Goal: Task Accomplishment & Management: Use online tool/utility

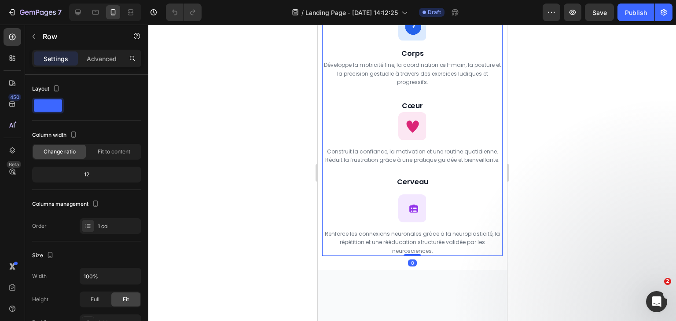
scroll to position [1087, 0]
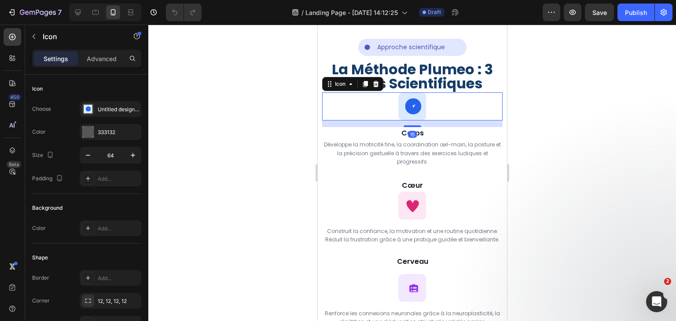
click at [365, 127] on div "15" at bounding box center [411, 123] width 180 height 7
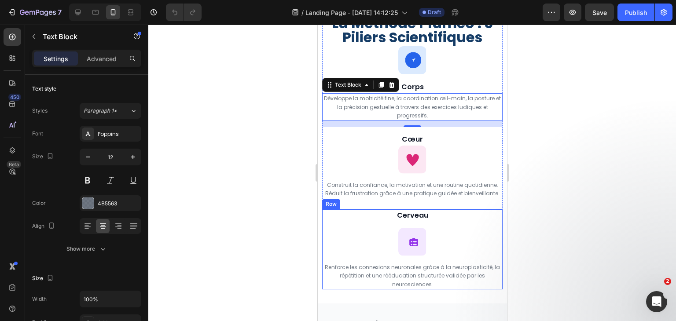
scroll to position [1136, 0]
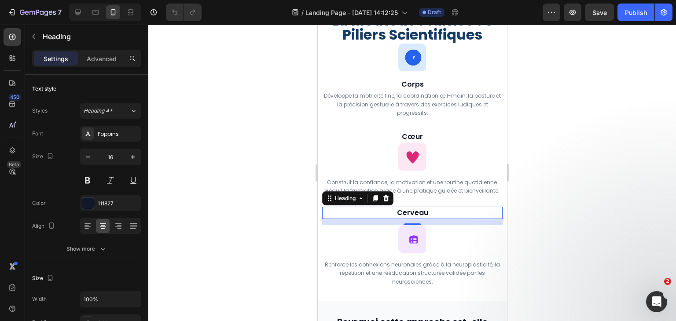
click at [394, 219] on div "14" at bounding box center [411, 222] width 180 height 6
click at [322, 220] on div "14" at bounding box center [411, 222] width 180 height 6
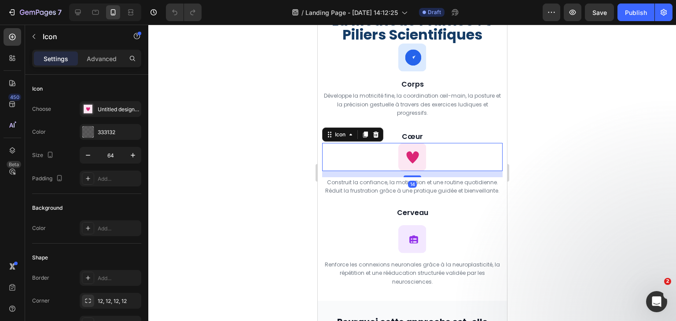
click at [353, 151] on div "Icon 14" at bounding box center [411, 157] width 180 height 28
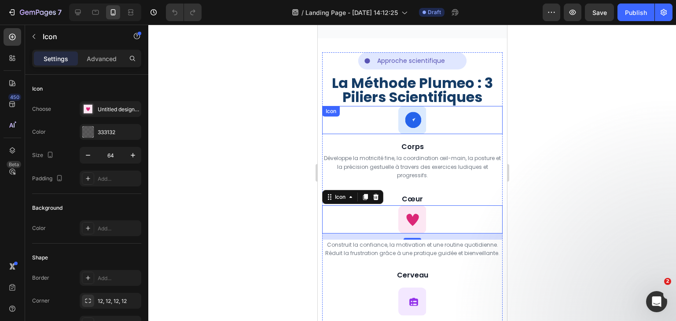
scroll to position [1070, 0]
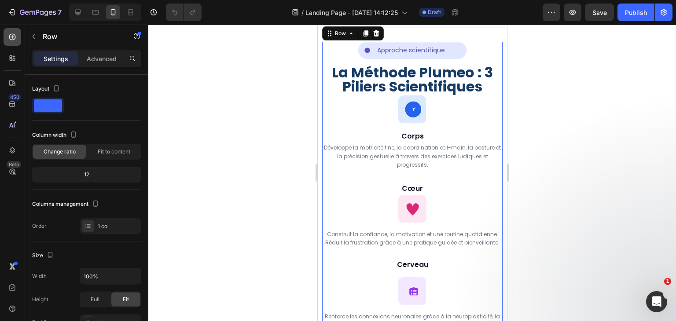
click at [9, 33] on icon at bounding box center [12, 37] width 9 height 9
click at [11, 30] on div at bounding box center [13, 37] width 18 height 18
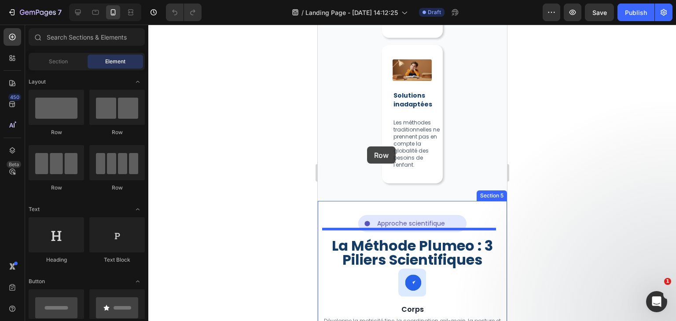
scroll to position [875, 0]
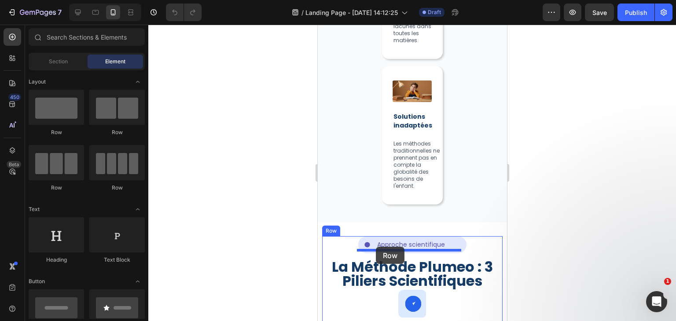
drag, startPoint x: 395, startPoint y: 139, endPoint x: 375, endPoint y: 247, distance: 109.1
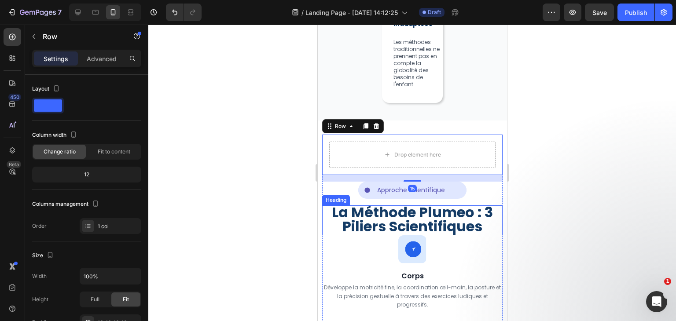
scroll to position [977, 0]
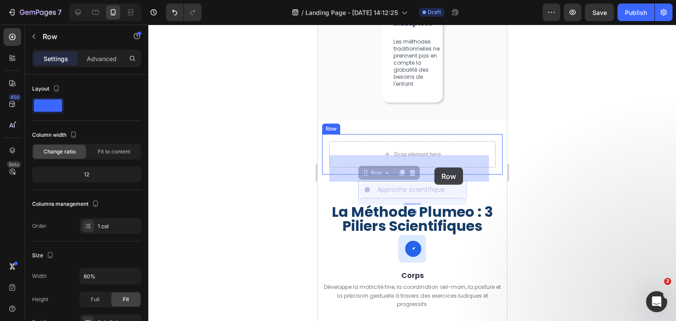
drag, startPoint x: 451, startPoint y: 212, endPoint x: 434, endPoint y: 168, distance: 47.2
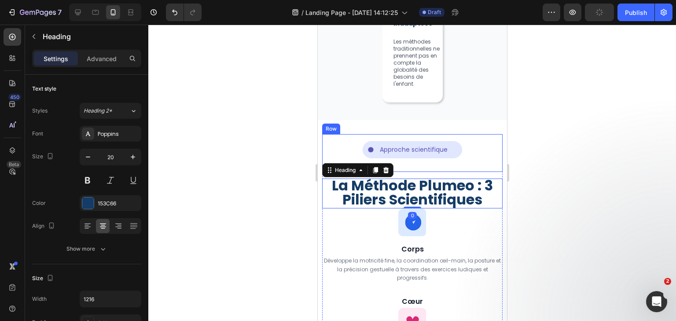
drag, startPoint x: 456, startPoint y: 212, endPoint x: 434, endPoint y: 175, distance: 43.2
drag, startPoint x: 426, startPoint y: 205, endPoint x: 416, endPoint y: 175, distance: 32.0
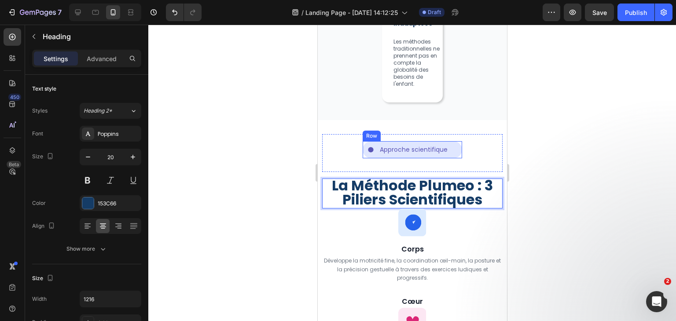
drag, startPoint x: 395, startPoint y: 203, endPoint x: 396, endPoint y: 172, distance: 31.7
click at [396, 172] on div "Icon Approche scientifique Text Block Row Row Row La Méthode Plumeo : 3 Piliers…" at bounding box center [411, 293] width 180 height 318
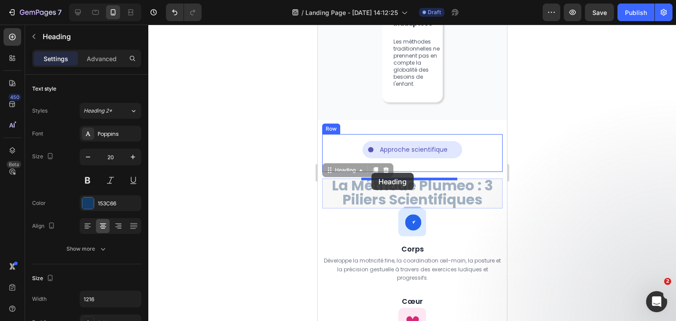
drag, startPoint x: 334, startPoint y: 183, endPoint x: 371, endPoint y: 173, distance: 38.0
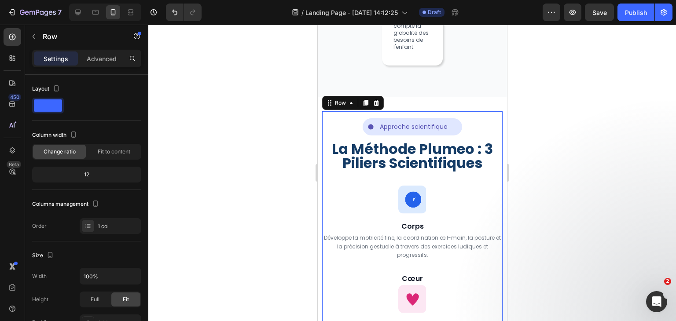
scroll to position [1014, 0]
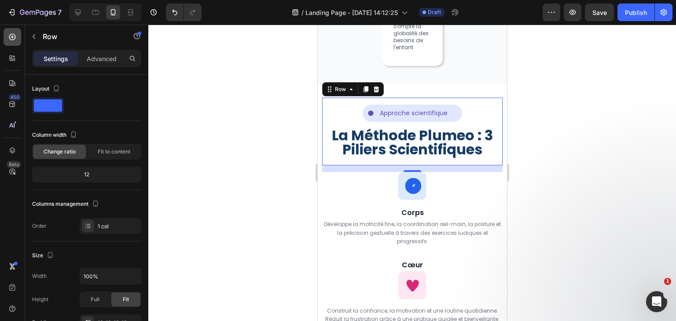
click at [16, 33] on icon at bounding box center [12, 37] width 9 height 9
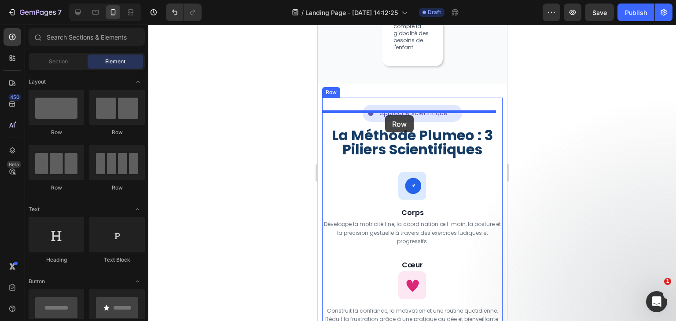
drag, startPoint x: 389, startPoint y: 123, endPoint x: 384, endPoint y: 117, distance: 8.2
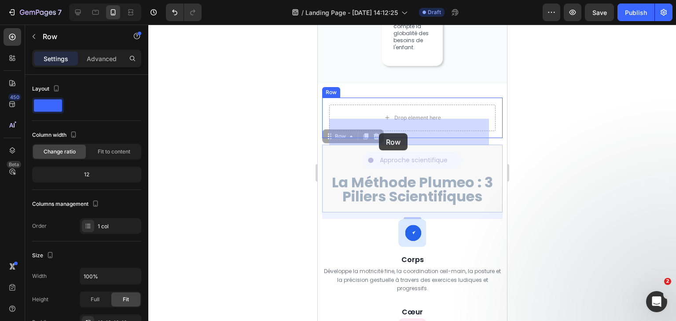
drag, startPoint x: 336, startPoint y: 179, endPoint x: 378, endPoint y: 132, distance: 62.9
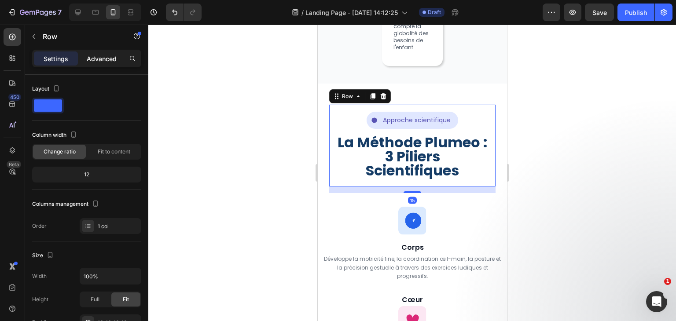
click at [112, 59] on p "Advanced" at bounding box center [102, 58] width 30 height 9
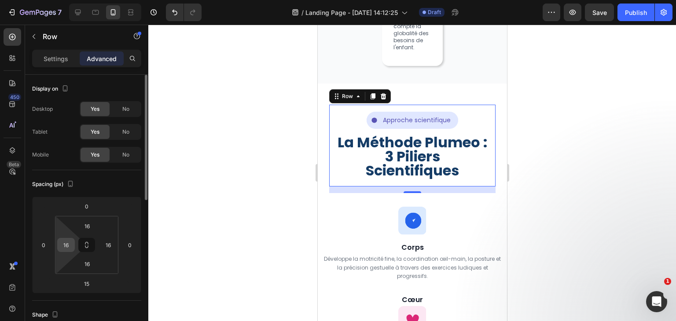
click at [74, 243] on div "16" at bounding box center [66, 245] width 18 height 14
click at [69, 243] on input "16" at bounding box center [65, 244] width 13 height 13
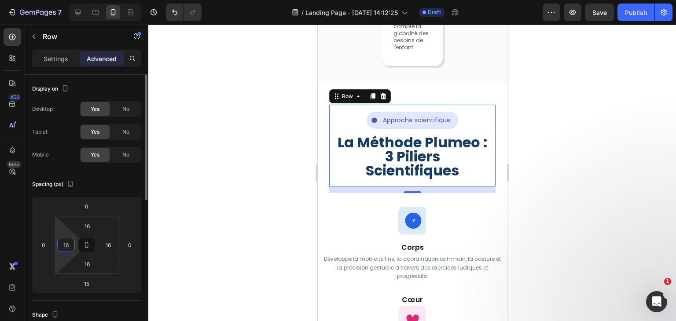
click at [69, 243] on input "16" at bounding box center [65, 244] width 13 height 13
type input "0"
click at [113, 241] on input "16" at bounding box center [108, 244] width 13 height 13
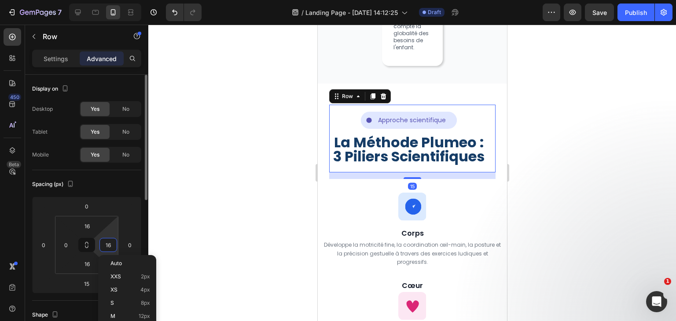
click at [113, 241] on input "16" at bounding box center [108, 244] width 13 height 13
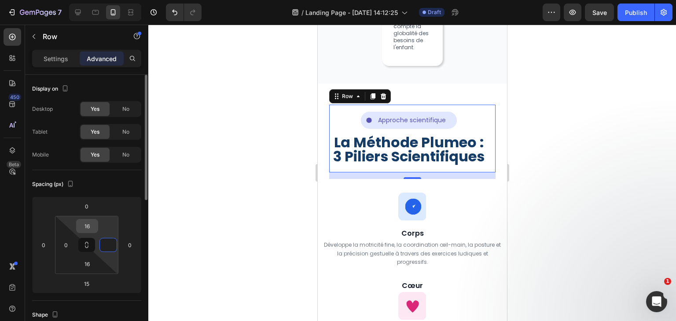
type input "0"
click at [87, 224] on input "16" at bounding box center [87, 225] width 18 height 13
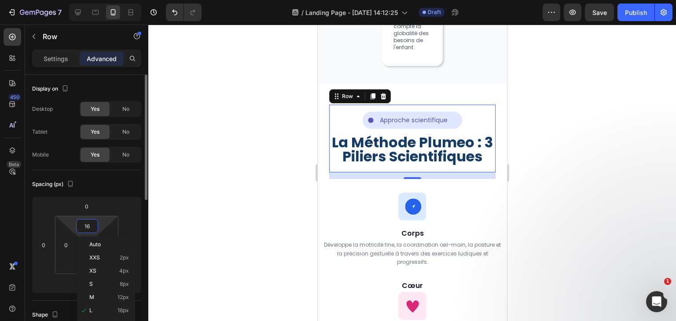
click at [87, 224] on input "16" at bounding box center [87, 225] width 18 height 13
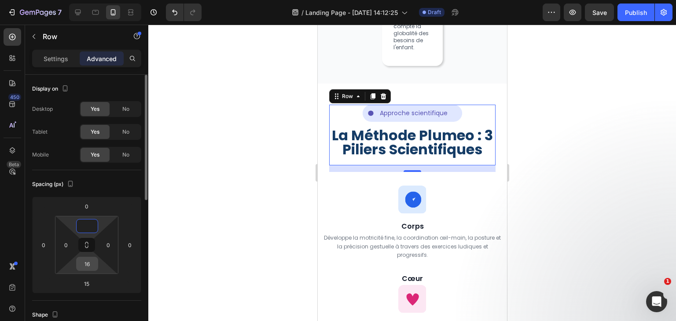
type input "0"
click at [88, 261] on input "16" at bounding box center [87, 263] width 18 height 13
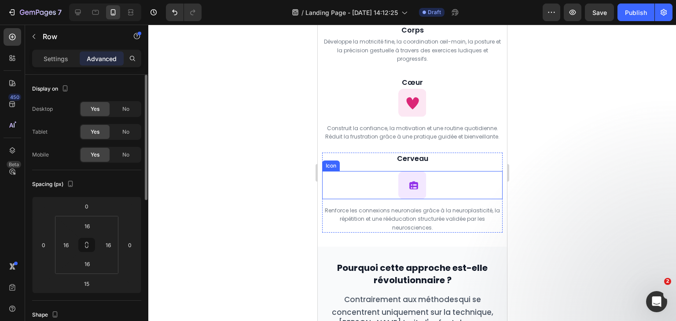
scroll to position [1216, 0]
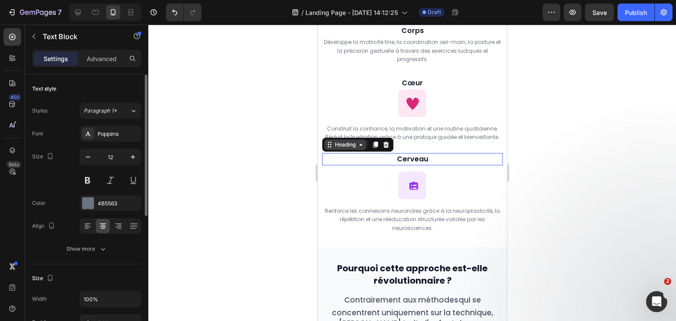
click at [331, 149] on div "Heading" at bounding box center [345, 144] width 42 height 11
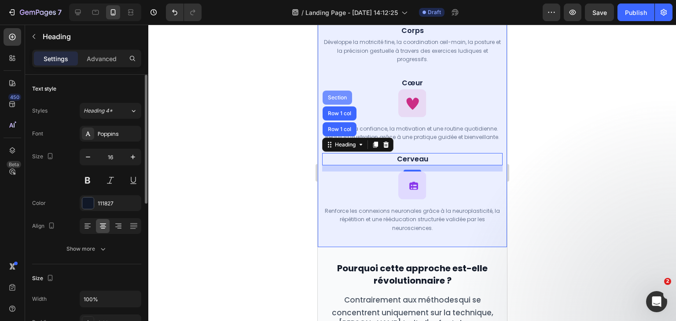
drag, startPoint x: 336, startPoint y: 127, endPoint x: 337, endPoint y: 93, distance: 33.9
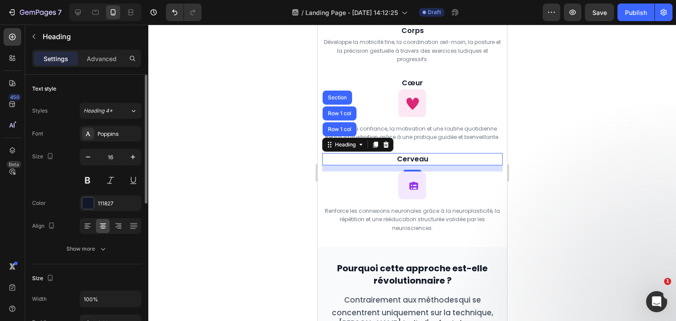
click at [298, 93] on div at bounding box center [411, 173] width 527 height 296
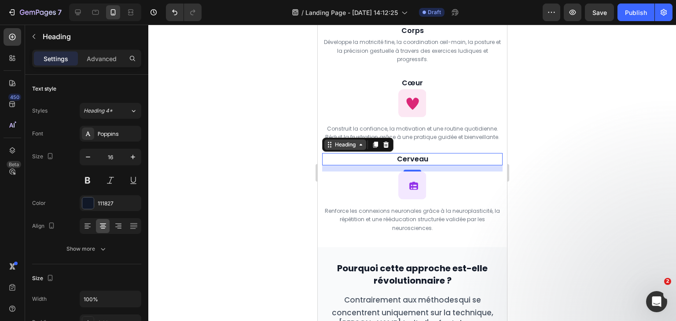
click at [344, 144] on div "Heading" at bounding box center [344, 145] width 24 height 8
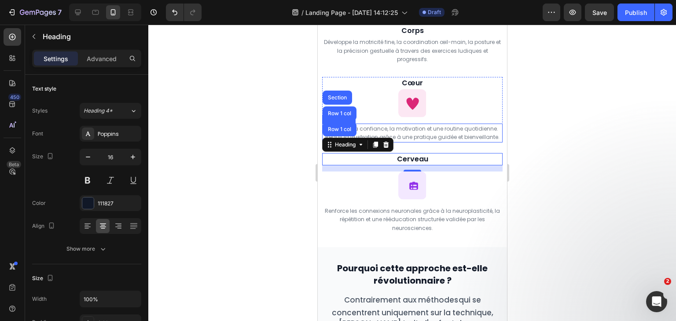
scroll to position [1176, 0]
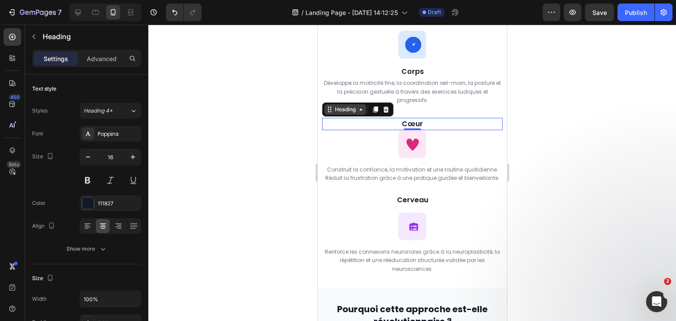
click at [332, 110] on div "Heading" at bounding box center [344, 110] width 24 height 8
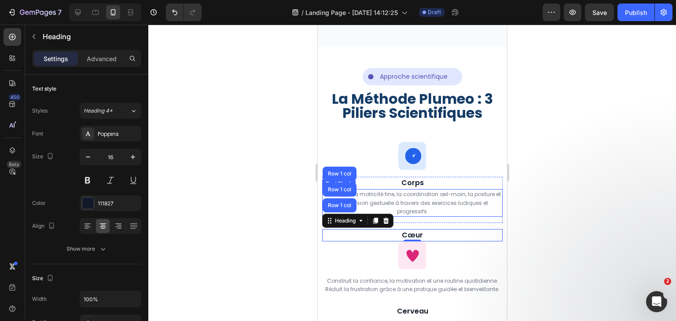
scroll to position [1060, 0]
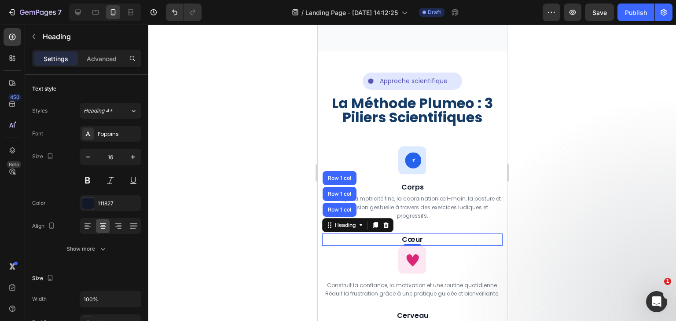
click at [590, 95] on div at bounding box center [411, 173] width 527 height 296
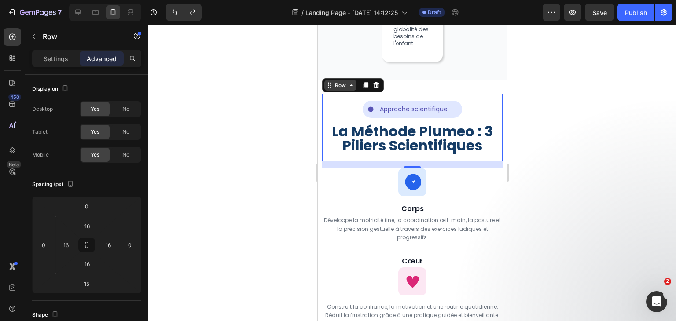
scroll to position [1016, 0]
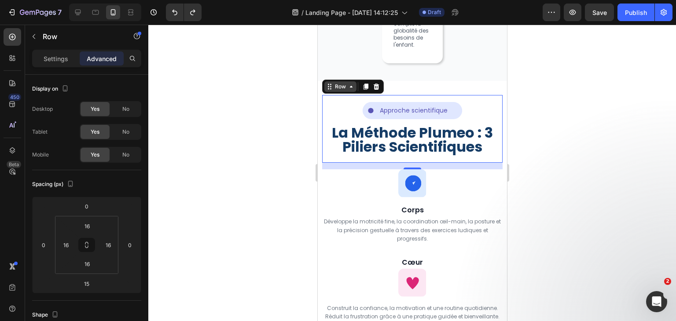
click at [328, 90] on icon at bounding box center [328, 86] width 7 height 7
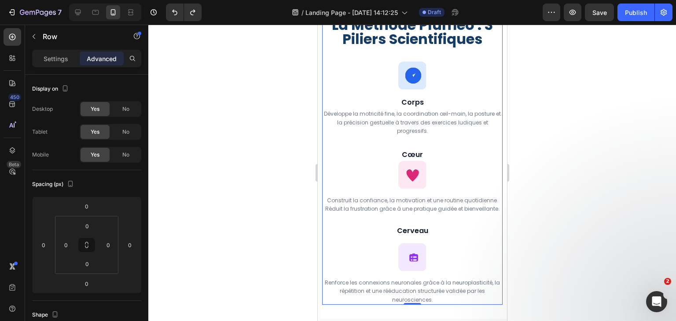
scroll to position [1104, 0]
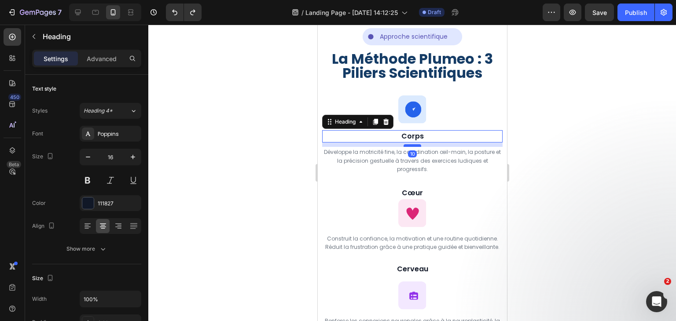
click at [409, 145] on div at bounding box center [412, 145] width 18 height 3
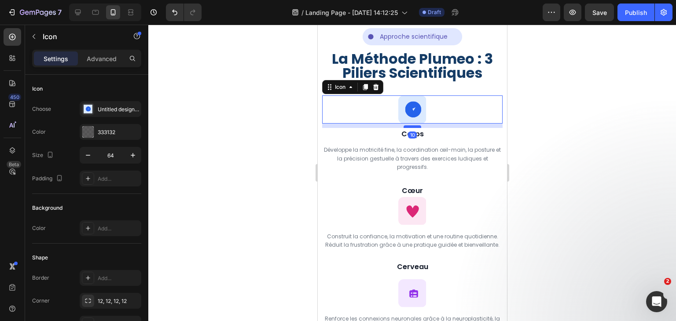
click at [413, 126] on div at bounding box center [412, 126] width 18 height 3
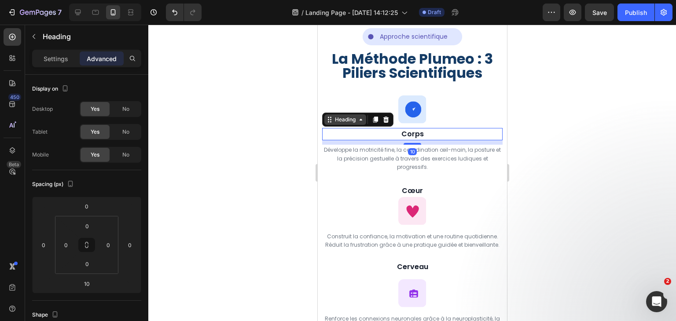
click at [327, 124] on div "Heading" at bounding box center [345, 119] width 42 height 11
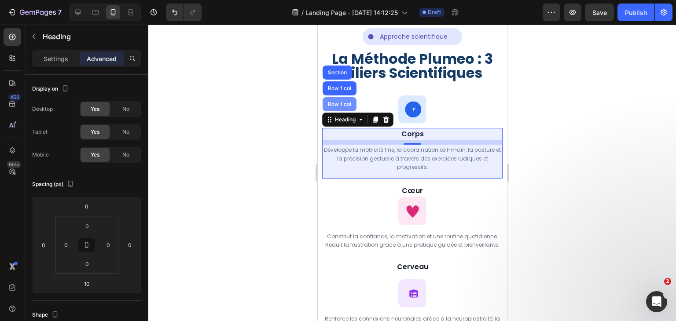
click at [335, 100] on div "Row 1 col" at bounding box center [339, 104] width 34 height 14
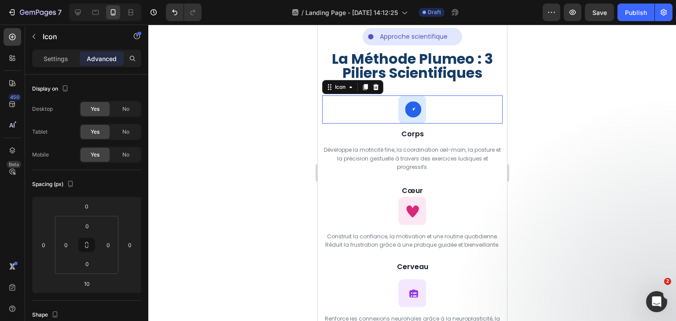
click at [335, 100] on div "Icon 0" at bounding box center [411, 109] width 180 height 28
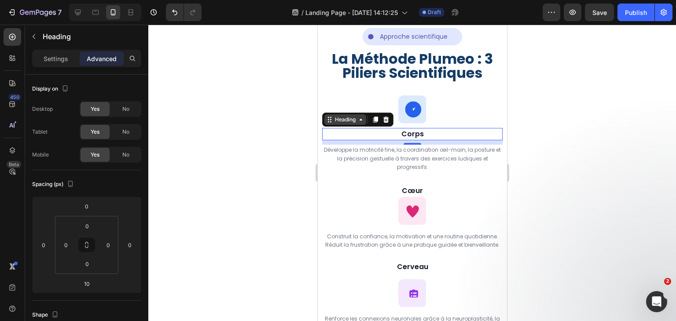
click at [328, 123] on icon at bounding box center [328, 119] width 7 height 7
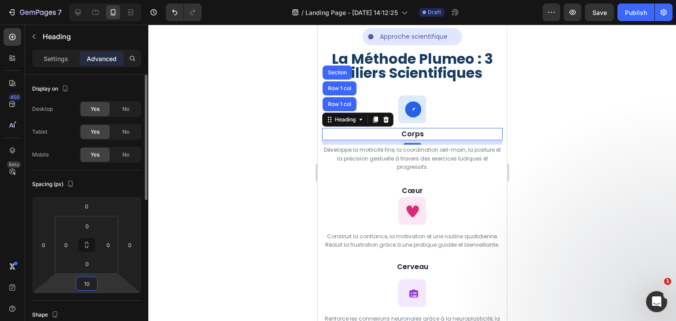
click at [91, 282] on input "10" at bounding box center [87, 283] width 18 height 13
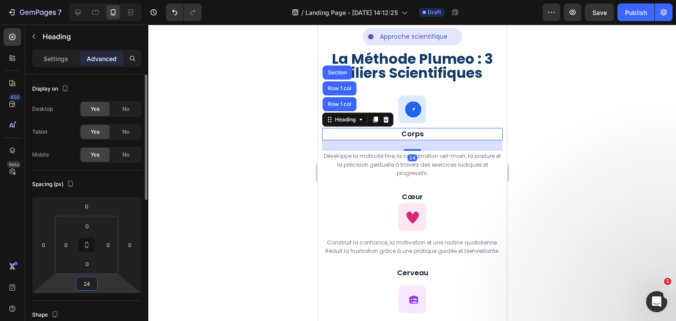
type input "2"
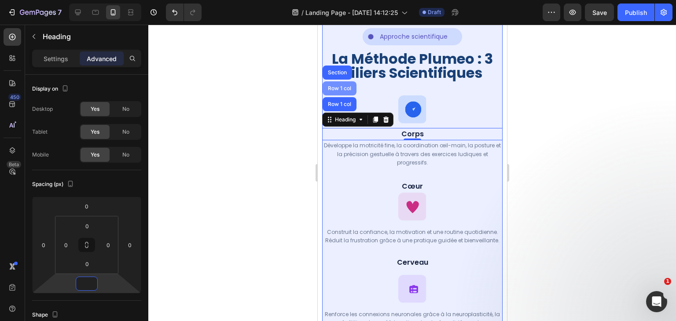
click at [340, 85] on div "Row 1 col" at bounding box center [339, 88] width 34 height 14
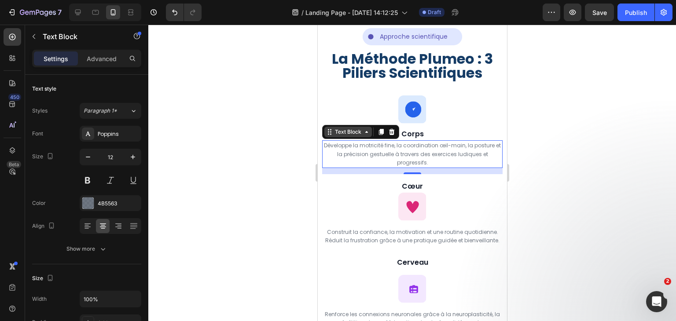
click at [329, 132] on icon at bounding box center [328, 131] width 7 height 7
click at [332, 132] on icon at bounding box center [328, 131] width 7 height 7
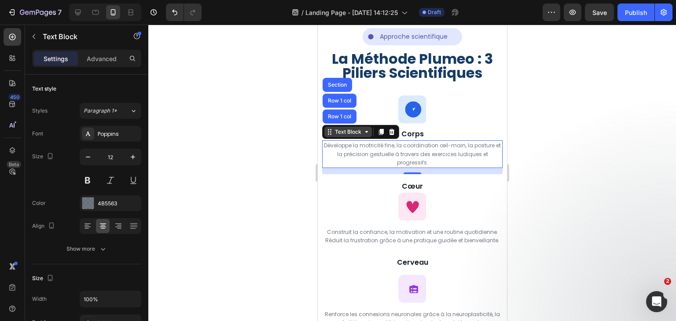
click at [332, 132] on icon at bounding box center [328, 131] width 7 height 7
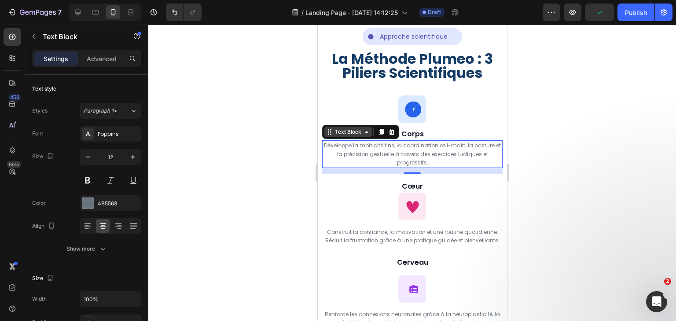
click at [332, 132] on icon at bounding box center [328, 131] width 7 height 7
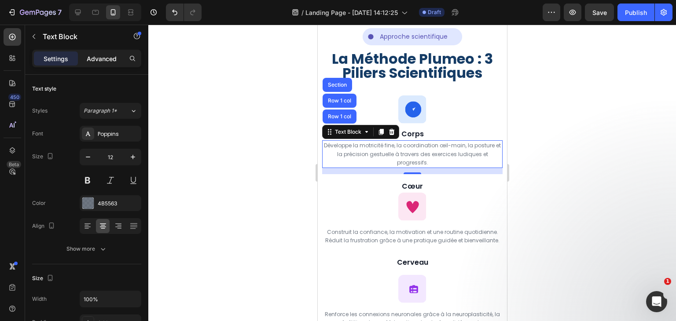
click at [103, 61] on p "Advanced" at bounding box center [102, 58] width 30 height 9
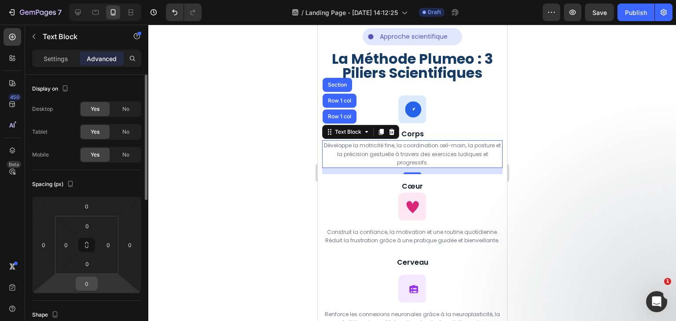
click at [93, 285] on input "0" at bounding box center [87, 283] width 18 height 13
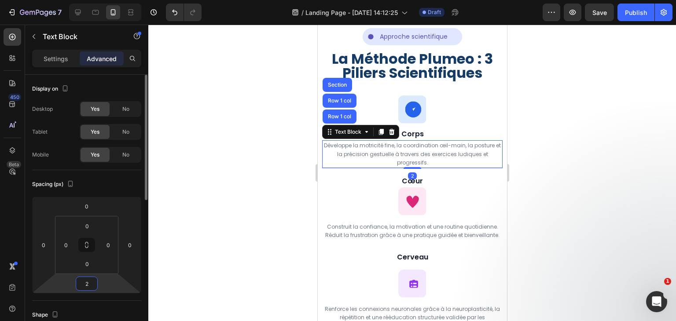
type input "24"
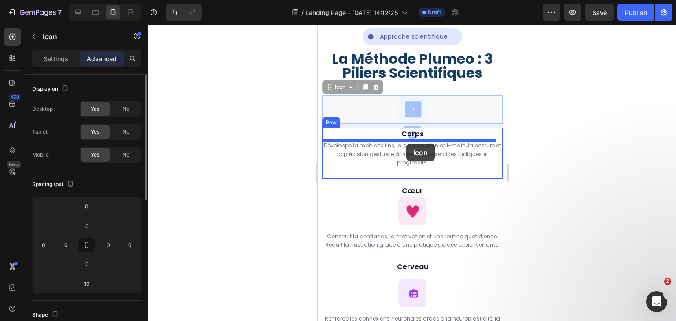
drag, startPoint x: 410, startPoint y: 106, endPoint x: 405, endPoint y: 144, distance: 37.7
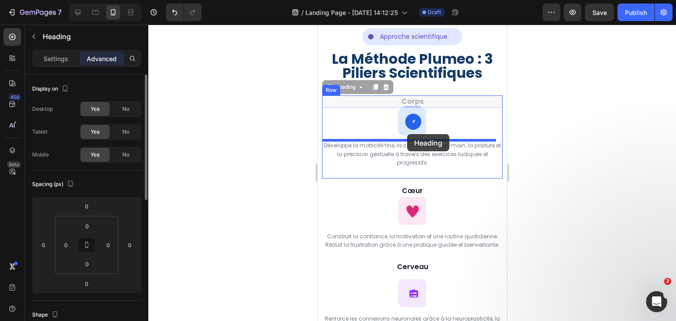
drag, startPoint x: 410, startPoint y: 102, endPoint x: 406, endPoint y: 134, distance: 31.9
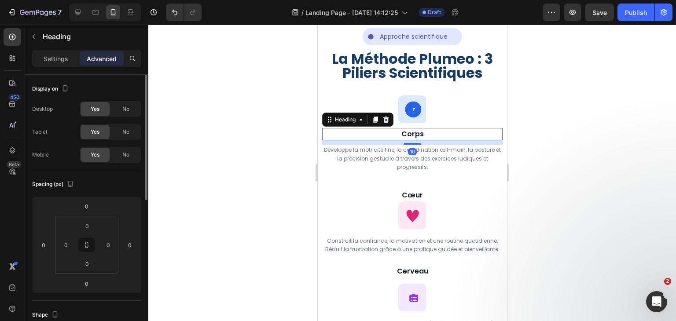
drag, startPoint x: 409, startPoint y: 137, endPoint x: 416, endPoint y: 141, distance: 8.1
click at [416, 140] on div "10" at bounding box center [411, 140] width 180 height 0
click at [410, 143] on div at bounding box center [412, 143] width 18 height 3
type input "10"
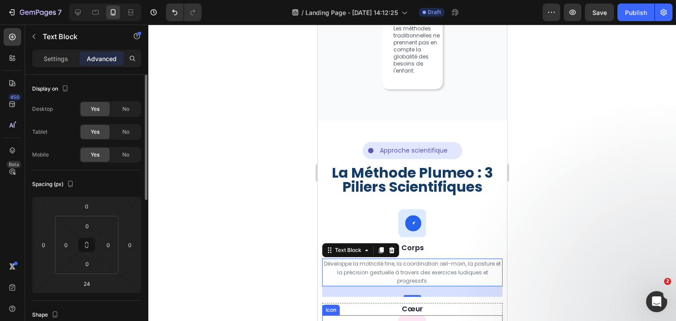
scroll to position [990, 0]
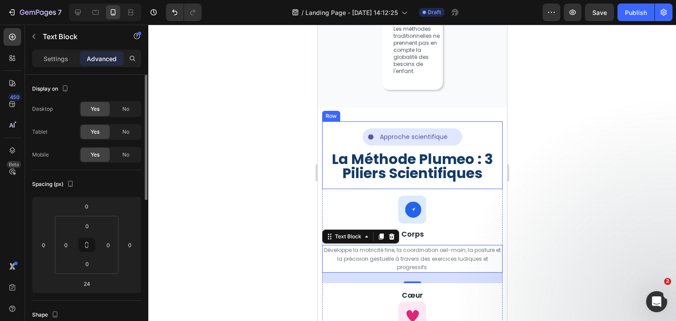
click at [468, 143] on div "Icon Approche scientifique Text Block Row Row La Méthode Plumeo : 3 Piliers Sci…" at bounding box center [412, 155] width 166 height 54
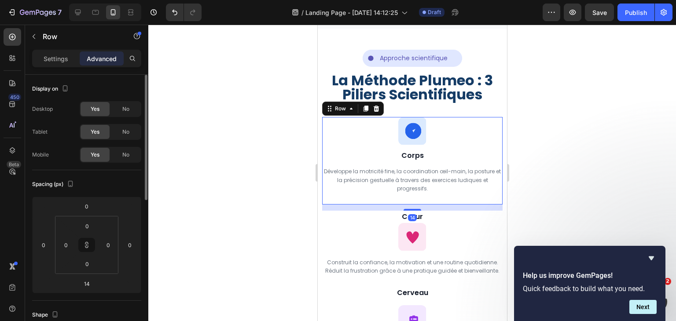
scroll to position [1071, 0]
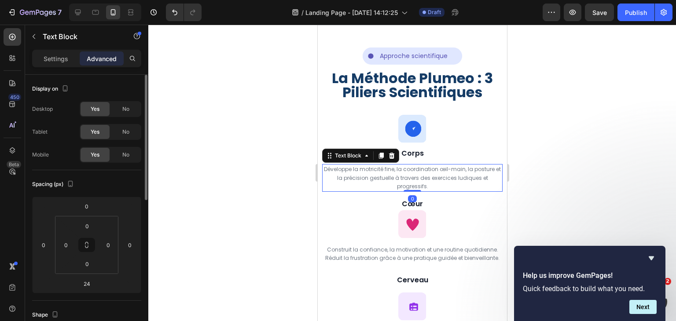
drag, startPoint x: 407, startPoint y: 213, endPoint x: 407, endPoint y: 201, distance: 12.3
click at [407, 192] on div "Développe la motricité fine, la coordination œil-main, la posture et la précisi…" at bounding box center [411, 178] width 180 height 28
type input "0"
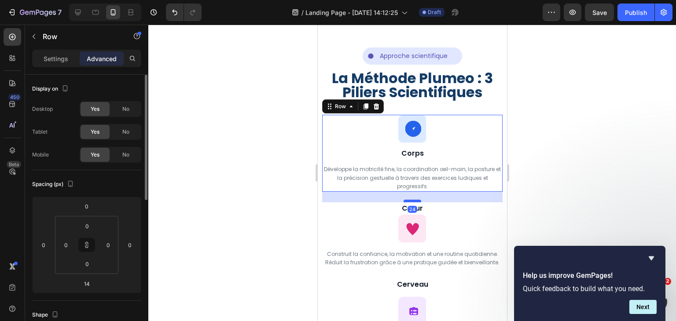
click at [410, 202] on div at bounding box center [412, 201] width 18 height 3
type input "24"
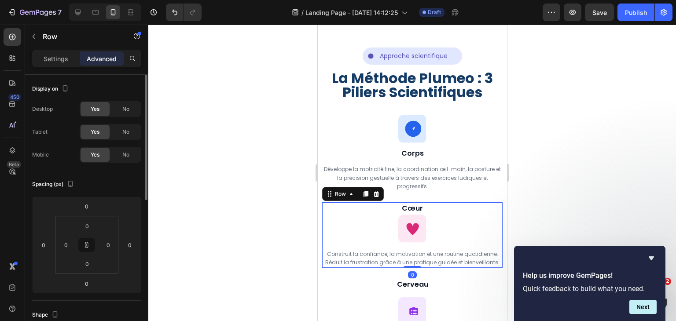
click at [405, 258] on div "Cœur Heading Icon Construit la confiance, la motivation et une routine quotidie…" at bounding box center [411, 235] width 180 height 66
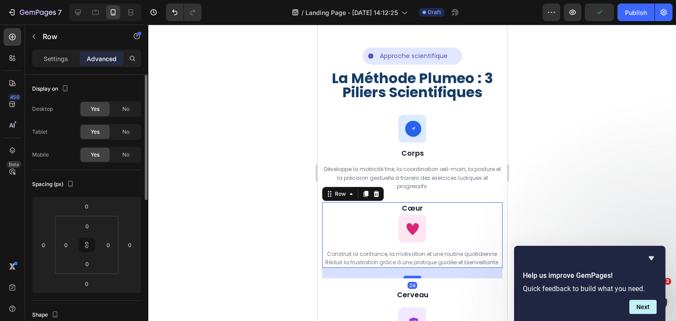
drag, startPoint x: 409, startPoint y: 281, endPoint x: 410, endPoint y: 291, distance: 10.6
click at [410, 278] on div at bounding box center [412, 277] width 18 height 3
type input "24"
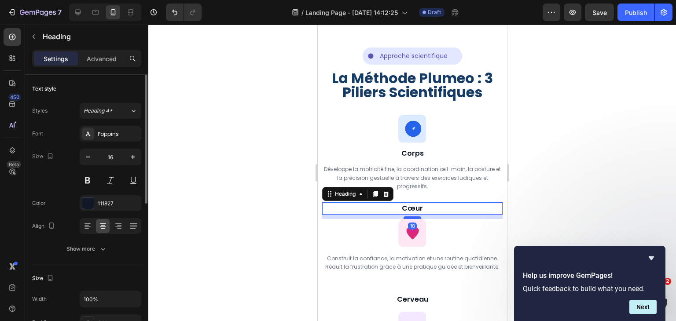
drag, startPoint x: 409, startPoint y: 228, endPoint x: 409, endPoint y: 232, distance: 4.5
click at [409, 219] on div at bounding box center [412, 217] width 18 height 3
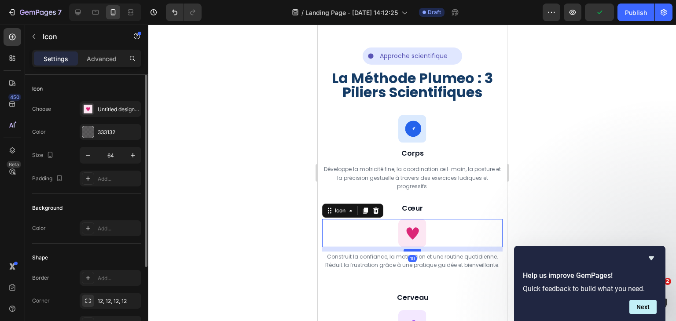
click at [410, 252] on div at bounding box center [412, 250] width 18 height 3
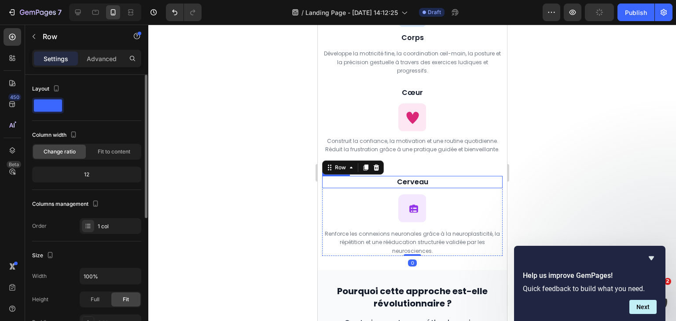
scroll to position [1201, 0]
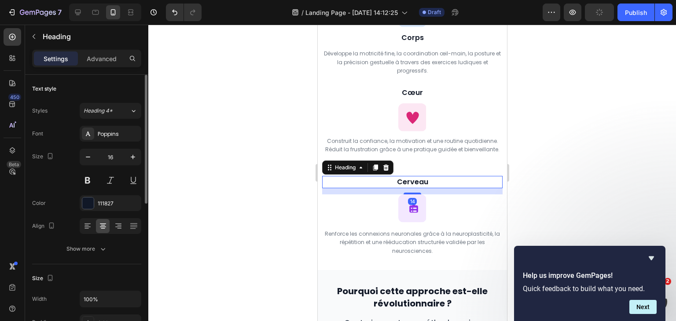
click at [417, 180] on h2 "Cerveau" at bounding box center [411, 182] width 180 height 12
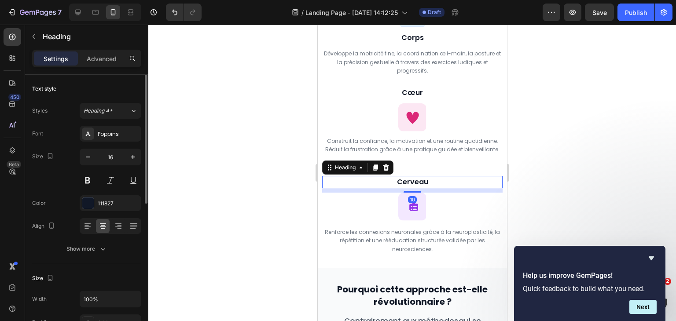
click at [411, 192] on div at bounding box center [412, 192] width 18 height 2
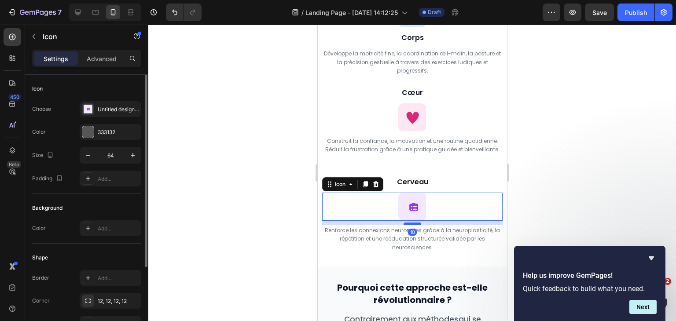
click at [411, 224] on div at bounding box center [412, 224] width 18 height 3
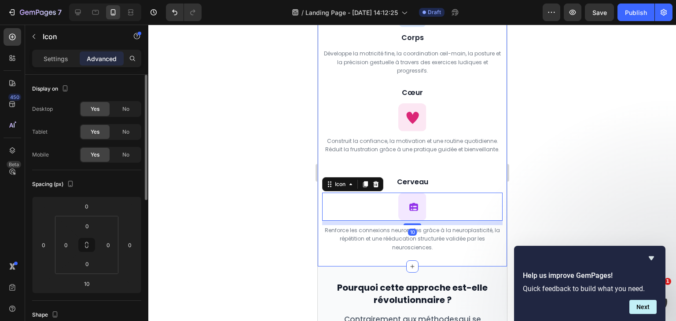
click at [540, 178] on div at bounding box center [411, 173] width 527 height 296
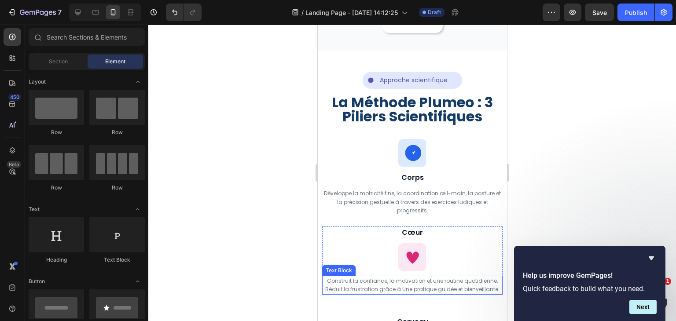
scroll to position [1043, 0]
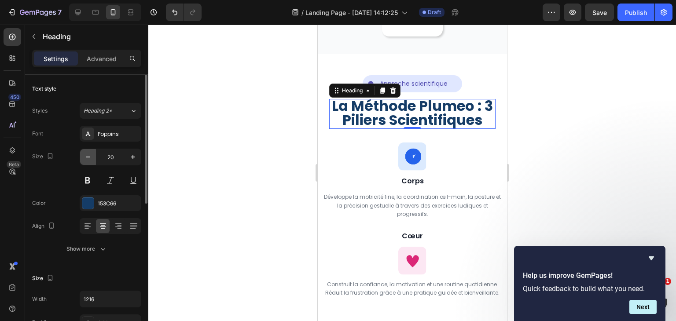
click at [93, 157] on button "button" at bounding box center [88, 157] width 16 height 16
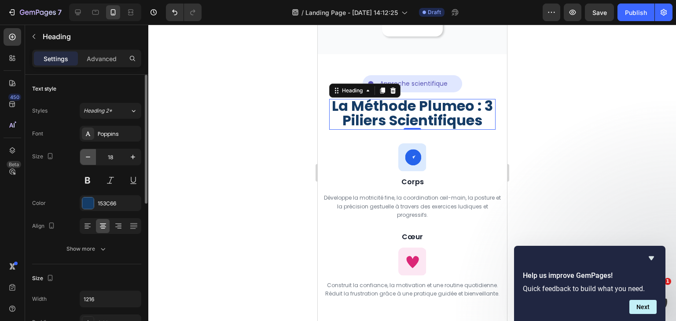
click at [93, 157] on button "button" at bounding box center [88, 157] width 16 height 16
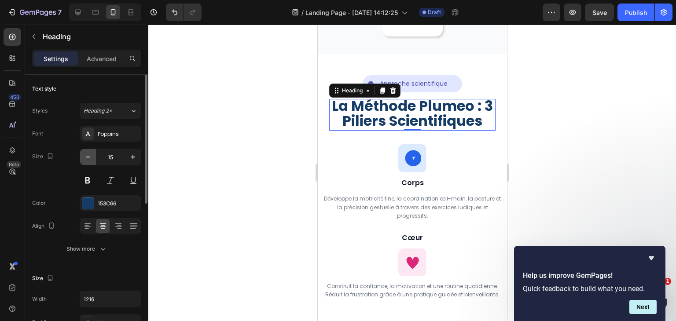
click at [93, 157] on button "button" at bounding box center [88, 157] width 16 height 16
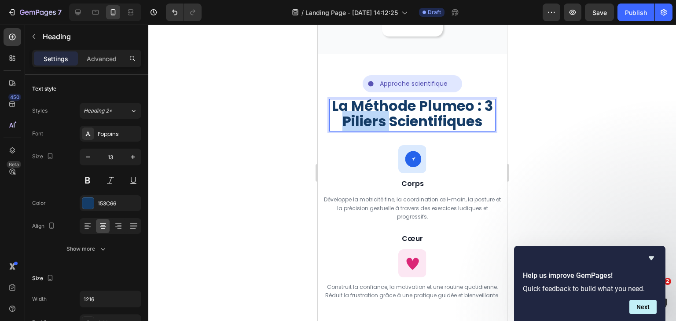
click at [368, 131] on span "La Méthode Plumeo : 3 Piliers Scientifiques" at bounding box center [411, 113] width 161 height 35
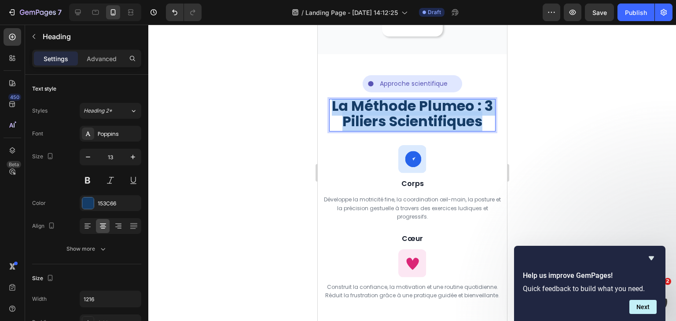
click at [368, 131] on span "La Méthode Plumeo : 3 Piliers Scientifiques" at bounding box center [411, 113] width 161 height 35
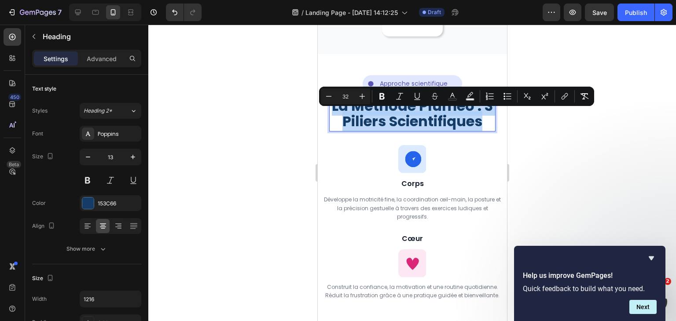
click at [368, 131] on span "La Méthode Plumeo : 3 Piliers Scientifiques" at bounding box center [411, 113] width 161 height 35
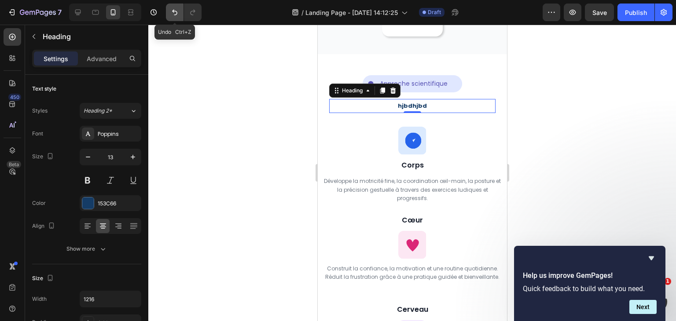
click at [172, 9] on icon "Undo/Redo" at bounding box center [174, 12] width 9 height 9
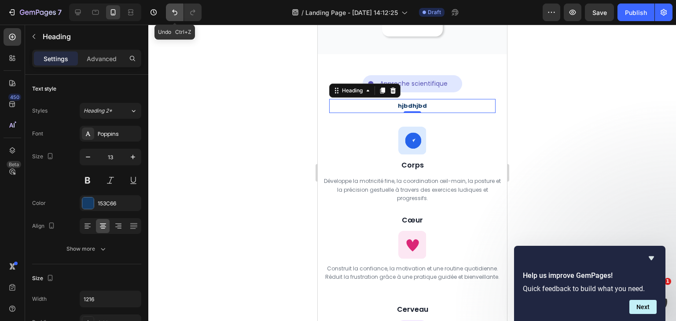
click at [172, 9] on icon "Undo/Redo" at bounding box center [174, 12] width 9 height 9
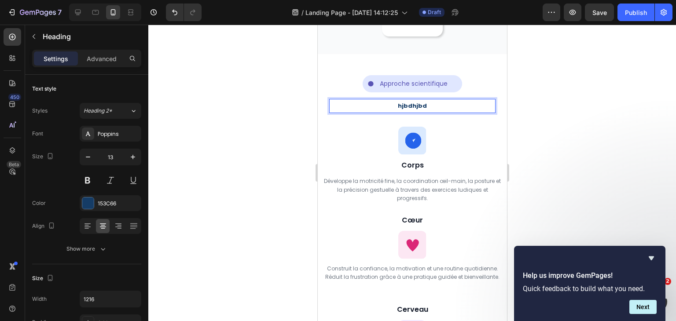
click at [412, 113] on h2 "hjbdhjbd" at bounding box center [412, 106] width 166 height 14
click at [412, 112] on p "hjbdhjbd" at bounding box center [411, 106] width 164 height 12
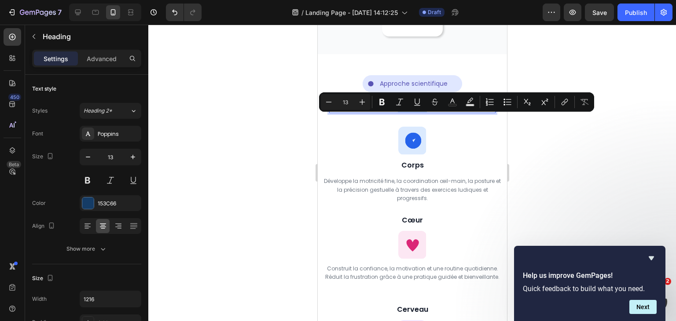
click at [412, 112] on p "hjbdhjbd" at bounding box center [411, 106] width 164 height 12
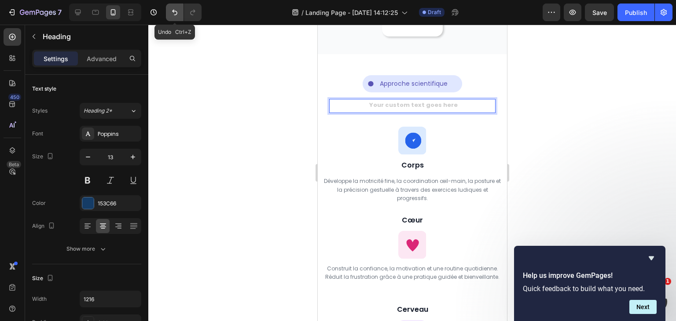
click at [174, 16] on icon "Undo/Redo" at bounding box center [174, 12] width 9 height 9
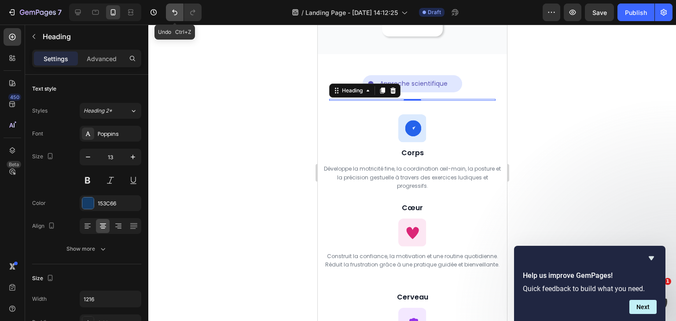
click at [174, 16] on icon "Undo/Redo" at bounding box center [174, 12] width 9 height 9
click at [79, 10] on icon at bounding box center [77, 12] width 9 height 9
type input "36"
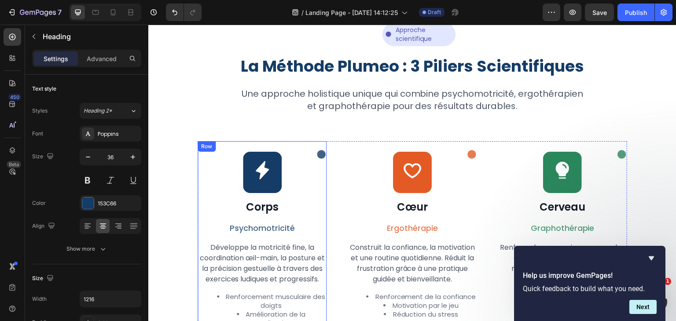
scroll to position [742, 0]
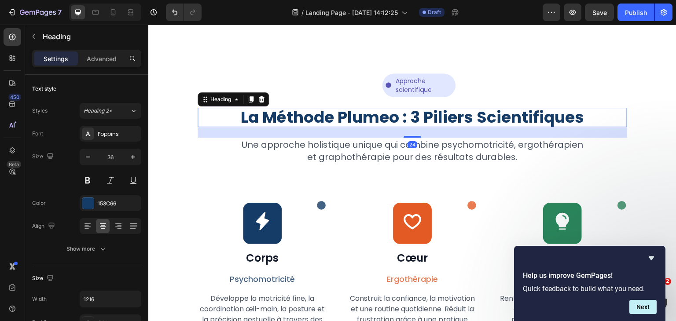
click at [342, 116] on h2 "La Méthode Plumeo : 3 Piliers Scientifiques" at bounding box center [411, 117] width 429 height 19
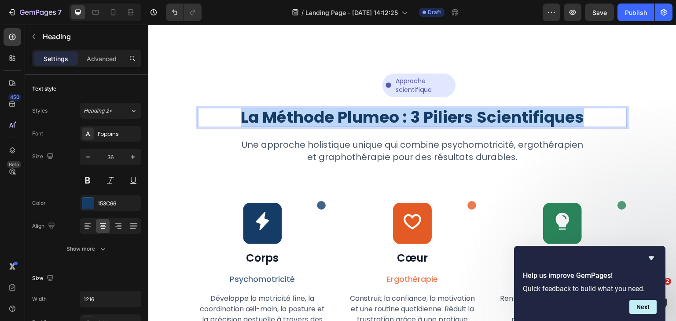
click at [342, 116] on p "La Méthode Plumeo : 3 Piliers Scientifiques" at bounding box center [411, 118] width 427 height 18
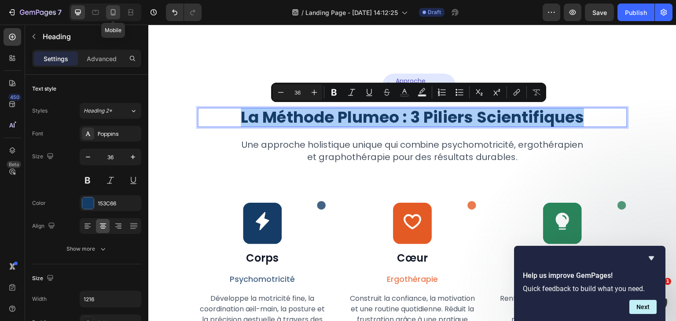
click at [113, 11] on icon at bounding box center [113, 12] width 9 height 9
type input "30"
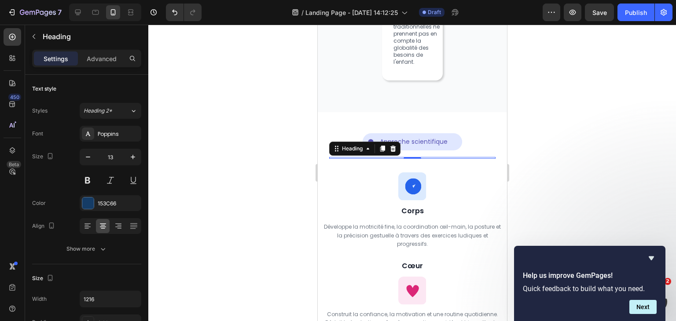
scroll to position [1037, 0]
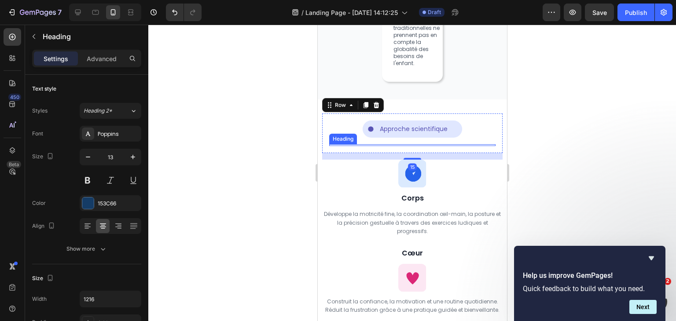
click at [412, 146] on div "Heading" at bounding box center [412, 145] width 166 height 2
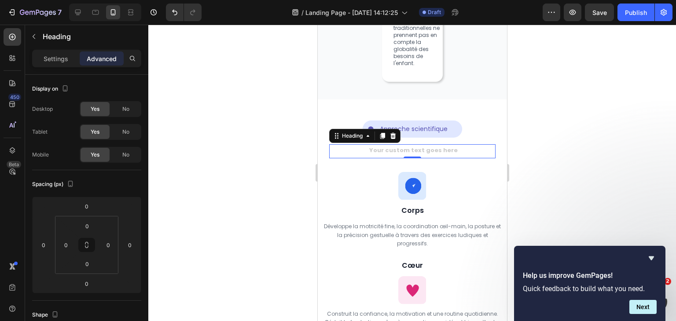
click at [400, 158] on h2 "Rich Text Editor. Editing area: main" at bounding box center [412, 151] width 166 height 14
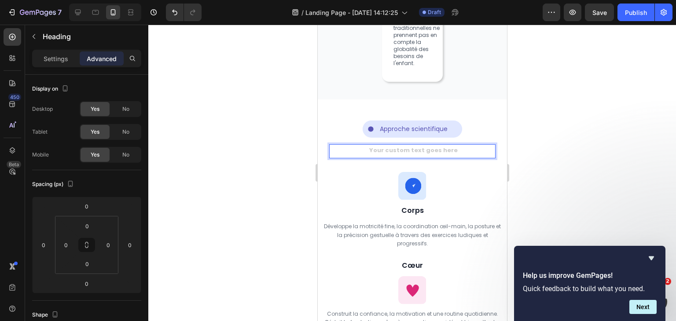
click at [400, 158] on h2 "Rich Text Editor. Editing area: main" at bounding box center [412, 151] width 166 height 14
click at [421, 157] on p "jbjb" at bounding box center [411, 151] width 164 height 12
click at [57, 60] on p "Settings" at bounding box center [56, 58] width 25 height 9
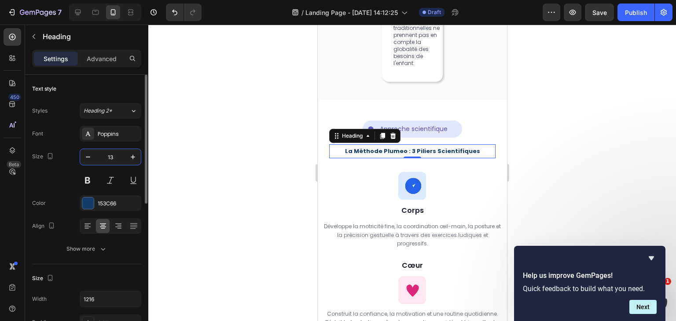
click at [120, 153] on input "13" at bounding box center [110, 157] width 29 height 16
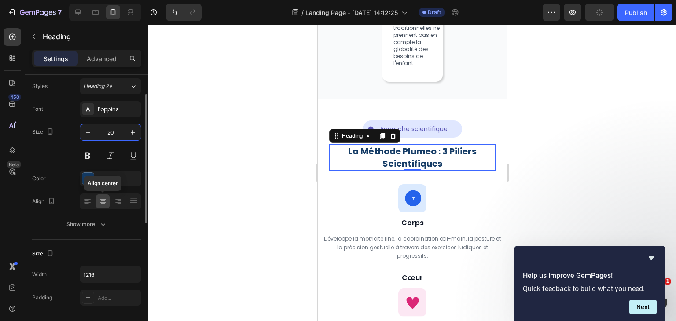
scroll to position [31, 0]
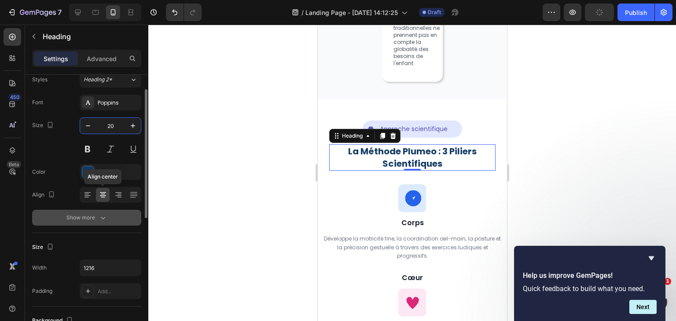
type input "20"
click at [90, 217] on div "Show more" at bounding box center [86, 217] width 41 height 9
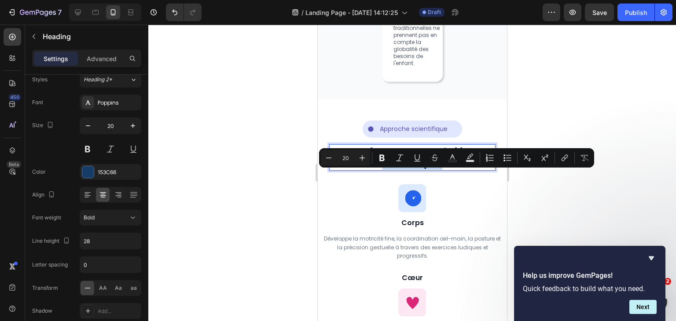
drag, startPoint x: 447, startPoint y: 173, endPoint x: 380, endPoint y: 172, distance: 67.7
click at [379, 152] on button "Bold" at bounding box center [382, 158] width 16 height 16
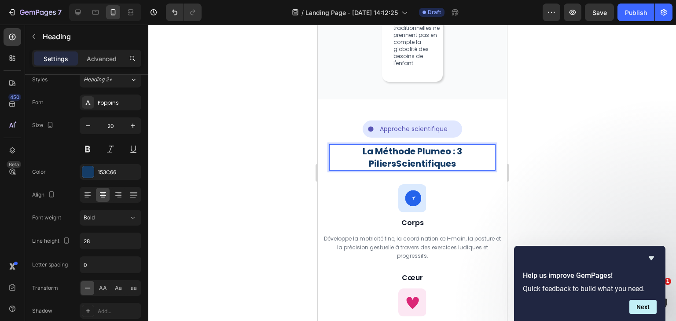
click at [442, 170] on p "La Méthode Plumeo : 3 Piliers Scientifiques" at bounding box center [411, 157] width 164 height 25
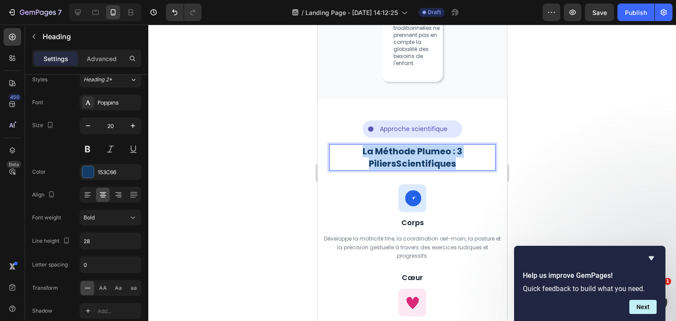
click at [442, 170] on p "La Méthode Plumeo : 3 Piliers Scientifiques" at bounding box center [411, 157] width 164 height 25
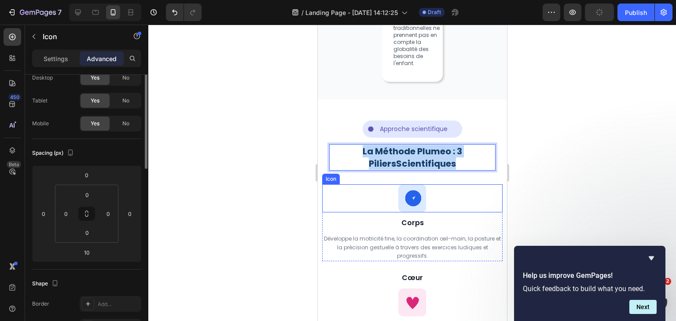
click at [384, 203] on div "Icon" at bounding box center [411, 198] width 180 height 28
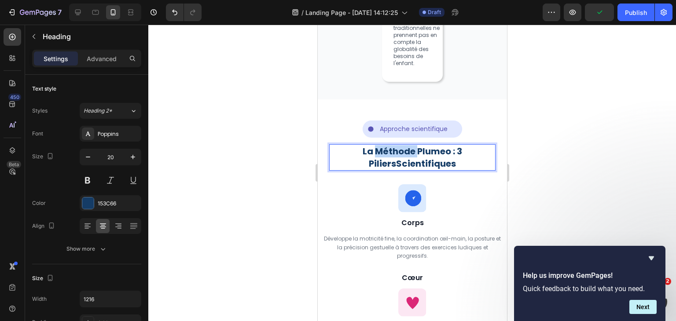
click at [386, 168] on p "La Méthode Plumeo : 3 Piliers Scientifiques" at bounding box center [411, 157] width 164 height 25
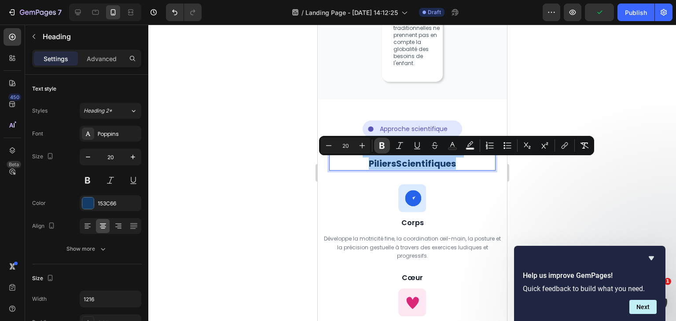
click at [382, 146] on icon "Editor contextual toolbar" at bounding box center [381, 145] width 5 height 7
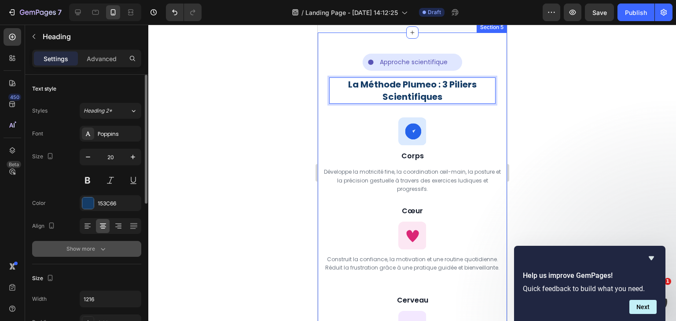
click at [115, 243] on button "Show more" at bounding box center [86, 249] width 109 height 16
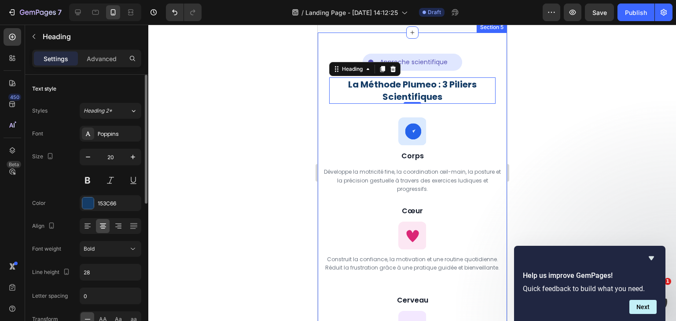
click at [115, 243] on button "Bold" at bounding box center [111, 249] width 62 height 16
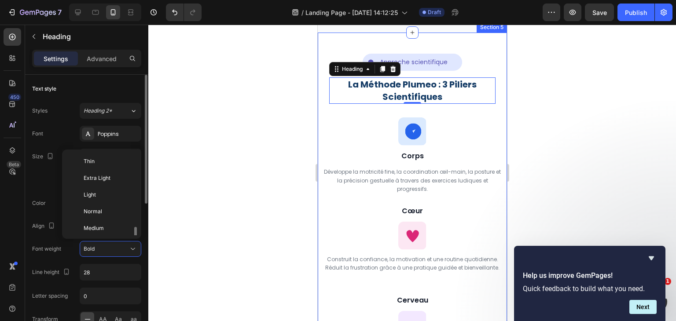
scroll to position [47, 0]
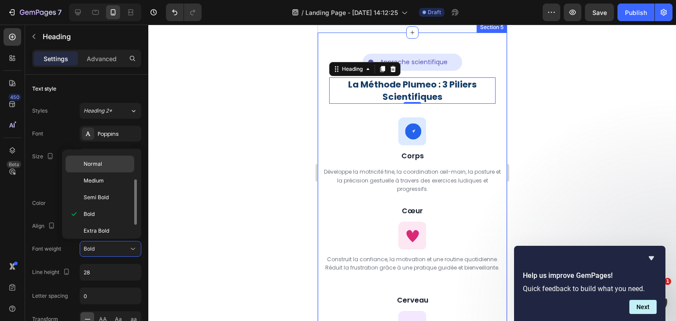
click at [97, 168] on div "Normal" at bounding box center [100, 164] width 69 height 17
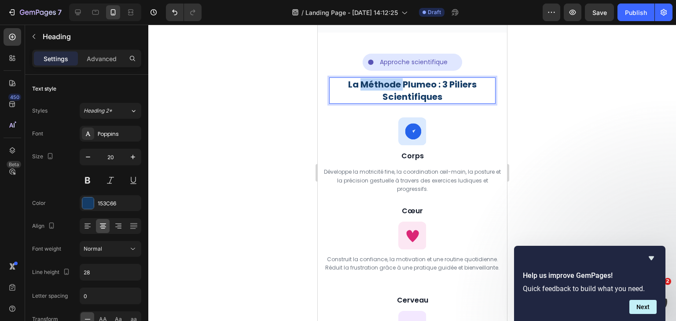
click at [387, 103] on strong "La Méthode Plumeo : 3 Piliers Scientifiques" at bounding box center [411, 90] width 128 height 25
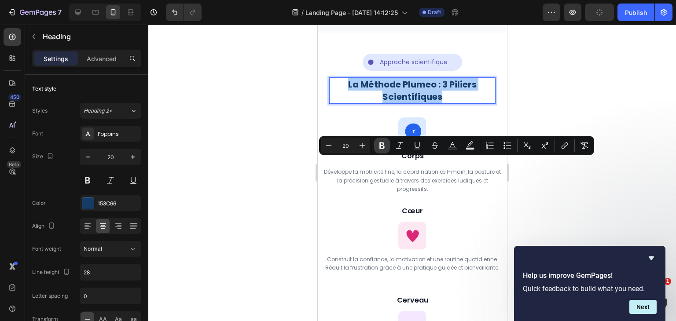
click at [383, 142] on icon "Editor contextual toolbar" at bounding box center [381, 145] width 9 height 9
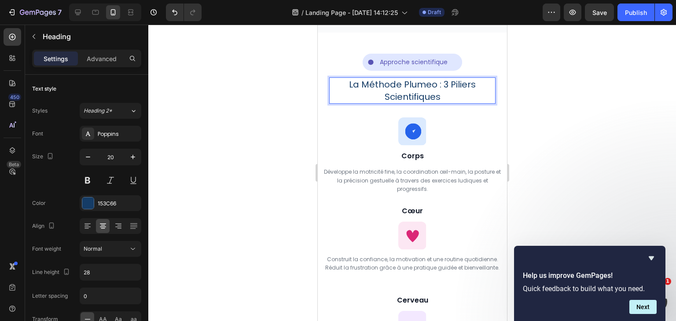
click at [471, 103] on p "La Méthode Plumeo : 3 Piliers Scientifiques" at bounding box center [411, 90] width 164 height 25
drag, startPoint x: 472, startPoint y: 163, endPoint x: 346, endPoint y: 164, distance: 125.8
click at [346, 103] on p "La Méthode Plumeo : 3 Piliers Scientifiques" at bounding box center [411, 90] width 164 height 25
type input "20"
click at [482, 103] on p "La Méthode Plumeo : 3 Piliers Scientifiques" at bounding box center [411, 90] width 164 height 25
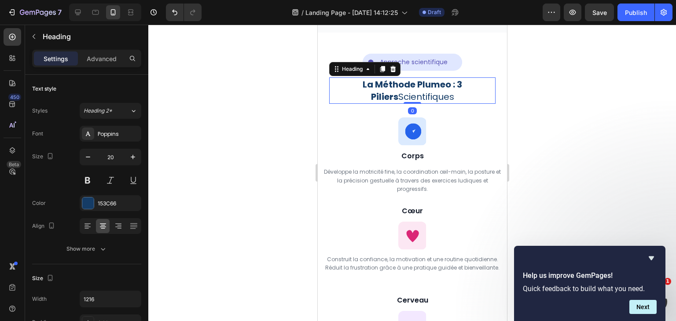
click at [172, 165] on div at bounding box center [411, 173] width 527 height 296
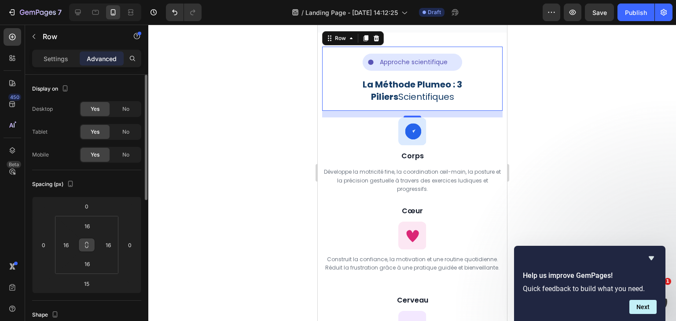
click at [82, 240] on button at bounding box center [86, 245] width 17 height 14
click at [87, 257] on input "16" at bounding box center [87, 263] width 18 height 13
type input "0"
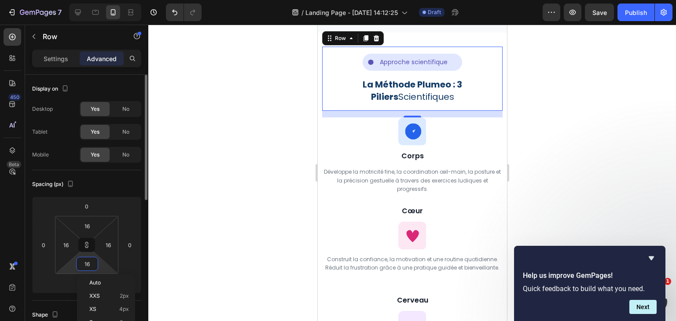
type input "0"
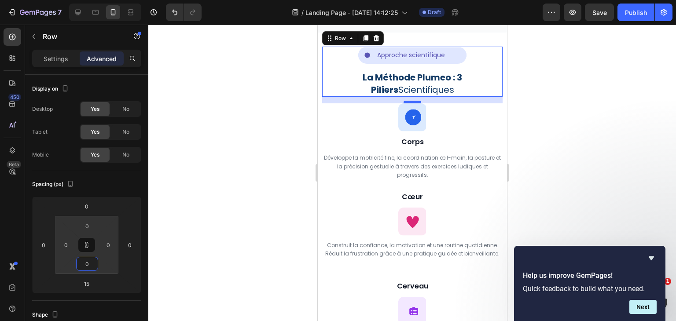
type input "0"
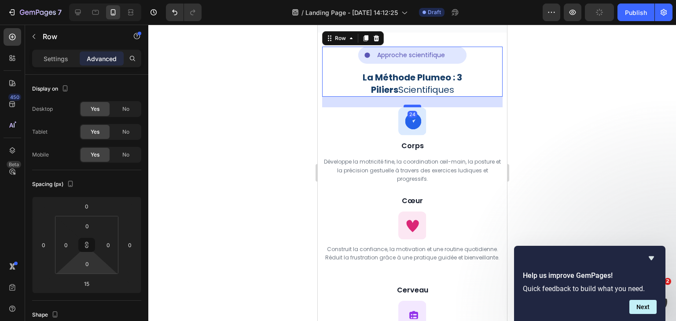
click at [408, 107] on div at bounding box center [412, 106] width 18 height 3
type input "24"
click at [544, 152] on div at bounding box center [411, 173] width 527 height 296
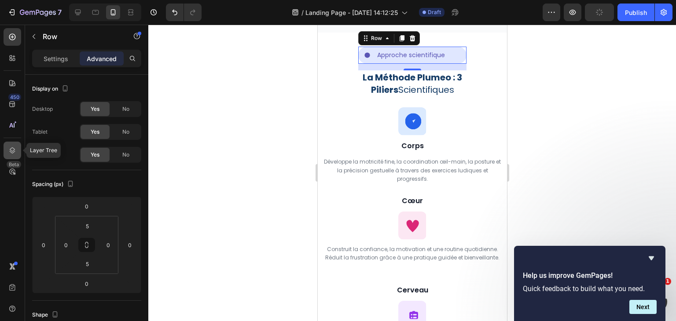
click at [4, 148] on div at bounding box center [13, 151] width 18 height 18
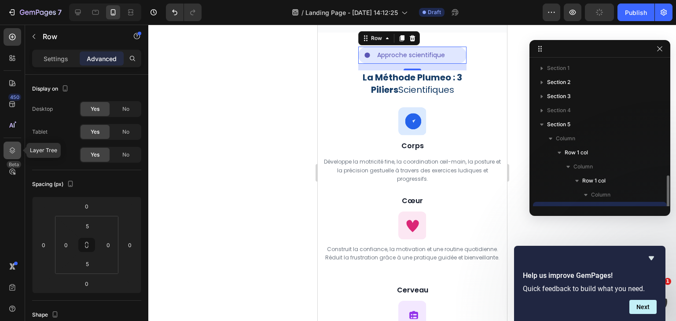
scroll to position [82, 0]
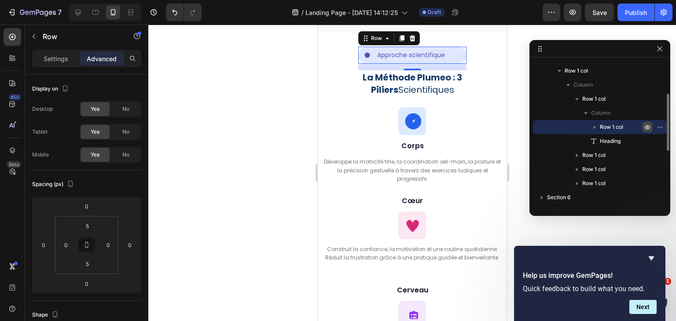
click at [648, 129] on icon "button" at bounding box center [646, 127] width 5 height 4
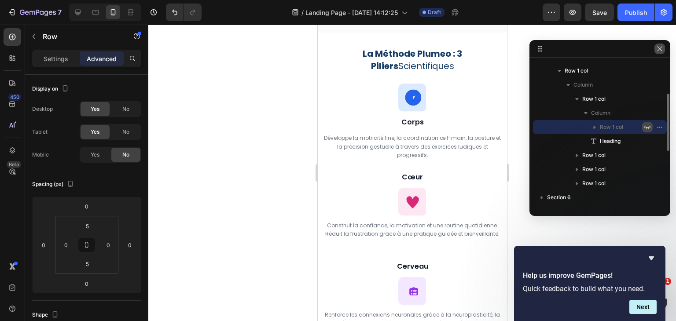
click at [661, 51] on icon "button" at bounding box center [659, 48] width 7 height 7
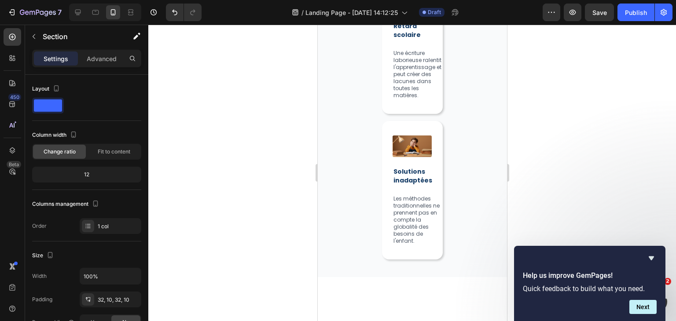
scroll to position [813, 0]
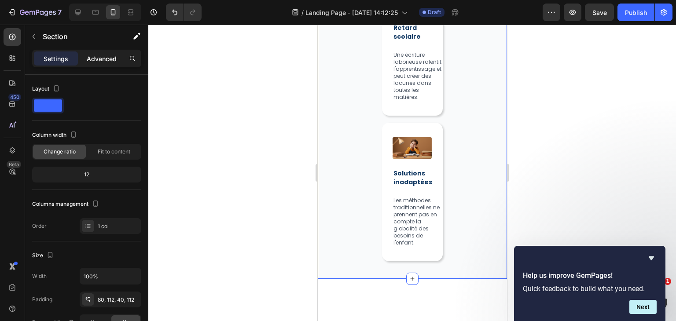
click at [100, 60] on p "Advanced" at bounding box center [102, 58] width 30 height 9
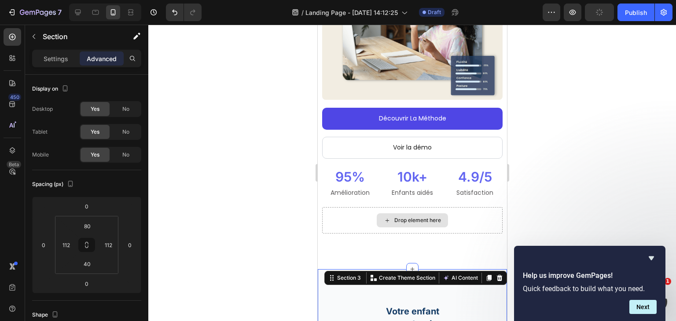
scroll to position [229, 0]
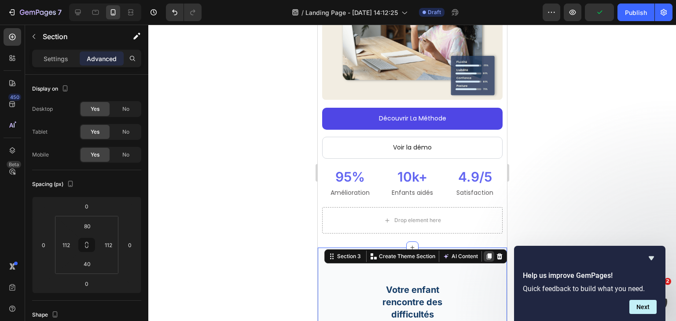
click at [485, 253] on icon at bounding box center [488, 256] width 7 height 7
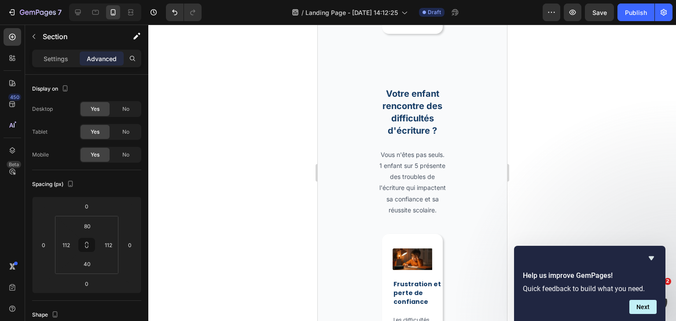
scroll to position [1055, 0]
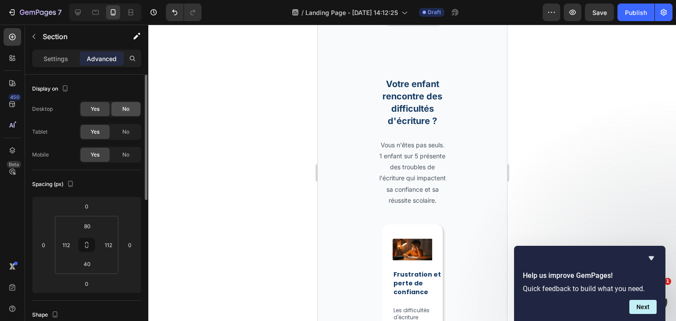
click at [128, 112] on span "No" at bounding box center [125, 109] width 7 height 8
click at [128, 129] on span "No" at bounding box center [125, 132] width 7 height 8
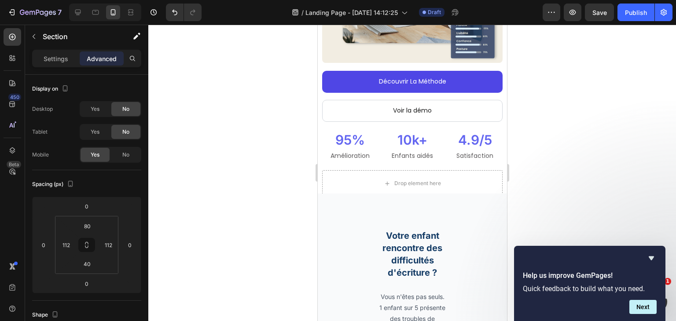
scroll to position [265, 0]
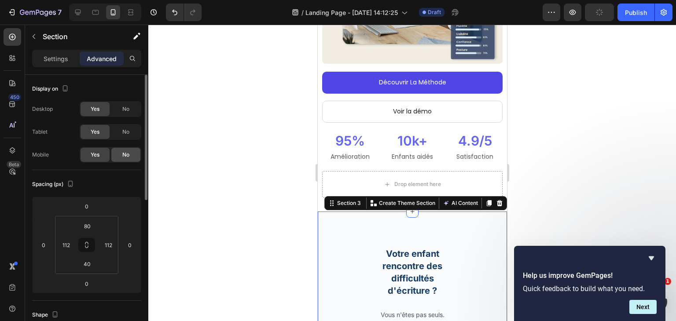
click at [123, 156] on span "No" at bounding box center [125, 155] width 7 height 8
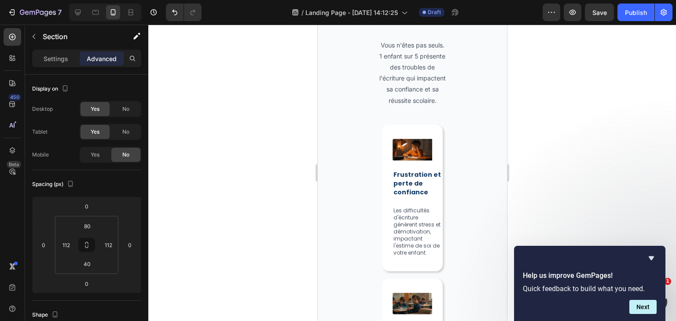
scroll to position [394, 0]
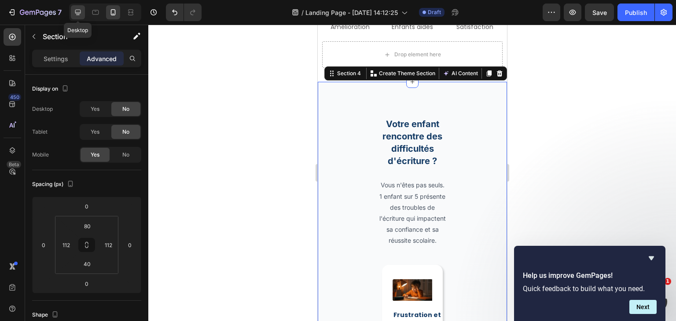
click at [77, 11] on icon at bounding box center [77, 12] width 9 height 9
type input "96"
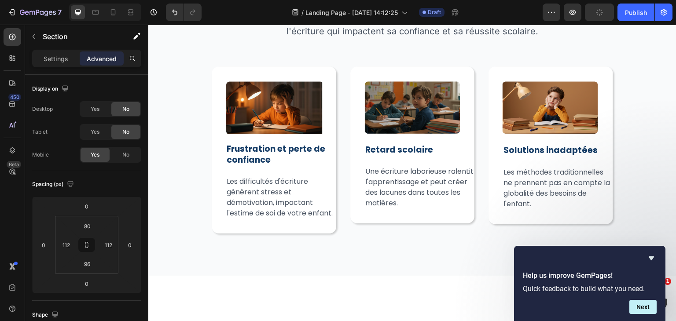
scroll to position [353, 0]
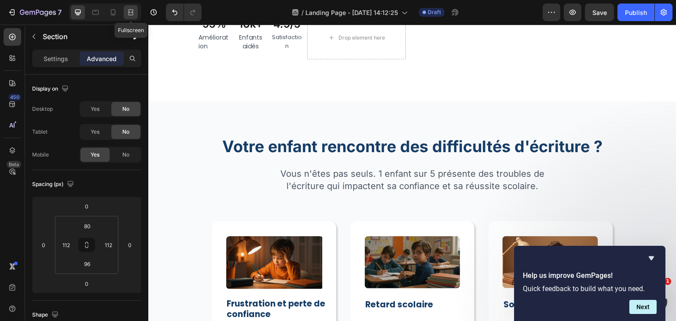
click at [128, 7] on div at bounding box center [131, 12] width 14 height 14
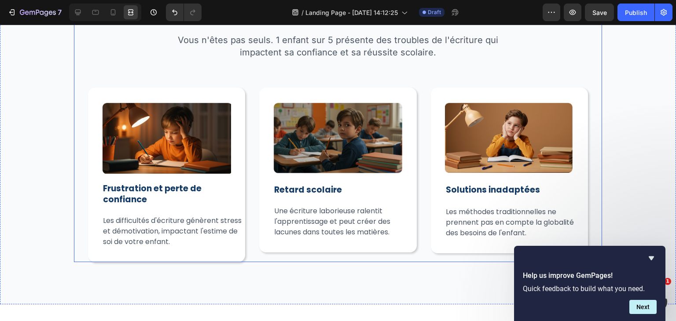
scroll to position [369, 0]
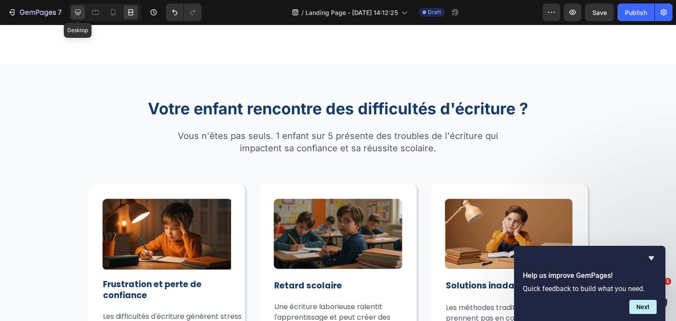
click at [76, 8] on icon at bounding box center [77, 12] width 9 height 9
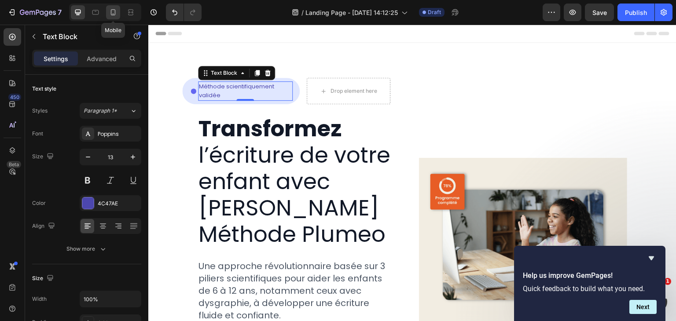
click at [109, 8] on icon at bounding box center [113, 12] width 9 height 9
type input "14"
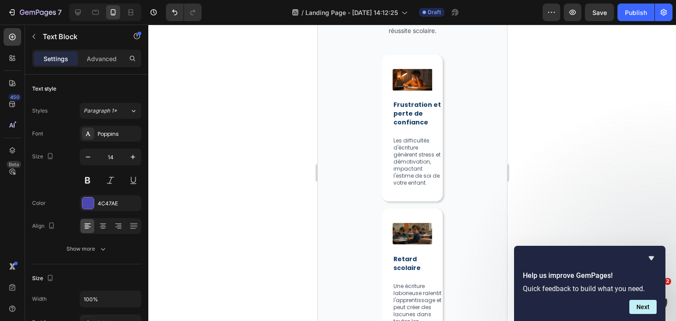
scroll to position [560, 0]
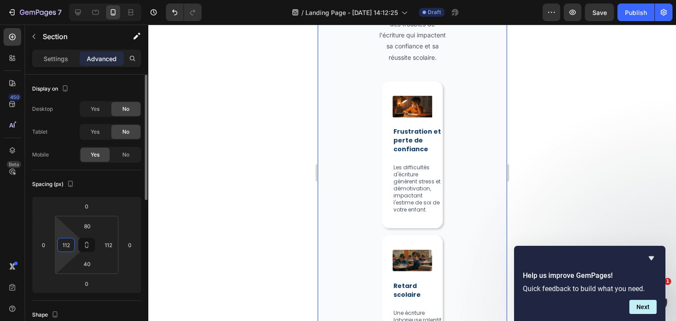
click at [64, 251] on input "112" at bounding box center [65, 244] width 13 height 13
type input "0"
click at [108, 247] on input "112" at bounding box center [108, 244] width 13 height 13
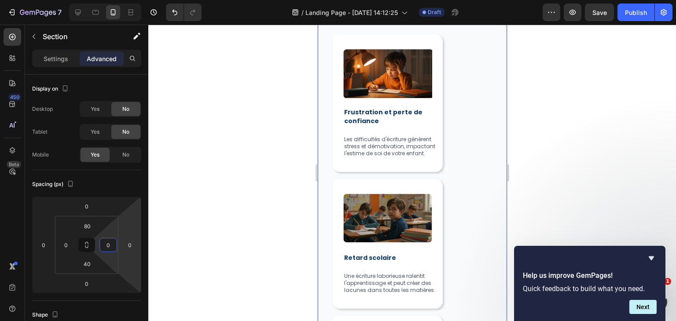
type input "0"
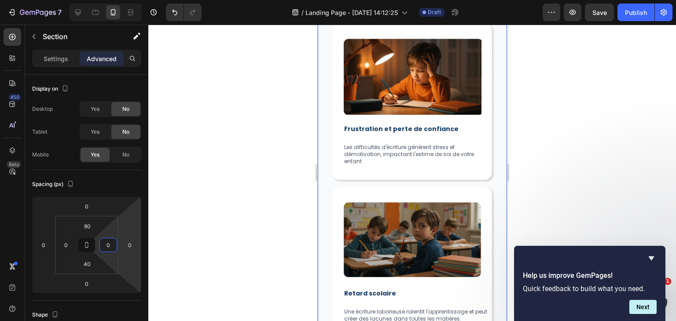
click at [202, 222] on div at bounding box center [411, 173] width 527 height 296
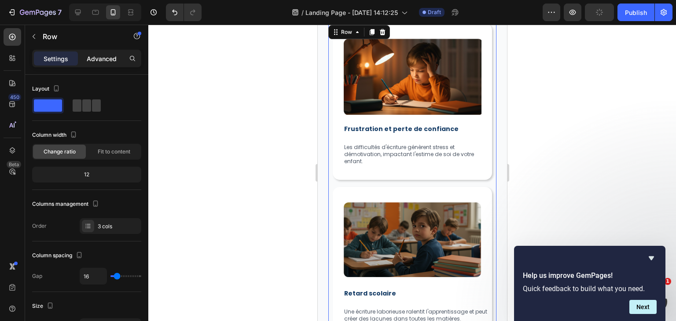
click at [106, 58] on p "Advanced" at bounding box center [102, 58] width 30 height 9
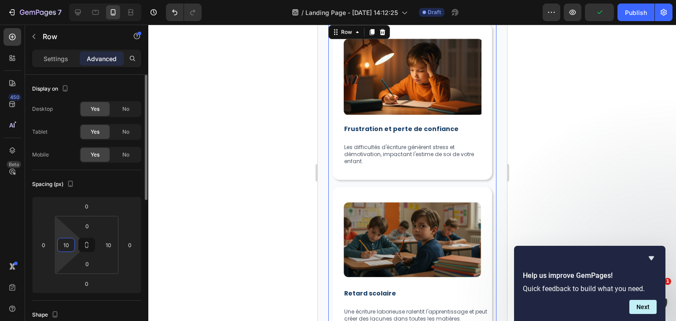
click at [63, 240] on input "10" at bounding box center [65, 244] width 13 height 13
type input "0"
click at [105, 244] on input "10" at bounding box center [108, 244] width 13 height 13
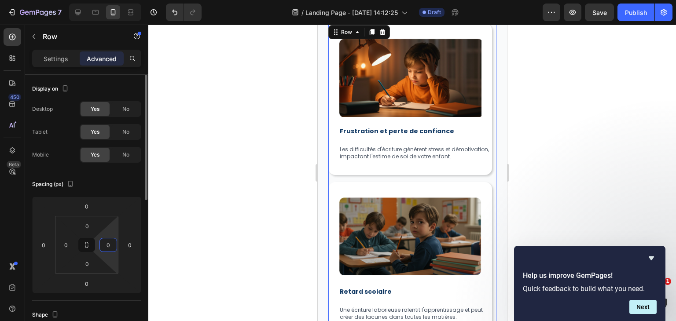
type input "0"
click at [111, 182] on div "Spacing (px)" at bounding box center [86, 184] width 109 height 14
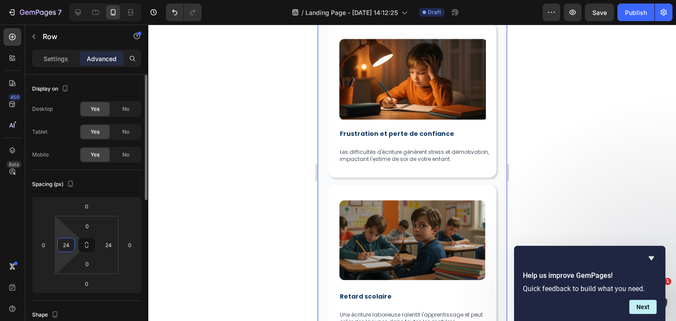
click at [69, 247] on input "24" at bounding box center [65, 244] width 13 height 13
type input "0"
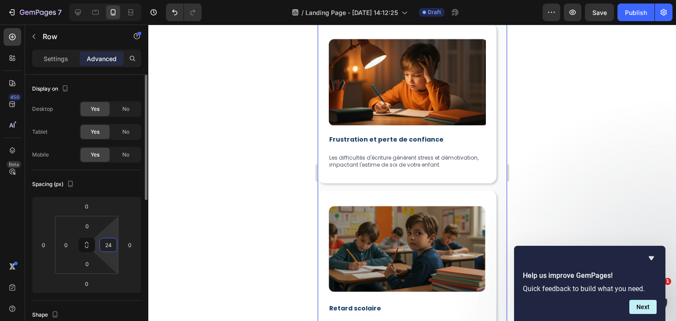
click at [107, 245] on input "24" at bounding box center [108, 244] width 13 height 13
type input "0"
click at [223, 235] on div at bounding box center [411, 173] width 527 height 296
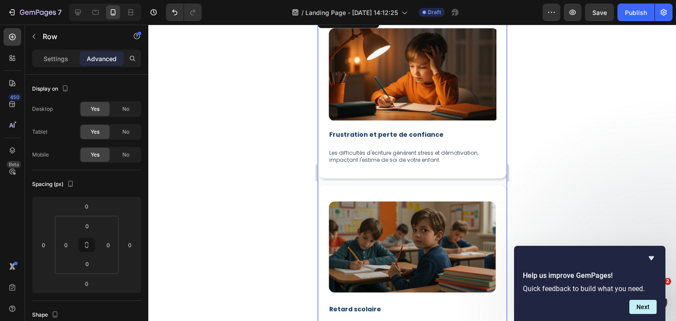
click at [468, 175] on div "Image Frustration et perte de confiance Heading Les difficultés d'écriture génè…" at bounding box center [411, 269] width 189 height 514
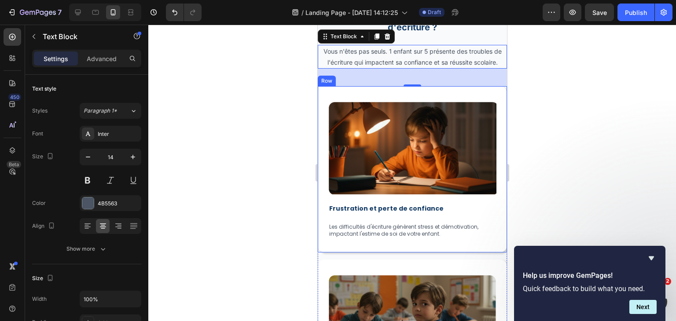
scroll to position [487, 0]
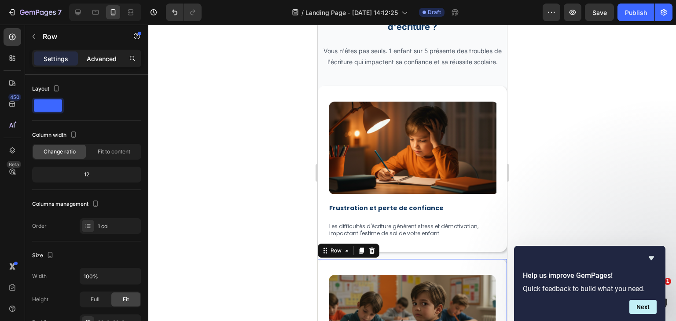
click at [100, 58] on p "Advanced" at bounding box center [102, 58] width 30 height 9
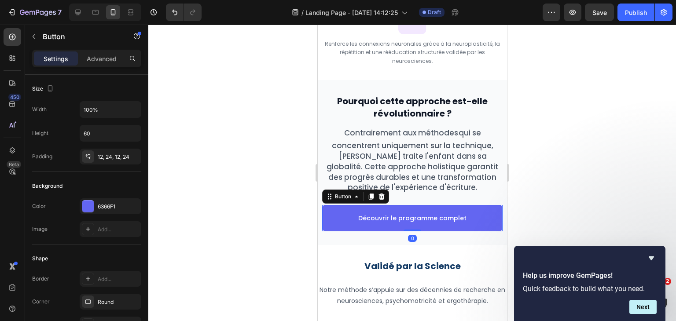
scroll to position [1311, 0]
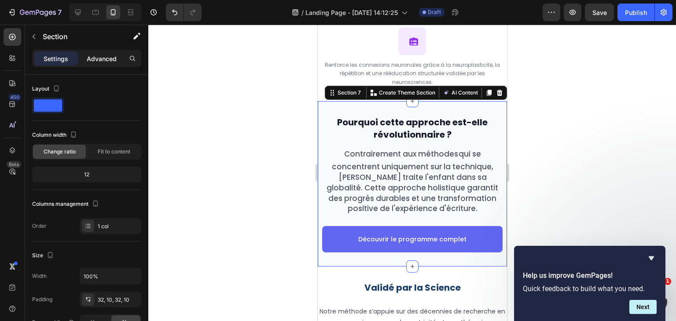
click at [99, 58] on p "Advanced" at bounding box center [102, 58] width 30 height 9
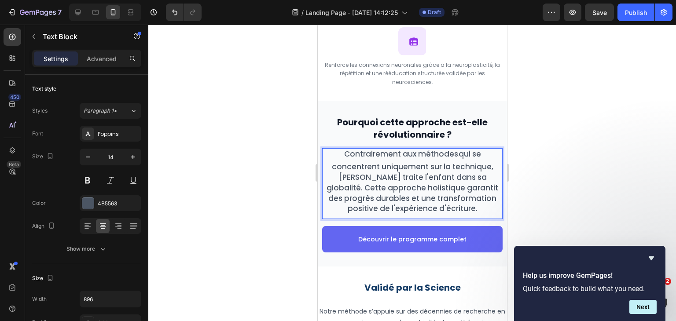
click at [381, 183] on span "qui se concentrent uniquement sur la technique, [PERSON_NAME] traite l'enfant d…" at bounding box center [412, 181] width 172 height 65
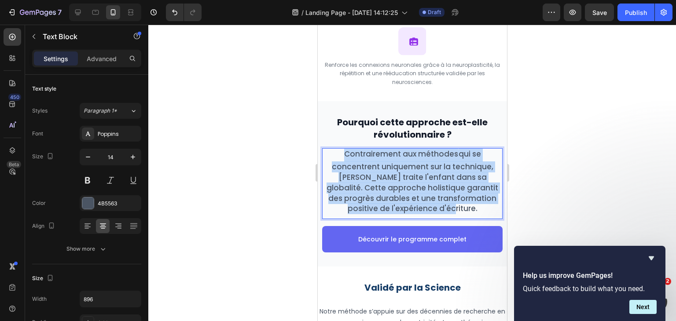
click at [381, 183] on span "qui se concentrent uniquement sur la technique, [PERSON_NAME] traite l'enfant d…" at bounding box center [412, 181] width 172 height 65
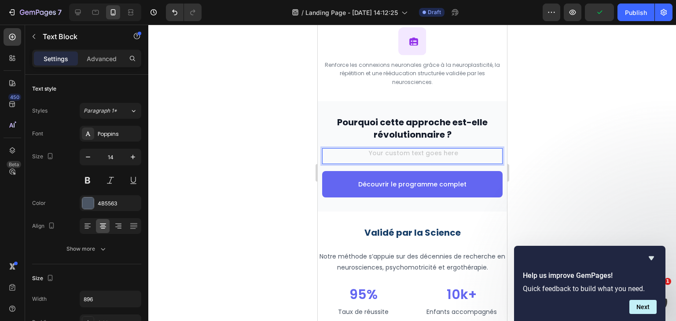
click at [398, 157] on div "Rich Text Editor. Editing area: main" at bounding box center [411, 154] width 180 height 12
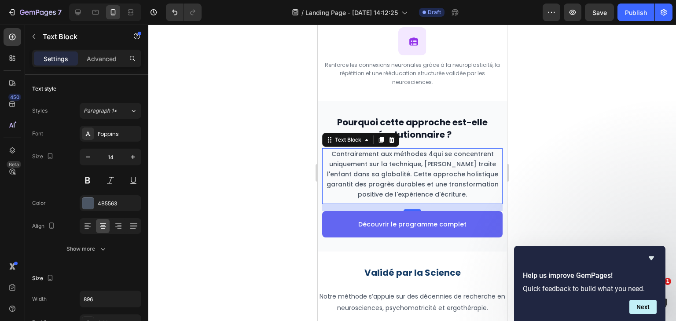
click at [530, 194] on div at bounding box center [411, 173] width 527 height 296
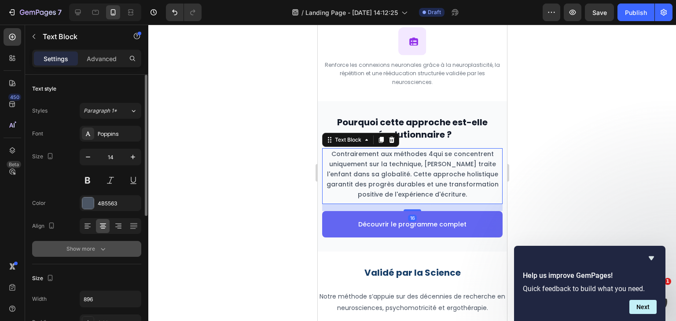
click at [107, 248] on button "Show more" at bounding box center [86, 249] width 109 height 16
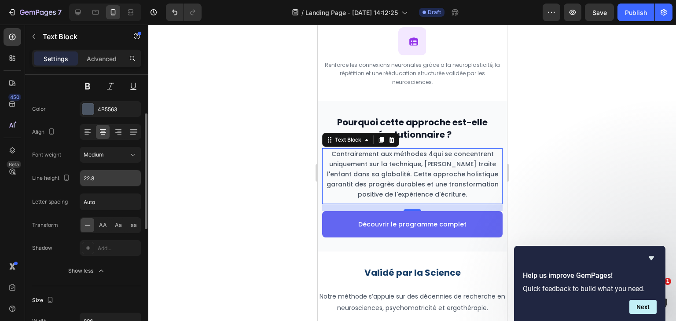
scroll to position [95, 0]
click at [103, 266] on icon "button" at bounding box center [101, 270] width 9 height 9
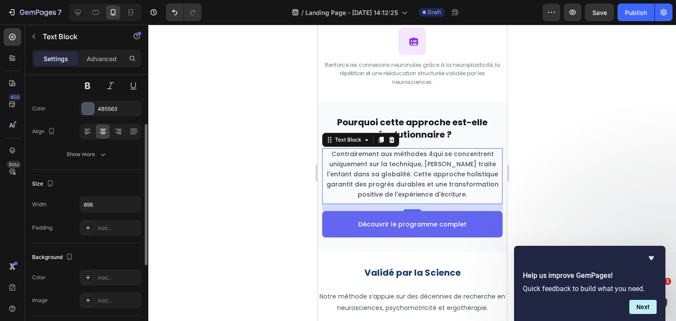
click at [210, 224] on div at bounding box center [411, 173] width 527 height 296
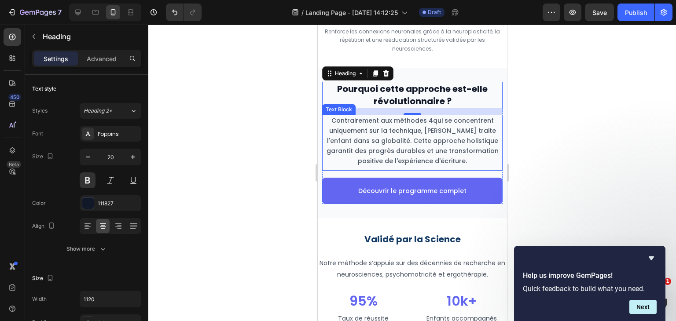
scroll to position [1354, 0]
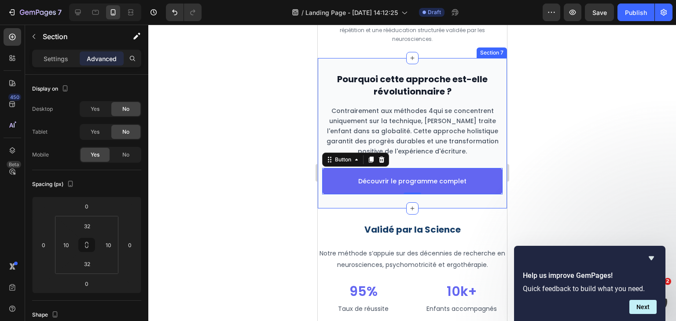
click at [322, 201] on div "Pourquoi cette approche est-elle révolutionnaire ? Heading Contrairement aux mé…" at bounding box center [411, 133] width 189 height 150
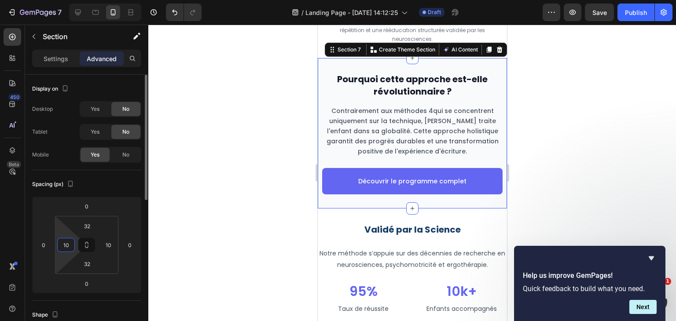
click at [65, 242] on input "10" at bounding box center [65, 244] width 13 height 13
type input "0"
click at [104, 240] on input "10" at bounding box center [108, 244] width 13 height 13
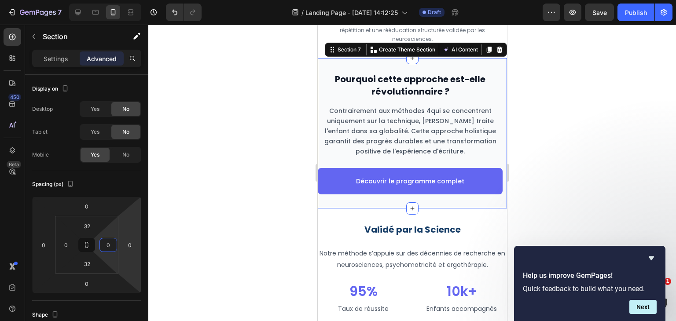
type input "0"
click at [192, 208] on div at bounding box center [411, 173] width 527 height 296
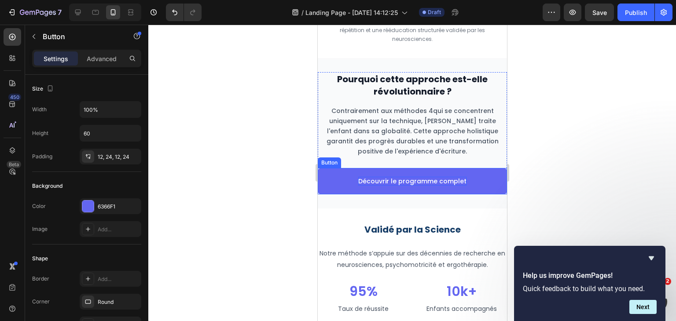
click at [400, 180] on p "Découvrir le programme complet" at bounding box center [412, 181] width 108 height 9
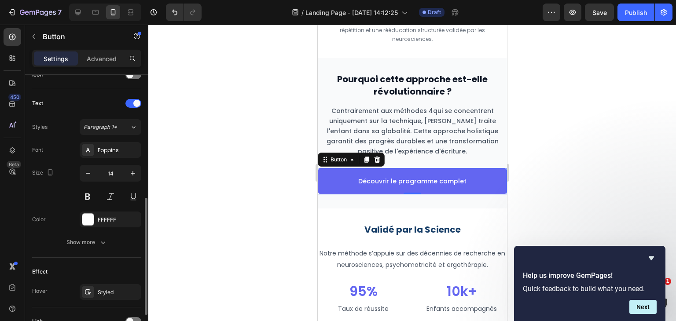
scroll to position [282, 0]
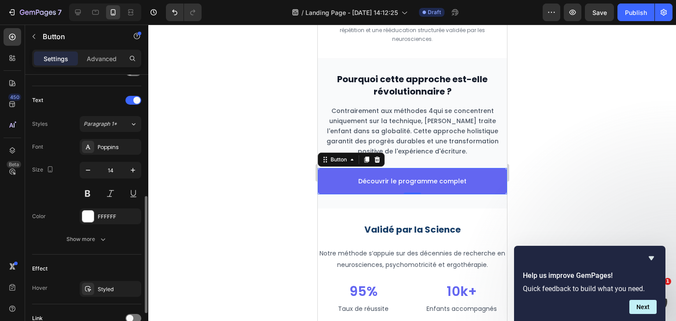
click at [59, 247] on div "Text Styles Paragraph 1* Font Poppins Size 14 Color FFFFFF Show more" at bounding box center [86, 170] width 109 height 168
click at [65, 233] on button "Show more" at bounding box center [86, 239] width 109 height 16
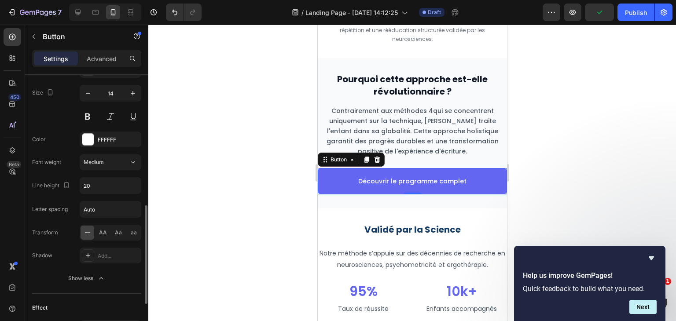
scroll to position [360, 0]
click at [82, 280] on div "Show less" at bounding box center [86, 278] width 37 height 9
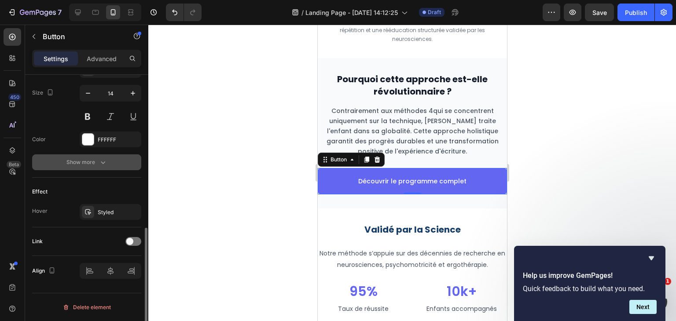
scroll to position [358, 0]
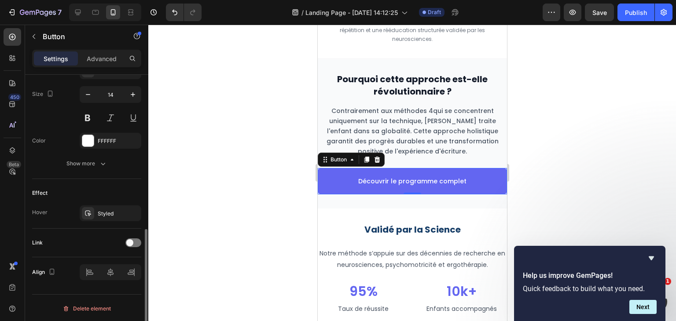
click at [200, 241] on div at bounding box center [411, 173] width 527 height 296
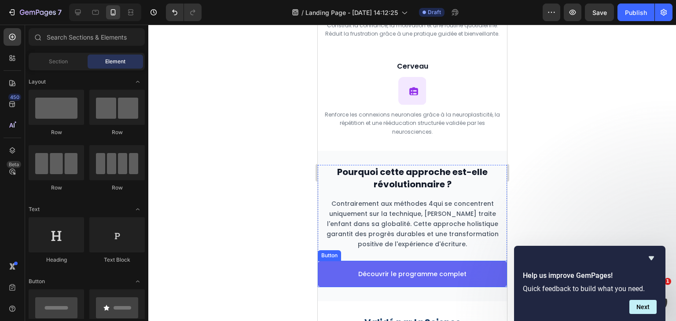
scroll to position [1258, 0]
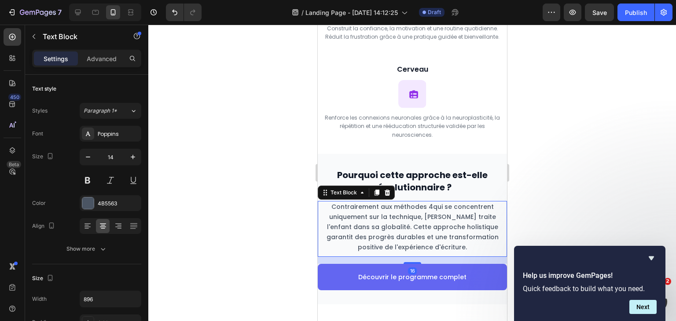
click at [414, 223] on p "Contrairement aux méthodes 4qui se concentrent uniquement sur la technique, Plu…" at bounding box center [411, 227] width 187 height 50
click at [86, 161] on icon "button" at bounding box center [88, 157] width 9 height 9
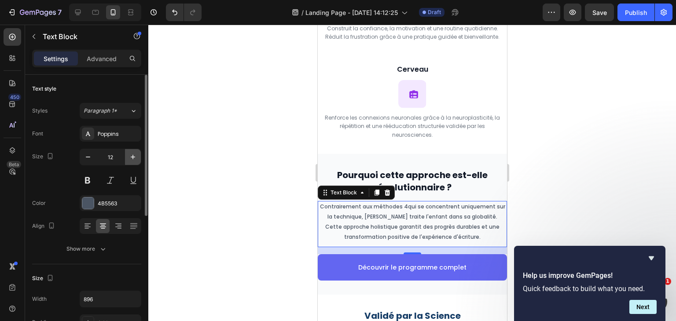
click at [131, 156] on icon "button" at bounding box center [132, 157] width 9 height 9
type input "13"
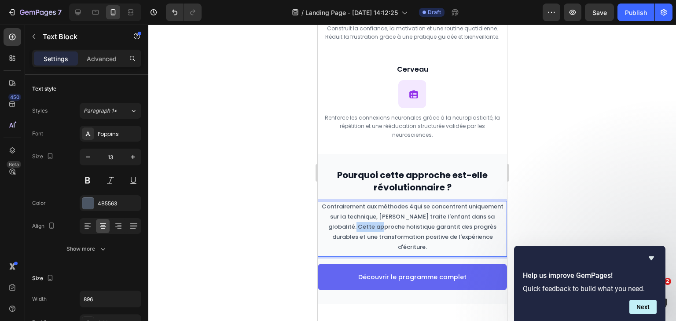
click at [392, 227] on p "Contrairement aux méthodes 4qui se concentrent uniquement sur la technique, Plu…" at bounding box center [411, 227] width 187 height 50
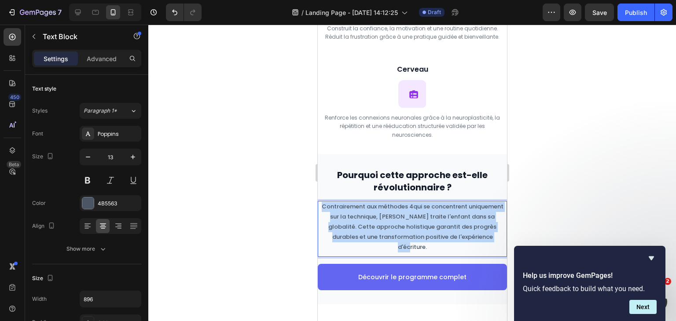
click at [392, 227] on p "Contrairement aux méthodes 4qui se concentrent uniquement sur la technique, Plu…" at bounding box center [411, 227] width 187 height 50
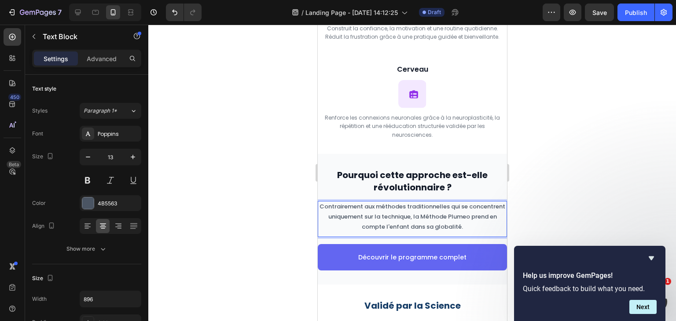
click at [539, 231] on div at bounding box center [411, 173] width 527 height 296
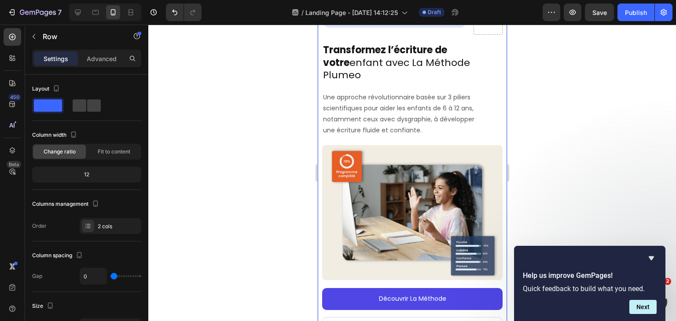
scroll to position [0, 0]
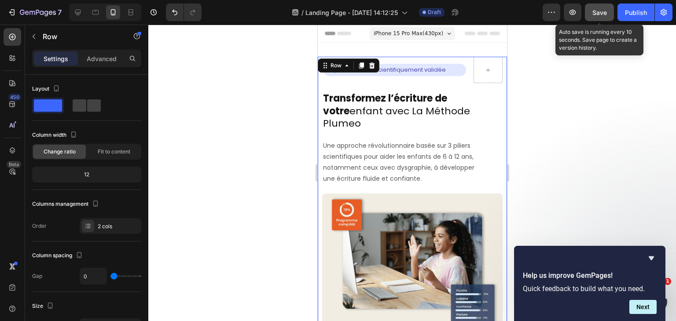
click at [592, 13] on span "Save" at bounding box center [599, 12] width 15 height 7
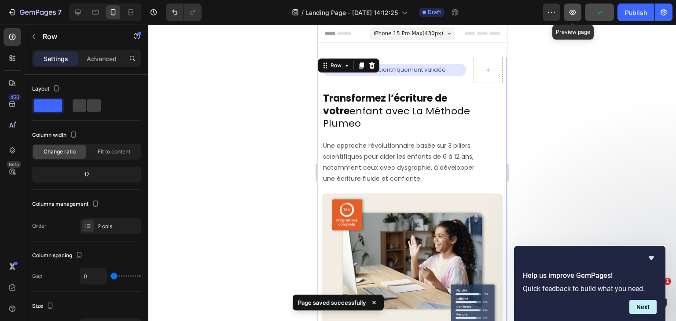
click at [573, 15] on icon "button" at bounding box center [572, 12] width 7 height 5
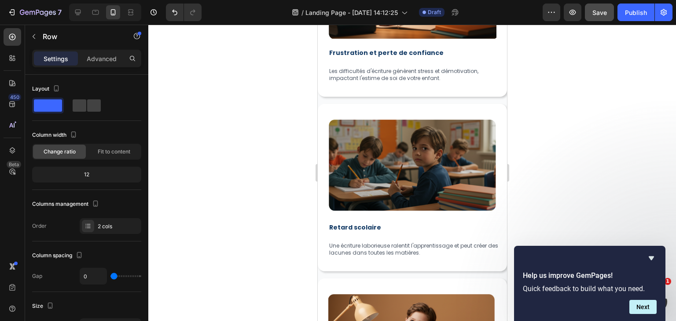
scroll to position [670, 0]
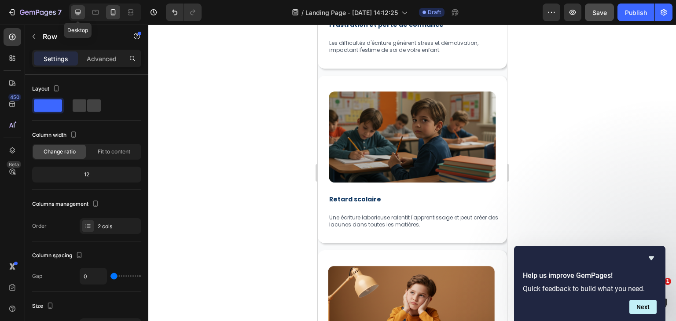
click at [79, 5] on div at bounding box center [78, 12] width 14 height 14
type input "37"
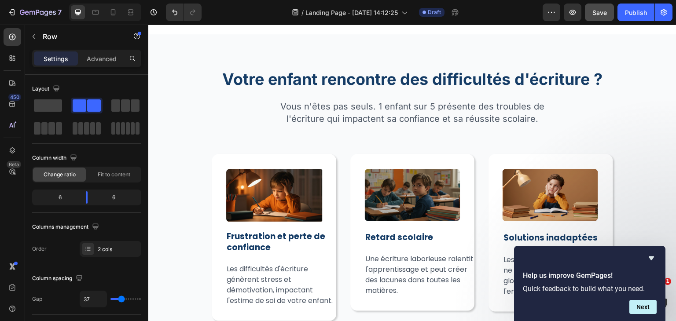
scroll to position [554, 0]
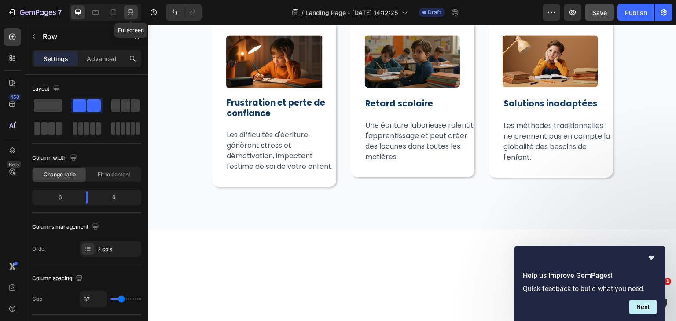
click at [128, 14] on icon at bounding box center [130, 15] width 5 height 2
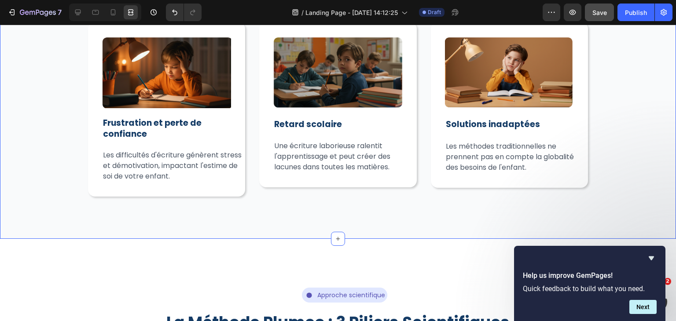
scroll to position [508, 0]
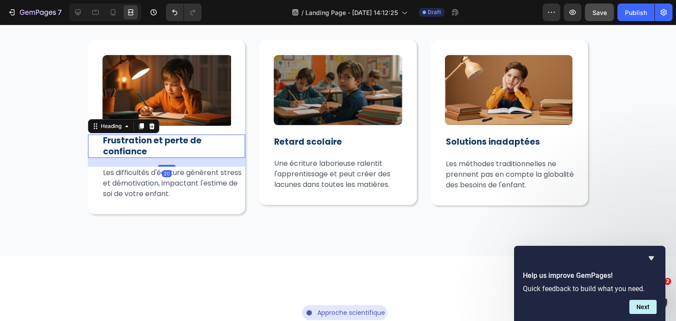
click at [197, 141] on strong "Frustration et perte de confiance" at bounding box center [152, 146] width 99 height 23
click at [77, 10] on icon at bounding box center [78, 13] width 6 height 6
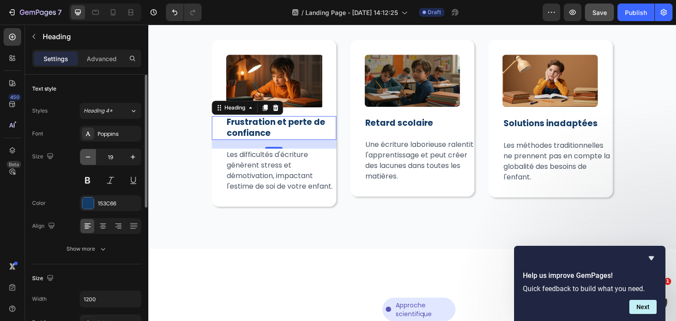
click at [90, 157] on icon "button" at bounding box center [88, 157] width 9 height 9
type input "18"
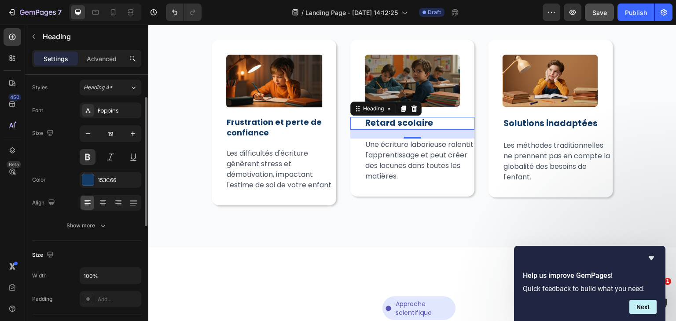
scroll to position [21, 0]
click at [90, 138] on icon "button" at bounding box center [88, 135] width 9 height 9
type input "18"
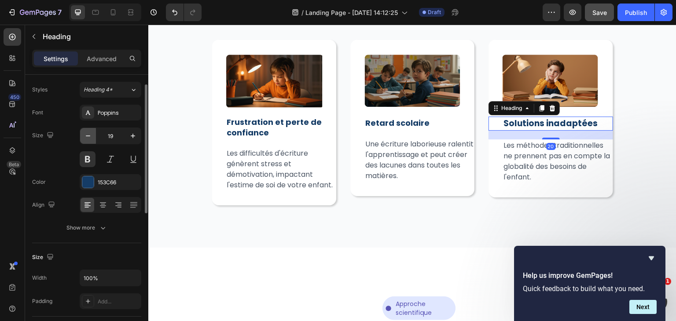
click at [87, 136] on icon "button" at bounding box center [88, 135] width 9 height 9
type input "18"
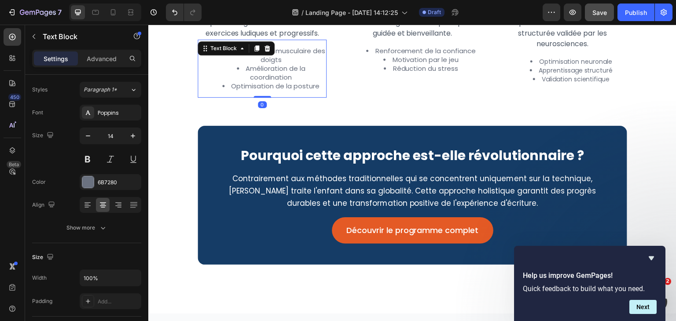
scroll to position [0, 0]
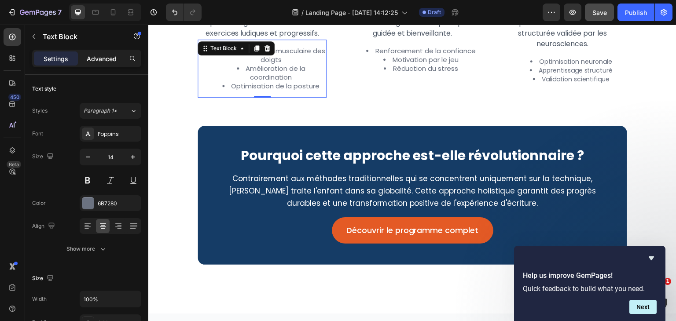
click at [99, 62] on p "Advanced" at bounding box center [102, 58] width 30 height 9
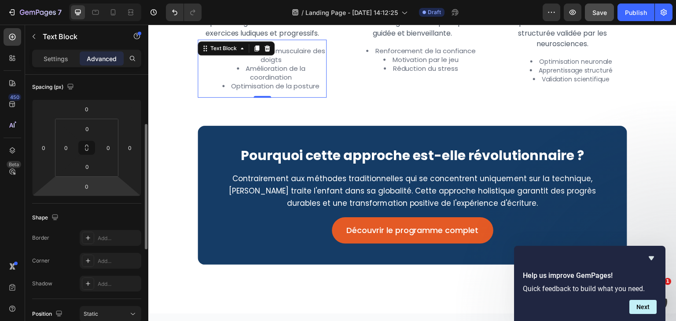
scroll to position [101, 0]
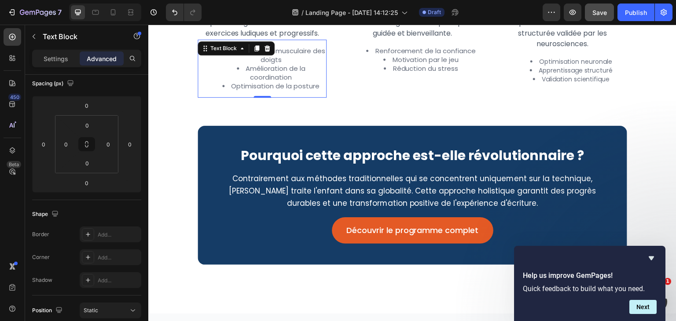
click at [208, 89] on ul "Renforcement musculaire des doigts Amélioration de la coordination Optimisation…" at bounding box center [261, 69] width 127 height 44
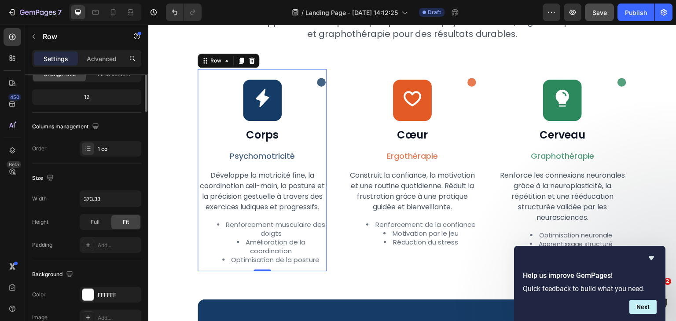
scroll to position [0, 0]
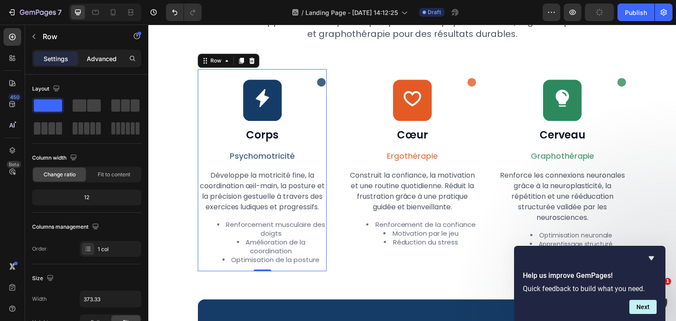
click at [100, 56] on p "Advanced" at bounding box center [102, 58] width 30 height 9
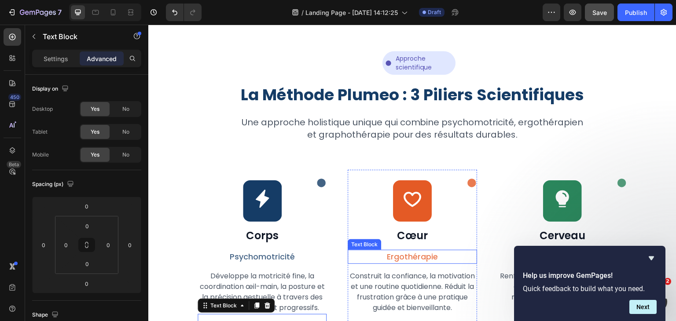
scroll to position [763, 0]
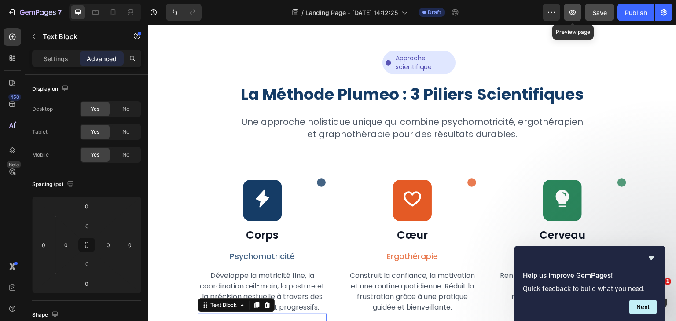
click at [566, 11] on button "button" at bounding box center [572, 13] width 18 height 18
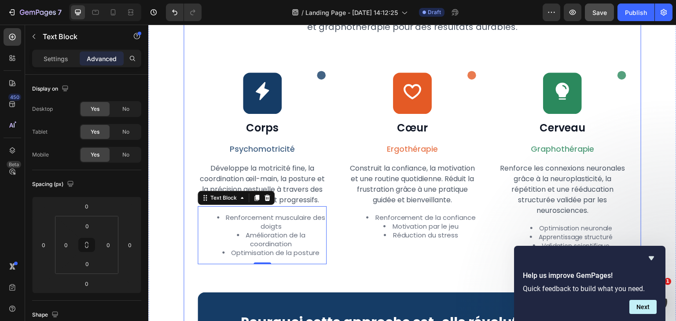
scroll to position [875, 0]
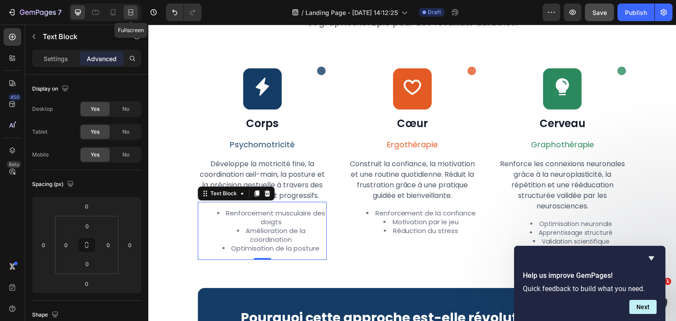
click at [130, 18] on div at bounding box center [131, 12] width 14 height 14
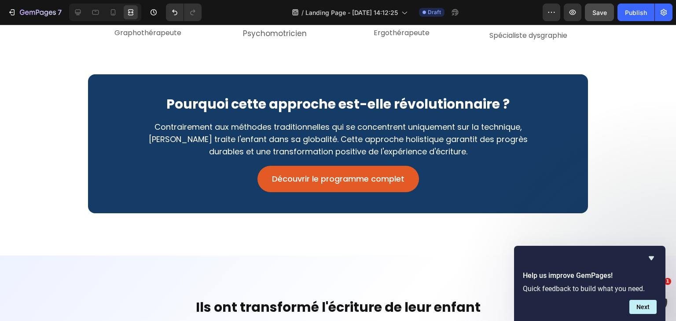
scroll to position [2779, 0]
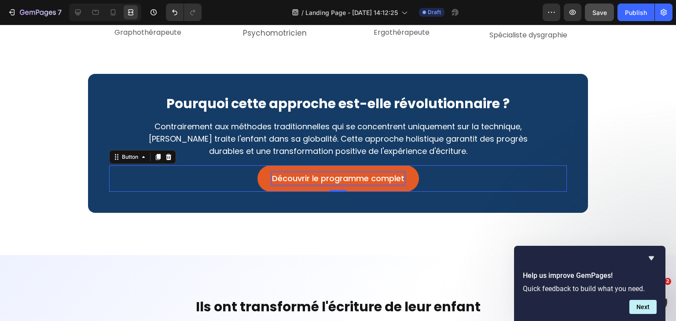
click at [399, 177] on p "Découvrir le programme complet" at bounding box center [338, 178] width 132 height 12
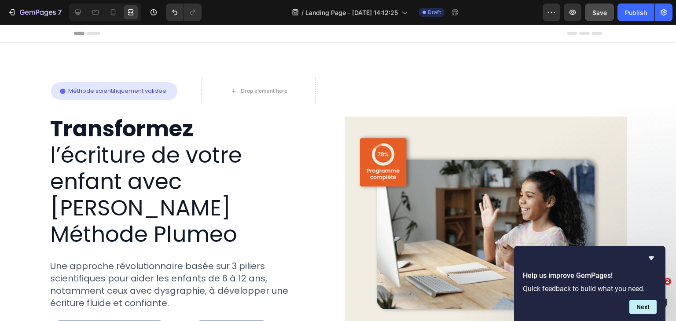
scroll to position [0, 0]
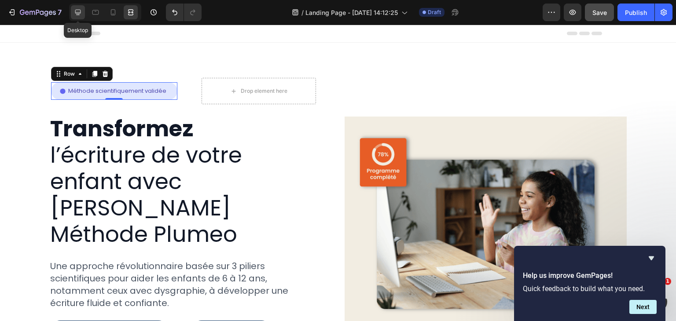
click at [82, 7] on div at bounding box center [78, 12] width 14 height 14
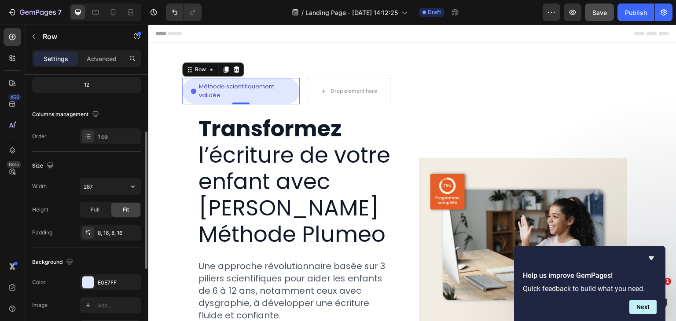
scroll to position [113, 0]
click at [103, 180] on input "287" at bounding box center [110, 186] width 61 height 16
type input "306"
click at [125, 13] on div at bounding box center [131, 12] width 14 height 14
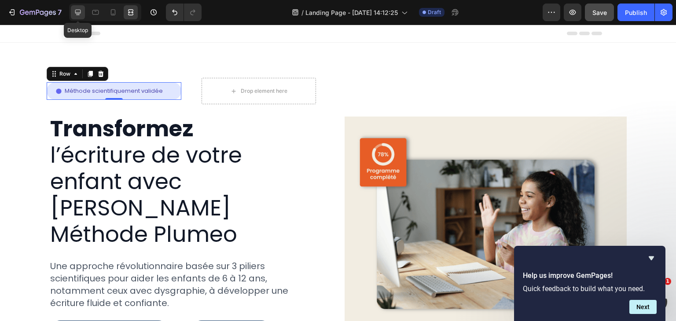
click at [75, 9] on icon at bounding box center [77, 12] width 9 height 9
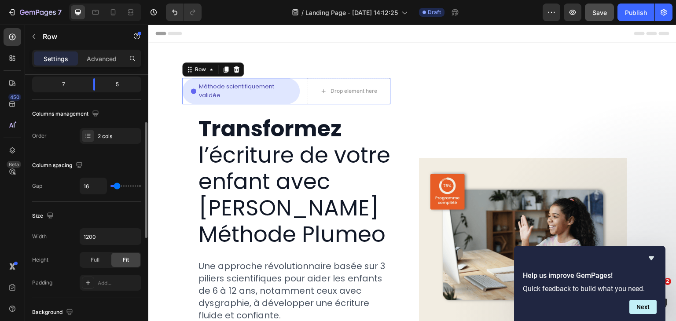
scroll to position [113, 0]
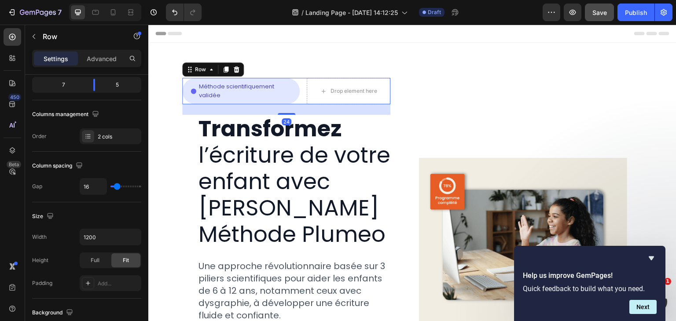
click at [77, 59] on div "Settings" at bounding box center [56, 58] width 44 height 14
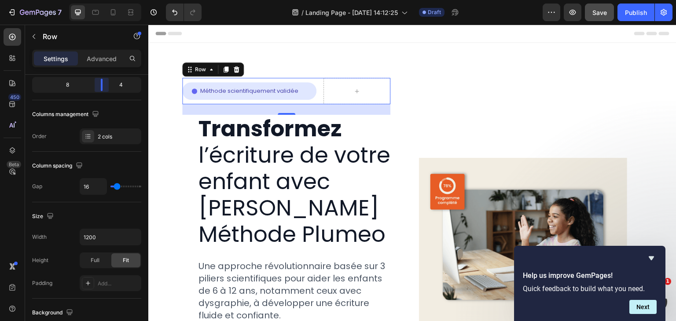
drag, startPoint x: 90, startPoint y: 84, endPoint x: 105, endPoint y: 81, distance: 15.6
click at [105, 0] on body "7 Version history / Landing Page - Sep 23, 14:12:25 Draft Preview Save Publish …" at bounding box center [338, 0] width 676 height 0
click at [132, 9] on icon at bounding box center [130, 12] width 9 height 9
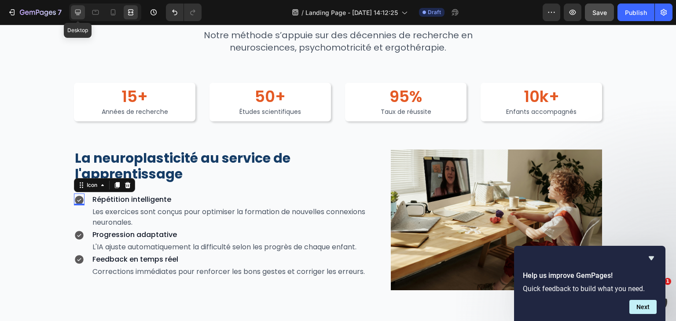
click at [79, 13] on icon at bounding box center [77, 12] width 9 height 9
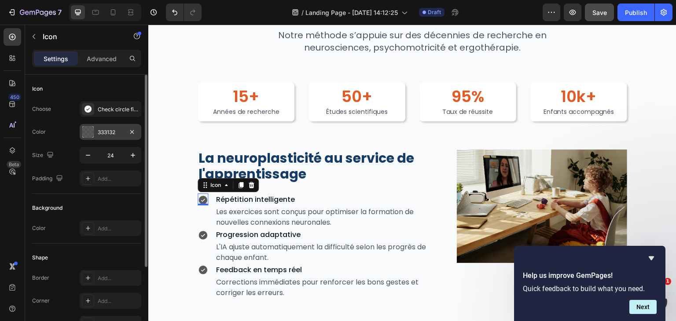
click at [117, 131] on div "333132" at bounding box center [111, 132] width 26 height 8
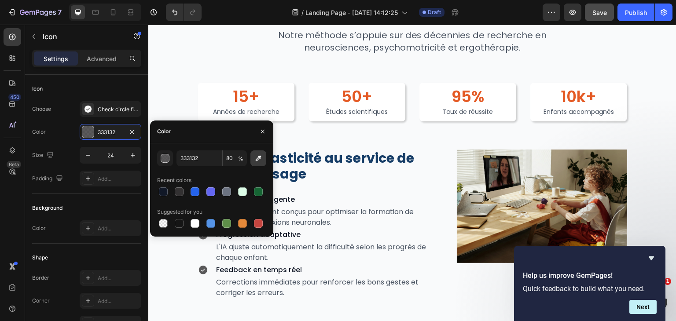
click at [254, 155] on icon "button" at bounding box center [258, 158] width 9 height 9
type input "153C66"
type input "100"
click at [262, 132] on icon "button" at bounding box center [263, 132] width 4 height 4
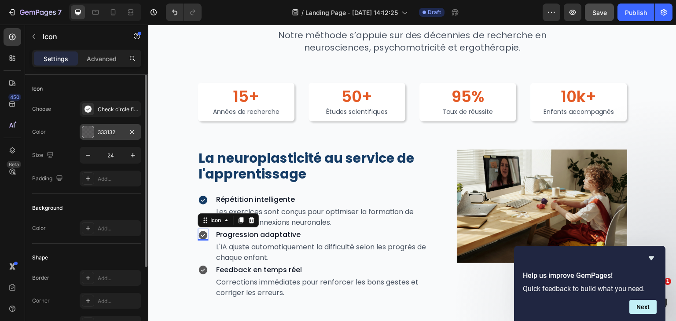
click at [105, 135] on div "333132" at bounding box center [111, 132] width 26 height 8
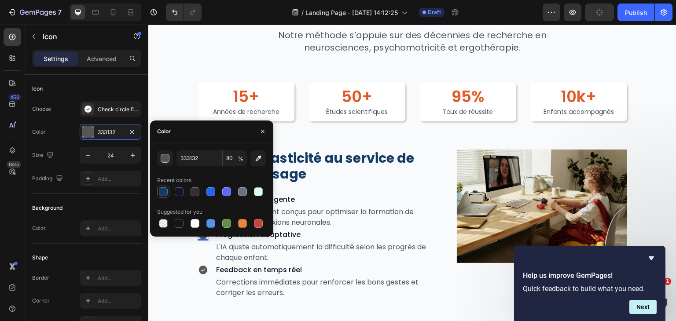
click at [166, 189] on div at bounding box center [163, 191] width 9 height 9
type input "153C66"
type input "100"
click at [260, 129] on icon "button" at bounding box center [262, 131] width 7 height 7
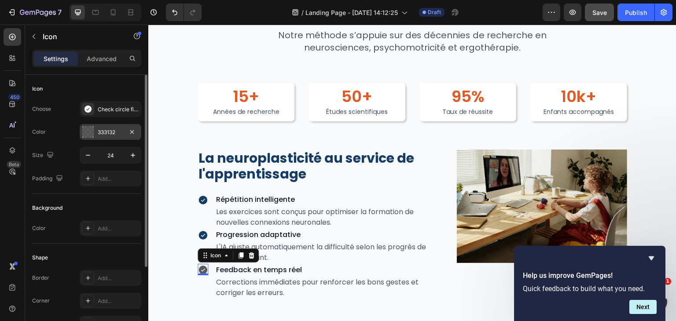
click at [103, 136] on div "333132" at bounding box center [111, 132] width 62 height 16
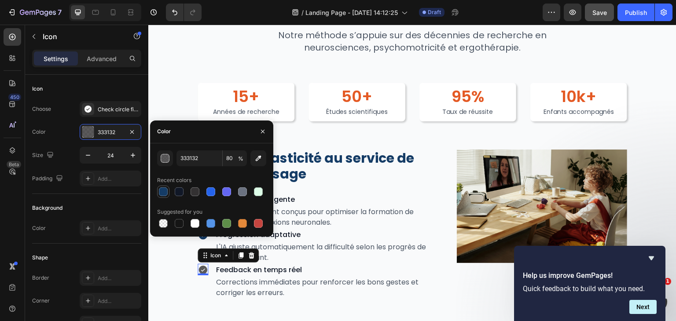
click at [165, 191] on div at bounding box center [163, 191] width 9 height 9
type input "153C66"
type input "100"
click at [261, 129] on icon "button" at bounding box center [262, 131] width 7 height 7
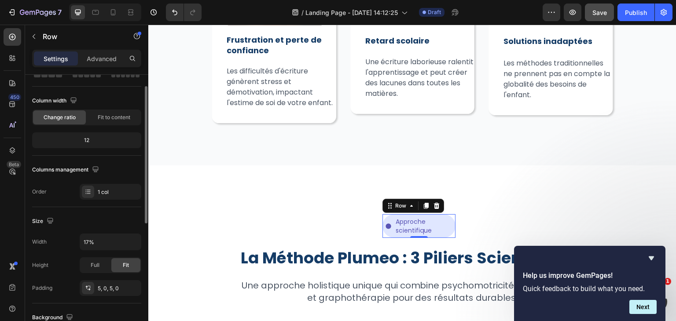
scroll to position [60, 0]
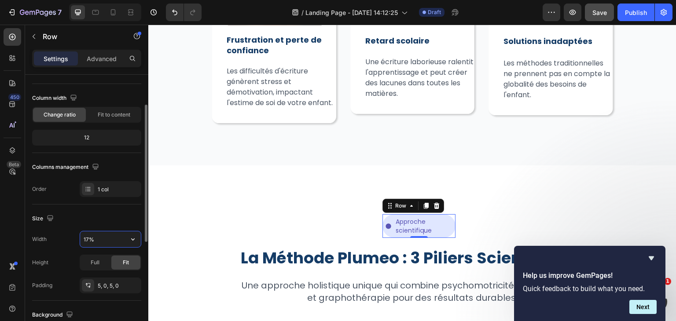
click at [90, 234] on input "17%" at bounding box center [110, 239] width 61 height 16
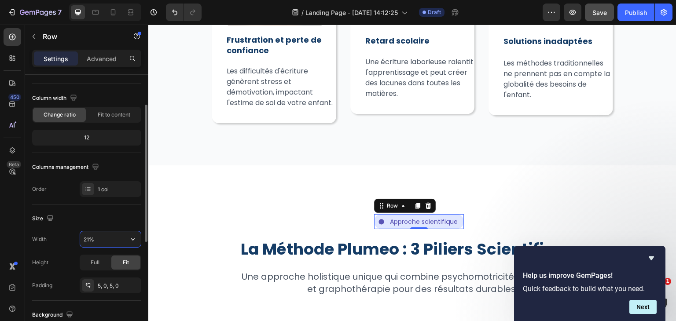
type input "22%"
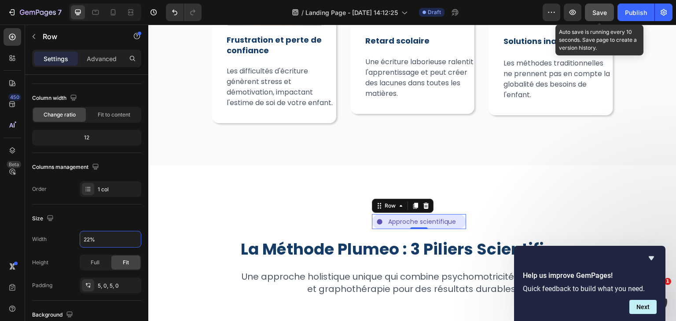
click at [609, 11] on button "Save" at bounding box center [598, 13] width 29 height 18
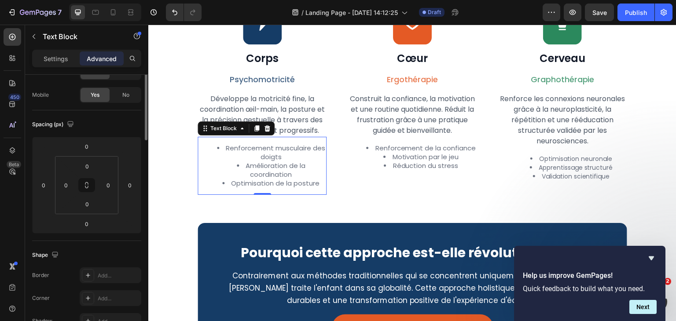
scroll to position [0, 0]
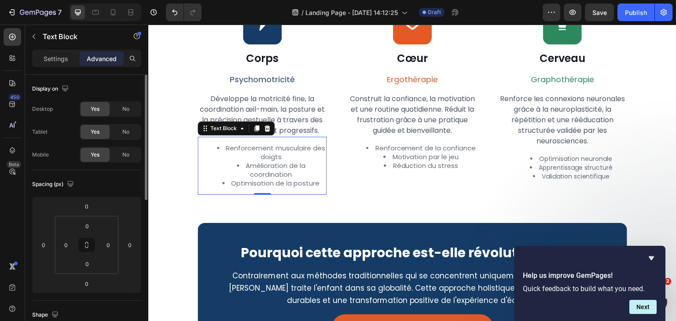
click at [300, 157] on span "Renforcement musculaire des doigts" at bounding box center [275, 152] width 99 height 18
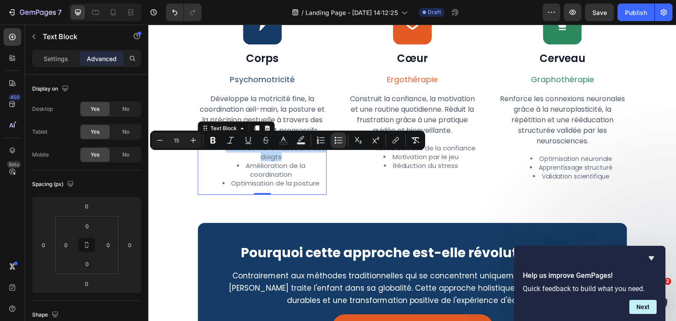
copy span "Renforcement musculaire des doigts"
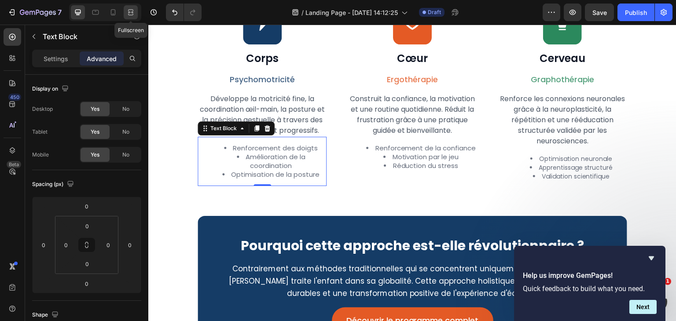
click at [129, 13] on icon at bounding box center [129, 12] width 3 height 2
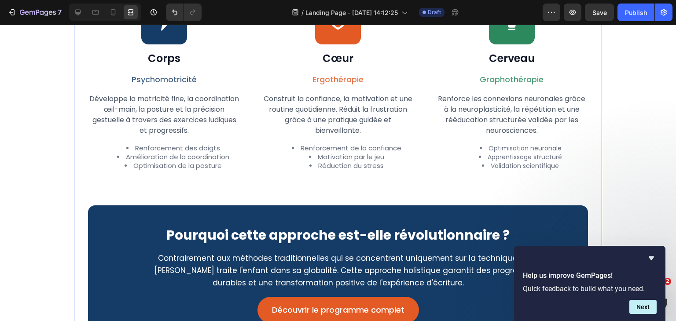
click at [249, 196] on div "Icon Approche scientifique Text Block Row Row Row La Méthode Plumeo : 3 Piliers…" at bounding box center [338, 110] width 500 height 468
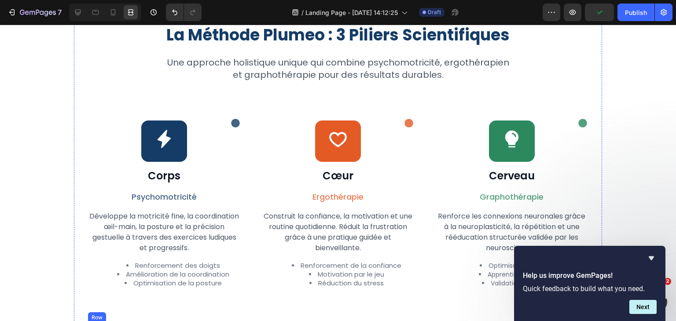
scroll to position [865, 0]
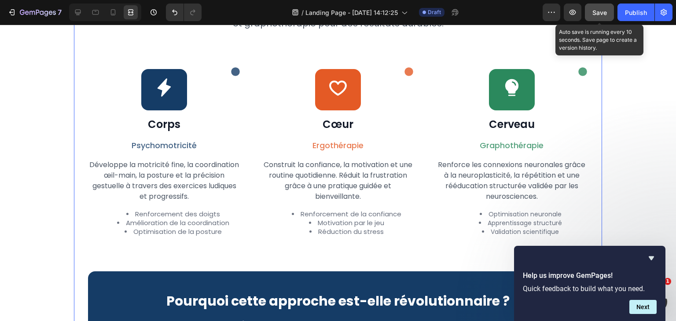
click at [591, 11] on button "Save" at bounding box center [598, 13] width 29 height 18
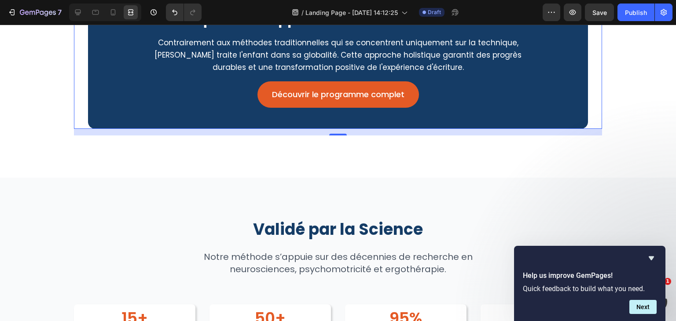
scroll to position [1243, 0]
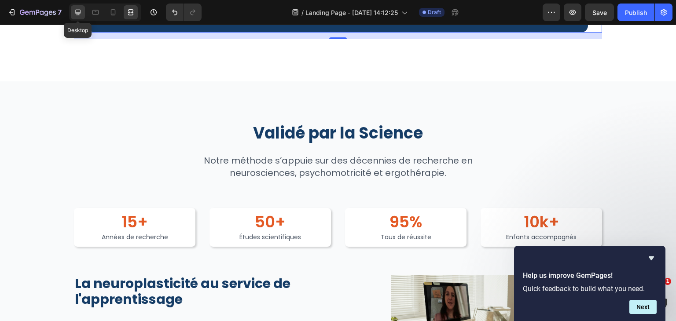
click at [78, 14] on icon at bounding box center [78, 13] width 6 height 6
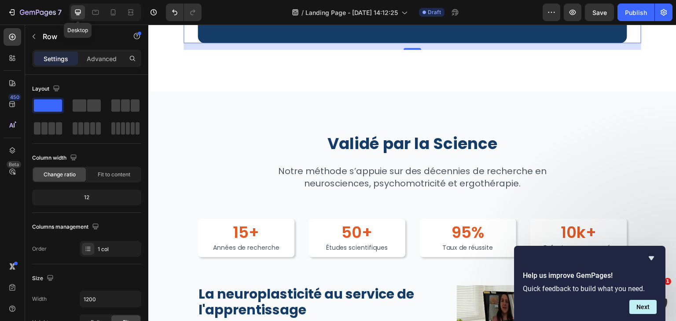
scroll to position [1263, 0]
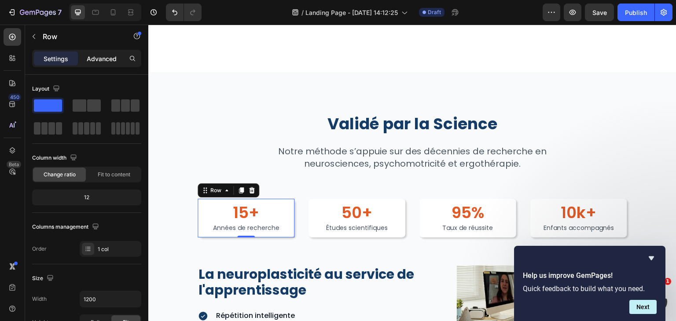
click at [99, 54] on p "Advanced" at bounding box center [102, 58] width 30 height 9
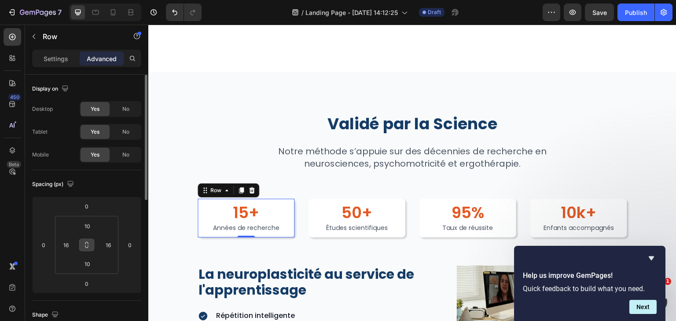
click at [85, 249] on button at bounding box center [86, 245] width 17 height 14
click at [86, 222] on input "10" at bounding box center [87, 225] width 18 height 13
type input "2"
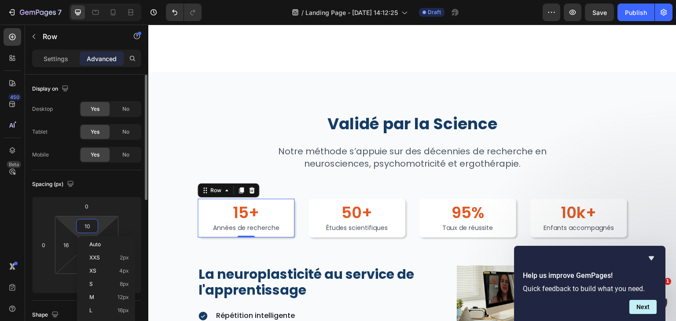
type input "2"
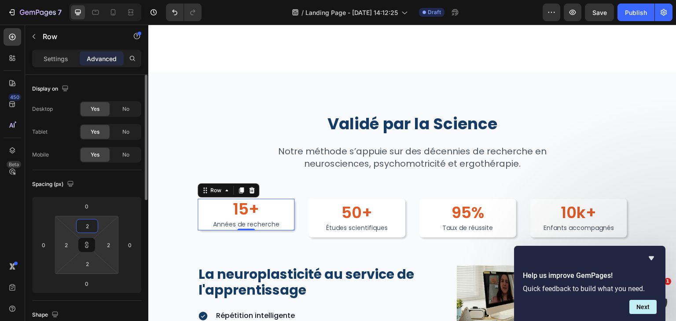
type input "24"
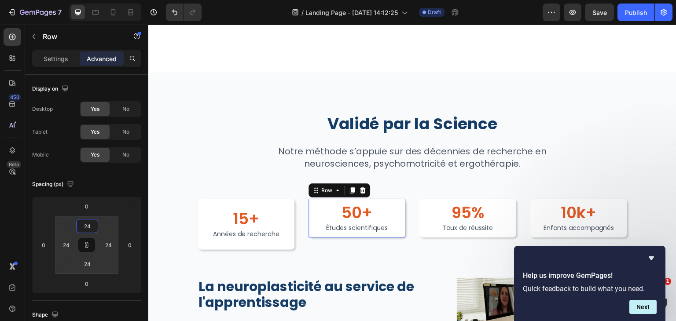
click at [379, 237] on div "50+ Heading Études scientifiques Text Block Row 0" at bounding box center [356, 218] width 97 height 39
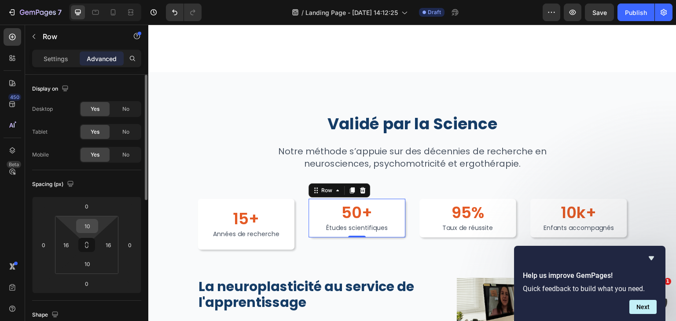
click at [97, 230] on div "10" at bounding box center [87, 226] width 22 height 14
click at [84, 226] on input "10" at bounding box center [87, 225] width 18 height 13
click at [87, 242] on icon at bounding box center [86, 243] width 3 height 3
click at [84, 225] on input "24" at bounding box center [87, 225] width 18 height 13
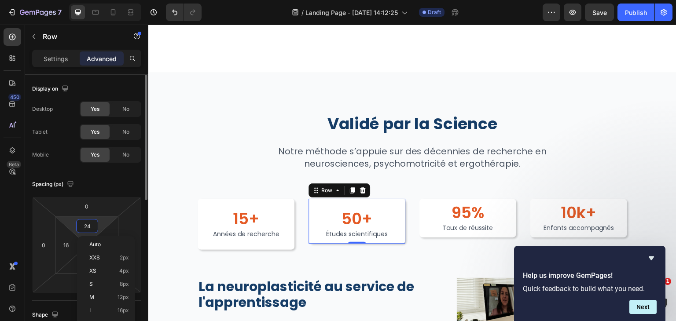
type input "224"
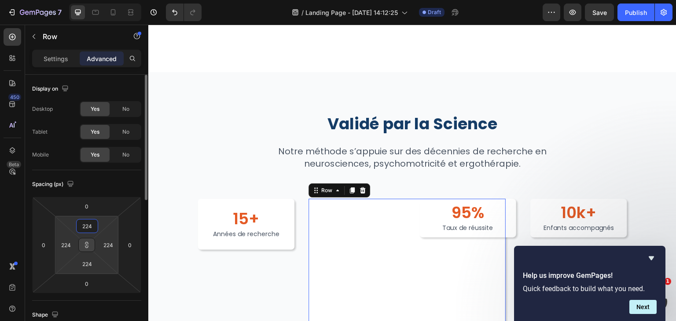
type input "2424"
click at [84, 225] on input "2424" at bounding box center [87, 225] width 18 height 13
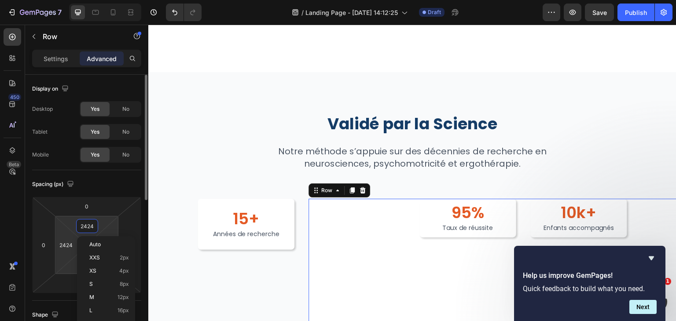
click at [84, 225] on input "2424" at bounding box center [87, 225] width 18 height 13
type input "2"
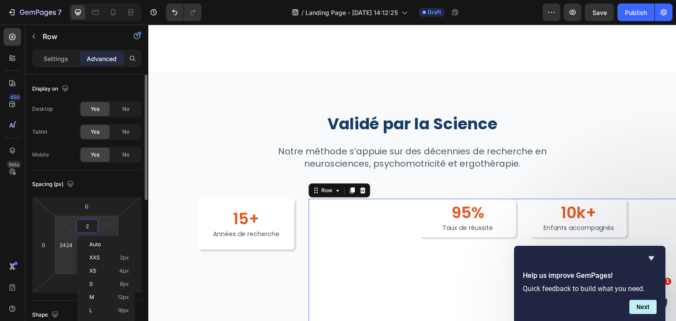
type input "2"
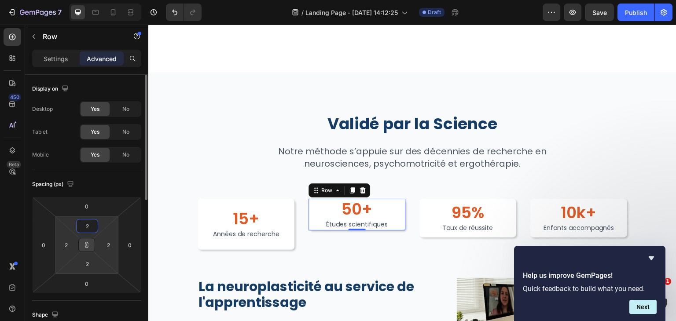
type input "24"
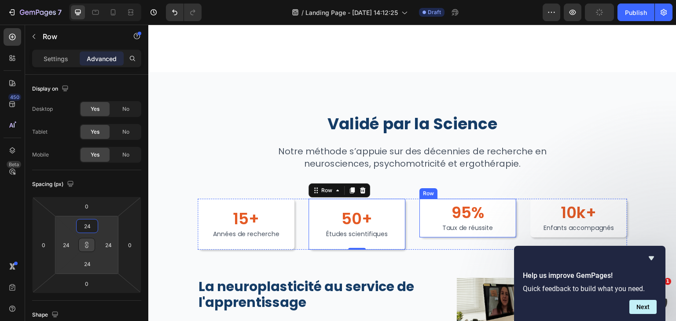
click at [461, 237] on div "95% Heading Taux de réussite Text Block Taux de réussite Text Block Row" at bounding box center [467, 218] width 97 height 39
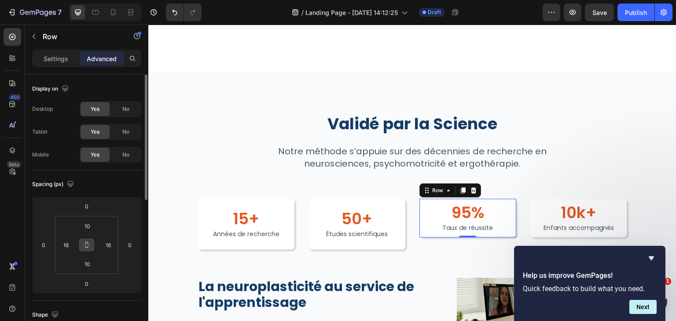
click at [90, 239] on button at bounding box center [86, 245] width 17 height 14
click at [87, 229] on input "10" at bounding box center [87, 225] width 18 height 13
type input "2"
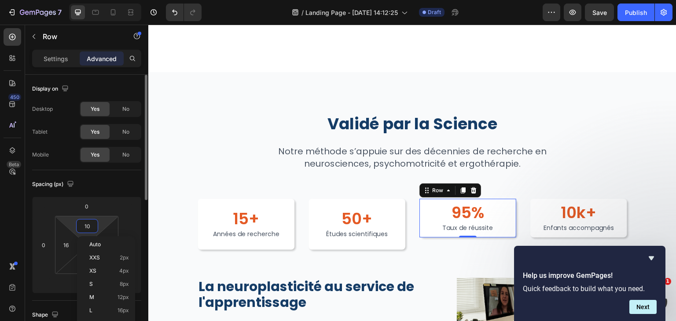
type input "2"
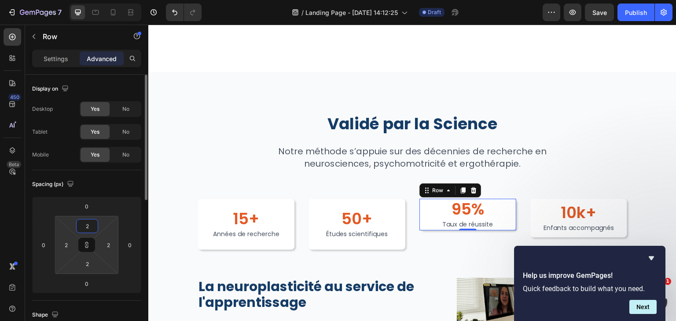
type input "24"
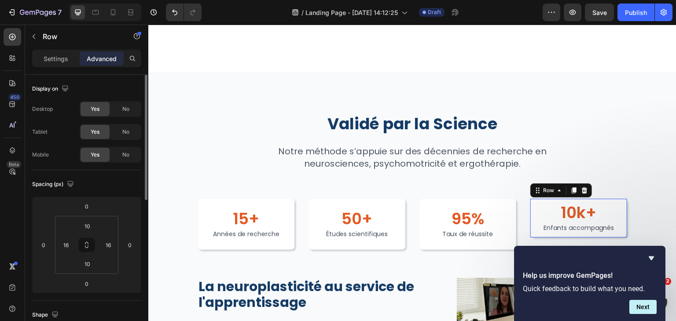
click at [537, 212] on div "10k+ Heading Enfants accompagnés Text Block Row 0" at bounding box center [578, 218] width 97 height 39
click at [81, 250] on button at bounding box center [86, 245] width 17 height 14
click at [83, 226] on input "10" at bounding box center [87, 225] width 18 height 13
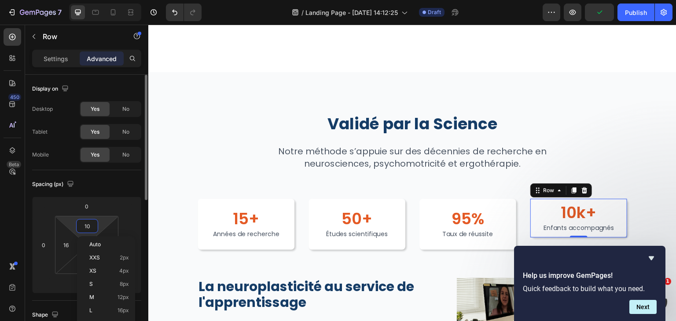
type input "2"
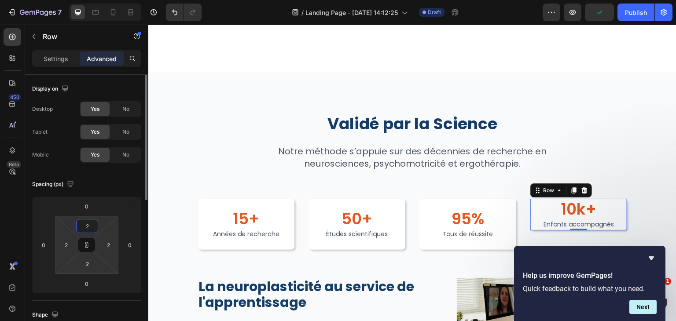
type input "24"
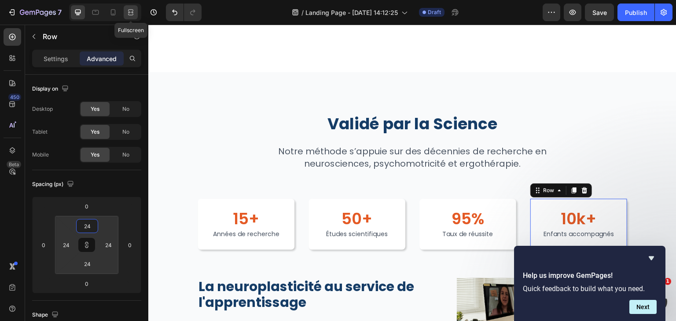
type input "24"
click at [128, 9] on icon at bounding box center [130, 12] width 9 height 9
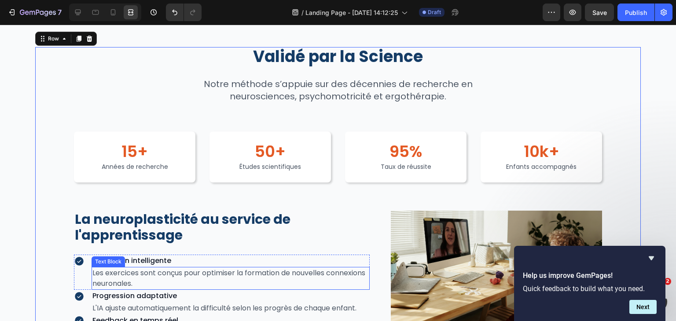
scroll to position [1224, 0]
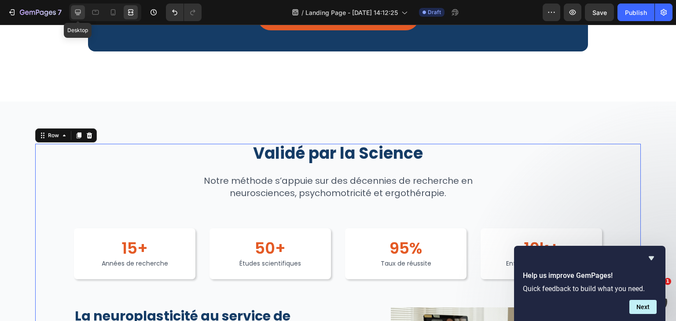
click at [76, 17] on div at bounding box center [78, 12] width 14 height 14
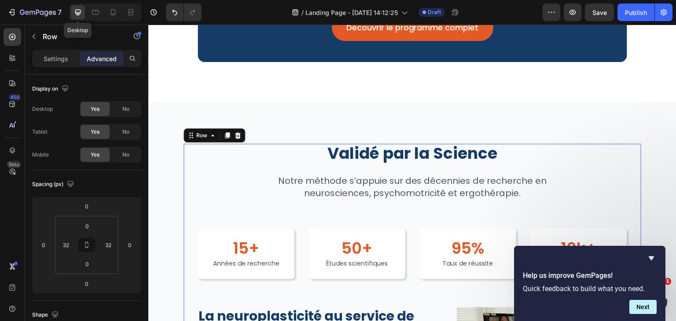
scroll to position [1234, 0]
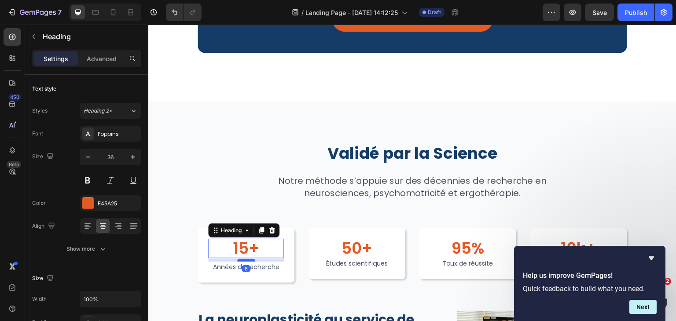
click at [243, 262] on div at bounding box center [246, 260] width 18 height 3
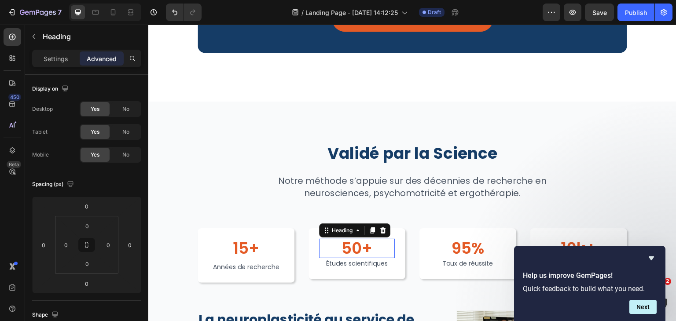
click at [361, 258] on h2 "50+" at bounding box center [357, 248] width 76 height 19
click at [355, 262] on div at bounding box center [357, 260] width 18 height 3
type input "8"
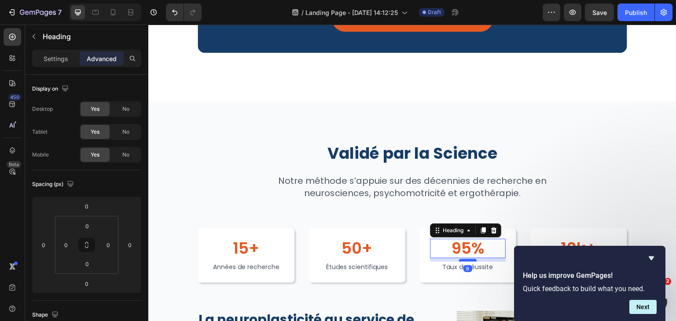
click at [462, 262] on div at bounding box center [468, 260] width 18 height 3
type input "8"
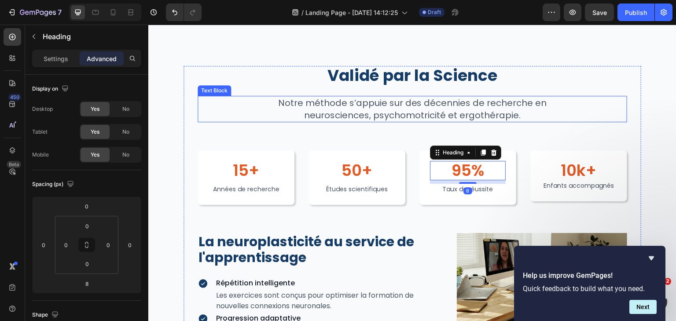
scroll to position [1333, 0]
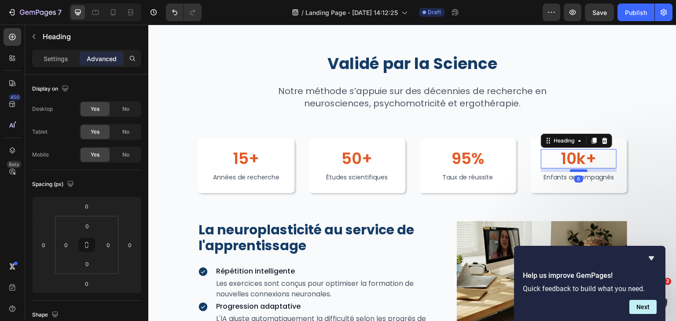
click at [570, 170] on div at bounding box center [579, 170] width 18 height 3
type input "8"
click at [129, 9] on icon at bounding box center [130, 12] width 9 height 9
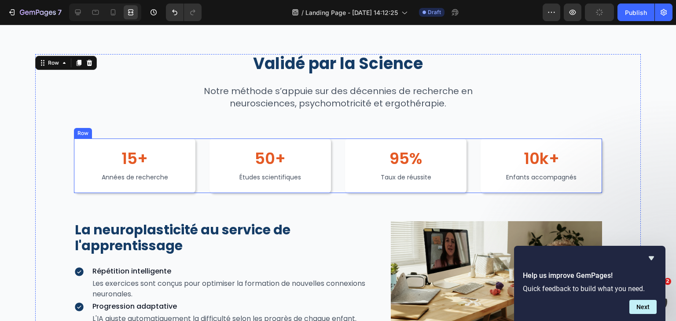
scroll to position [1450, 0]
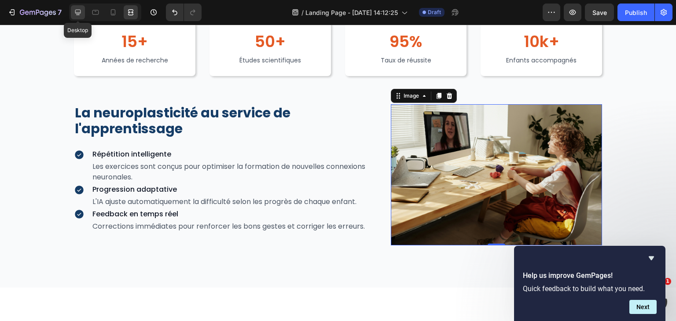
click at [77, 9] on icon at bounding box center [77, 12] width 9 height 9
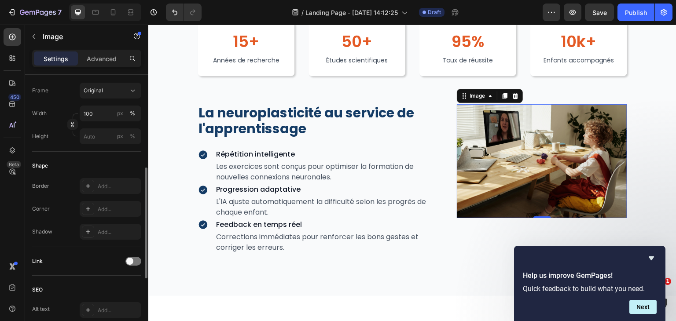
scroll to position [257, 0]
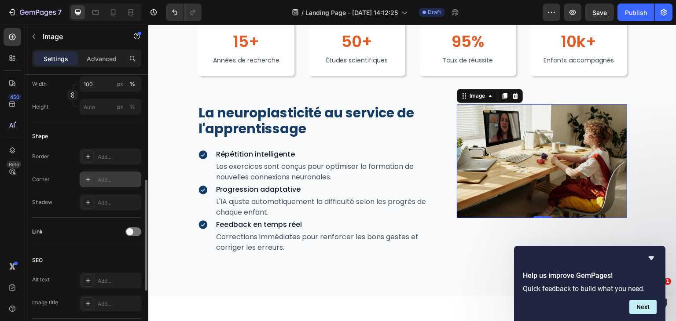
click at [108, 174] on div "Add..." at bounding box center [111, 180] width 62 height 16
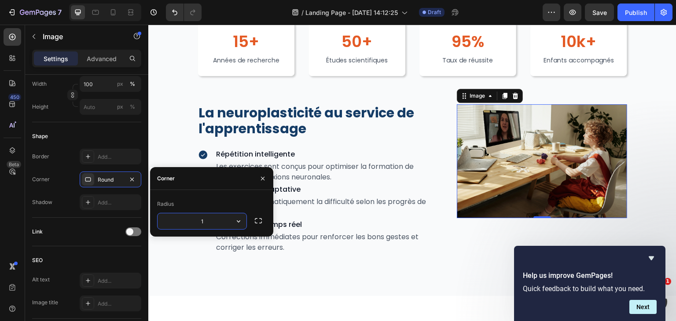
type input "16"
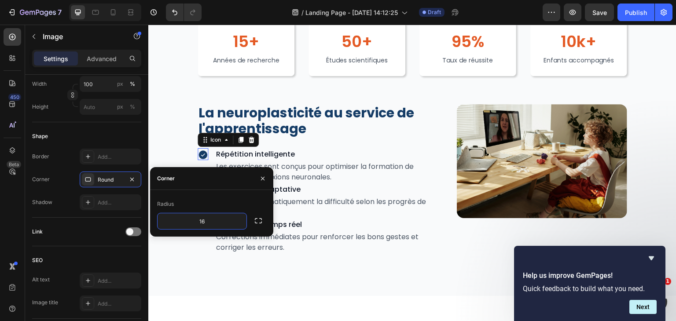
click at [204, 155] on icon at bounding box center [202, 155] width 9 height 9
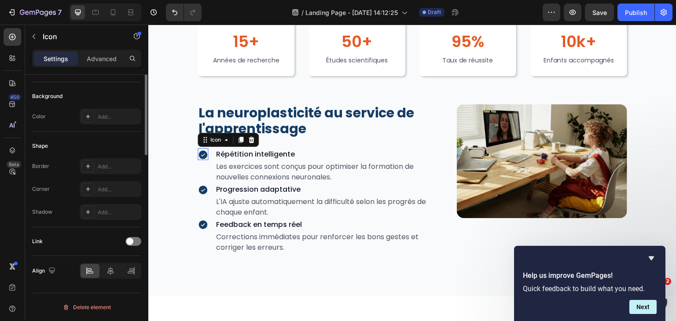
scroll to position [0, 0]
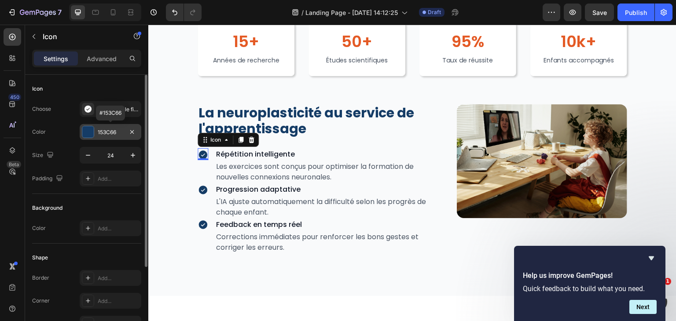
click at [116, 130] on div "153C66" at bounding box center [111, 132] width 26 height 8
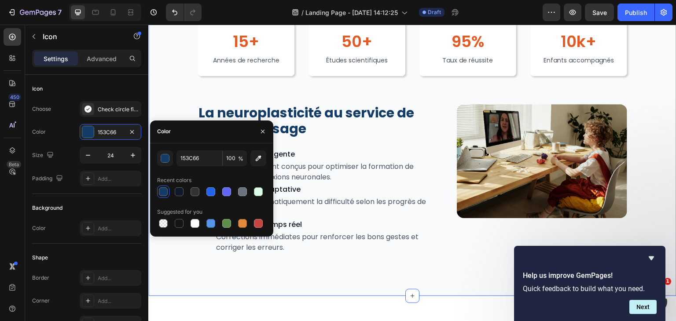
click at [349, 257] on div "Validé par la Science Heading Notre méthode s’appuie sur des décennies de reche…" at bounding box center [412, 95] width 528 height 401
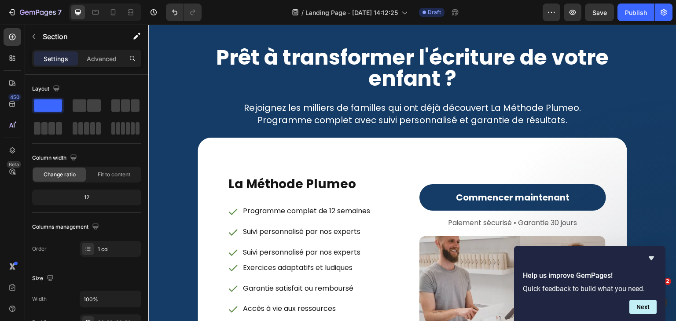
scroll to position [3376, 0]
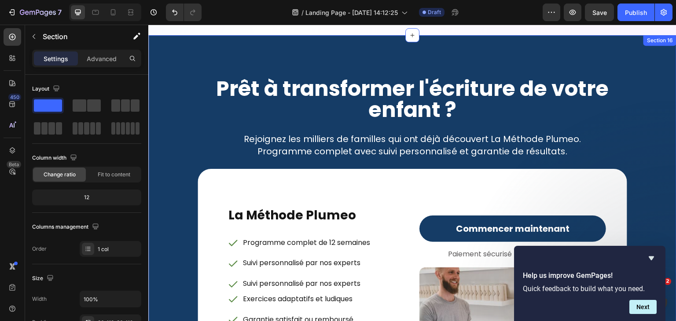
click at [264, 42] on div "Prêt à transformer l'écriture de votre enfant ? Heading Rejoignez les milliers …" at bounding box center [412, 264] width 528 height 458
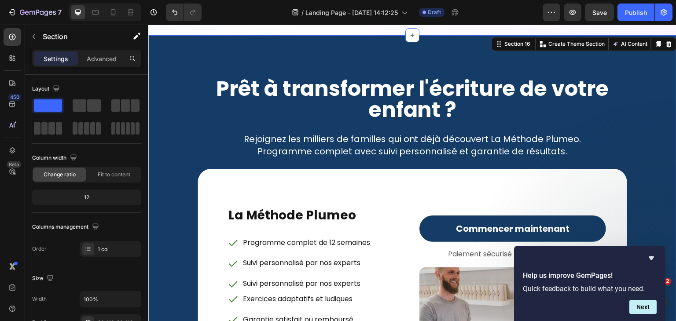
click at [264, 42] on div "Prêt à transformer l'écriture de votre enfant ? Heading Rejoignez les milliers …" at bounding box center [412, 264] width 528 height 458
click at [106, 56] on p "Advanced" at bounding box center [102, 58] width 30 height 9
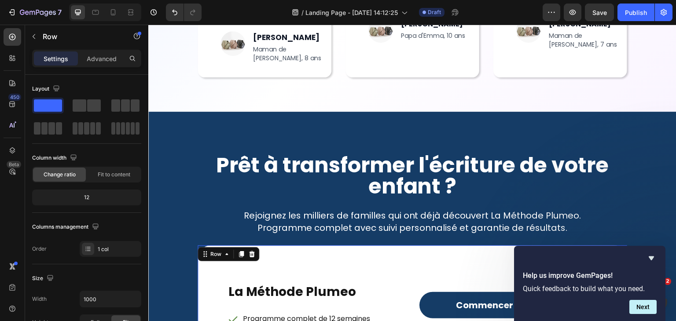
scroll to position [3288, 0]
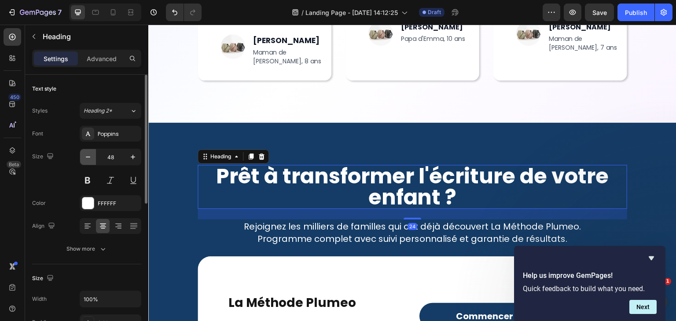
click at [89, 153] on icon "button" at bounding box center [88, 157] width 9 height 9
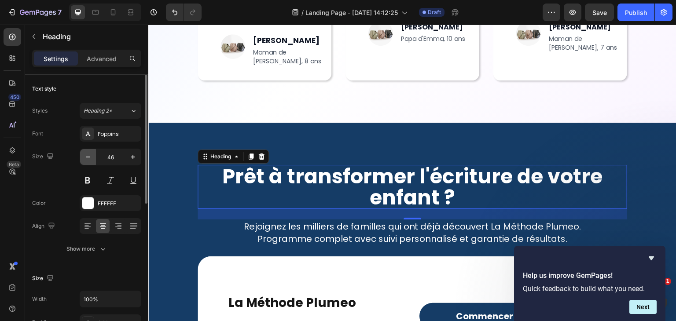
click at [89, 153] on icon "button" at bounding box center [88, 157] width 9 height 9
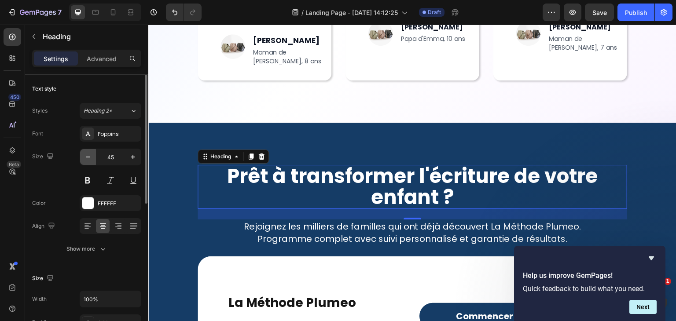
click at [89, 153] on icon "button" at bounding box center [88, 157] width 9 height 9
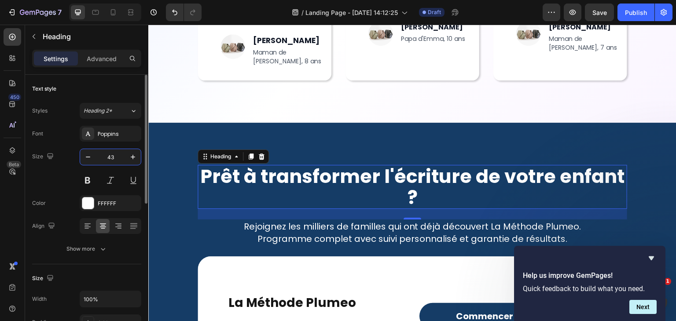
click at [118, 154] on input "43" at bounding box center [110, 157] width 29 height 16
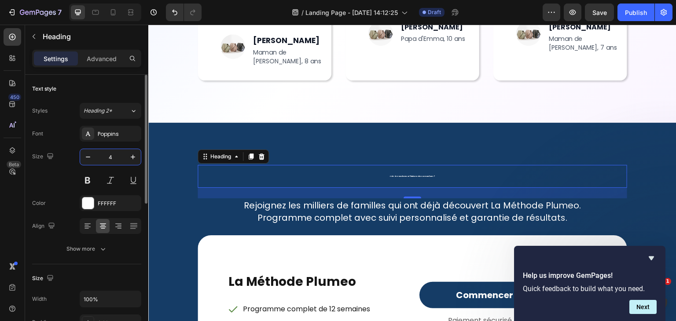
type input "48"
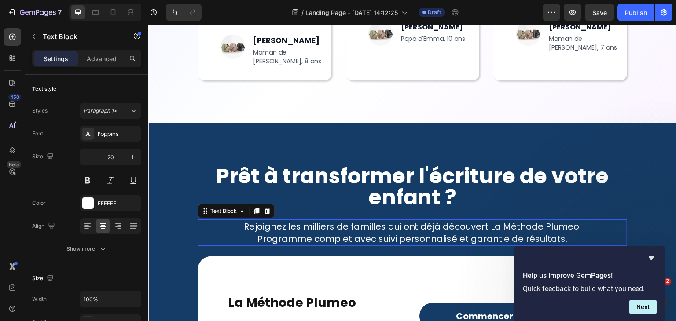
click at [322, 233] on p "Programme complet avec suivi personnalisé et garantie de résultats." at bounding box center [411, 239] width 427 height 12
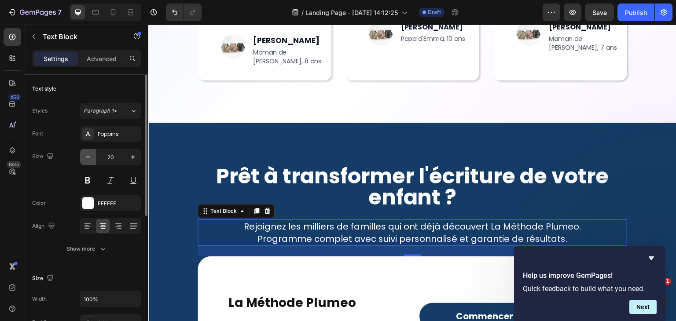
click at [89, 153] on icon "button" at bounding box center [88, 157] width 9 height 9
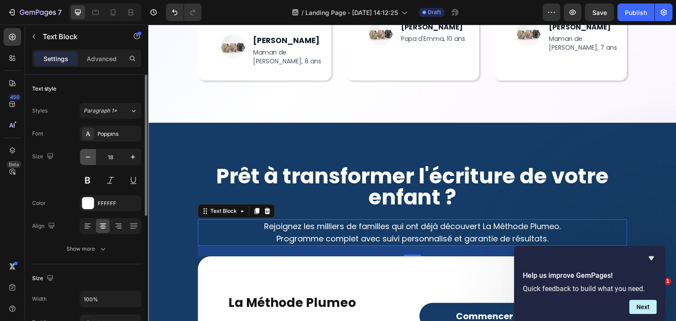
click at [89, 153] on icon "button" at bounding box center [88, 157] width 9 height 9
click at [115, 159] on input "16" at bounding box center [110, 157] width 29 height 16
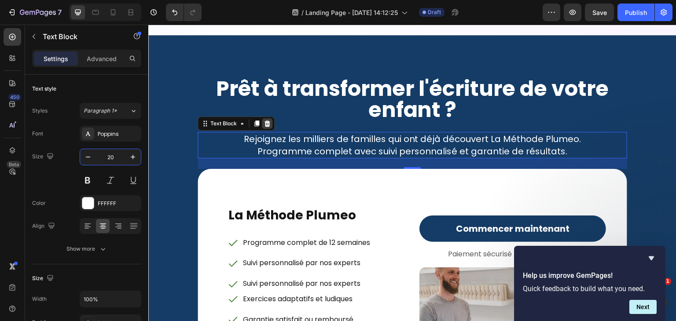
scroll to position [3377, 0]
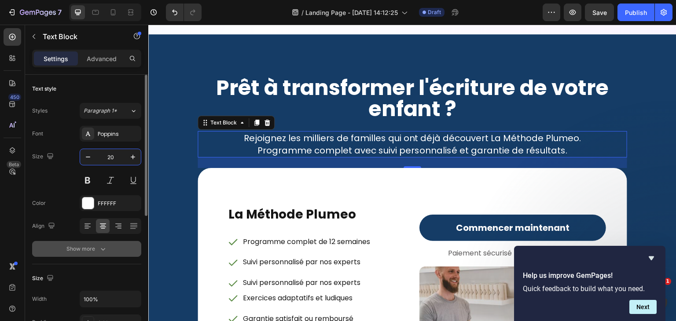
type input "20"
click at [101, 252] on icon "button" at bounding box center [103, 249] width 9 height 9
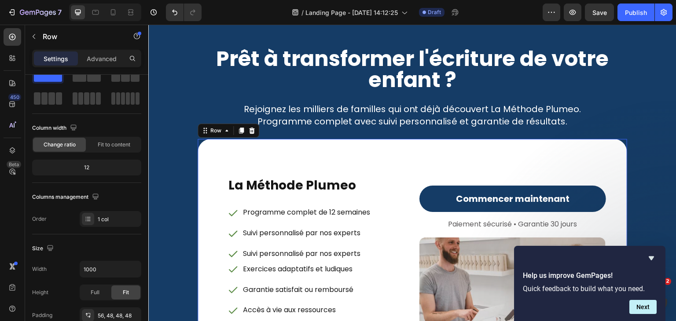
scroll to position [0, 0]
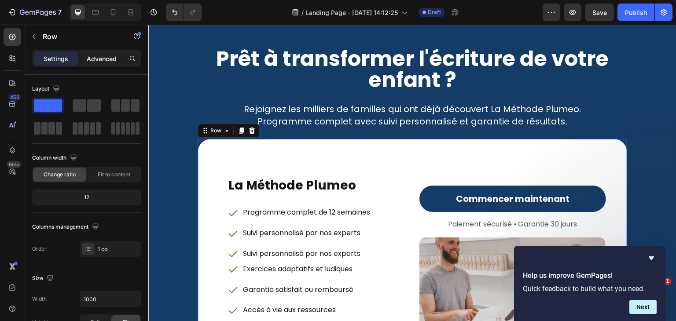
click at [111, 64] on div "Advanced" at bounding box center [102, 58] width 44 height 14
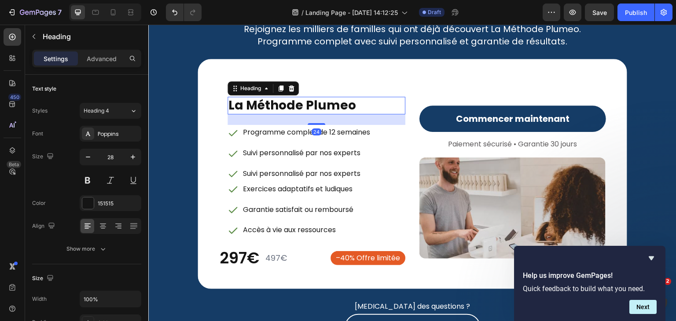
scroll to position [3486, 0]
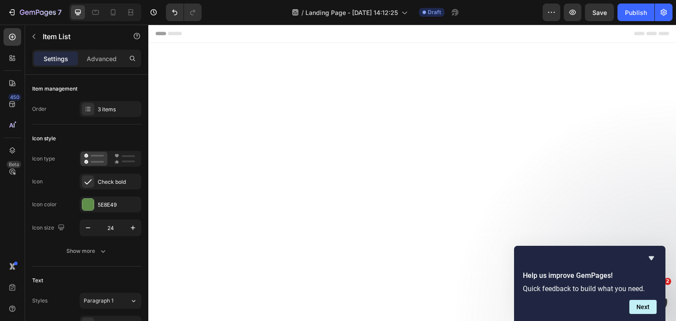
scroll to position [3486, 0]
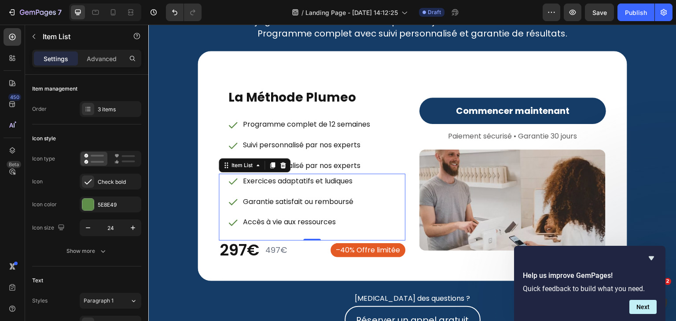
click at [361, 219] on div "Exercices adaptatifs et ludiques Garantie satisfait ou remboursé Accès à vie au…" at bounding box center [316, 202] width 178 height 56
drag, startPoint x: 309, startPoint y: 237, endPoint x: 309, endPoint y: 232, distance: 5.3
click at [309, 232] on div "Exercices adaptatifs et ludiques Garantie satisfait ou remboursé Accès à vie au…" at bounding box center [312, 207] width 186 height 67
type input "100%"
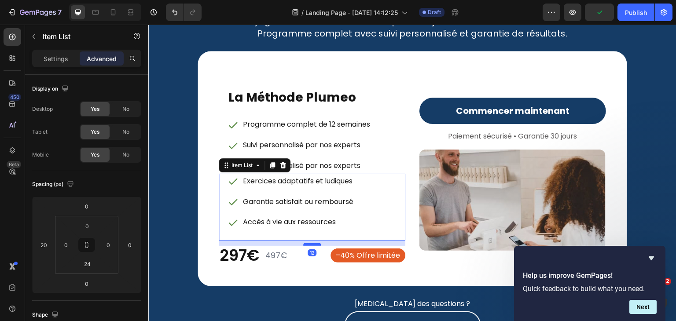
drag, startPoint x: 309, startPoint y: 237, endPoint x: 309, endPoint y: 242, distance: 5.3
click at [309, 243] on div at bounding box center [312, 244] width 18 height 3
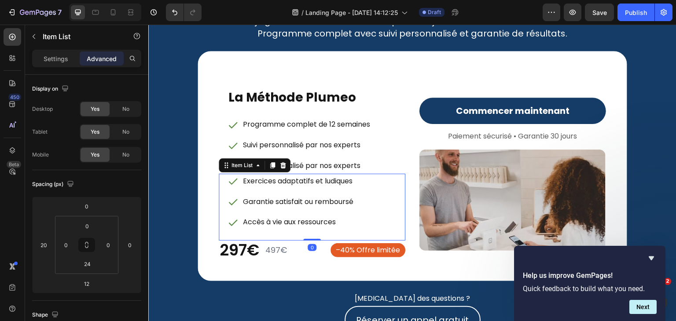
drag, startPoint x: 308, startPoint y: 242, endPoint x: 309, endPoint y: 235, distance: 7.1
click at [309, 235] on div "Exercices adaptatifs et ludiques Garantie satisfait ou remboursé Accès à vie au…" at bounding box center [312, 207] width 186 height 67
type input "0"
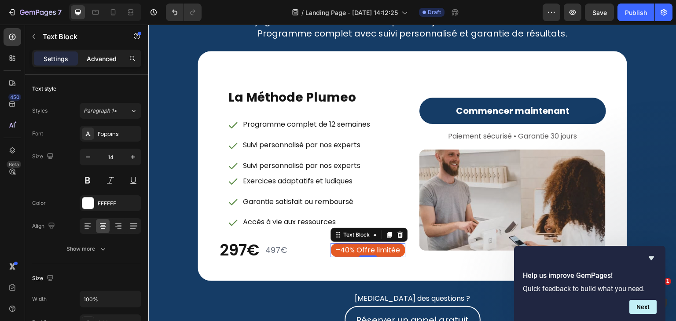
click at [109, 55] on p "Advanced" at bounding box center [102, 58] width 30 height 9
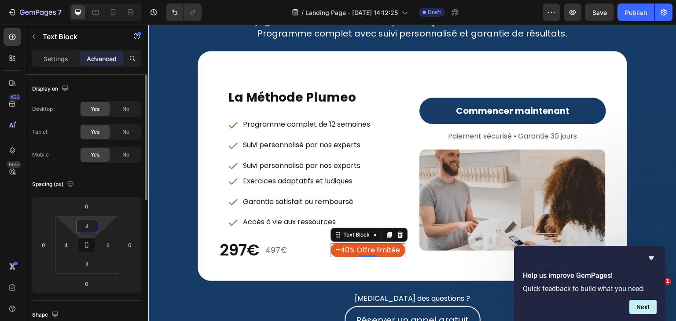
click at [95, 223] on input "4" at bounding box center [87, 225] width 18 height 13
click at [69, 241] on input "4" at bounding box center [65, 244] width 13 height 13
type input "12"
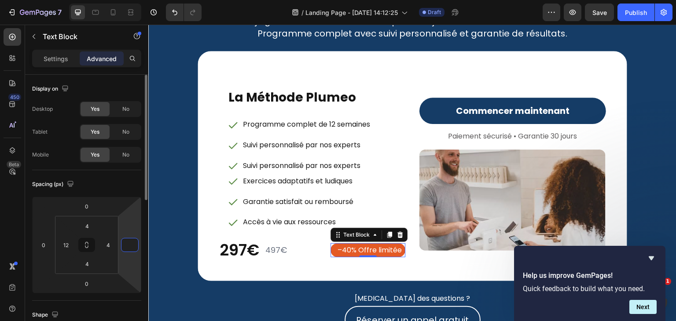
type input "0"
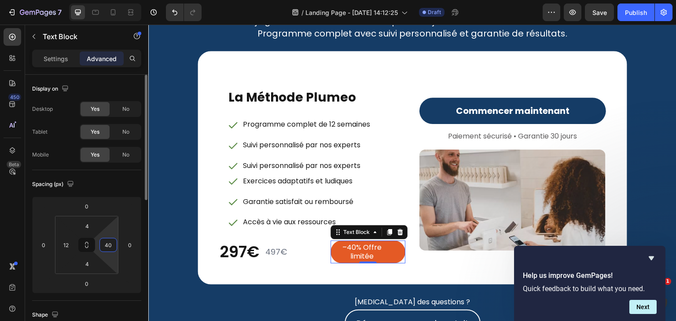
click at [109, 243] on input "40" at bounding box center [108, 244] width 13 height 13
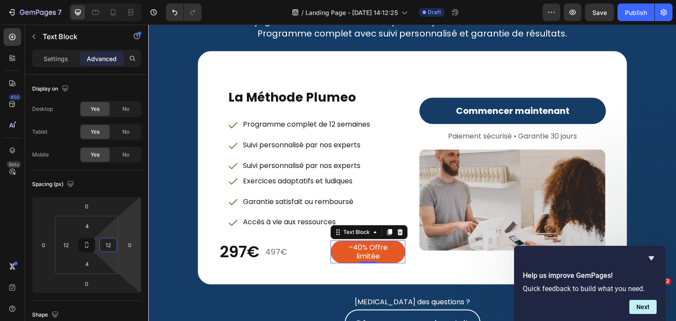
type input "12"
click at [373, 254] on span "–40% Offre limitée" at bounding box center [367, 251] width 39 height 19
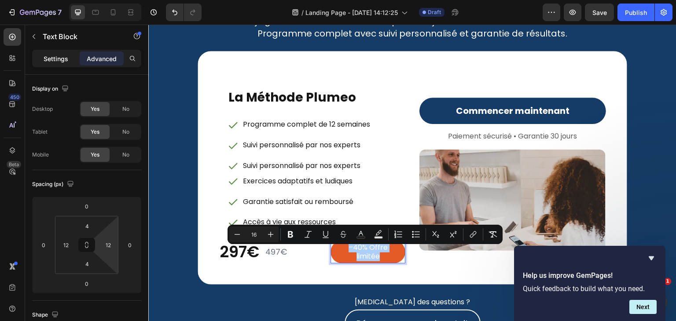
click at [46, 51] on div "Settings" at bounding box center [56, 58] width 44 height 14
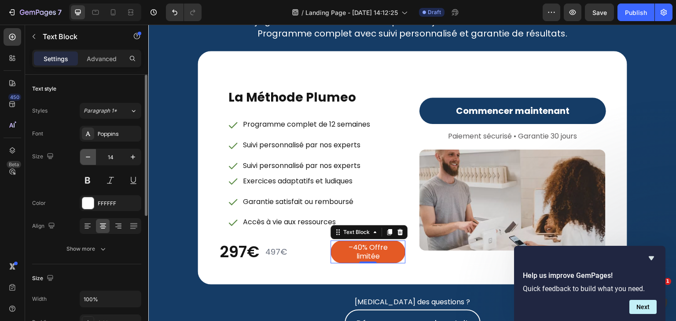
click at [90, 154] on icon "button" at bounding box center [88, 157] width 9 height 9
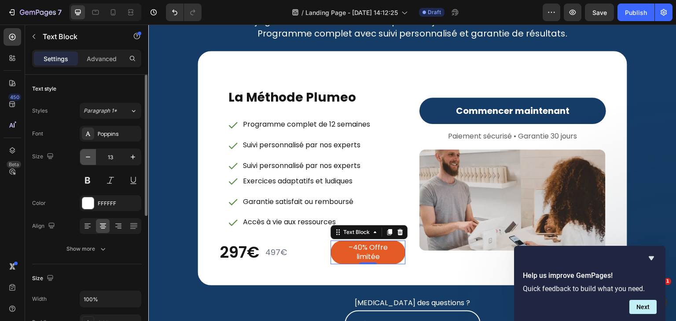
click at [90, 154] on icon "button" at bounding box center [88, 157] width 9 height 9
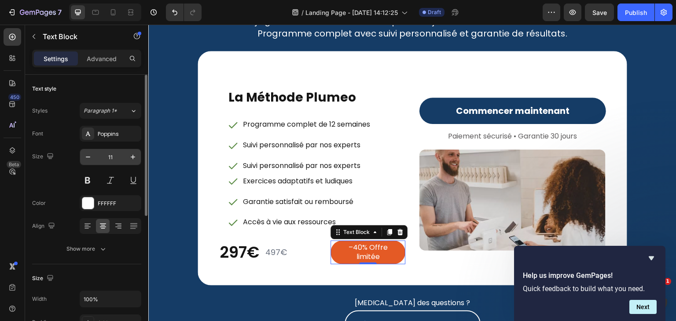
click at [113, 156] on input "11" at bounding box center [110, 157] width 29 height 16
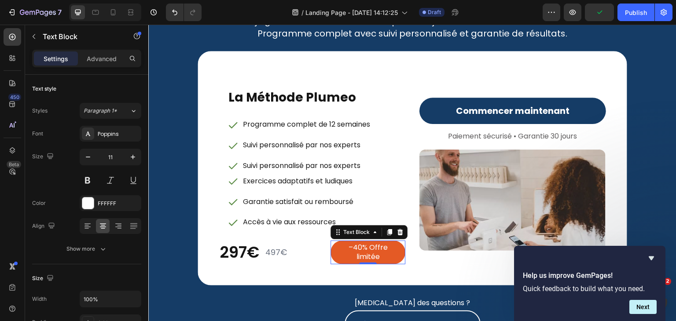
click at [365, 256] on span "–40% Offre limitée" at bounding box center [367, 251] width 39 height 19
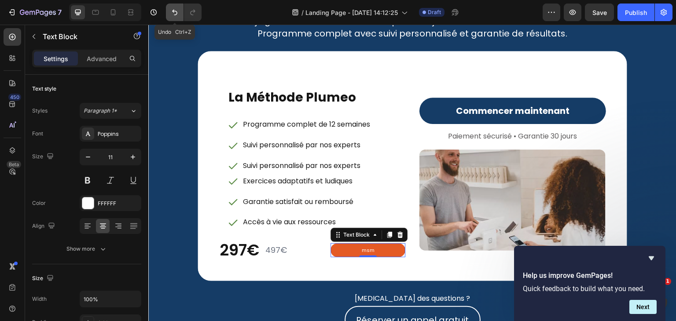
click at [178, 15] on icon "Undo/Redo" at bounding box center [174, 12] width 9 height 9
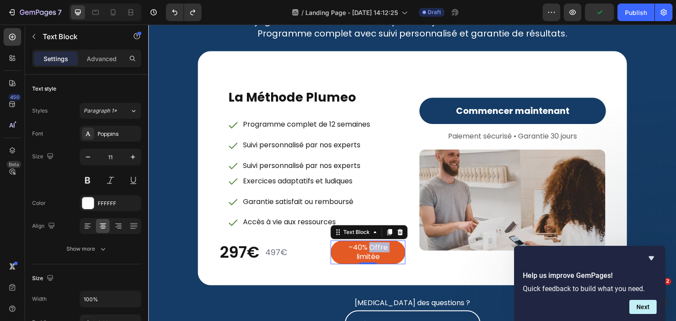
click at [381, 254] on span "–40% Offre limitée" at bounding box center [367, 251] width 39 height 19
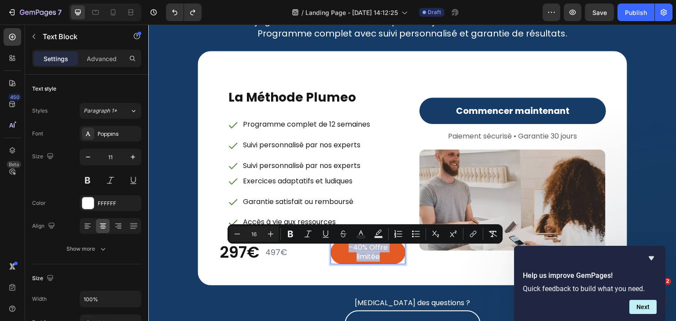
copy span "–40% Offre limitée"
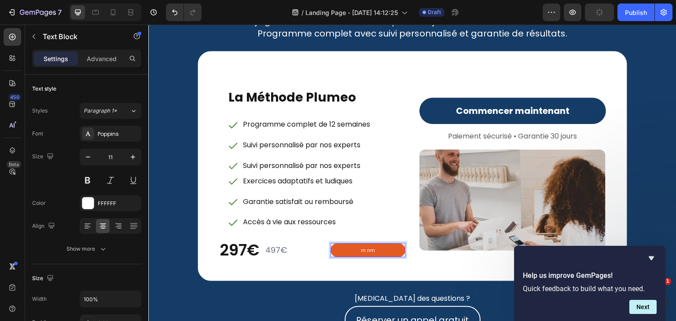
click at [367, 255] on p "m nm" at bounding box center [367, 250] width 62 height 9
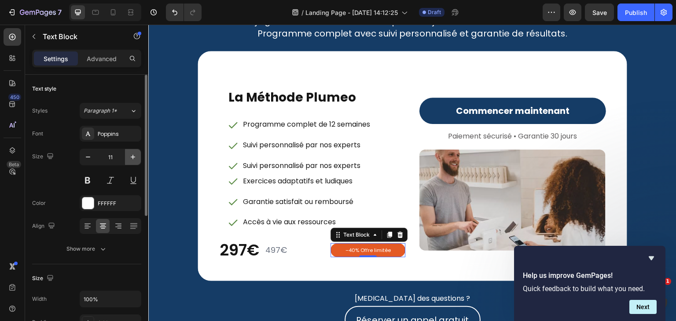
click at [135, 157] on icon "button" at bounding box center [132, 157] width 9 height 9
type input "14"
click at [102, 242] on button "Show more" at bounding box center [86, 249] width 109 height 16
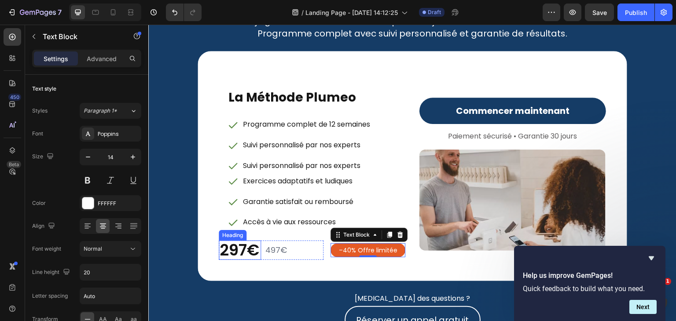
click at [230, 255] on h2 "297€" at bounding box center [240, 250] width 42 height 19
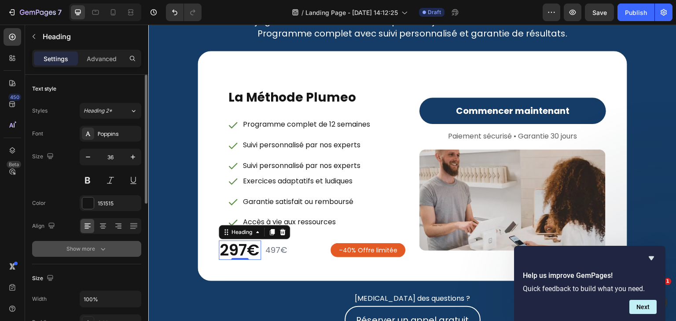
click at [103, 245] on icon "button" at bounding box center [103, 249] width 9 height 9
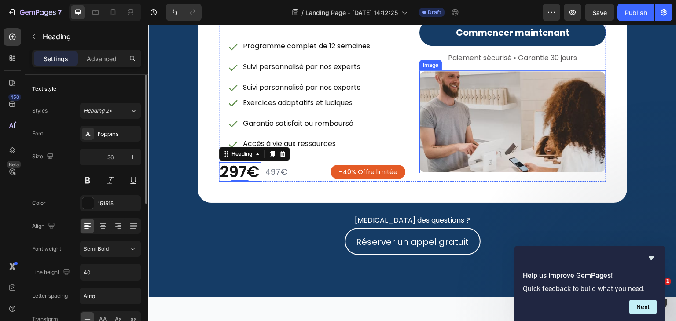
scroll to position [3561, 0]
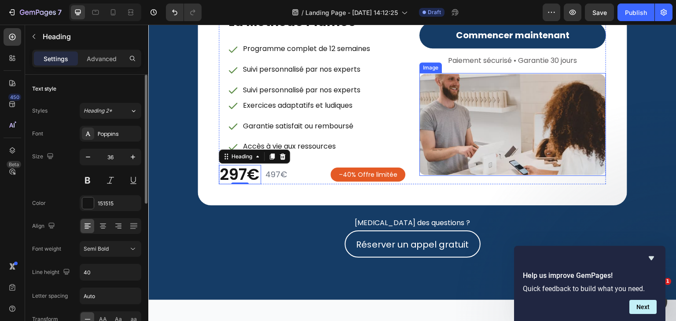
click at [497, 138] on img at bounding box center [512, 124] width 186 height 103
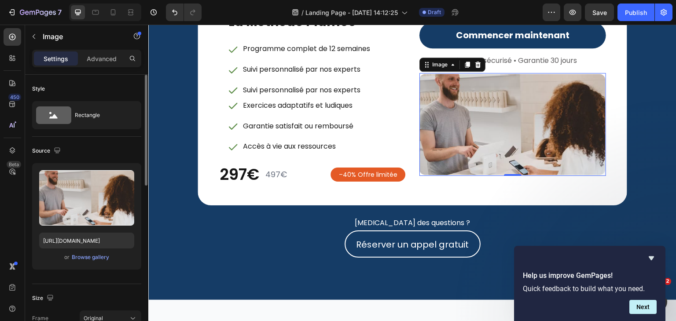
scroll to position [3597, 0]
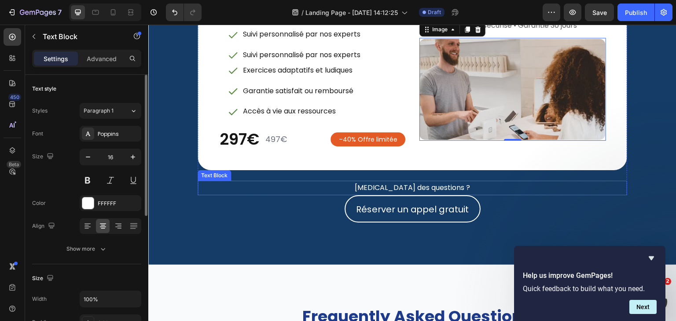
click at [407, 194] on p "[MEDICAL_DATA] des questions ?" at bounding box center [411, 188] width 427 height 13
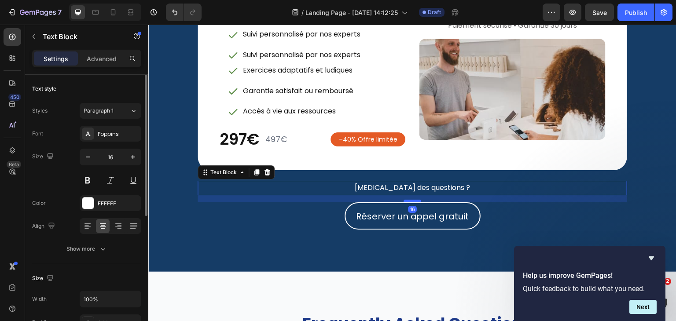
drag, startPoint x: 408, startPoint y: 210, endPoint x: 409, endPoint y: 217, distance: 7.1
click at [409, 202] on div at bounding box center [412, 201] width 18 height 3
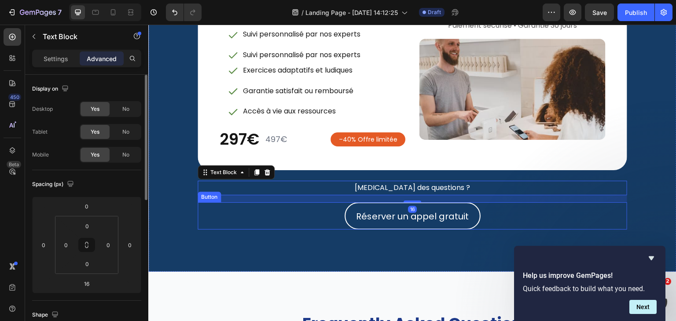
click at [474, 230] on button "Réserver un appel gratuit" at bounding box center [412, 215] width 136 height 27
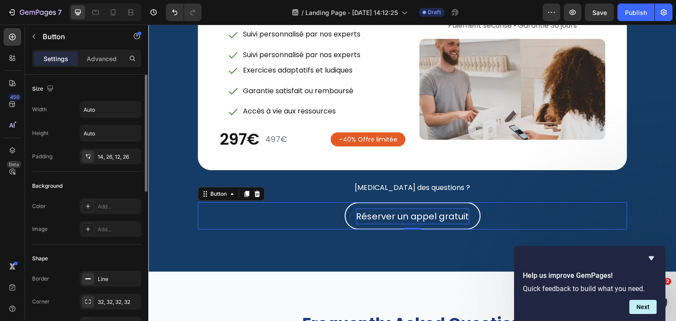
click at [442, 224] on p "Réserver un appel gratuit" at bounding box center [412, 216] width 113 height 16
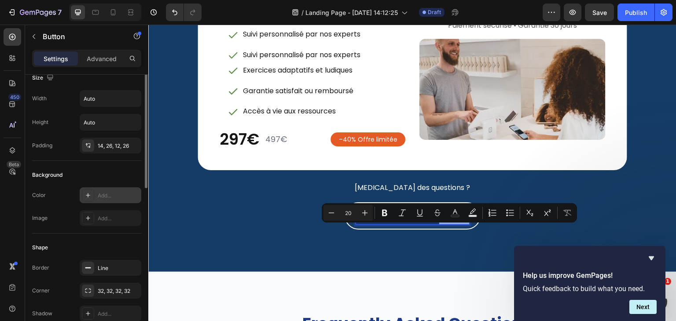
scroll to position [0, 0]
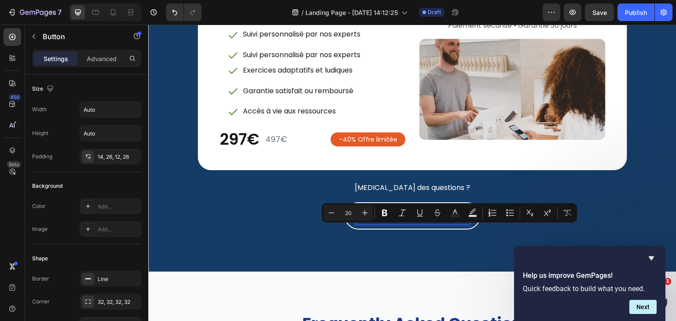
click at [393, 224] on p "Réserver un appel gratuit" at bounding box center [412, 216] width 113 height 16
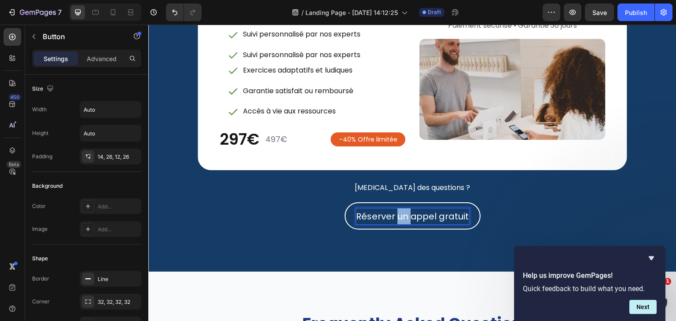
click at [393, 224] on p "Réserver un appel gratuit" at bounding box center [412, 216] width 113 height 16
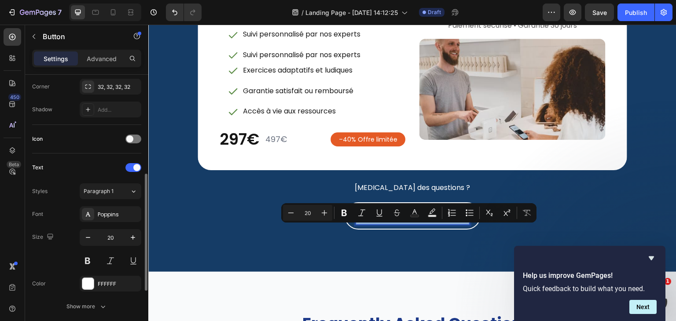
scroll to position [227, 0]
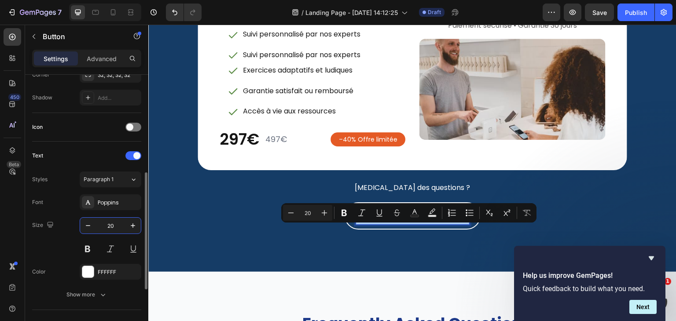
click at [112, 219] on input "20" at bounding box center [110, 226] width 29 height 16
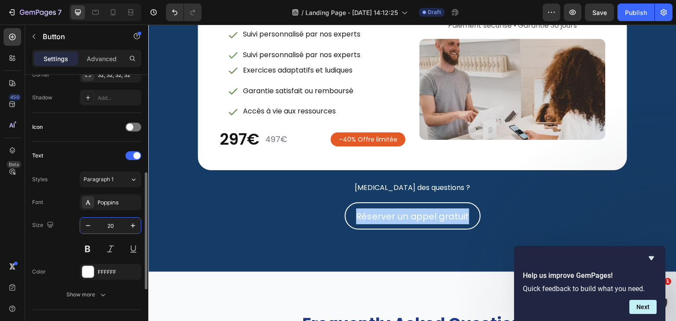
click at [112, 219] on input "20" at bounding box center [110, 226] width 29 height 16
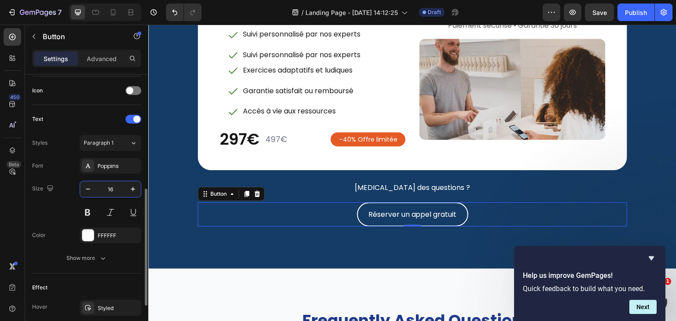
scroll to position [264, 0]
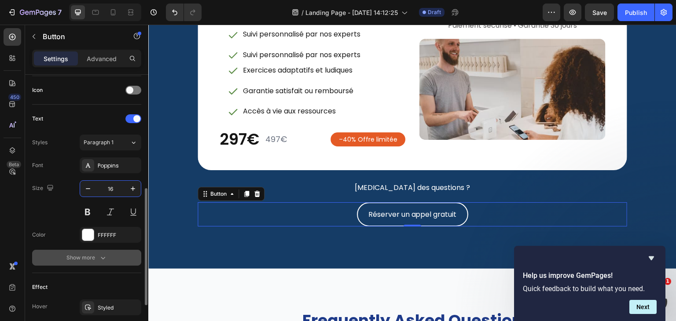
type input "16"
click at [104, 252] on button "Show more" at bounding box center [86, 258] width 109 height 16
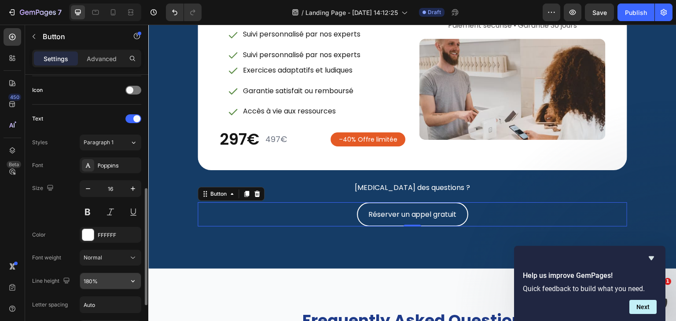
click at [107, 280] on input "180%" at bounding box center [110, 281] width 61 height 16
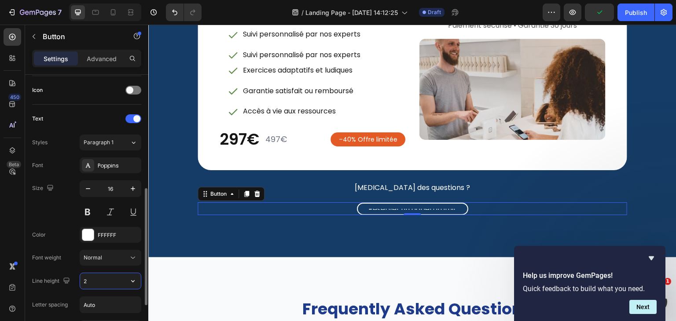
type input "24"
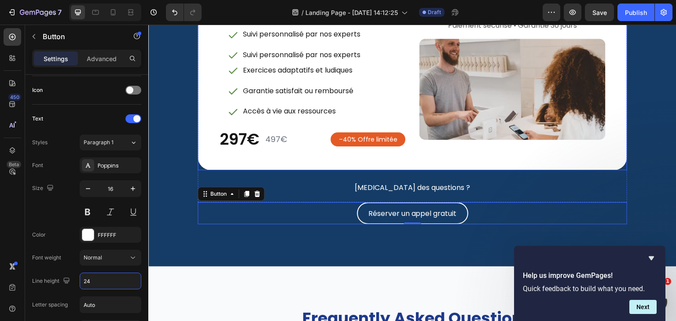
click at [344, 170] on div "La Méthode Plumeo Heading Programme complet de 12 semaines Suivi personnalisé p…" at bounding box center [411, 55] width 429 height 230
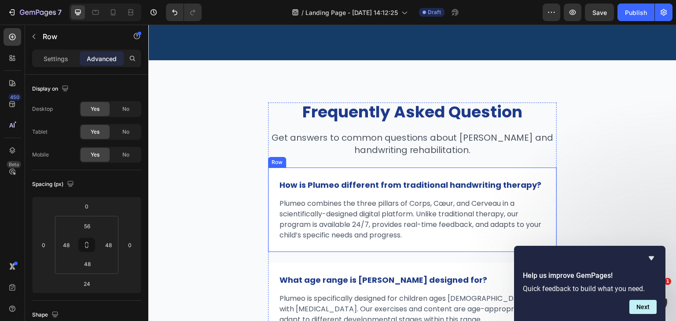
scroll to position [3862, 0]
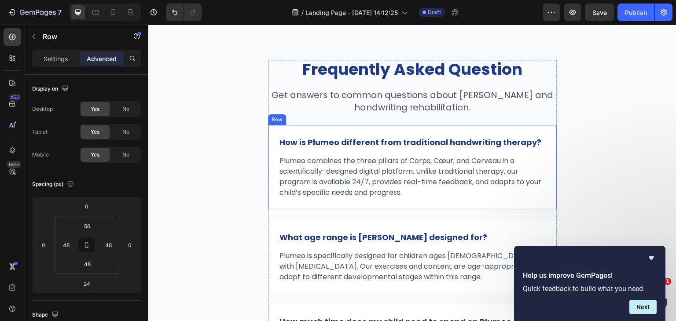
click at [545, 167] on div "How is Plumeo different from traditional handwriting therapy? Heading Plumeo co…" at bounding box center [412, 167] width 288 height 84
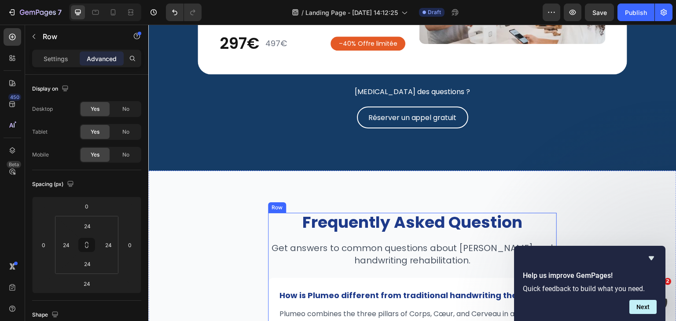
scroll to position [3716, 0]
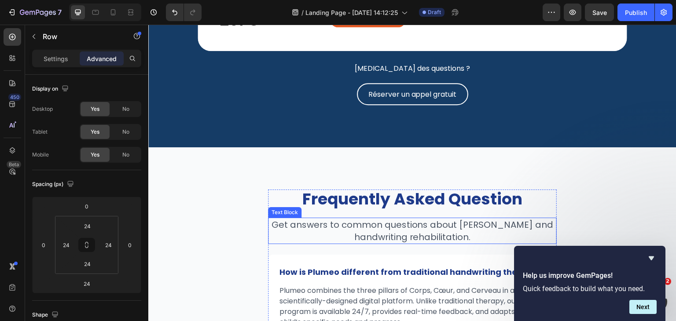
click at [416, 243] on p "Get answers to common questions about [PERSON_NAME] and handwriting rehabilitat…" at bounding box center [412, 231] width 287 height 25
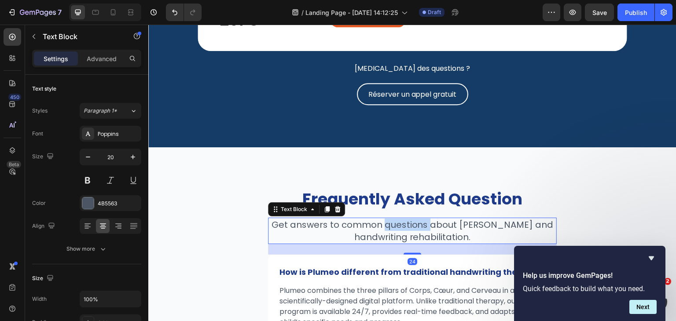
click at [416, 243] on p "Get answers to common questions about [PERSON_NAME] and handwriting rehabilitat…" at bounding box center [412, 231] width 287 height 25
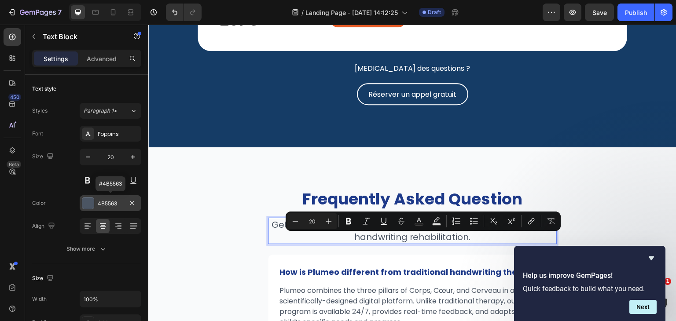
click at [115, 201] on div "4B5563" at bounding box center [111, 204] width 26 height 8
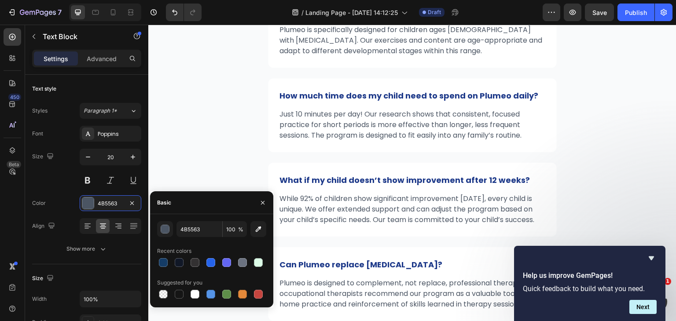
scroll to position [4101, 0]
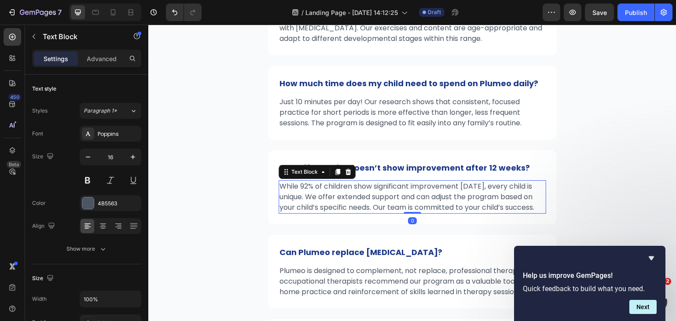
click at [354, 206] on p "While 92% of children show significant improvement [DATE], every child is uniqu…" at bounding box center [412, 197] width 266 height 32
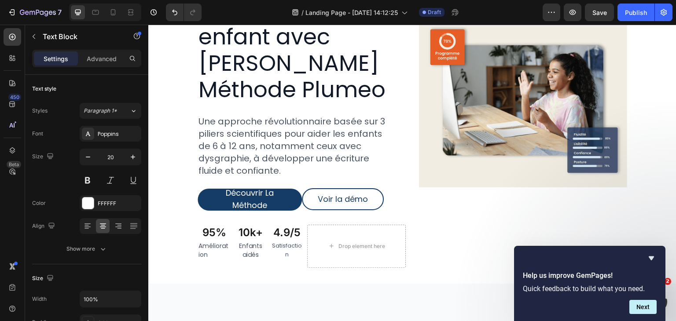
scroll to position [0, 0]
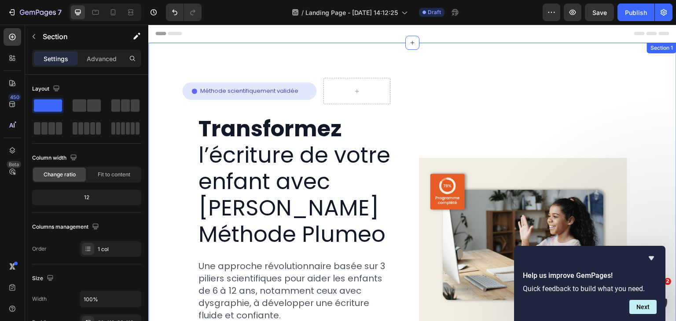
click at [454, 51] on div "Icon Méthode scientifiquement validée Text Block Row Row Row Transformez l’écri…" at bounding box center [412, 249] width 528 height 412
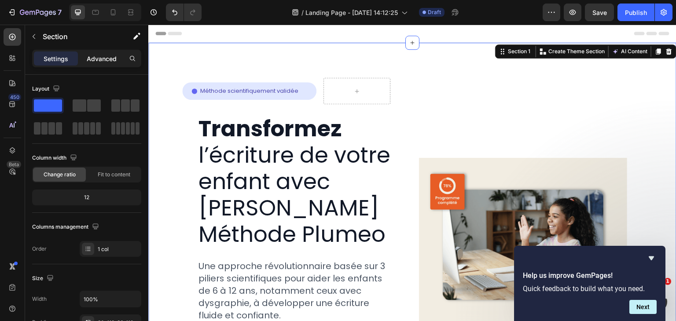
click at [91, 63] on div "Advanced" at bounding box center [102, 58] width 44 height 14
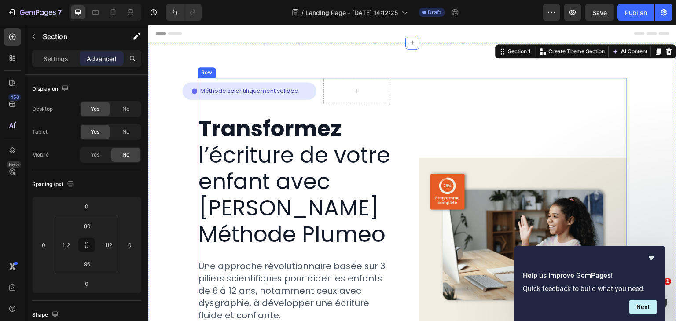
click at [198, 110] on div "Icon Méthode scientifiquement validée Text Block Row Row Row Transformez l’écri…" at bounding box center [301, 245] width 208 height 335
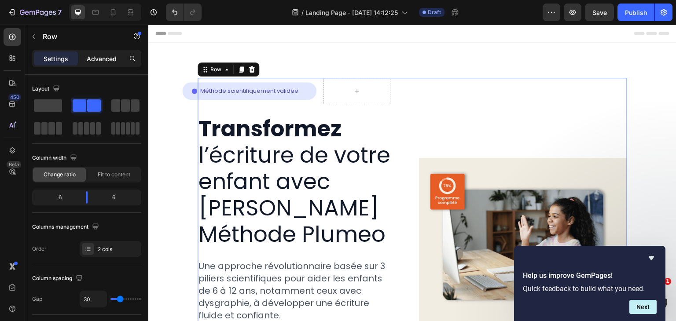
click at [107, 64] on div "Advanced" at bounding box center [102, 58] width 44 height 14
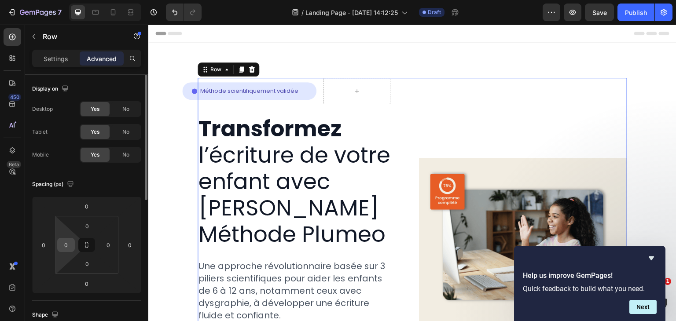
click at [70, 242] on input "0" at bounding box center [65, 244] width 13 height 13
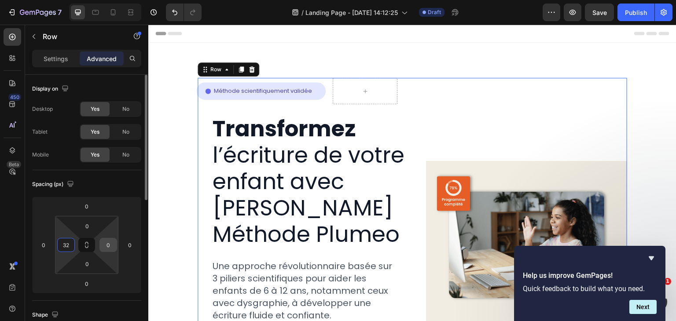
type input "32"
click at [116, 243] on div "0" at bounding box center [108, 245] width 18 height 14
click at [112, 243] on input "0" at bounding box center [108, 244] width 13 height 13
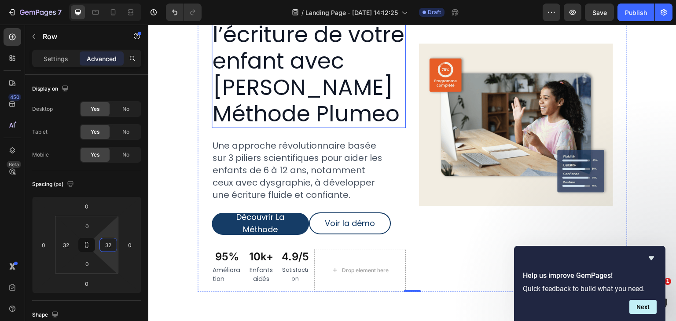
scroll to position [121, 0]
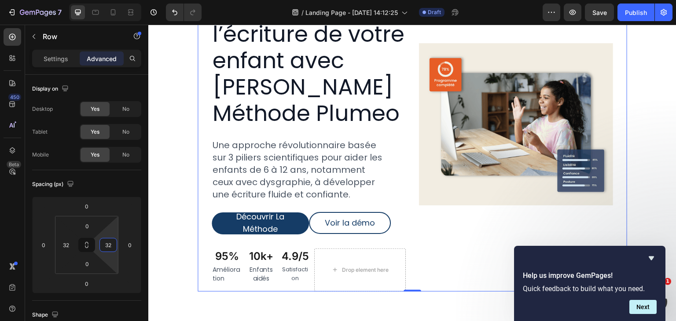
type input "32"
click at [68, 245] on input "32" at bounding box center [65, 244] width 13 height 13
type input "0"
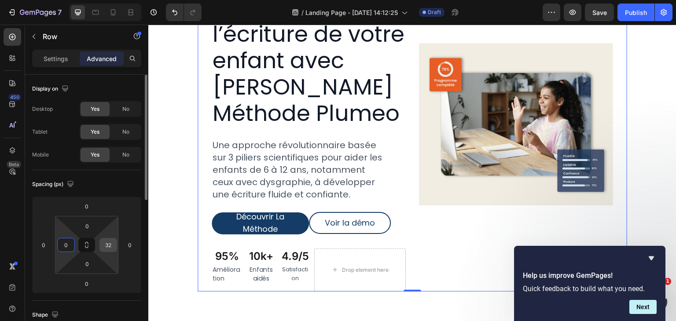
click at [104, 244] on input "32" at bounding box center [108, 244] width 13 height 13
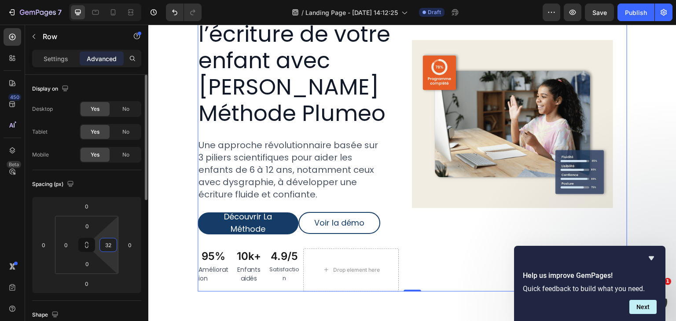
click at [104, 244] on input "32" at bounding box center [108, 244] width 13 height 13
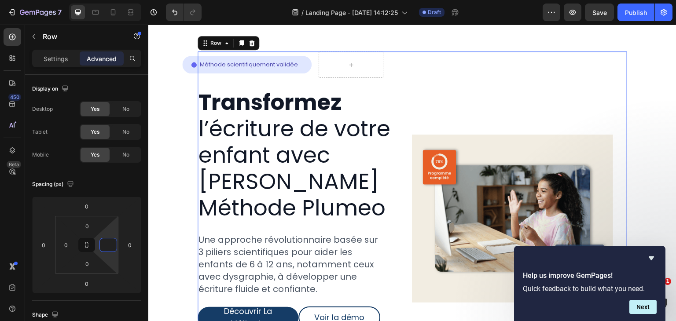
scroll to position [0, 0]
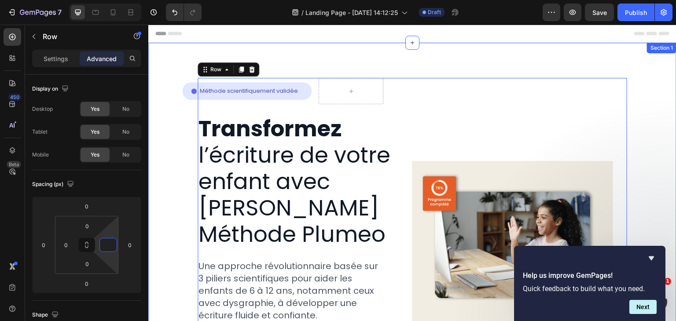
click at [294, 60] on div "Icon Méthode scientifiquement validée Text Block Row Row Row Transformez l’écri…" at bounding box center [412, 249] width 528 height 412
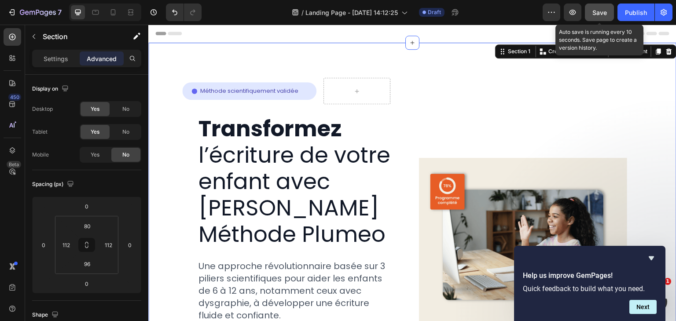
click at [595, 8] on div "Save" at bounding box center [599, 12] width 15 height 9
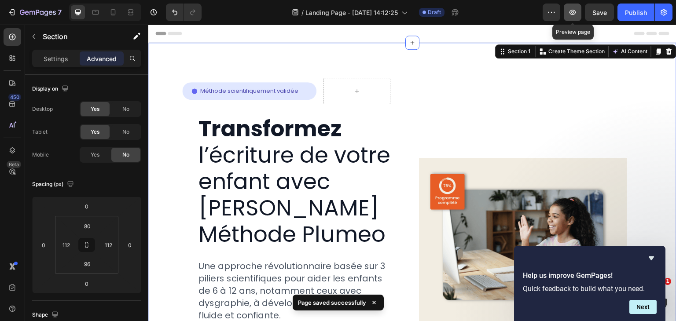
click at [576, 10] on icon "button" at bounding box center [572, 12] width 9 height 9
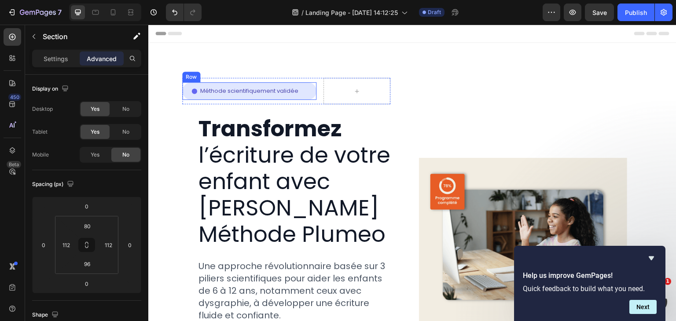
click at [185, 89] on div "Icon Méthode scientifiquement validée Text Block Row Row" at bounding box center [249, 91] width 134 height 18
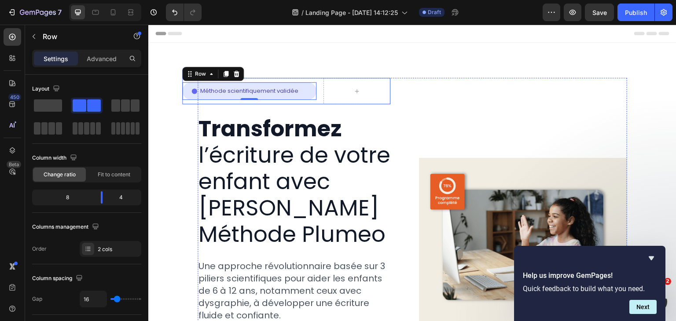
click at [318, 96] on div "Icon Méthode scientifiquement validée Text Block Row Row 0 Row" at bounding box center [286, 91] width 208 height 26
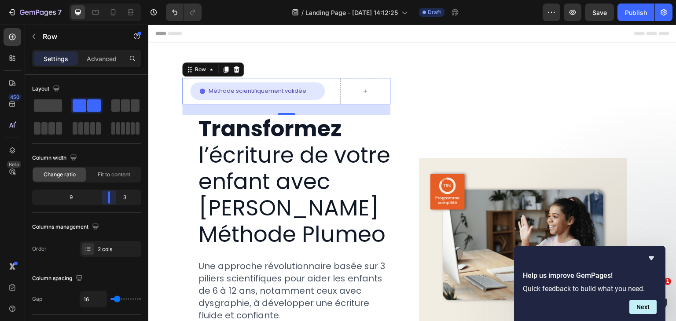
drag, startPoint x: 103, startPoint y: 194, endPoint x: 118, endPoint y: 195, distance: 15.4
click at [118, 0] on body "7 Version history / Landing Page - Sep 23, 14:12:25 Draft Preview Save Publish …" at bounding box center [338, 0] width 676 height 0
click at [117, 0] on body "7 Version history / Landing Page - Sep 23, 14:12:25 Draft Preview Save Publish …" at bounding box center [338, 0] width 676 height 0
drag, startPoint x: 110, startPoint y: 196, endPoint x: 122, endPoint y: 197, distance: 12.4
click at [122, 0] on body "7 Version history / Landing Page - Sep 23, 14:12:25 Draft Preview Save Publish …" at bounding box center [338, 0] width 676 height 0
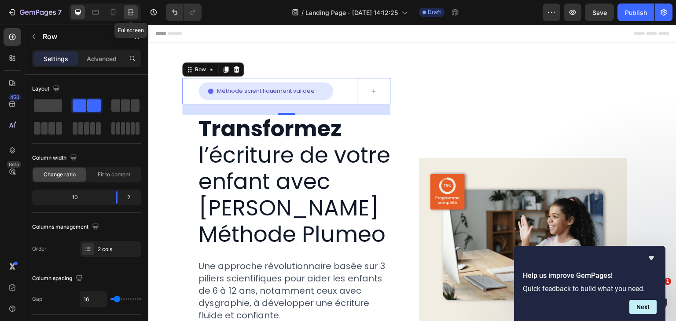
click at [125, 11] on div at bounding box center [131, 12] width 14 height 14
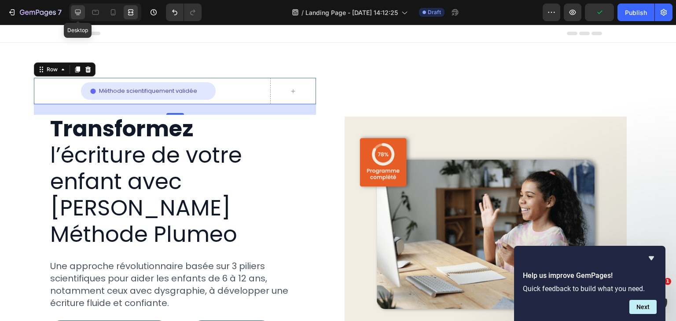
click at [81, 11] on icon at bounding box center [77, 12] width 9 height 9
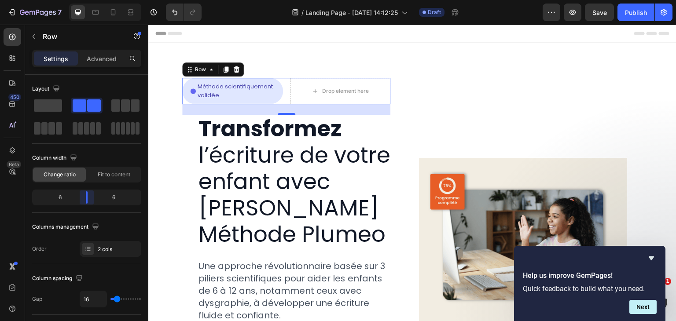
drag, startPoint x: 113, startPoint y: 190, endPoint x: 132, endPoint y: 4, distance: 187.9
click at [82, 0] on body "7 Version history / Landing Page - Sep 23, 14:12:25 Draft Preview Save Publish …" at bounding box center [338, 0] width 676 height 0
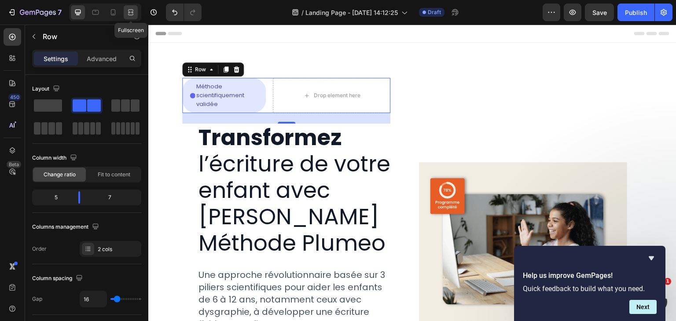
click at [133, 10] on icon at bounding box center [130, 12] width 9 height 9
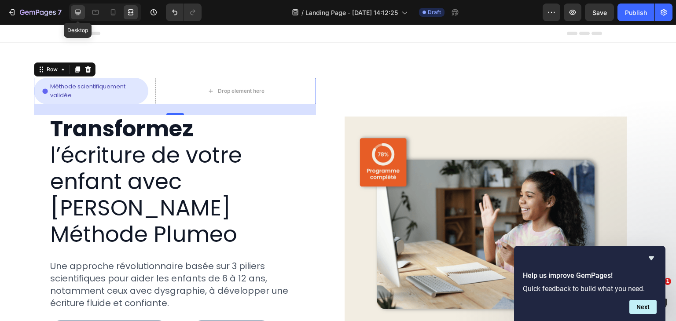
click at [80, 15] on icon at bounding box center [77, 12] width 9 height 9
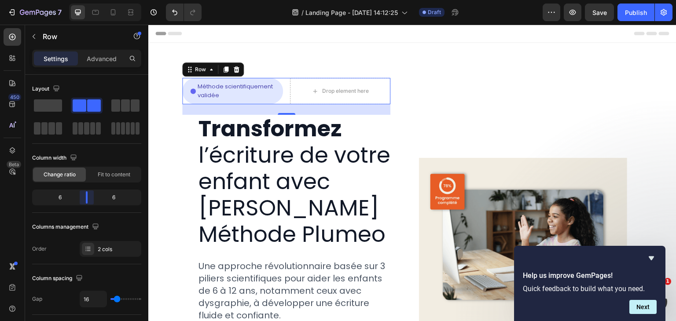
drag, startPoint x: 79, startPoint y: 194, endPoint x: 0, endPoint y: 51, distance: 164.2
click at [83, 0] on body "7 Version history / Landing Page - Sep 23, 14:12:25 Draft Preview Save Publish …" at bounding box center [338, 0] width 676 height 0
click at [130, 8] on icon at bounding box center [130, 12] width 9 height 9
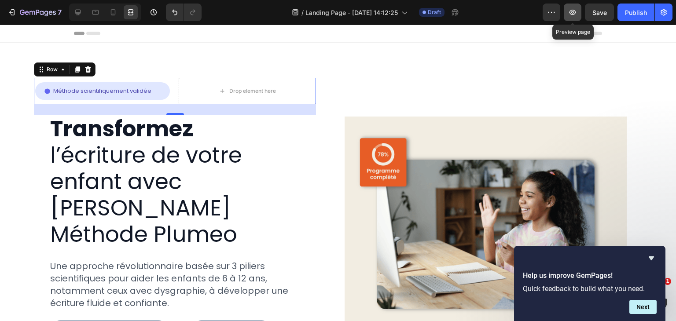
click at [576, 19] on button "button" at bounding box center [572, 13] width 18 height 18
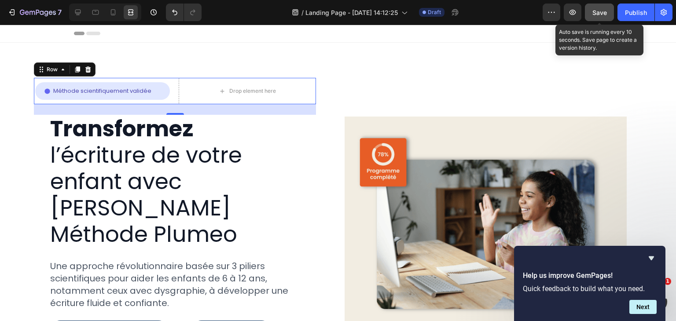
click at [598, 7] on button "Save" at bounding box center [598, 13] width 29 height 18
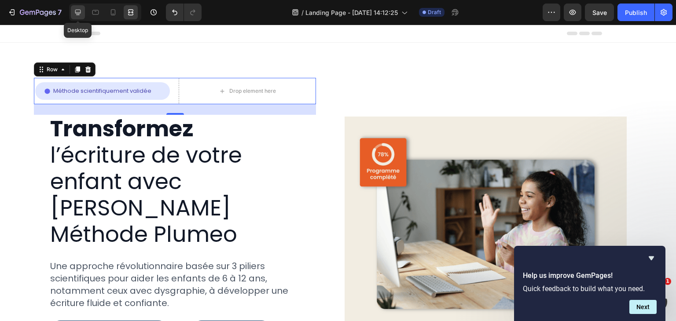
click at [74, 13] on icon at bounding box center [77, 12] width 9 height 9
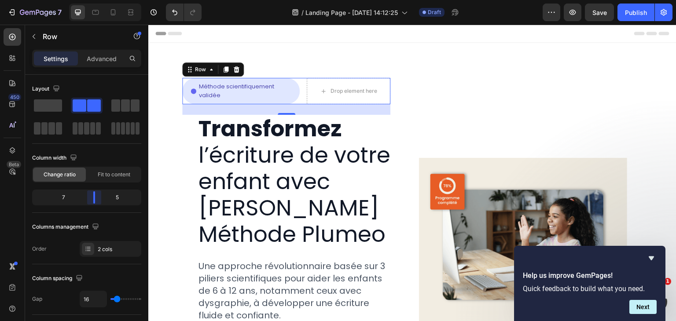
drag, startPoint x: 85, startPoint y: 194, endPoint x: 100, endPoint y: 112, distance: 84.1
click at [92, 0] on body "7 Version history / Landing Page - Sep 23, 14:12:25 Draft Preview Save Publish …" at bounding box center [338, 0] width 676 height 0
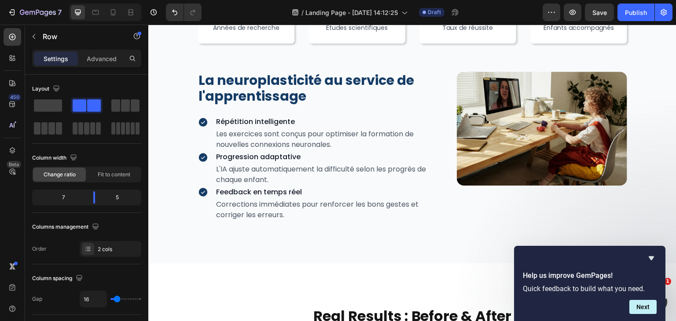
scroll to position [1485, 0]
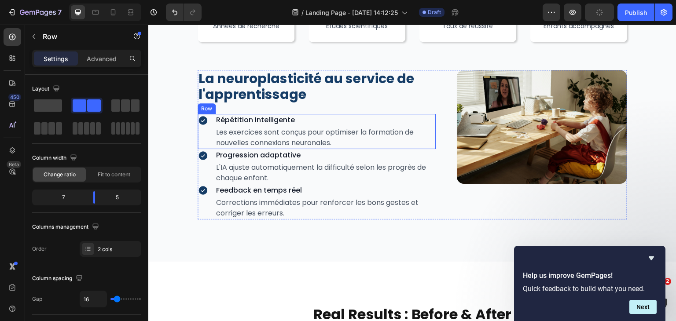
click at [204, 132] on div "Icon" at bounding box center [202, 131] width 11 height 35
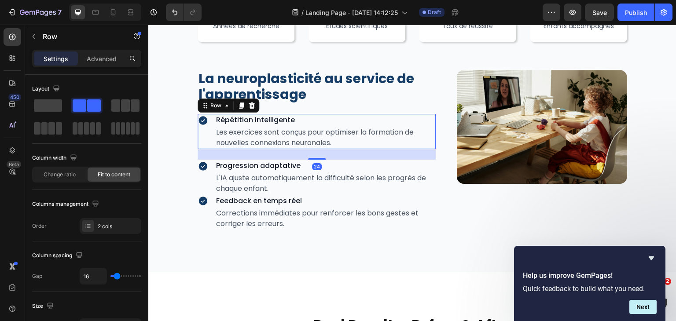
drag, startPoint x: 318, startPoint y: 147, endPoint x: 297, endPoint y: 117, distance: 37.0
click at [319, 158] on div at bounding box center [317, 159] width 18 height 2
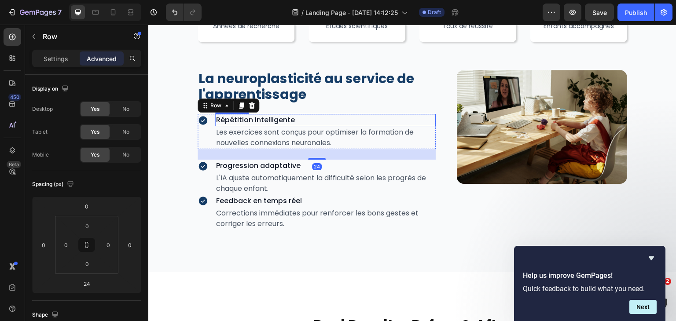
click at [285, 118] on p "Répétition intelligente" at bounding box center [325, 120] width 219 height 11
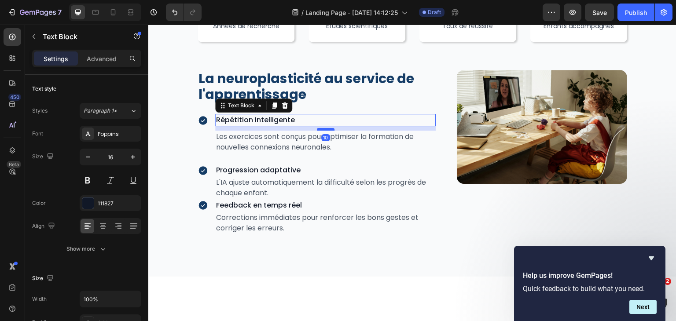
drag, startPoint x: 319, startPoint y: 124, endPoint x: 321, endPoint y: 129, distance: 4.6
click at [321, 129] on div at bounding box center [326, 129] width 18 height 3
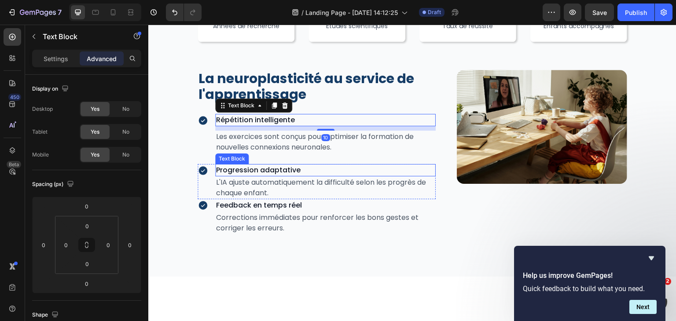
click at [332, 175] on div "Progression adaptative" at bounding box center [325, 170] width 220 height 12
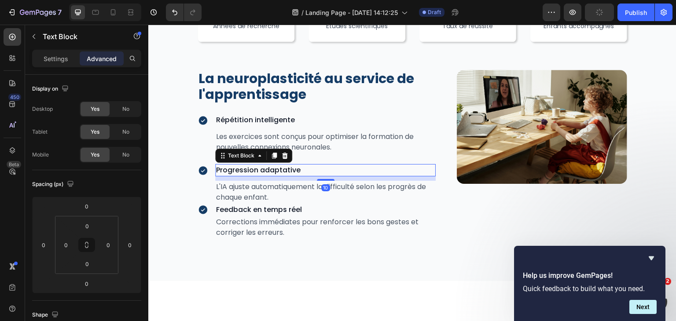
drag, startPoint x: 324, startPoint y: 174, endPoint x: 360, endPoint y: 182, distance: 36.6
click at [324, 176] on div "10" at bounding box center [325, 176] width 220 height 0
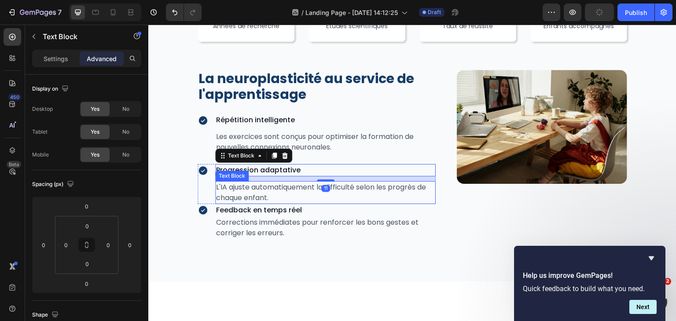
type input "11"
click at [204, 179] on div "Icon" at bounding box center [202, 184] width 11 height 40
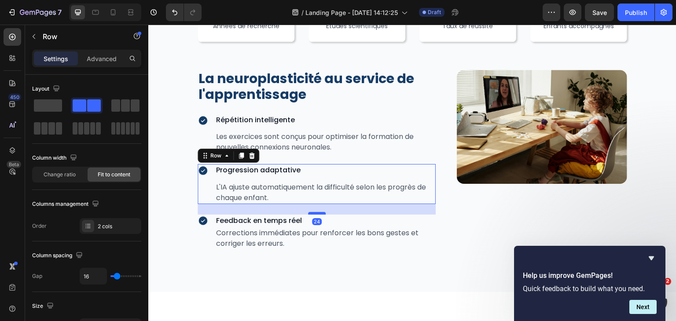
drag, startPoint x: 316, startPoint y: 203, endPoint x: 317, endPoint y: 213, distance: 9.7
click at [317, 213] on div at bounding box center [317, 213] width 18 height 3
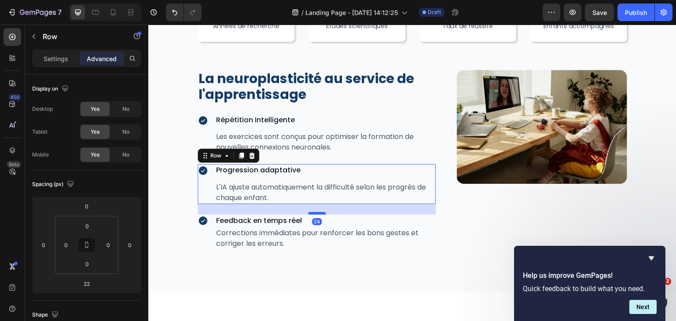
click at [317, 213] on div at bounding box center [317, 213] width 18 height 3
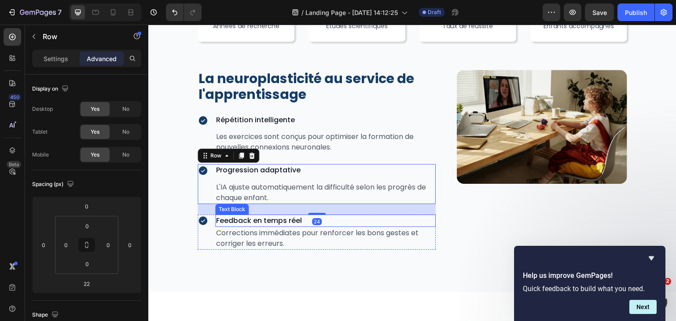
type input "24"
click at [351, 218] on p "Feedback en temps réel" at bounding box center [325, 220] width 219 height 11
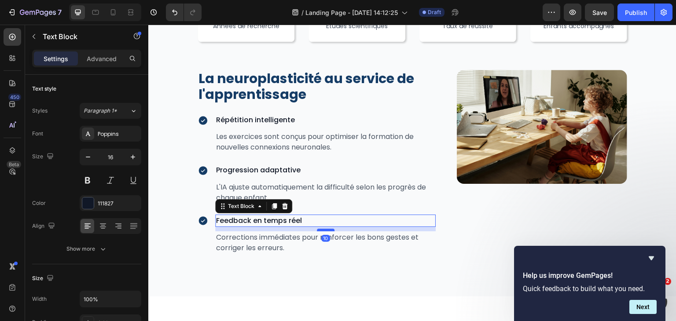
drag, startPoint x: 321, startPoint y: 225, endPoint x: 321, endPoint y: 230, distance: 4.4
click at [321, 230] on div at bounding box center [326, 230] width 18 height 3
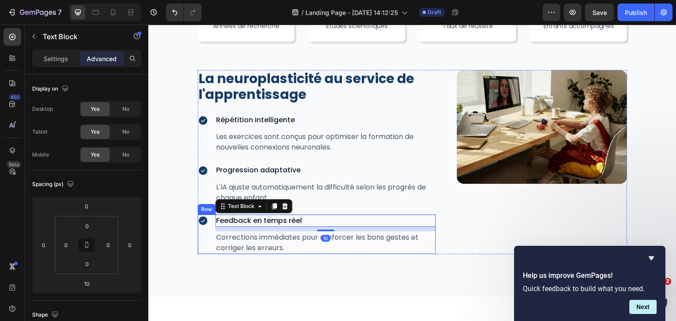
click at [204, 241] on div "Icon" at bounding box center [202, 235] width 11 height 40
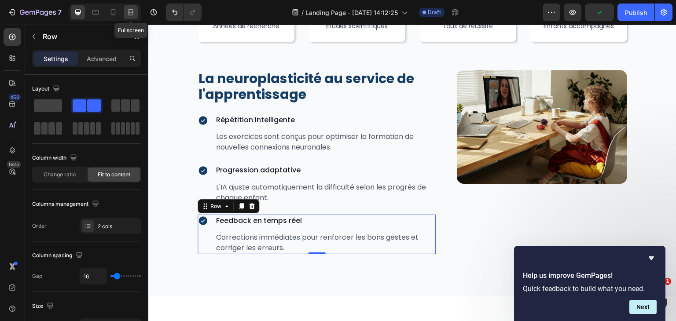
click at [130, 10] on icon at bounding box center [130, 12] width 9 height 9
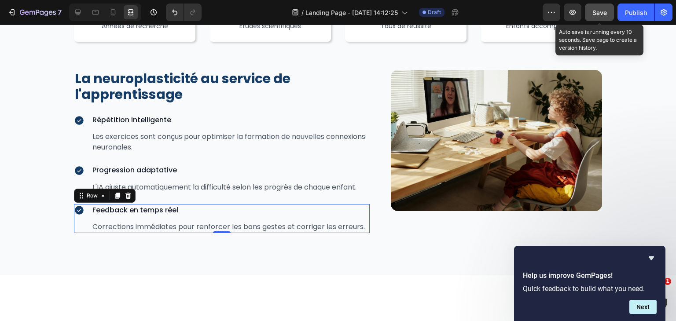
click at [598, 14] on span "Save" at bounding box center [599, 12] width 15 height 7
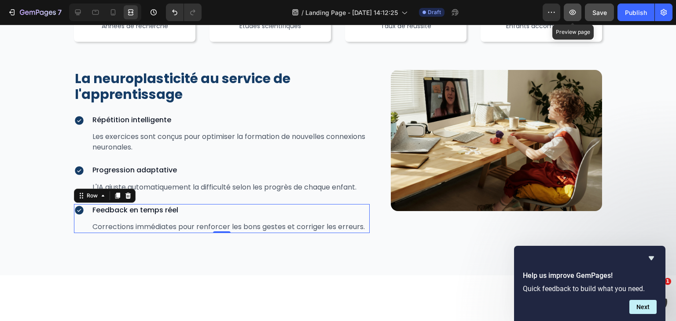
click at [574, 13] on icon "button" at bounding box center [572, 12] width 9 height 9
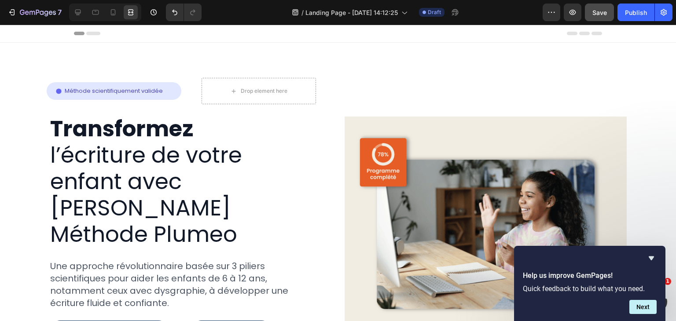
scroll to position [46, 0]
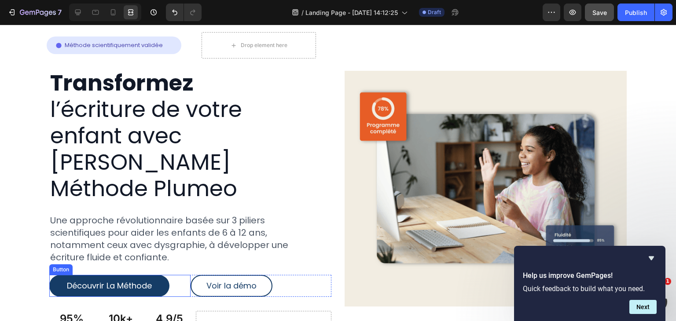
click at [185, 275] on div "Découvrir La Méthode Button" at bounding box center [119, 286] width 141 height 22
click at [264, 275] on button "Voir la démo" at bounding box center [231, 286] width 82 height 22
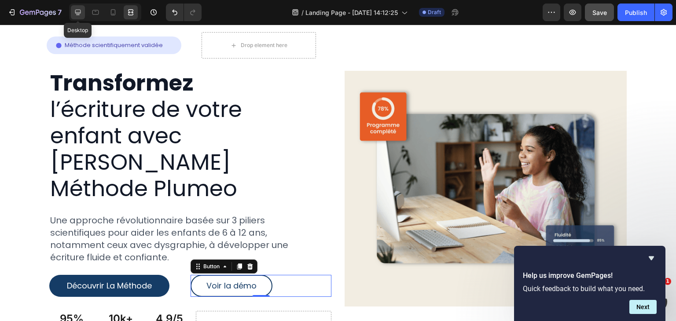
click at [79, 6] on div at bounding box center [78, 12] width 14 height 14
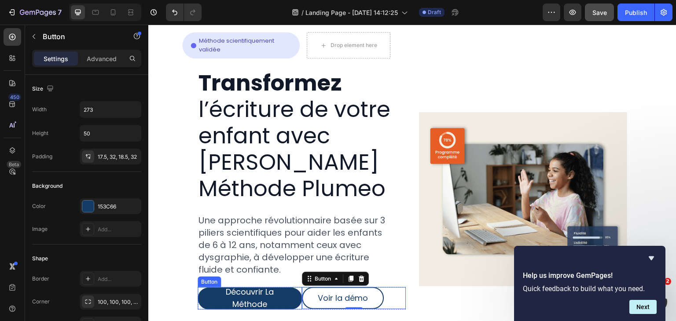
click at [294, 288] on button "Découvrir La Méthode" at bounding box center [249, 299] width 104 height 22
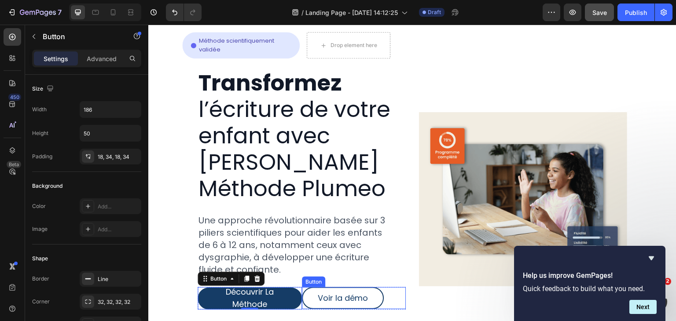
click at [302, 287] on div "Voir la démo Button" at bounding box center [354, 298] width 104 height 22
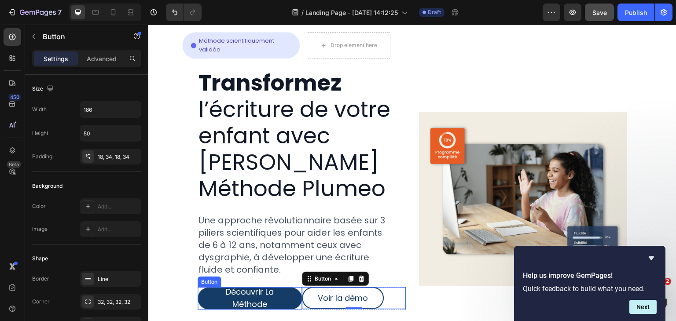
click at [297, 287] on div "Découvrir La Méthode Button" at bounding box center [249, 298] width 104 height 22
click at [202, 278] on div "Button" at bounding box center [209, 282] width 20 height 8
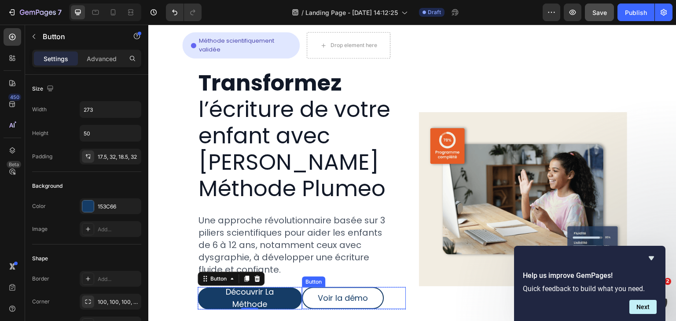
click at [326, 287] on button "Voir la démo" at bounding box center [343, 298] width 82 height 22
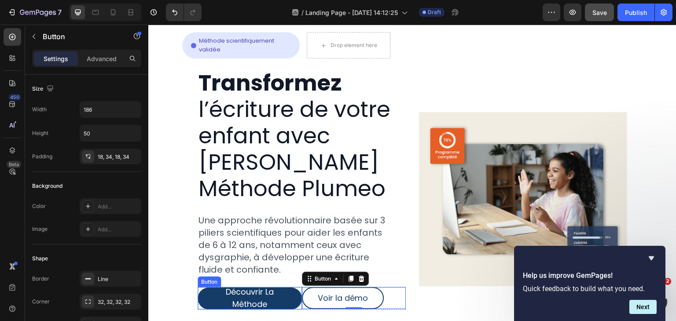
click at [294, 288] on button "Découvrir La Méthode" at bounding box center [249, 299] width 104 height 22
click at [302, 287] on div "Voir la démo Button 0" at bounding box center [354, 298] width 104 height 22
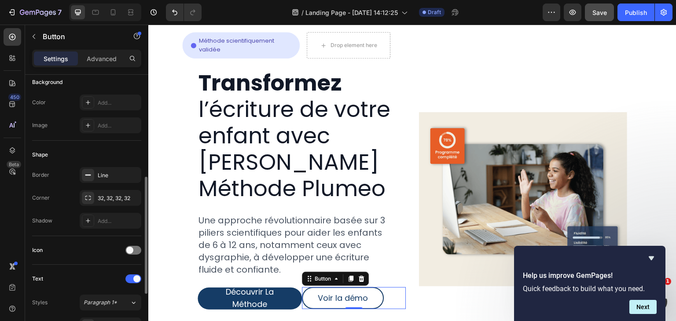
scroll to position [67, 0]
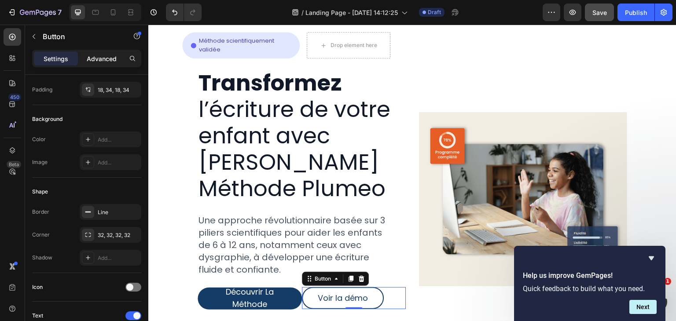
click at [108, 65] on div "Advanced" at bounding box center [102, 58] width 44 height 14
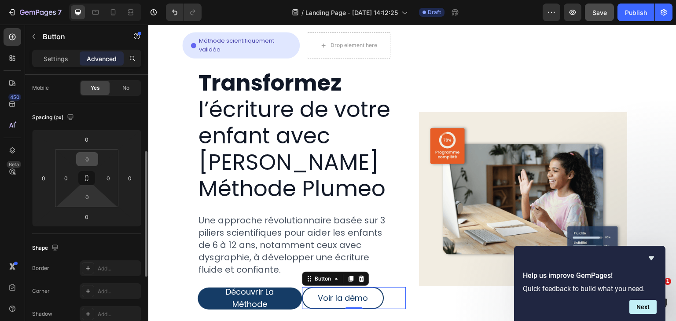
scroll to position [99, 0]
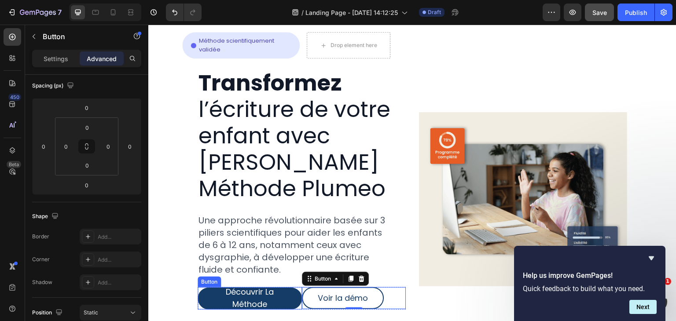
click at [292, 288] on button "Découvrir La Méthode" at bounding box center [249, 299] width 104 height 22
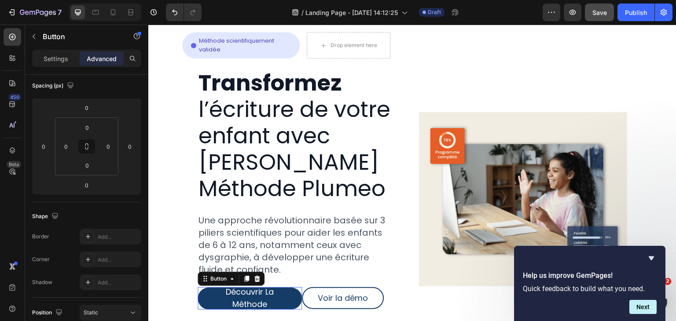
click at [292, 288] on button "Découvrir La Méthode" at bounding box center [249, 299] width 104 height 22
click at [308, 287] on button "Voir la démo" at bounding box center [343, 298] width 82 height 22
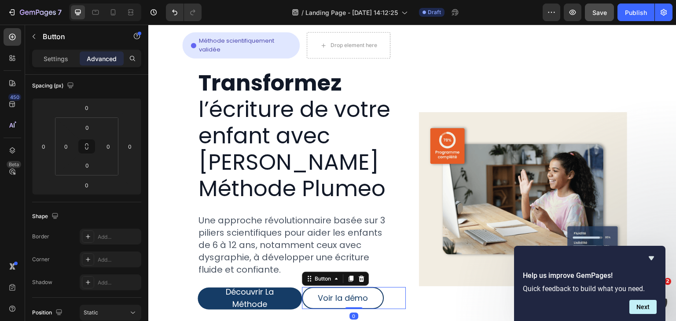
click at [308, 287] on button "Voir la démo" at bounding box center [343, 298] width 82 height 22
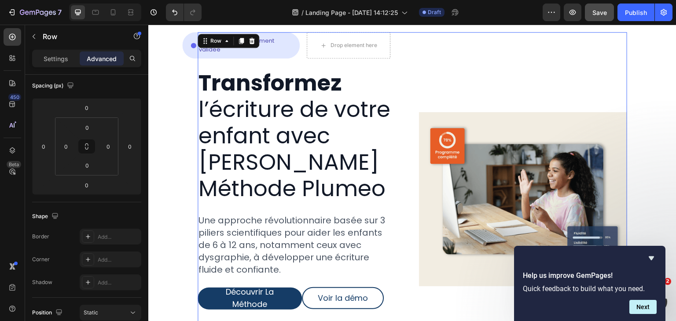
click at [295, 285] on div "Icon Méthode scientifiquement validée Text Block Row Row Drop element here Row …" at bounding box center [301, 199] width 208 height 335
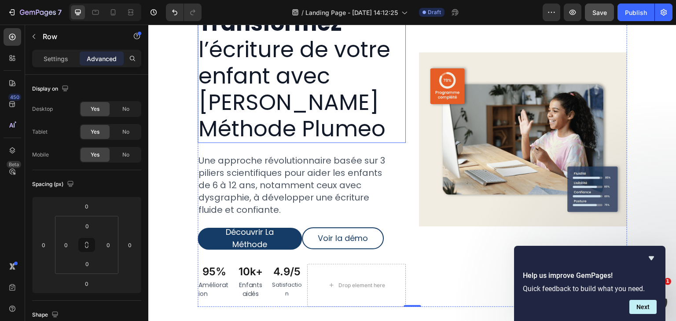
scroll to position [0, 0]
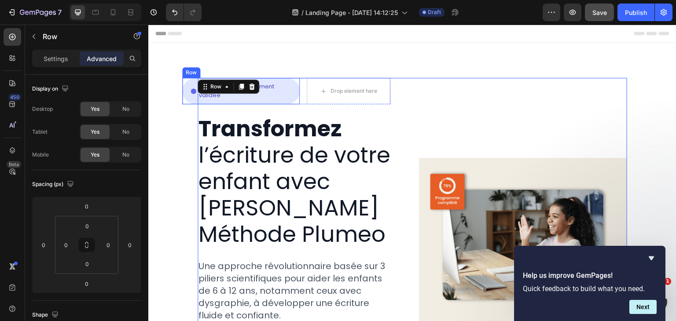
click at [183, 84] on div "Icon Méthode scientifiquement validée Text Block Row Row" at bounding box center [240, 91] width 117 height 26
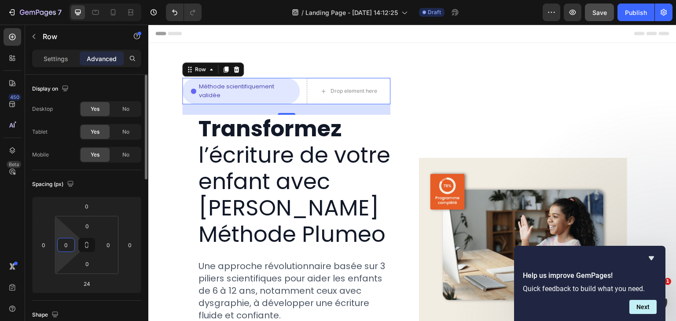
click at [67, 246] on input "0" at bounding box center [65, 244] width 13 height 13
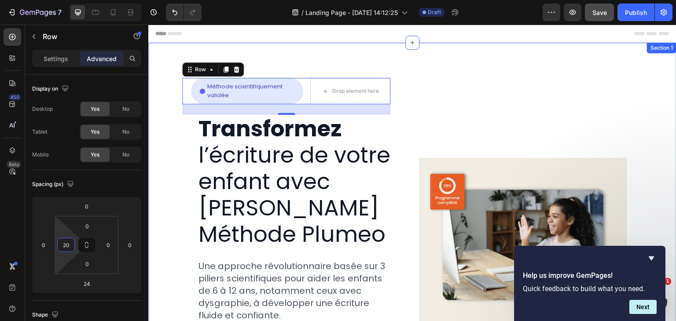
type input "2"
type input "1"
type input "15"
click at [572, 10] on icon "button" at bounding box center [572, 12] width 7 height 5
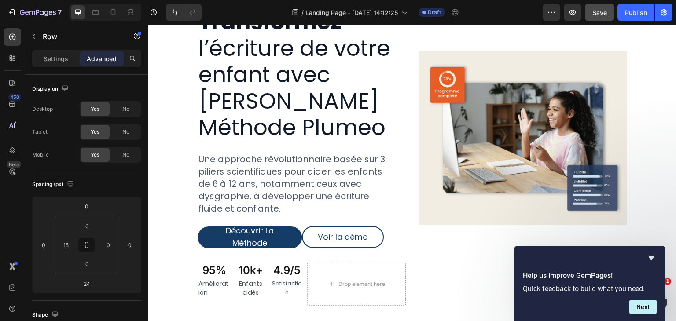
scroll to position [116, 0]
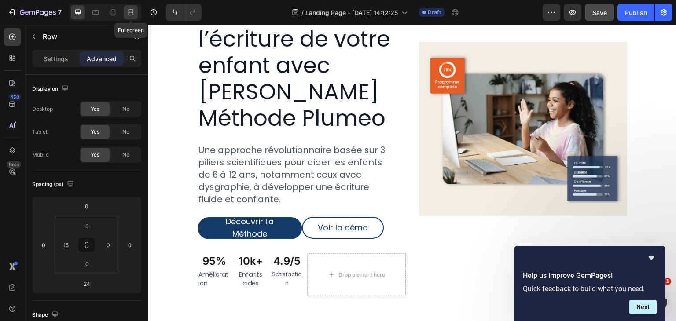
click at [125, 7] on div at bounding box center [131, 12] width 14 height 14
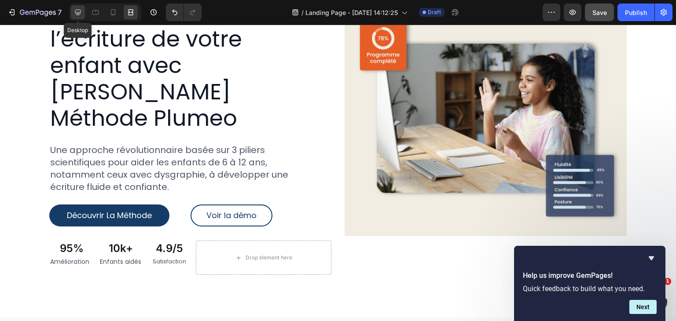
click at [76, 13] on icon at bounding box center [78, 13] width 6 height 6
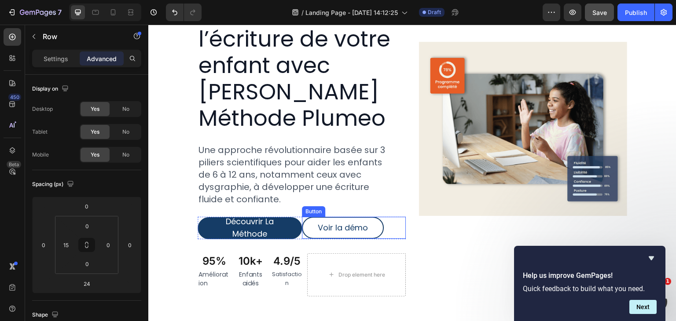
click at [302, 217] on div "Voir la démo Button" at bounding box center [354, 228] width 104 height 22
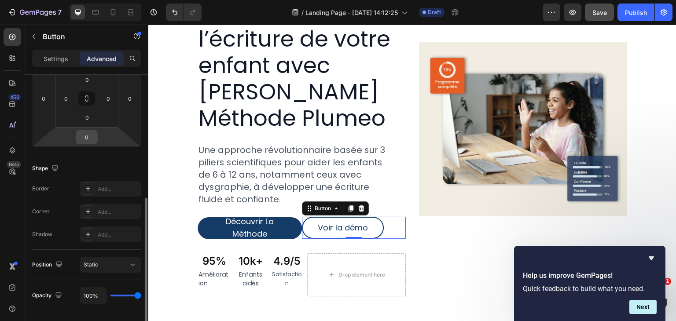
scroll to position [185, 0]
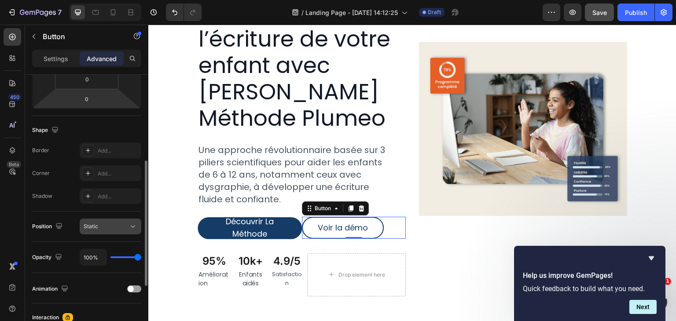
click at [112, 225] on div "Static" at bounding box center [106, 227] width 45 height 8
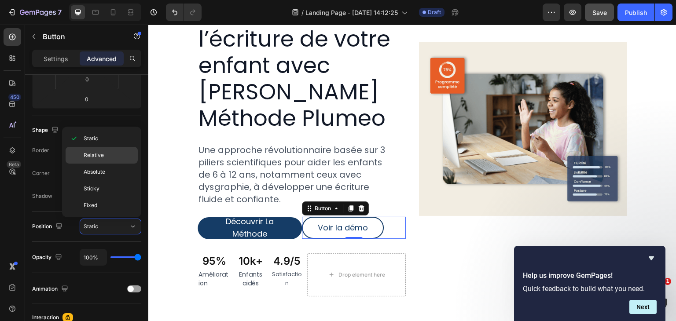
click at [110, 153] on p "Relative" at bounding box center [109, 155] width 50 height 8
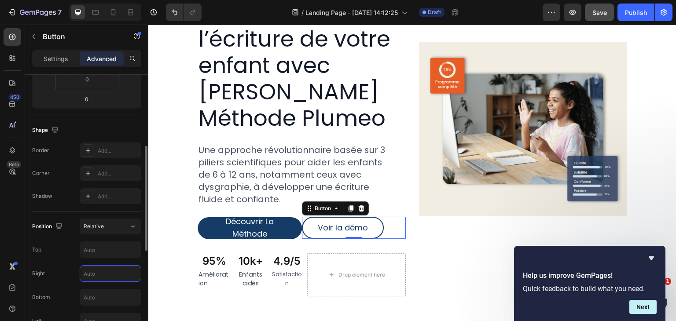
click at [87, 267] on input "text" at bounding box center [110, 274] width 61 height 16
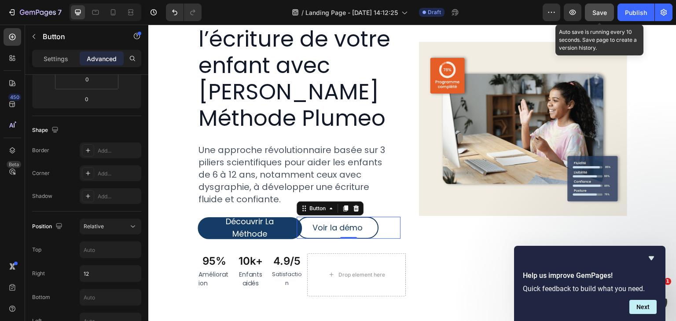
click at [599, 9] on span "Save" at bounding box center [599, 12] width 15 height 7
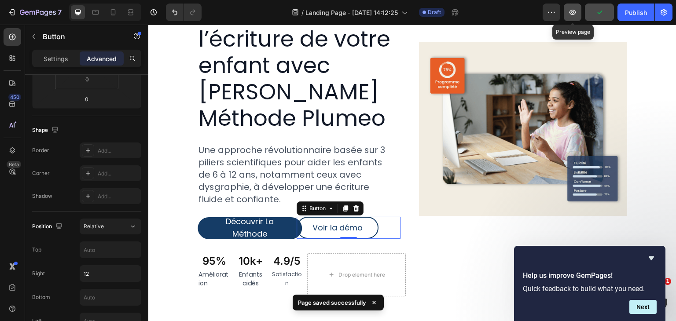
click at [571, 13] on icon "button" at bounding box center [572, 12] width 9 height 9
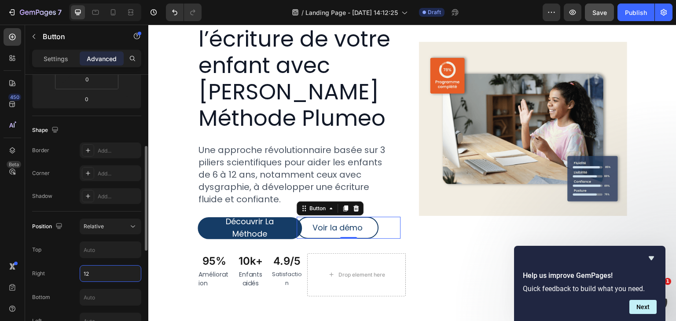
click at [94, 276] on input "12" at bounding box center [110, 274] width 61 height 16
type input "18"
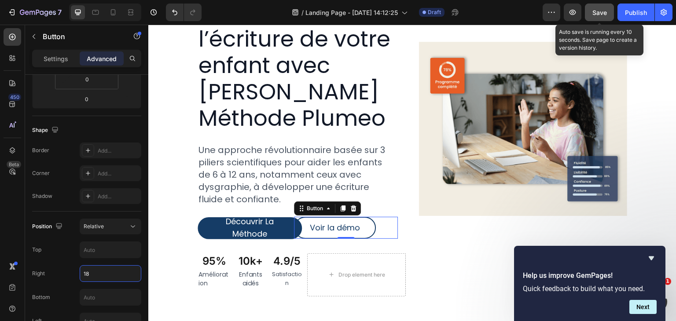
click at [602, 12] on span "Save" at bounding box center [599, 12] width 15 height 7
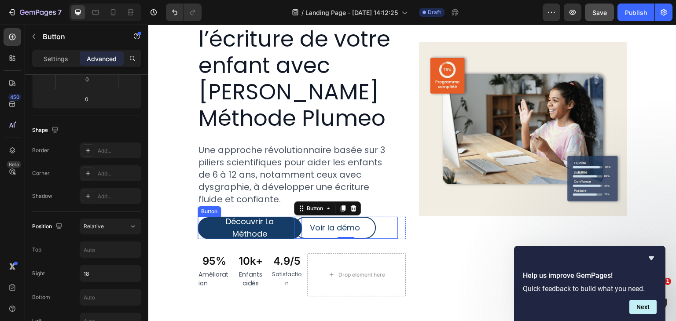
click at [206, 217] on button "Découvrir La Méthode" at bounding box center [249, 228] width 104 height 22
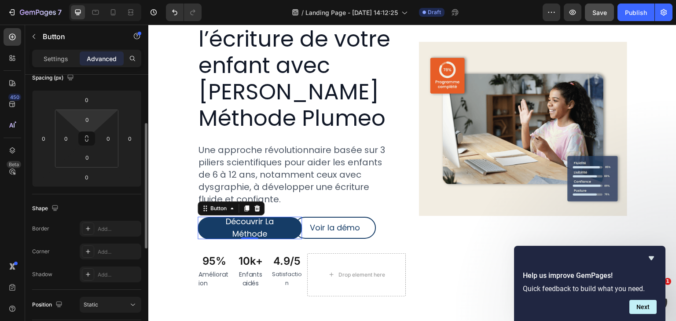
scroll to position [106, 0]
click at [58, 54] on p "Settings" at bounding box center [56, 58] width 25 height 9
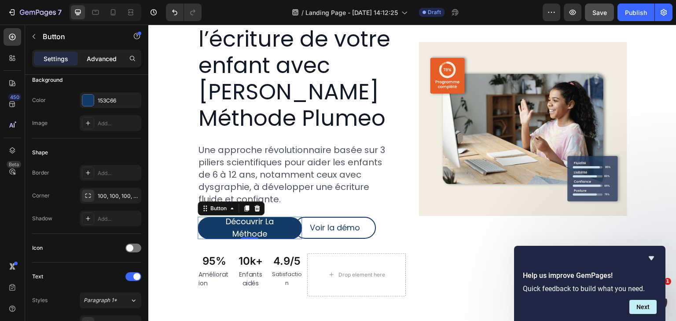
click at [104, 62] on p "Advanced" at bounding box center [102, 58] width 30 height 9
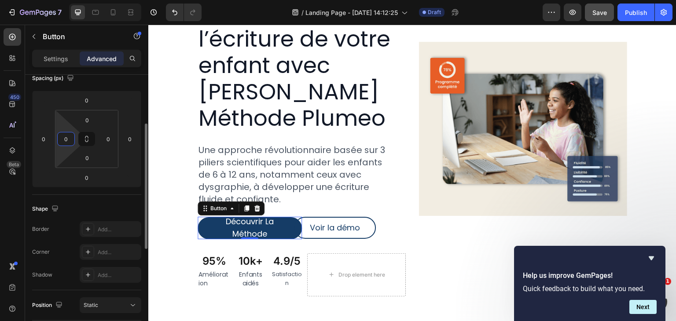
click at [70, 139] on input "0" at bounding box center [65, 138] width 13 height 13
type input "32"
click at [111, 139] on input "0" at bounding box center [108, 138] width 13 height 13
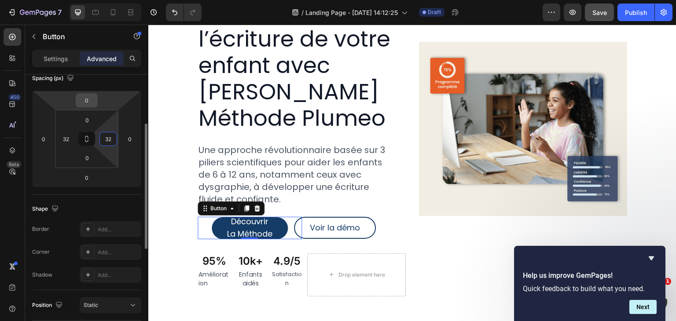
type input "32"
click at [91, 99] on input "0" at bounding box center [87, 100] width 18 height 13
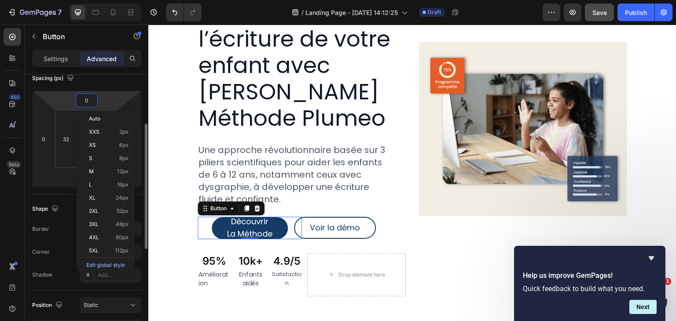
click at [88, 82] on div "Spacing (px)" at bounding box center [86, 78] width 109 height 14
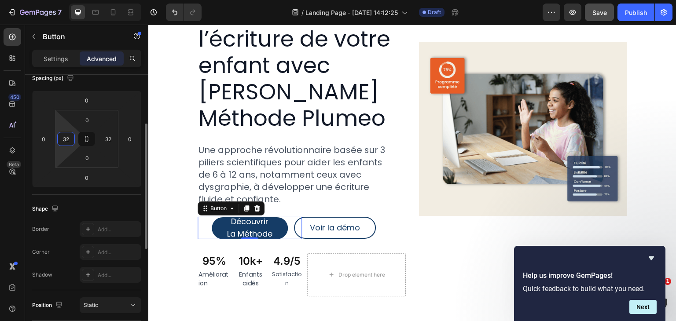
click at [59, 143] on input "32" at bounding box center [65, 138] width 13 height 13
type input "0"
click at [104, 137] on input "32" at bounding box center [108, 138] width 13 height 13
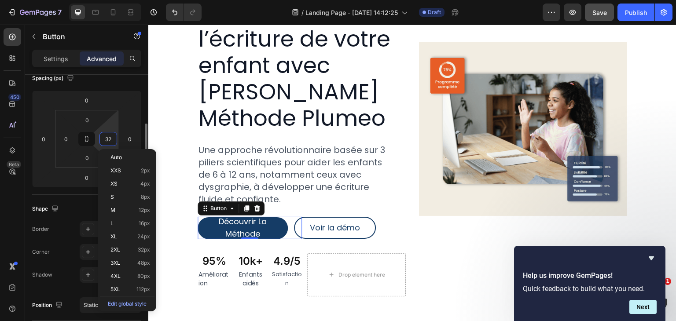
type input "0"
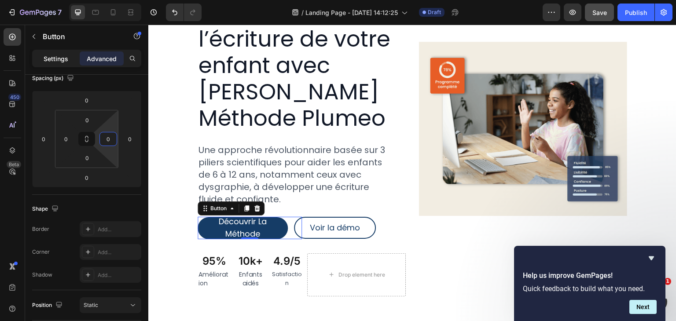
click at [52, 58] on p "Settings" at bounding box center [56, 58] width 25 height 9
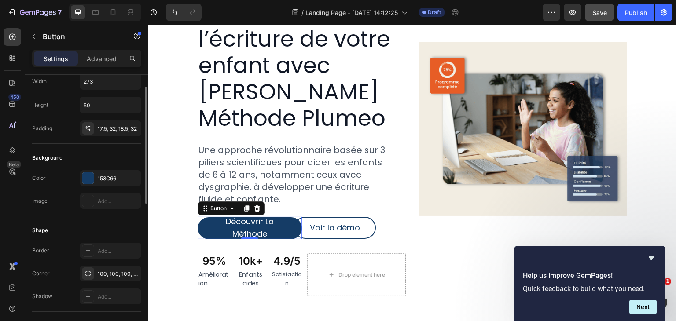
scroll to position [0, 0]
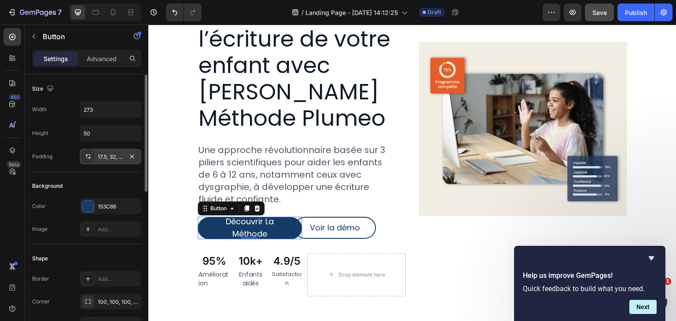
click at [118, 152] on div "17.5, 32, 18.5, 32" at bounding box center [111, 157] width 62 height 16
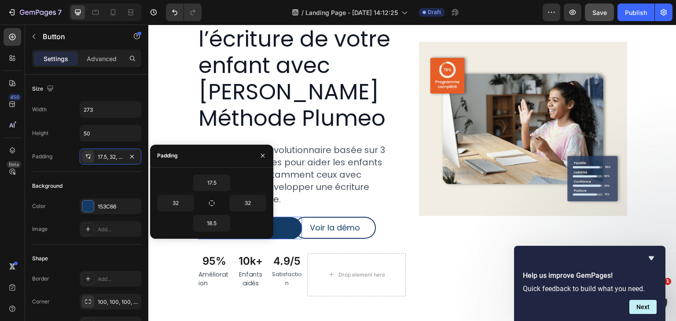
click at [254, 157] on div at bounding box center [262, 156] width 21 height 22
click at [261, 156] on icon "button" at bounding box center [262, 155] width 7 height 7
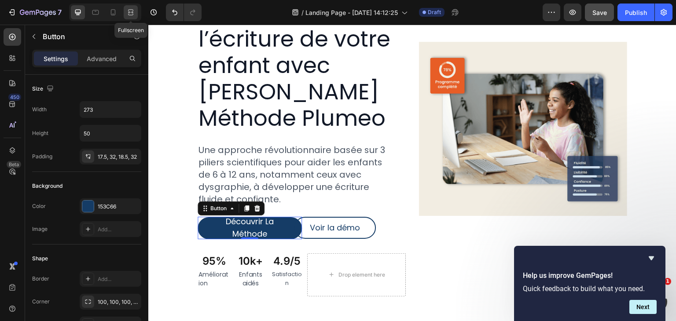
click at [128, 15] on icon at bounding box center [130, 15] width 5 height 2
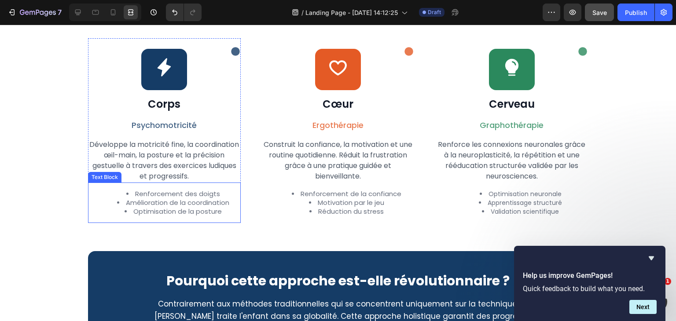
scroll to position [823, 0]
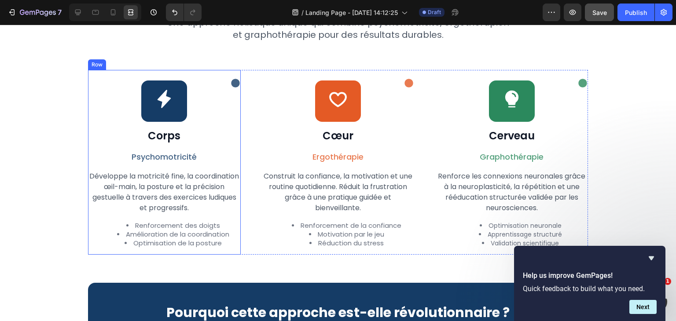
click at [223, 91] on div "Icon Icon Row Corps Heading Psychomotricité Text Block Développe la motricité f…" at bounding box center [164, 162] width 153 height 185
click at [81, 6] on div at bounding box center [78, 12] width 14 height 14
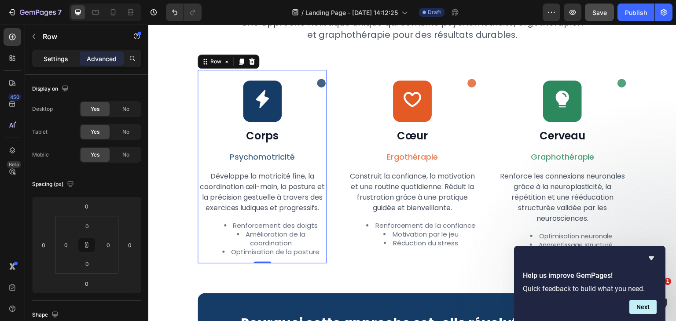
click at [58, 58] on p "Settings" at bounding box center [56, 58] width 25 height 9
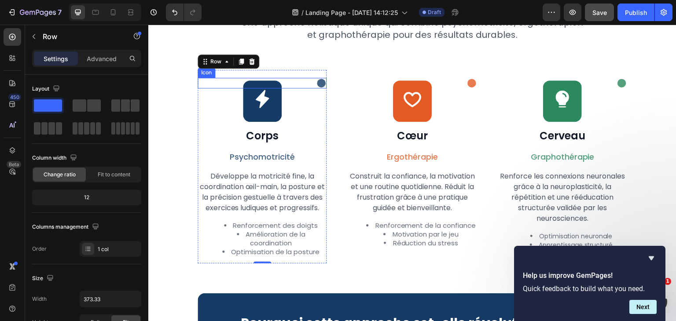
click at [222, 78] on div "Icon" at bounding box center [261, 83] width 129 height 11
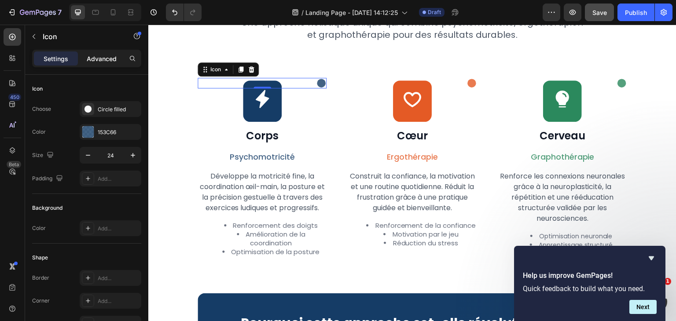
click at [99, 57] on p "Advanced" at bounding box center [102, 58] width 30 height 9
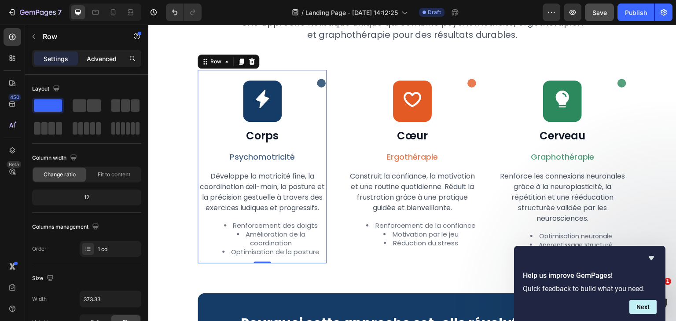
click at [102, 62] on p "Advanced" at bounding box center [102, 58] width 30 height 9
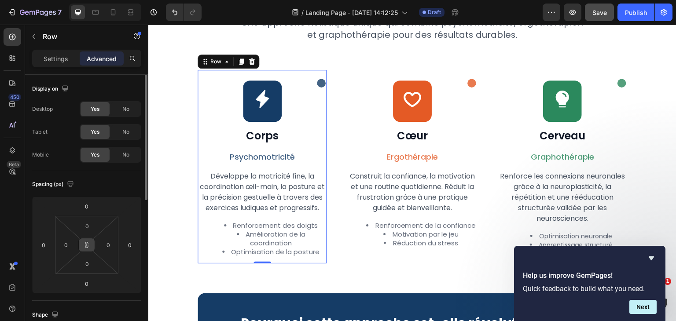
click at [90, 241] on button at bounding box center [86, 245] width 17 height 14
click at [88, 284] on input "0" at bounding box center [87, 283] width 18 height 13
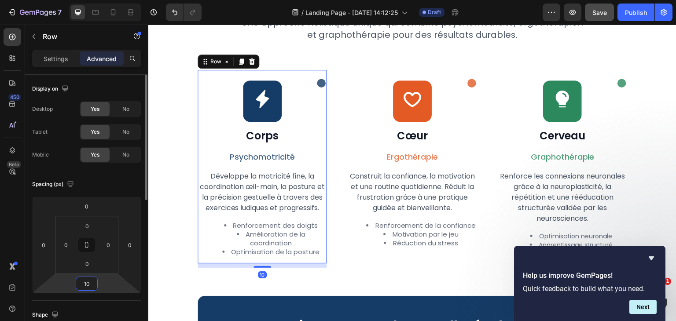
click at [88, 284] on input "10" at bounding box center [87, 283] width 18 height 13
type input "0"
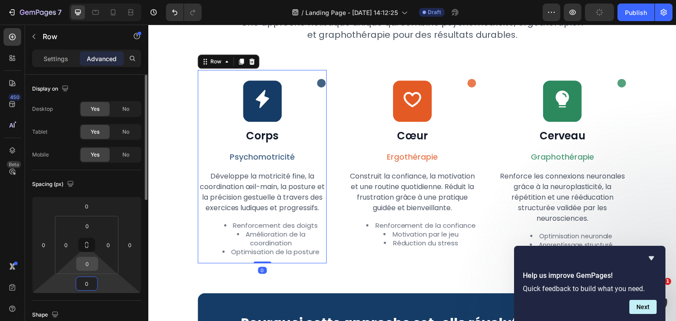
click at [86, 263] on input "0" at bounding box center [87, 263] width 18 height 13
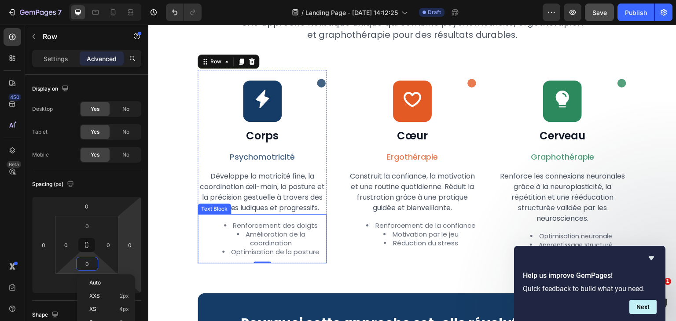
click at [268, 248] on span "Amélioration de la coordination" at bounding box center [275, 239] width 60 height 18
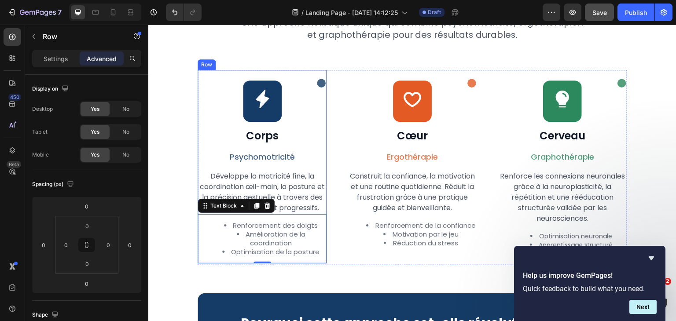
click at [290, 120] on div "Icon Icon Row Corps Heading Psychomotricité Text Block Développe la motricité f…" at bounding box center [261, 167] width 129 height 194
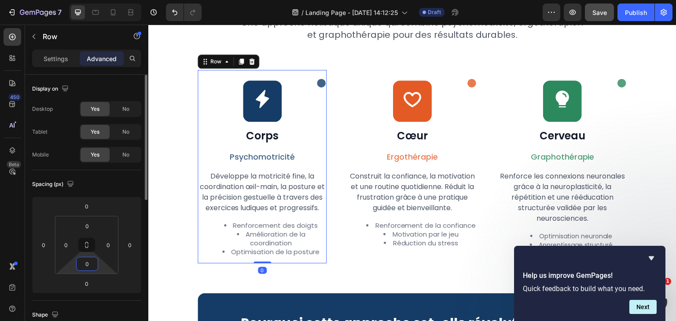
click at [86, 259] on input "0" at bounding box center [87, 263] width 18 height 13
type input "10"
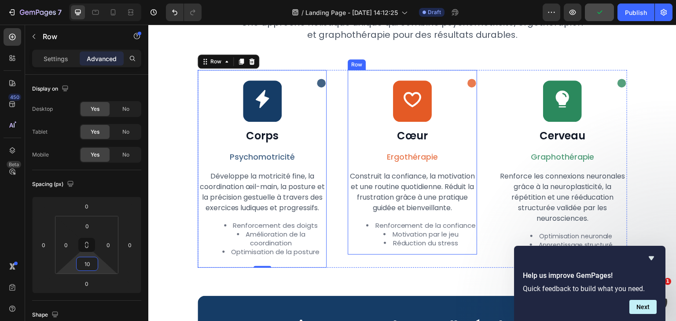
click at [406, 146] on div "Icon Icon Row Cœur Heading Ergothérapie Text Block Construit la confiance, la m…" at bounding box center [411, 162] width 129 height 185
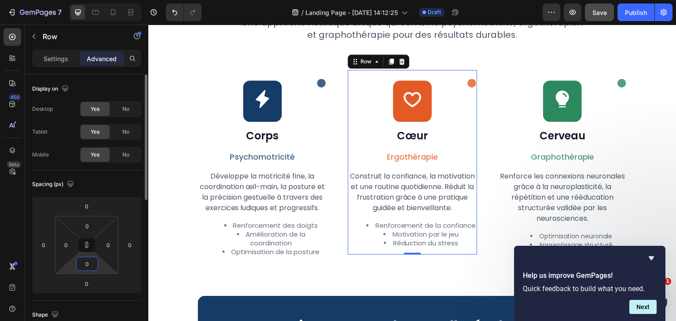
click at [87, 268] on input "0" at bounding box center [87, 263] width 18 height 13
click at [87, 242] on icon at bounding box center [86, 243] width 3 height 3
click at [82, 261] on input "0" at bounding box center [87, 263] width 18 height 13
type input "10"
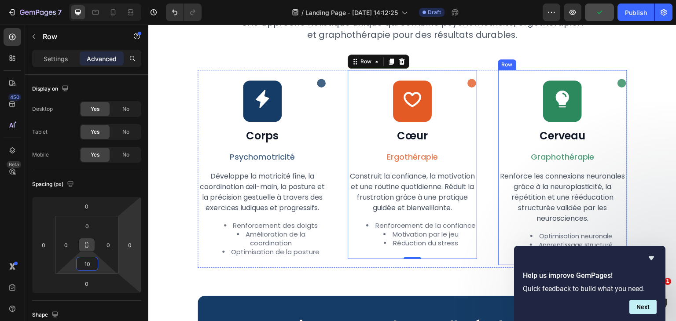
click at [557, 143] on h2 "Cerveau" at bounding box center [562, 136] width 129 height 16
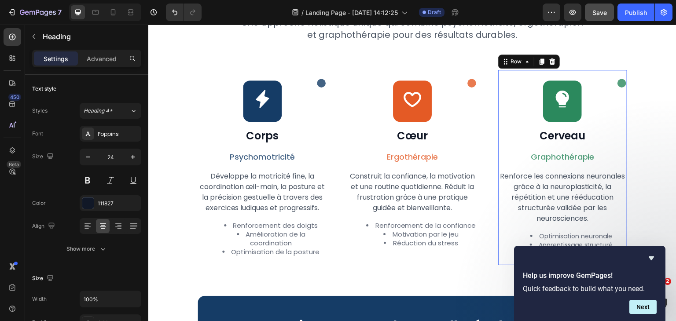
click at [593, 168] on div "Icon Icon Row Cerveau Heading Graphothérapie Text Block Renforce les connexions…" at bounding box center [562, 167] width 129 height 195
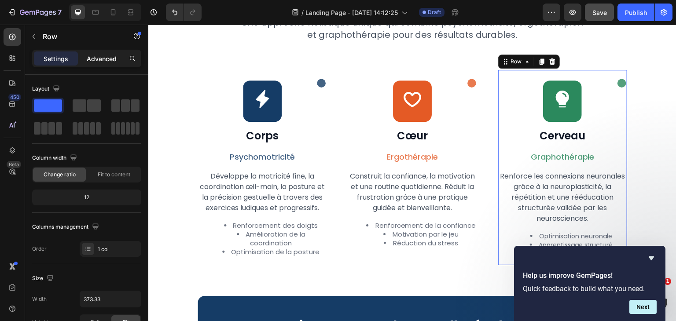
click at [101, 59] on p "Advanced" at bounding box center [102, 58] width 30 height 9
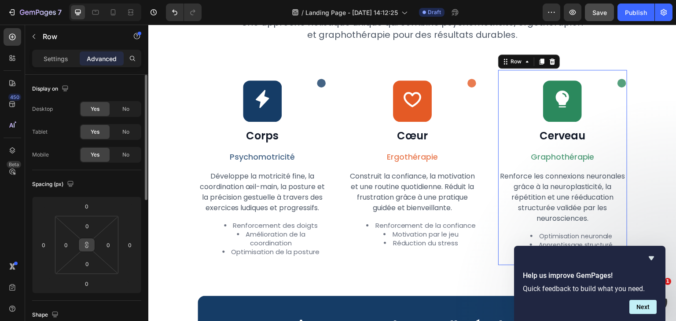
click at [84, 249] on button at bounding box center [86, 245] width 17 height 14
click at [86, 268] on input "0" at bounding box center [87, 263] width 18 height 13
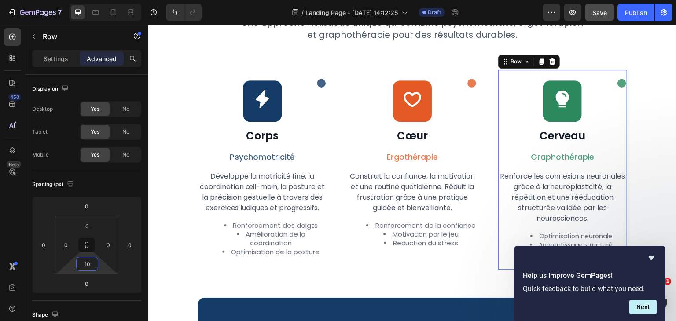
type input "10"
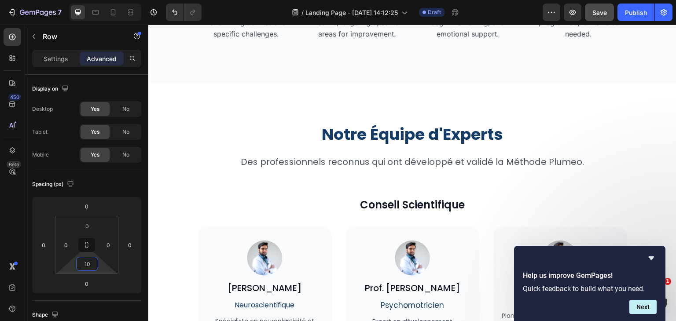
scroll to position [2441, 0]
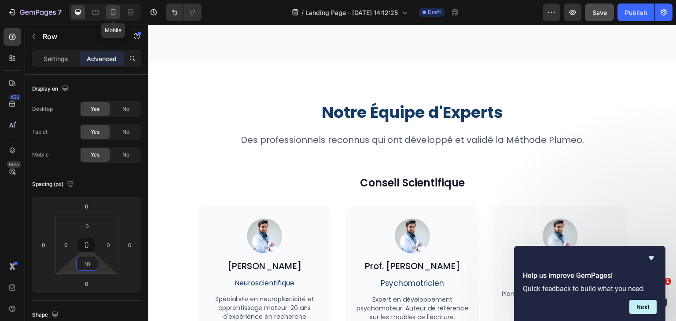
click at [113, 6] on div at bounding box center [113, 12] width 14 height 14
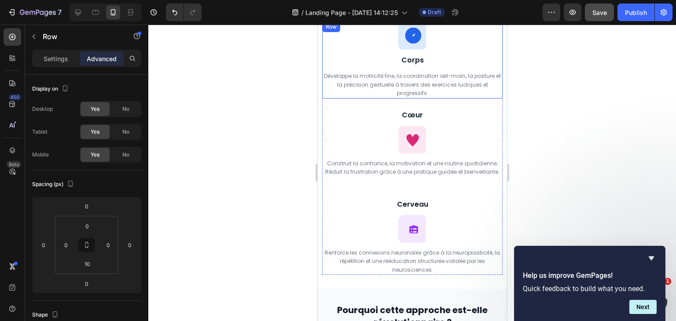
scroll to position [1057, 0]
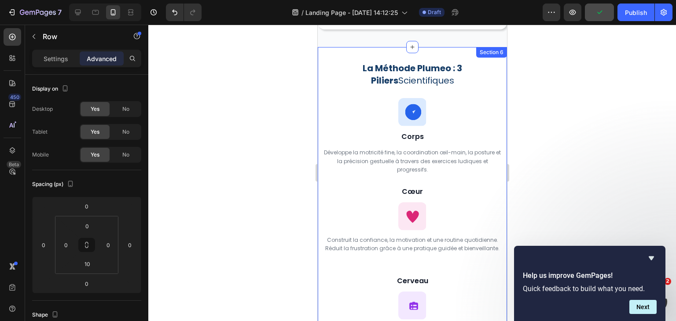
click at [497, 58] on div "Icon Approche scientifique Text Block Row Row La Méthode Plumeo : 3 Piliers Sci…" at bounding box center [411, 206] width 189 height 318
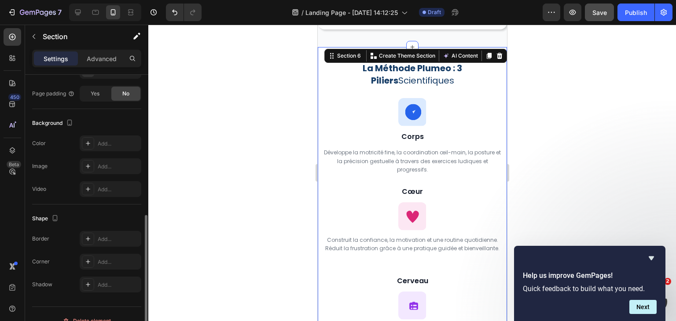
scroll to position [241, 0]
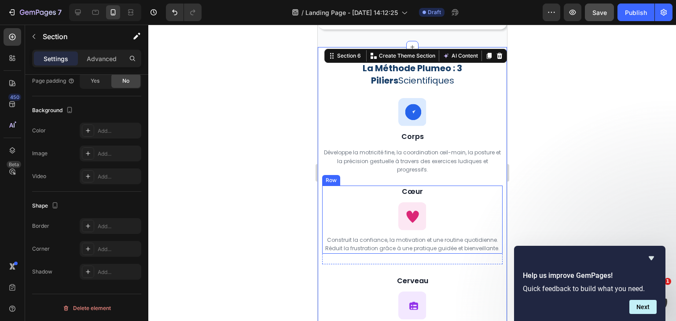
click at [347, 187] on div "Cœur Heading Icon Construit la confiance, la motivation et une routine quotidie…" at bounding box center [411, 220] width 180 height 68
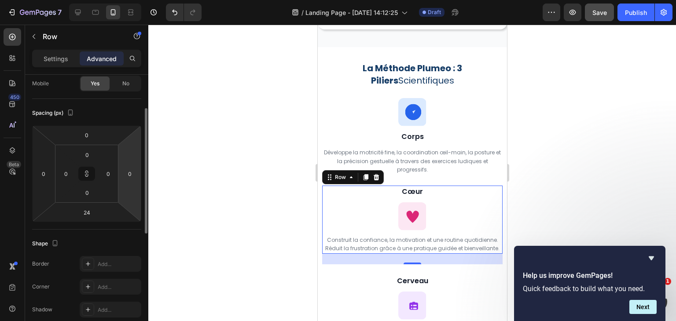
scroll to position [71, 0]
click at [47, 59] on p "Settings" at bounding box center [56, 58] width 25 height 9
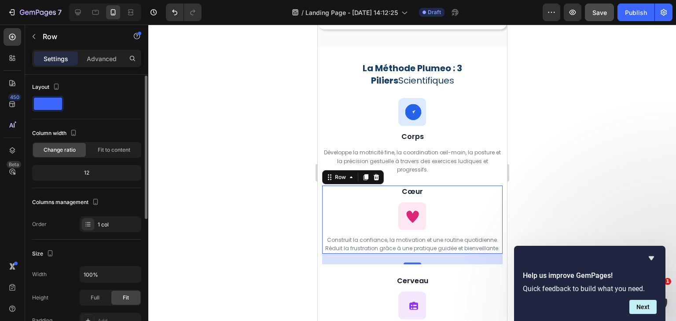
scroll to position [2, 0]
click at [410, 186] on h2 "Cœur" at bounding box center [411, 192] width 180 height 12
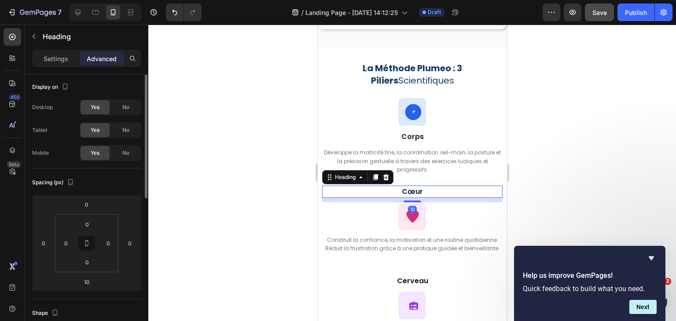
scroll to position [0, 0]
click at [421, 159] on p "Développe la motricité fine, la coordination œil-main, la posture et la précisi…" at bounding box center [411, 161] width 179 height 26
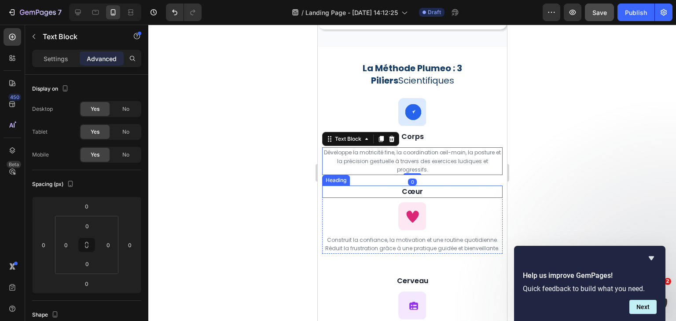
click at [423, 186] on h2 "Cœur" at bounding box center [411, 192] width 180 height 12
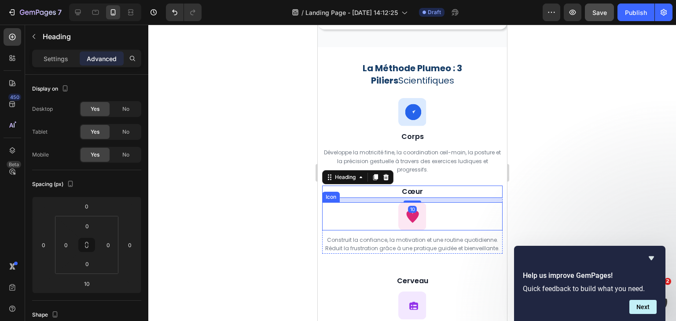
click at [469, 207] on div "Icon" at bounding box center [411, 216] width 180 height 28
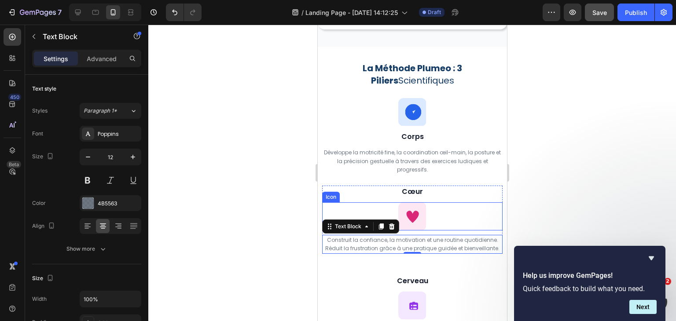
click at [351, 202] on div "Icon" at bounding box center [411, 216] width 180 height 28
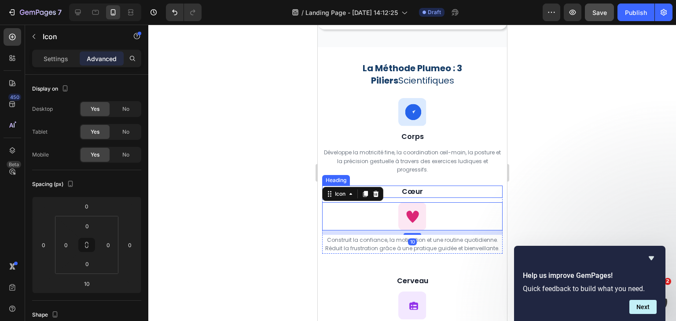
click at [384, 186] on h2 "Cœur" at bounding box center [411, 192] width 180 height 12
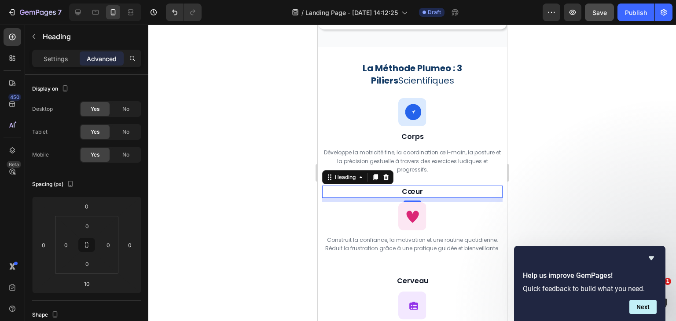
click at [602, 130] on div at bounding box center [411, 173] width 527 height 296
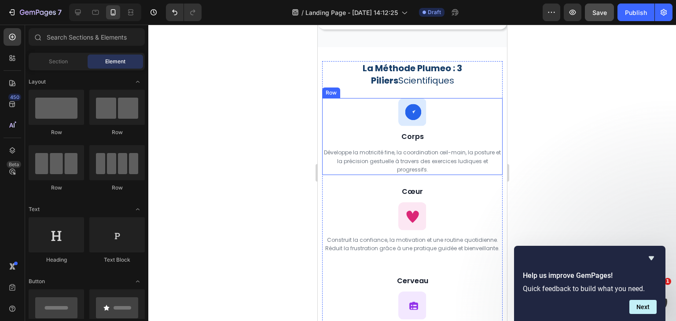
click at [495, 117] on div "Icon Corps Heading Développe la motricité fine, la coordination œil-main, la po…" at bounding box center [411, 136] width 180 height 77
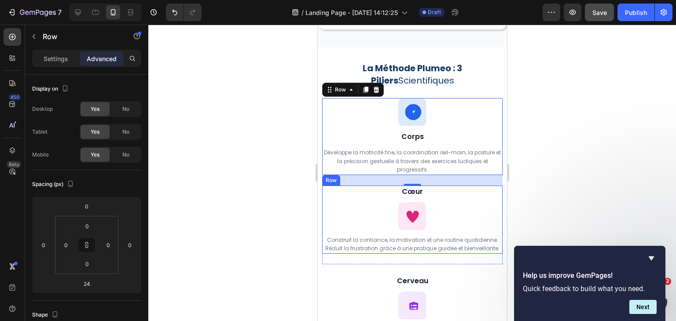
click at [494, 190] on div "Cœur Heading Icon Construit la confiance, la motivation et une routine quotidie…" at bounding box center [411, 220] width 180 height 68
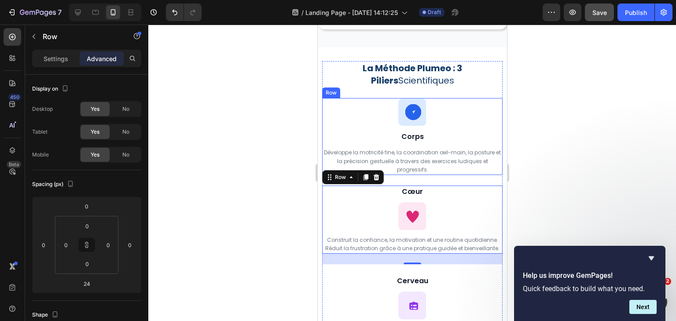
click at [495, 117] on div "Icon Corps Heading Développe la motricité fine, la coordination œil-main, la po…" at bounding box center [411, 136] width 180 height 77
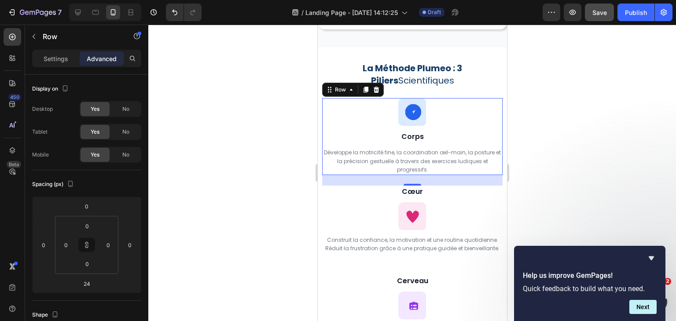
click at [408, 189] on div "24" at bounding box center [412, 192] width 10 height 7
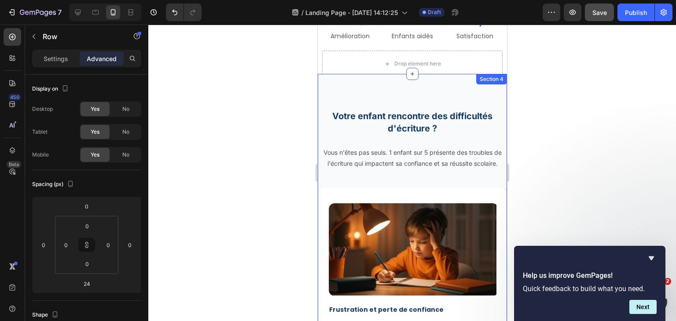
scroll to position [384, 0]
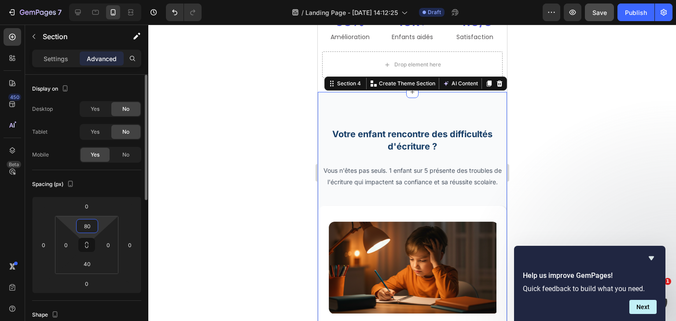
click at [88, 220] on input "80" at bounding box center [87, 225] width 18 height 13
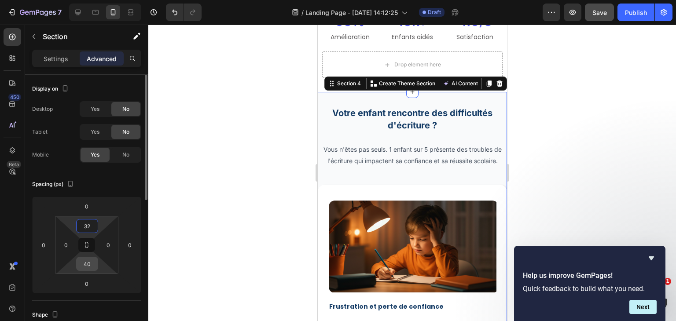
type input "32"
click at [88, 265] on input "40" at bounding box center [87, 263] width 18 height 13
type input "32"
click at [618, 96] on div at bounding box center [411, 173] width 527 height 296
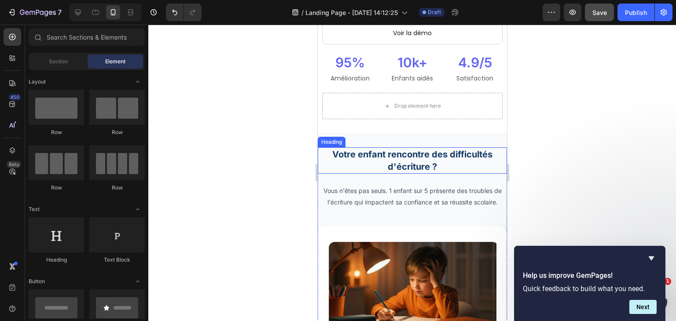
scroll to position [329, 0]
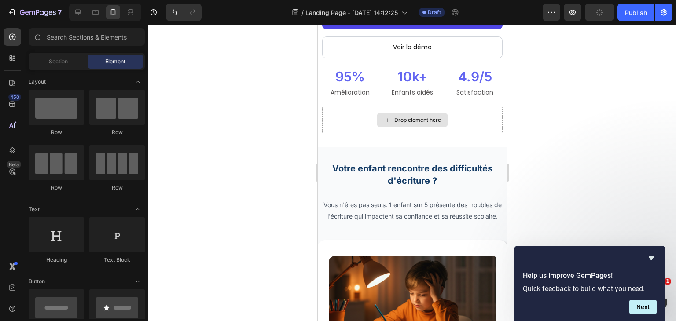
click at [463, 107] on div "Drop element here" at bounding box center [411, 120] width 180 height 26
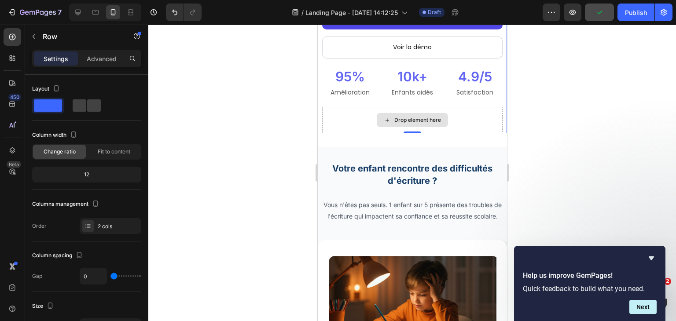
click at [463, 107] on div "Drop element here" at bounding box center [411, 120] width 180 height 26
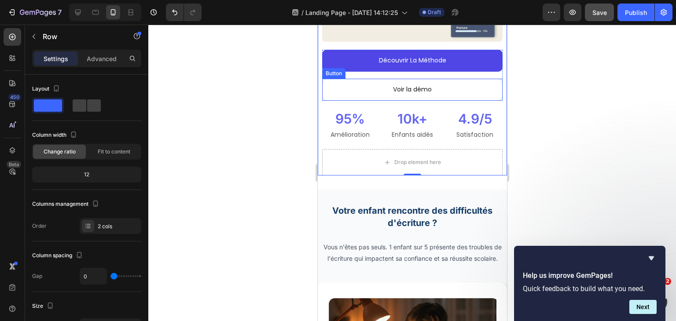
click at [382, 79] on button "Voir la démo" at bounding box center [411, 90] width 180 height 22
click at [643, 199] on div at bounding box center [411, 173] width 527 height 296
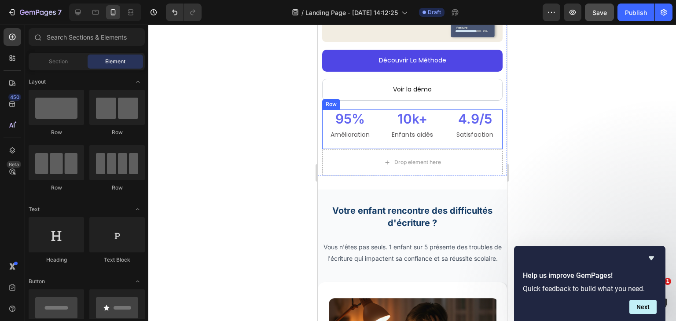
click at [425, 131] on div "10k+ Heading Enfants aidés Text Block" at bounding box center [411, 130] width 55 height 40
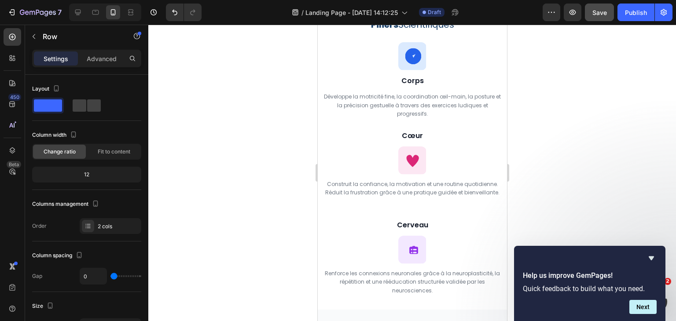
scroll to position [1078, 0]
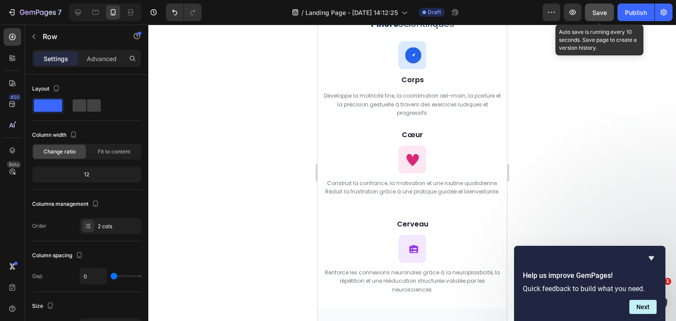
click at [599, 16] on div "Save" at bounding box center [599, 12] width 15 height 9
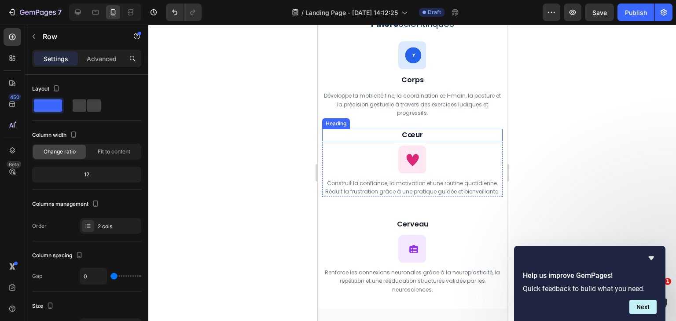
click at [407, 132] on h2 "Cœur" at bounding box center [411, 135] width 180 height 12
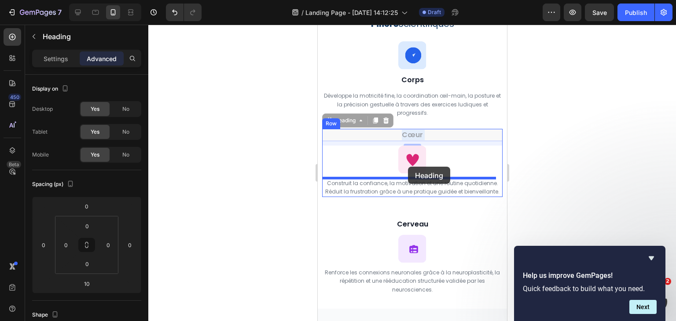
drag, startPoint x: 407, startPoint y: 132, endPoint x: 407, endPoint y: 167, distance: 34.3
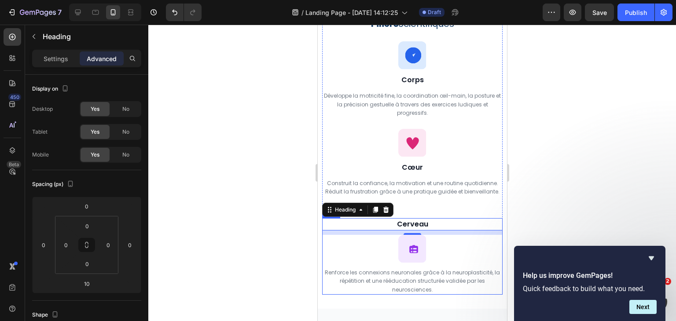
drag, startPoint x: 410, startPoint y: 220, endPoint x: 408, endPoint y: 264, distance: 44.1
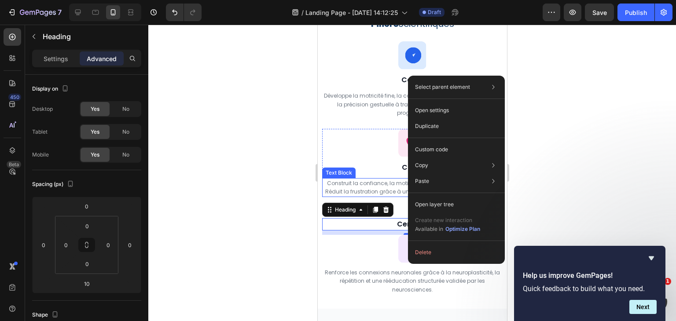
click at [375, 180] on p "Construit la confiance, la motivation et une routine quotidienne. Réduit la fru…" at bounding box center [411, 187] width 179 height 17
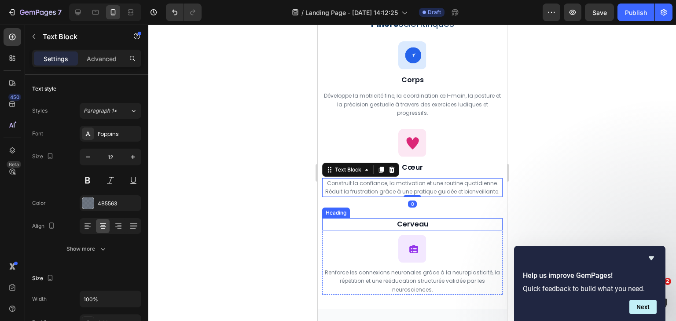
click at [408, 220] on h2 "Cerveau" at bounding box center [411, 224] width 180 height 12
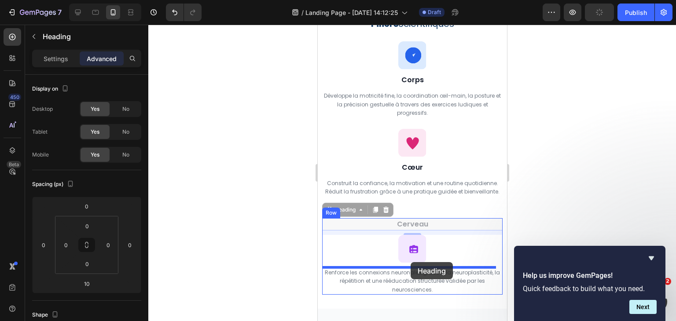
drag, startPoint x: 408, startPoint y: 220, endPoint x: 410, endPoint y: 262, distance: 41.8
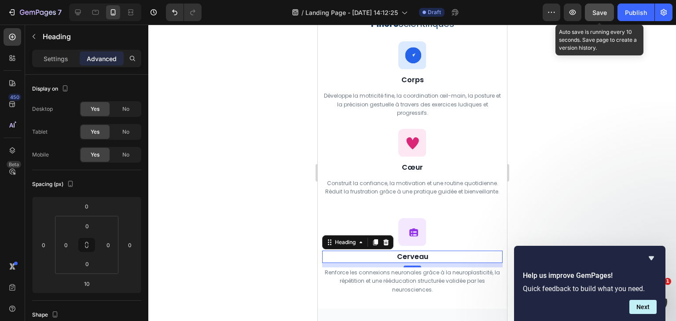
click at [603, 9] on span "Save" at bounding box center [599, 12] width 15 height 7
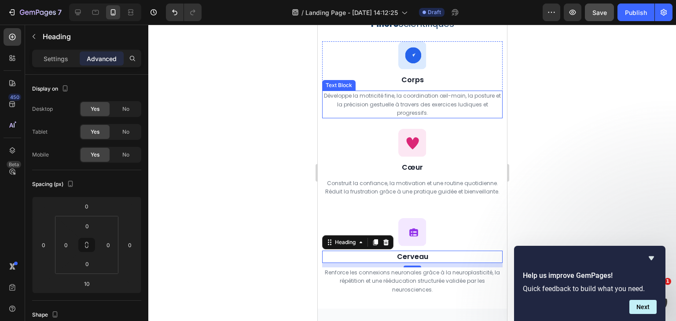
click at [437, 108] on p "Développe la motricité fine, la coordination œil-main, la posture et la précisi…" at bounding box center [411, 104] width 179 height 26
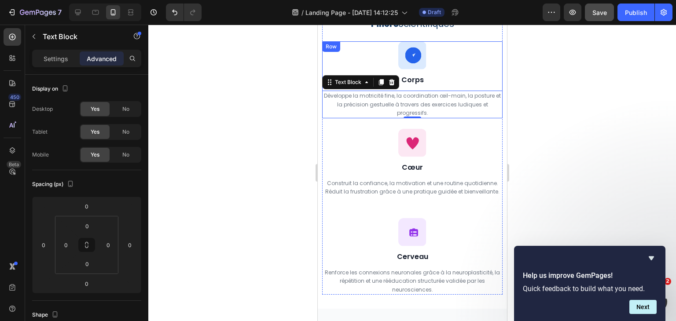
click at [493, 86] on div "Icon Corps Heading Développe la motricité fine, la coordination œil-main, la po…" at bounding box center [411, 79] width 180 height 77
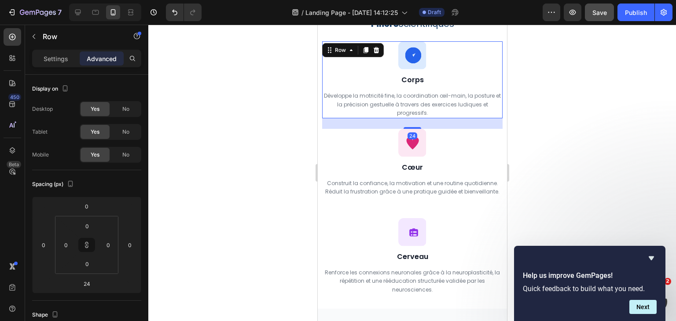
scroll to position [1105, 0]
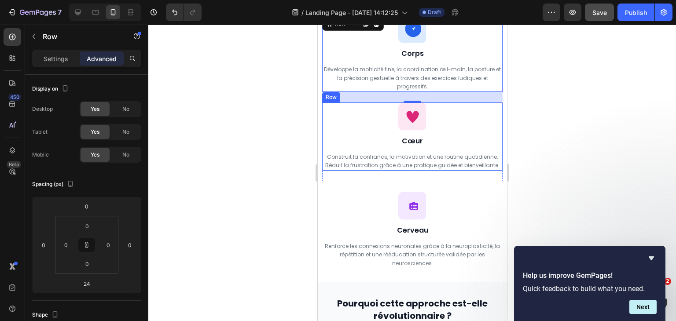
click at [493, 134] on div "Icon Cœur Heading Construit la confiance, la motivation et une routine quotidie…" at bounding box center [411, 136] width 180 height 68
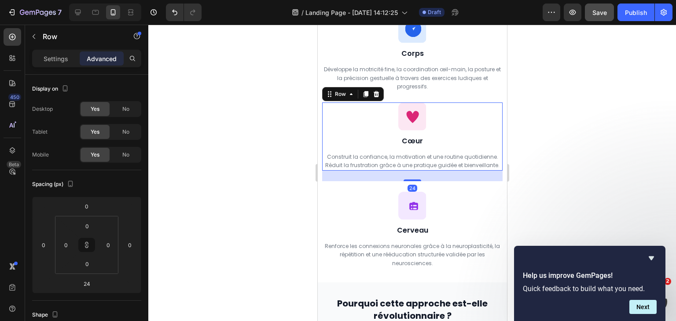
scroll to position [1139, 0]
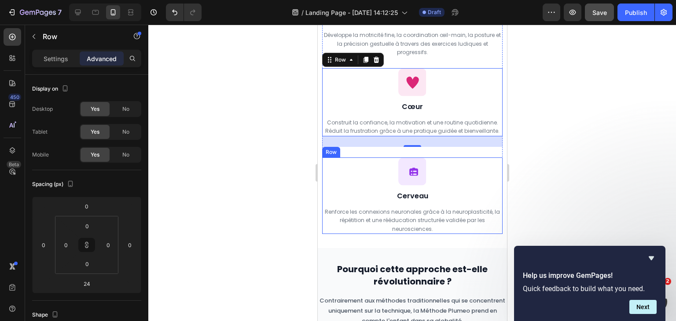
click at [495, 189] on div "Icon Cerveau Heading Renforce les connexions neuronales grâce à la neuroplastic…" at bounding box center [411, 195] width 180 height 77
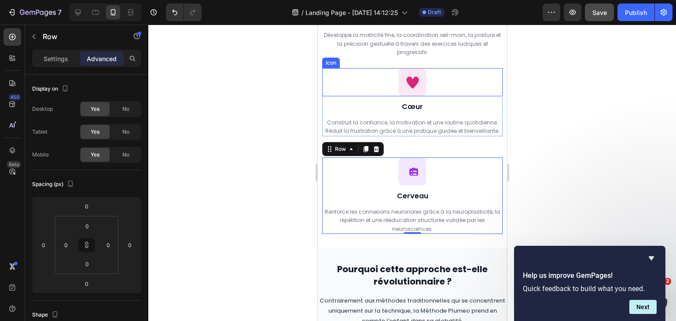
click at [406, 69] on icon at bounding box center [412, 82] width 28 height 28
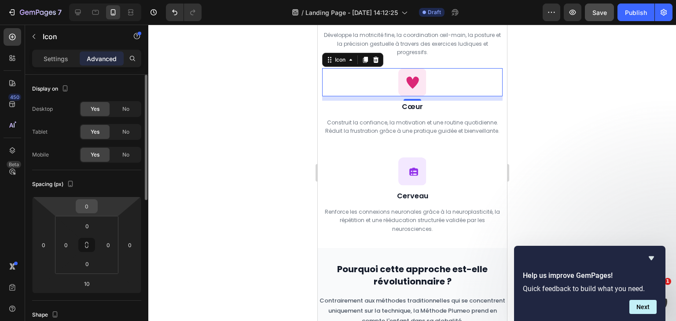
click at [87, 204] on input "0" at bounding box center [87, 206] width 18 height 13
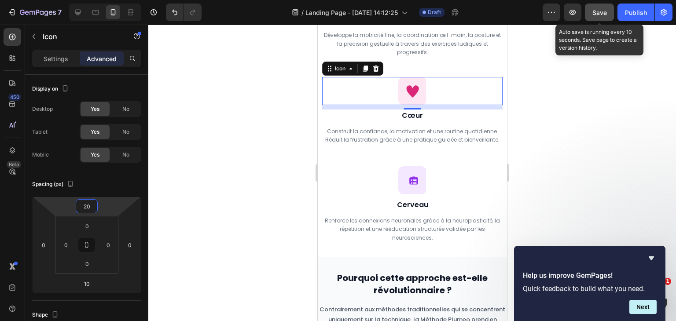
type input "20"
click at [601, 19] on button "Save" at bounding box center [598, 13] width 29 height 18
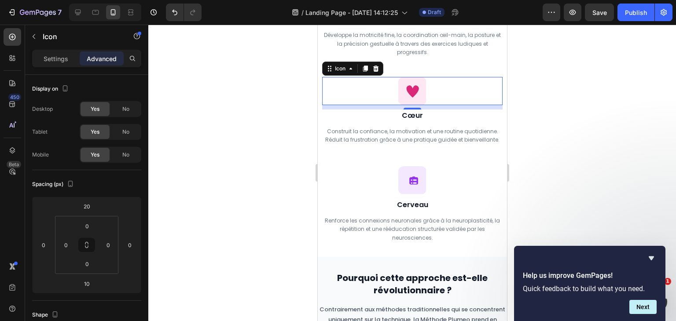
scroll to position [1123, 0]
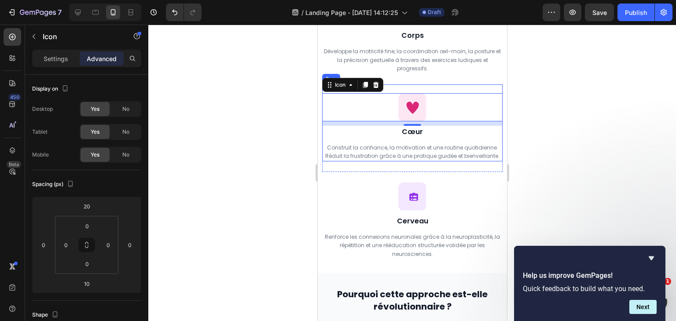
click at [483, 87] on div "Icon 10 Cœur Heading Construit la confiance, la motivation et une routine quoti…" at bounding box center [411, 122] width 180 height 77
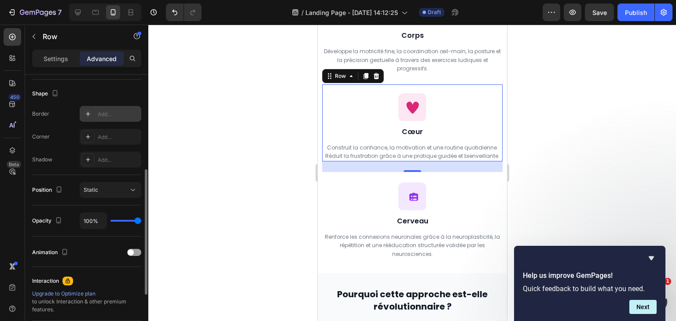
scroll to position [199, 0]
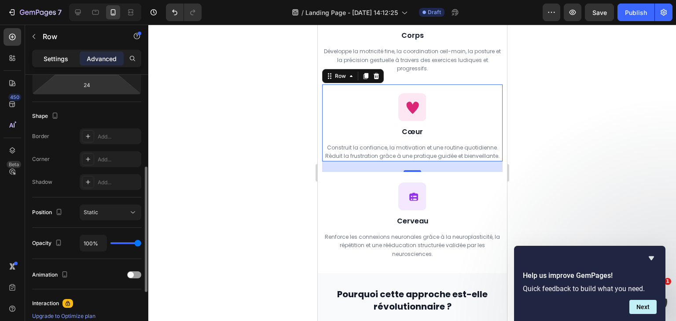
click at [61, 59] on p "Settings" at bounding box center [56, 58] width 25 height 9
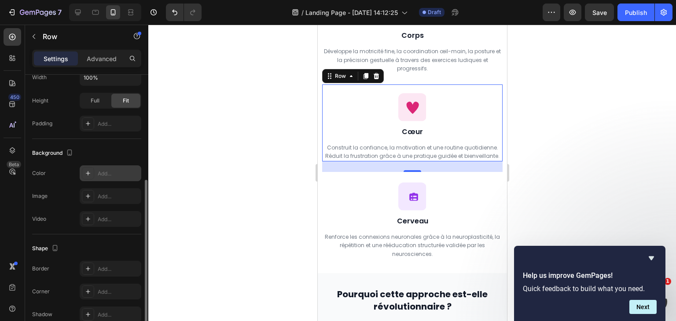
scroll to position [241, 0]
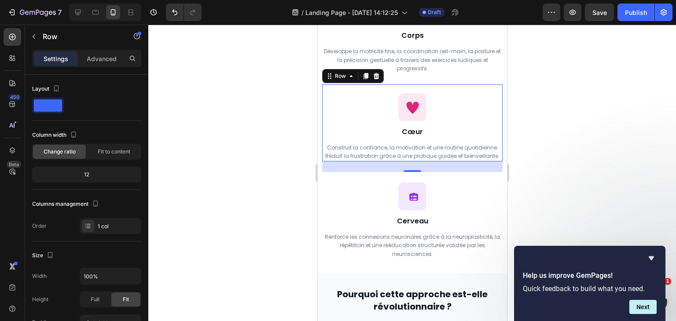
scroll to position [241, 0]
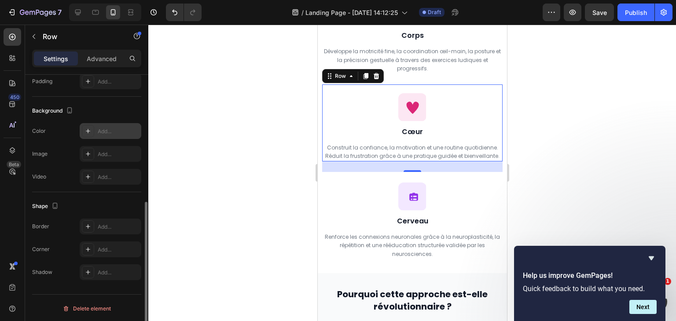
click at [113, 132] on div "Add..." at bounding box center [118, 132] width 41 height 8
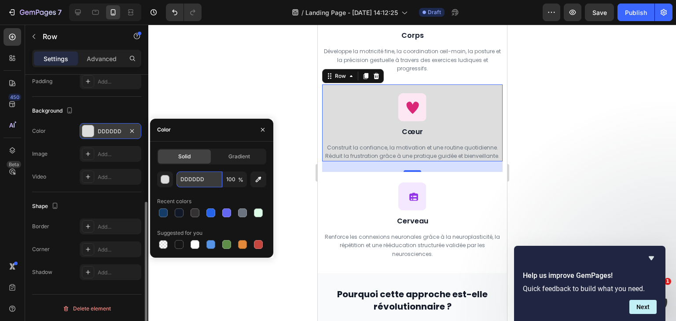
click at [199, 179] on input "DDDDDD" at bounding box center [199, 180] width 46 height 16
paste input "FFFFFF"
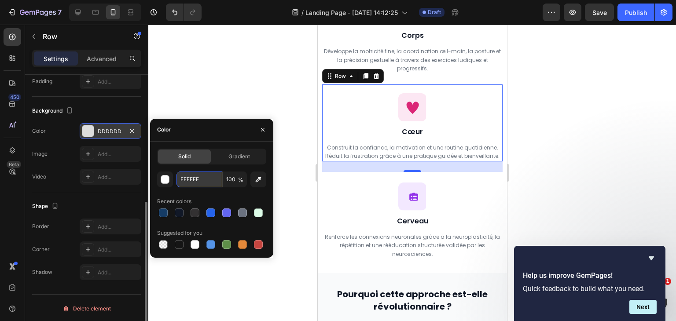
type input "FFFFFF"
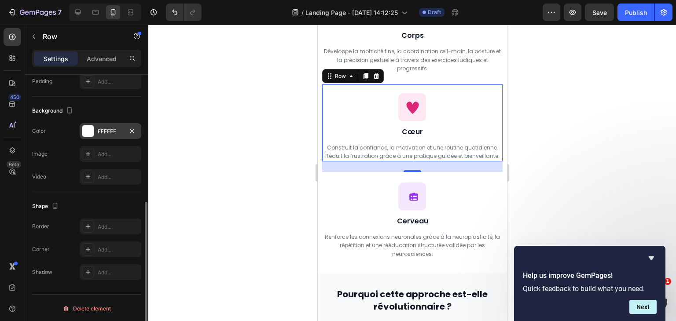
click at [197, 61] on div at bounding box center [411, 173] width 527 height 296
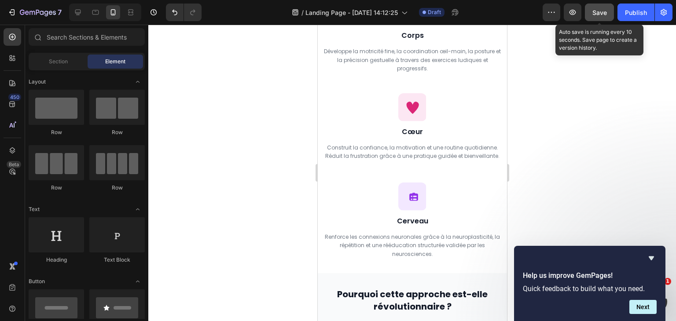
click at [600, 11] on span "Save" at bounding box center [599, 12] width 15 height 7
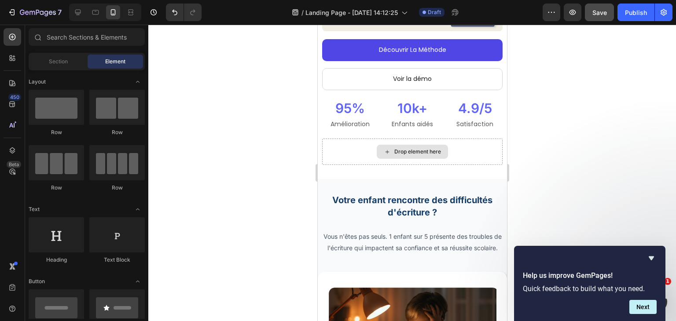
scroll to position [281, 0]
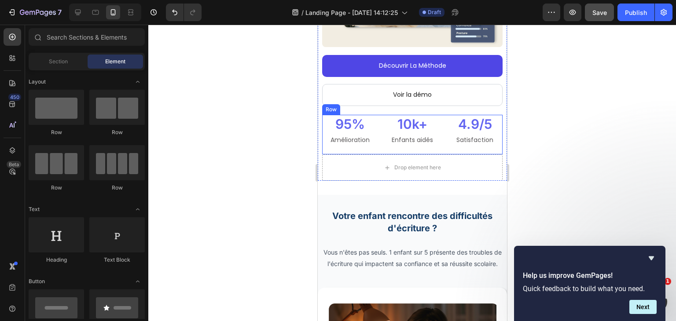
click at [377, 115] on div "95% Heading Amélioration Text Block 10k+ Heading Enfants aidés Text Block 4.9/5…" at bounding box center [411, 135] width 180 height 40
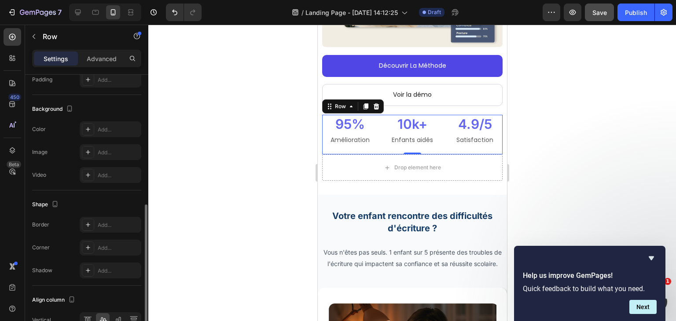
scroll to position [293, 0]
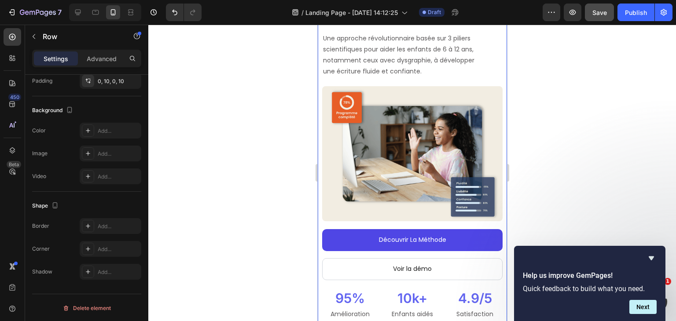
scroll to position [107, 0]
click at [95, 133] on div "Add..." at bounding box center [111, 131] width 62 height 16
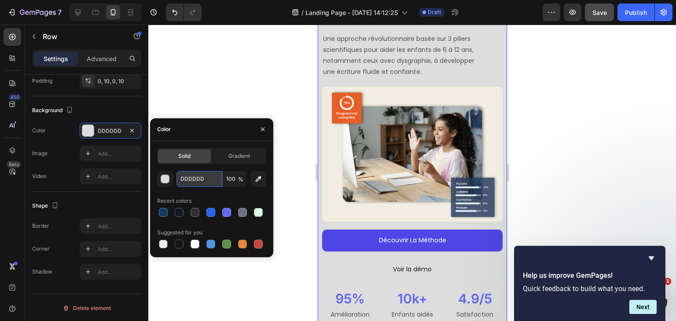
click at [198, 176] on input "DDDDDD" at bounding box center [199, 179] width 46 height 16
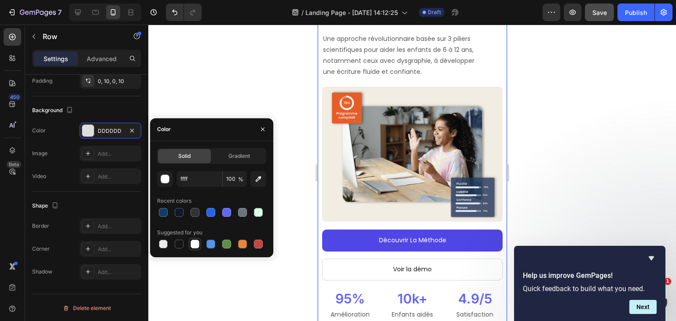
click at [194, 240] on div at bounding box center [194, 244] width 9 height 9
type input "FFFFFF"
click at [261, 128] on icon "button" at bounding box center [262, 129] width 7 height 7
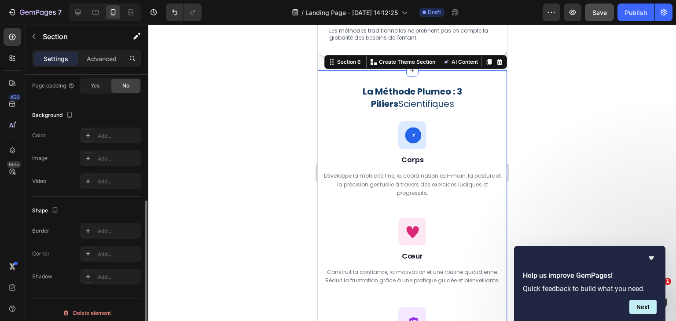
scroll to position [237, 0]
click at [99, 137] on div "Add..." at bounding box center [118, 135] width 41 height 8
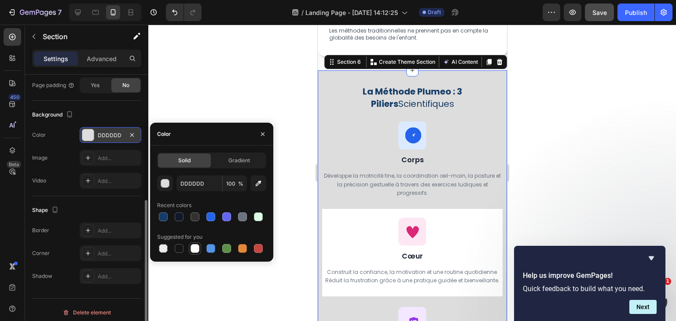
click at [197, 247] on div at bounding box center [194, 248] width 9 height 9
type input "FFFFFF"
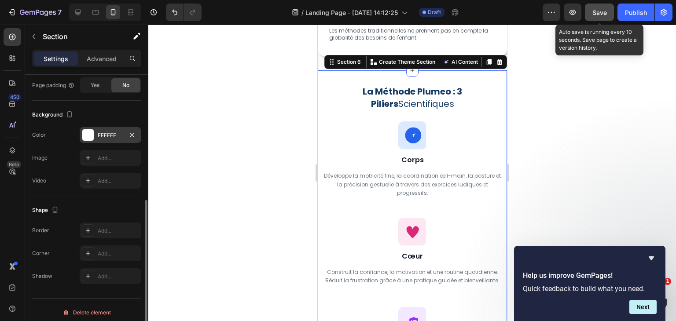
click at [595, 15] on span "Save" at bounding box center [599, 12] width 15 height 7
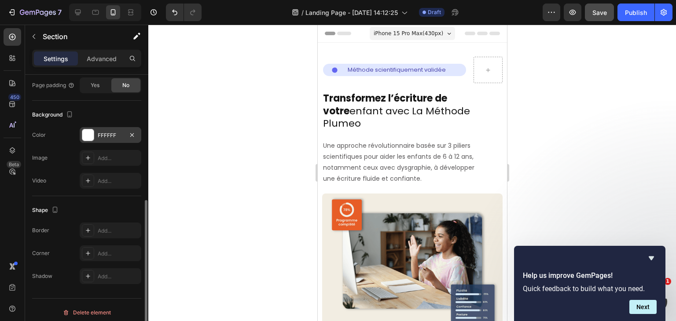
scroll to position [281, 0]
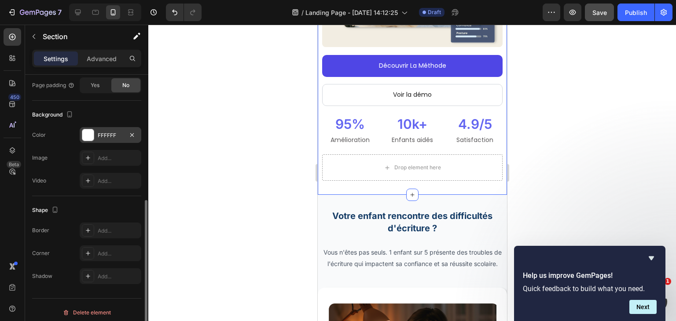
click at [90, 134] on icon at bounding box center [87, 134] width 7 height 7
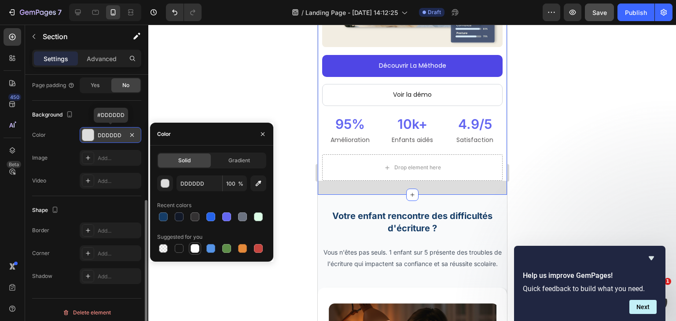
click at [195, 248] on div at bounding box center [194, 248] width 9 height 9
type input "FFFFFF"
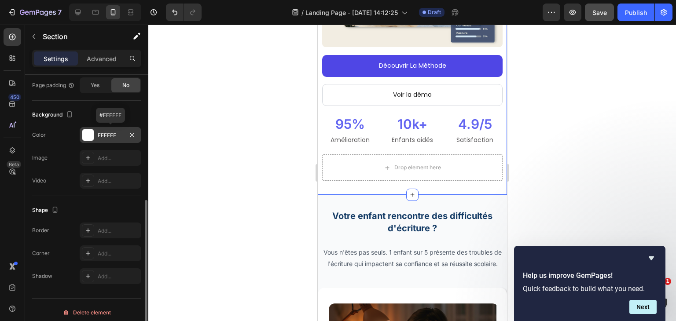
click at [306, 120] on div at bounding box center [411, 173] width 527 height 296
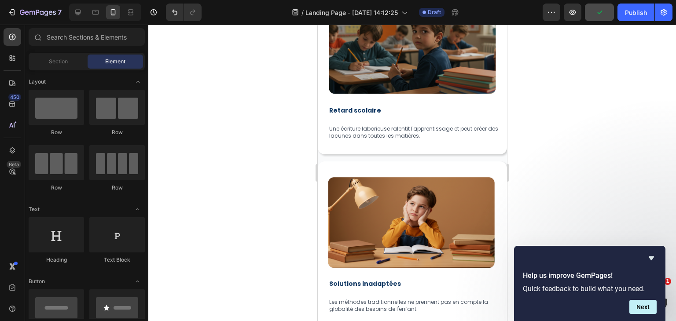
scroll to position [832, 0]
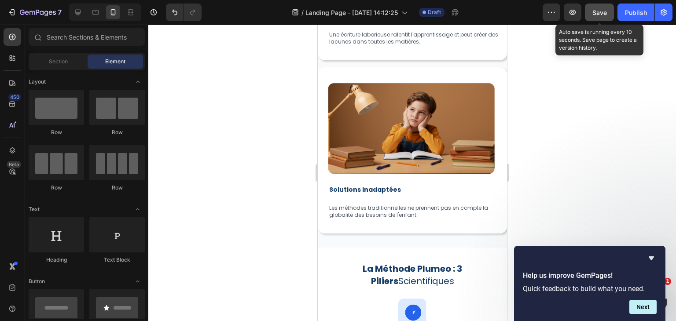
click at [595, 18] on button "Save" at bounding box center [598, 13] width 29 height 18
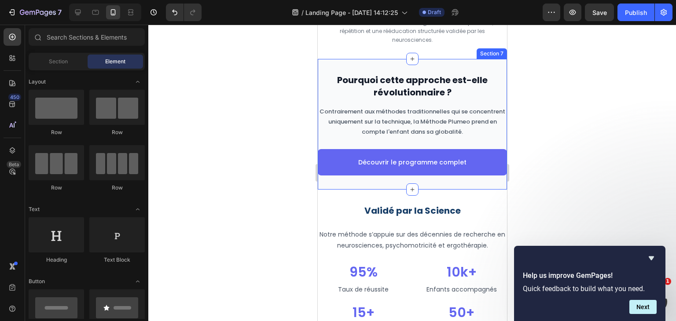
scroll to position [1346, 0]
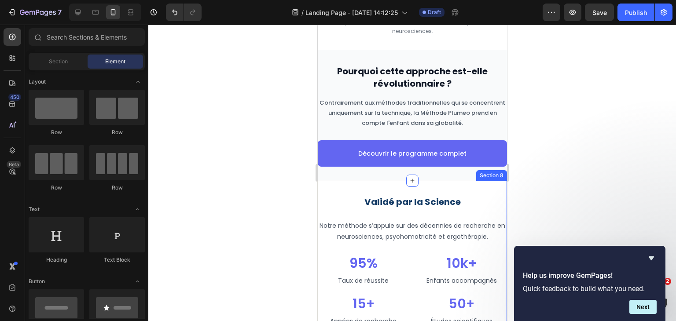
click at [463, 188] on div "Validé par la Science Heading Notre méthode s’appuie sur des décennies de reche…" at bounding box center [411, 309] width 189 height 256
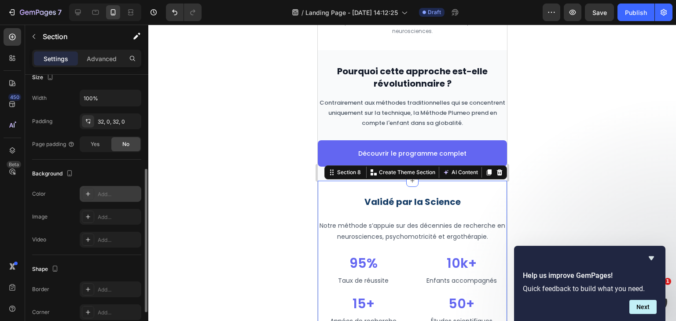
scroll to position [179, 0]
click at [112, 187] on div "Add..." at bounding box center [111, 194] width 62 height 16
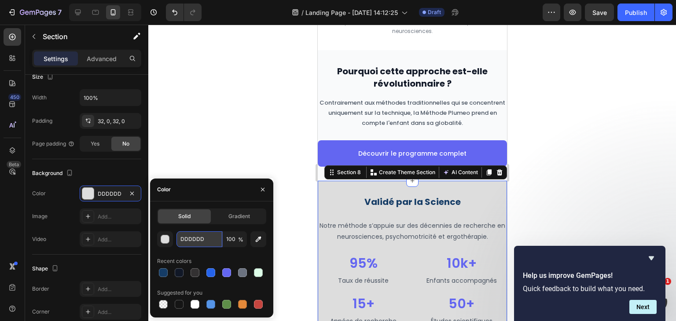
click at [213, 238] on input "DDDDDD" at bounding box center [199, 239] width 46 height 16
click at [194, 303] on div at bounding box center [194, 304] width 9 height 9
type input "FFFFFF"
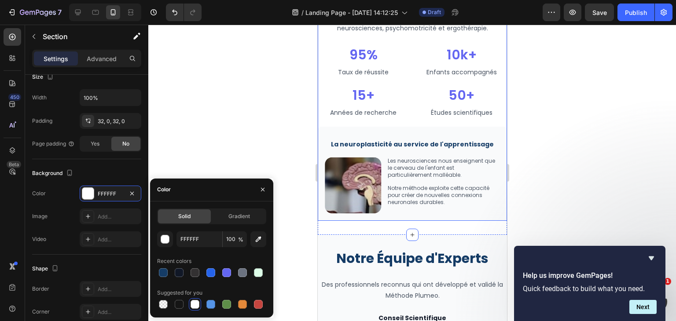
scroll to position [1599, 0]
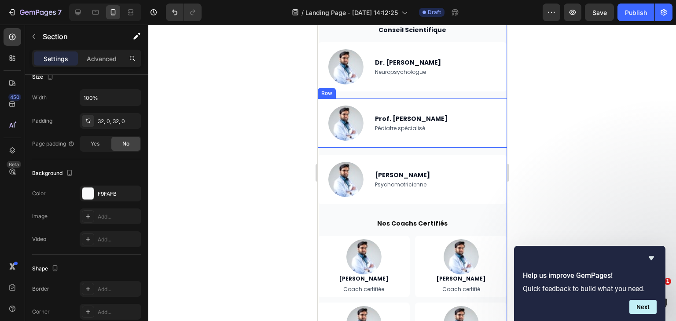
scroll to position [1855, 0]
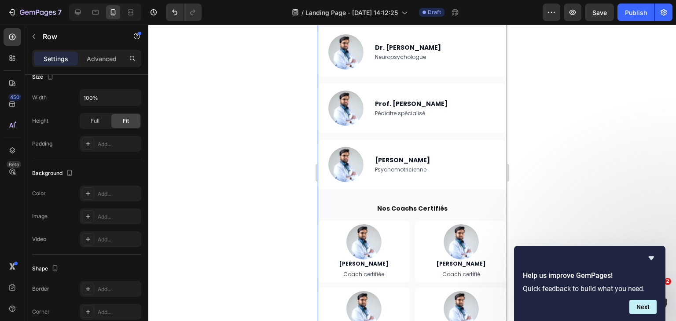
click at [394, 196] on div "Notre Équipe d'Experts Heading Des professionnels reconnus qui ont développé et…" at bounding box center [411, 151] width 189 height 410
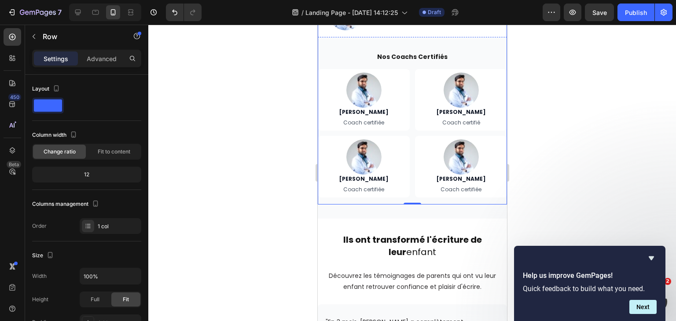
scroll to position [2044, 0]
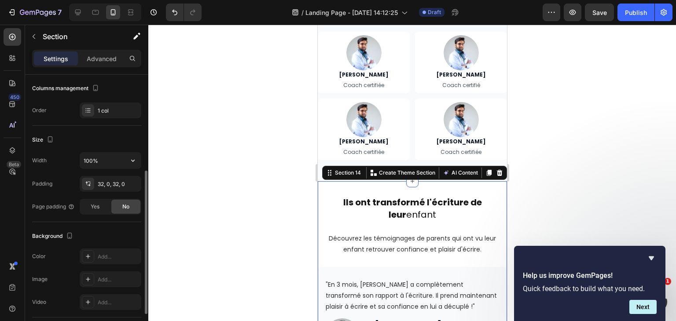
scroll to position [139, 0]
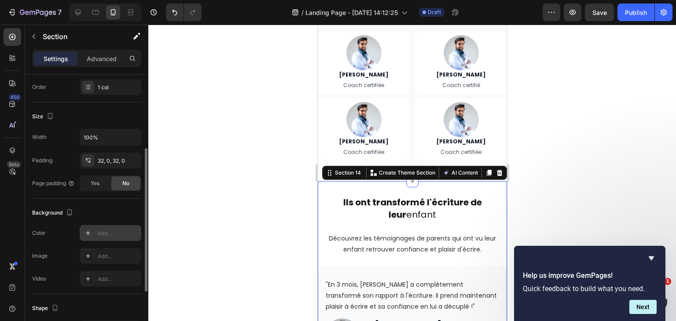
click at [106, 227] on div "Add..." at bounding box center [111, 233] width 62 height 16
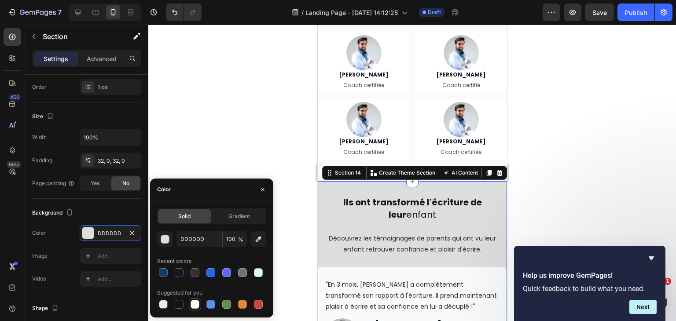
click at [196, 307] on div at bounding box center [194, 304] width 9 height 9
type input "FFFFFF"
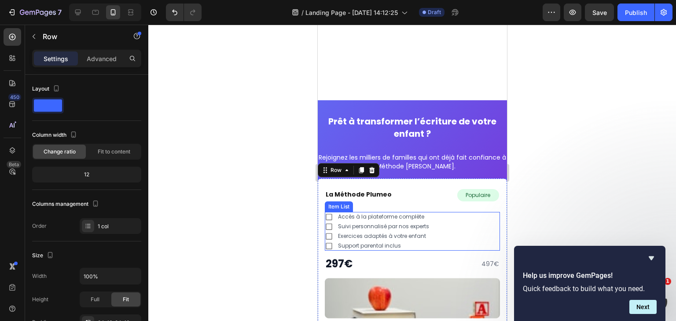
scroll to position [2784, 0]
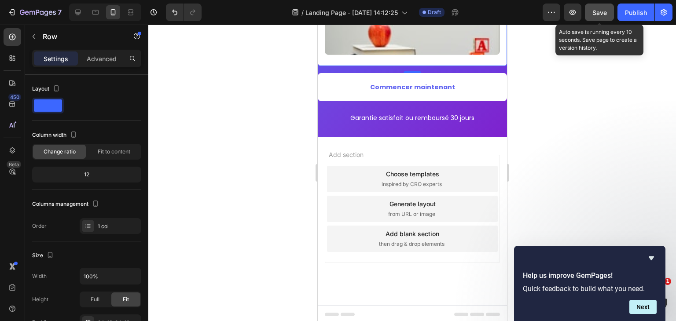
click at [605, 7] on button "Save" at bounding box center [598, 13] width 29 height 18
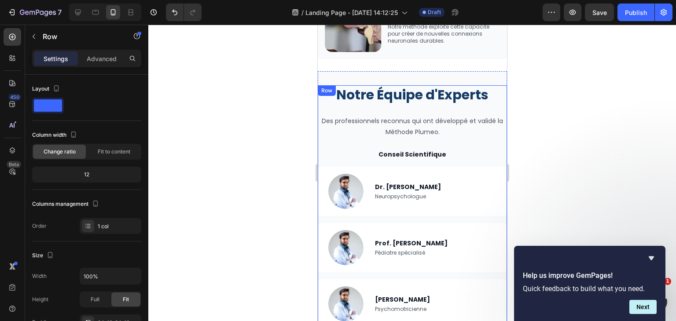
scroll to position [1632, 0]
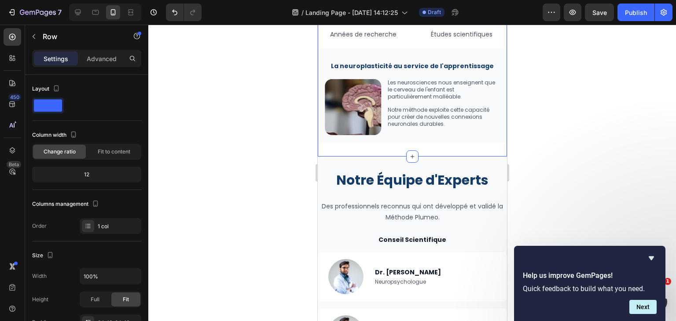
click at [490, 147] on div "Validé par la Science Heading Notre méthode s’appuie sur des décennies de reche…" at bounding box center [411, 25] width 189 height 263
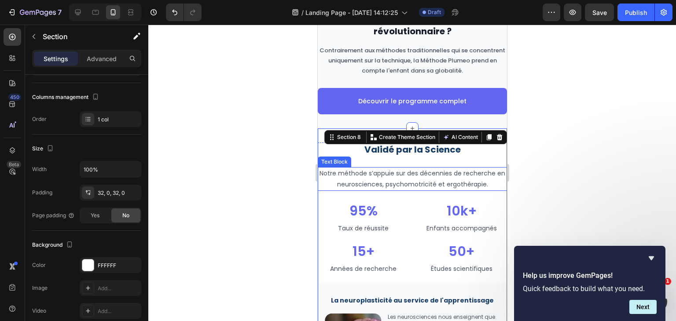
scroll to position [1376, 0]
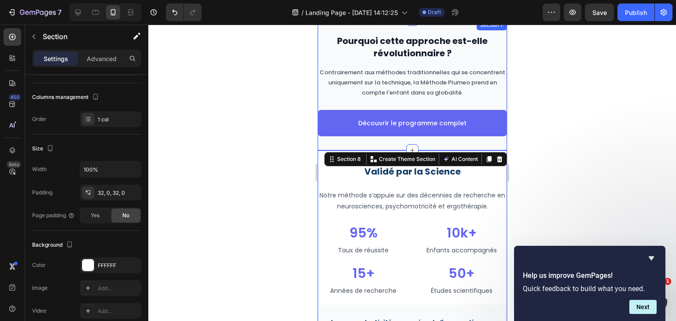
click at [482, 143] on div "Pourquoi cette approche est-elle révolutionnaire ? Heading Contrairement aux mé…" at bounding box center [411, 85] width 189 height 130
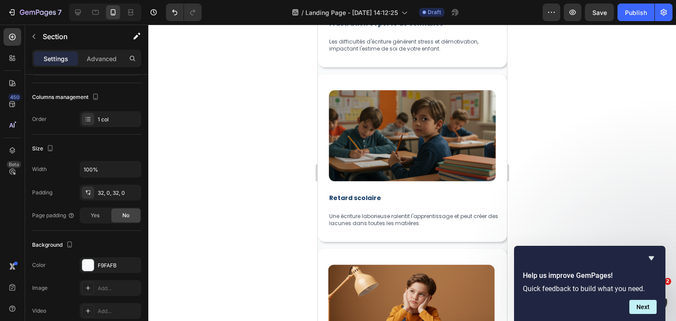
scroll to position [488, 0]
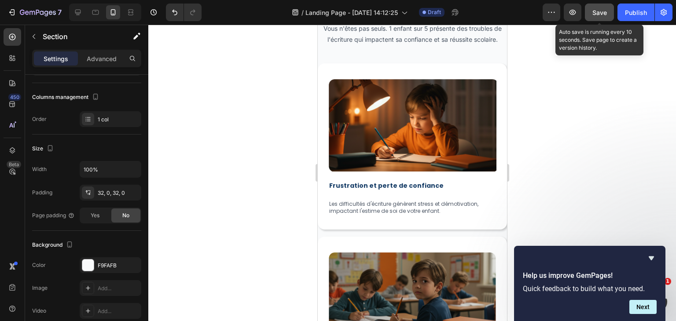
click at [592, 16] on button "Save" at bounding box center [598, 13] width 29 height 18
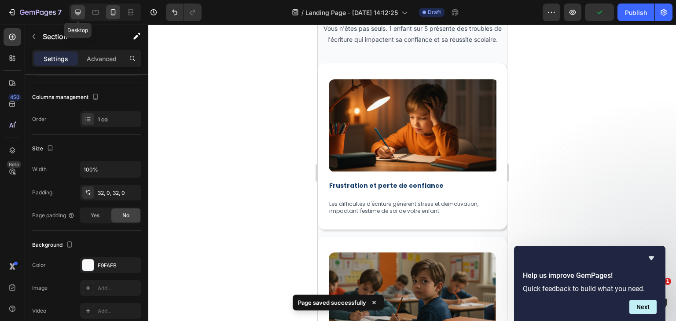
click at [77, 15] on icon at bounding box center [78, 13] width 6 height 6
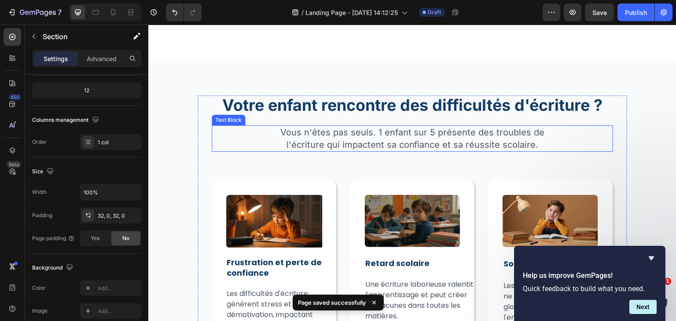
scroll to position [408, 0]
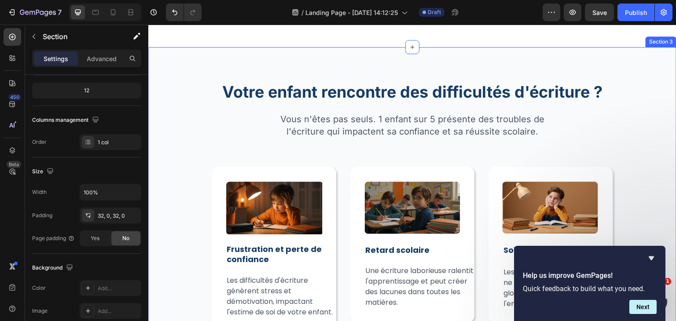
click at [329, 113] on p "Vous n'êtes pas seuls. 1 enfant sur 5 présente des troubles de l'écriture qui i…" at bounding box center [412, 125] width 271 height 25
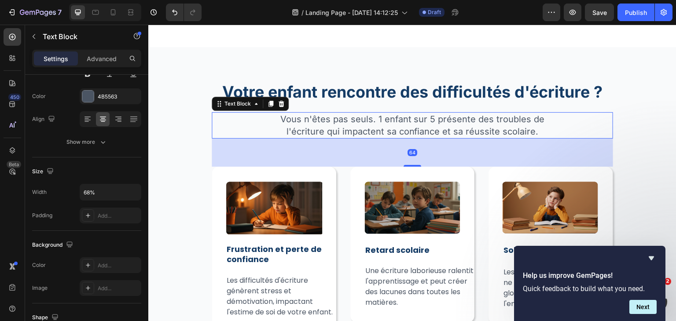
scroll to position [0, 0]
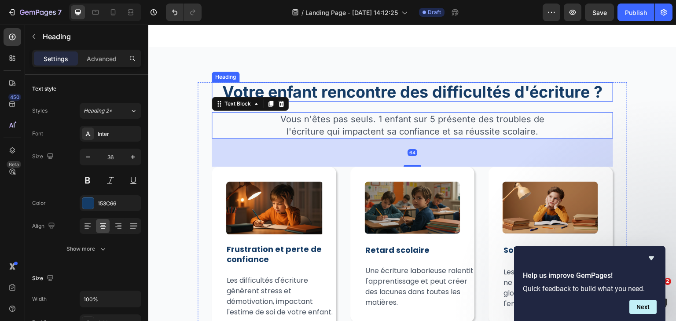
click at [235, 55] on div "Votre enfant rencontre des difficultés d'écriture ? Heading Vous n'êtes pas seu…" at bounding box center [412, 211] width 528 height 328
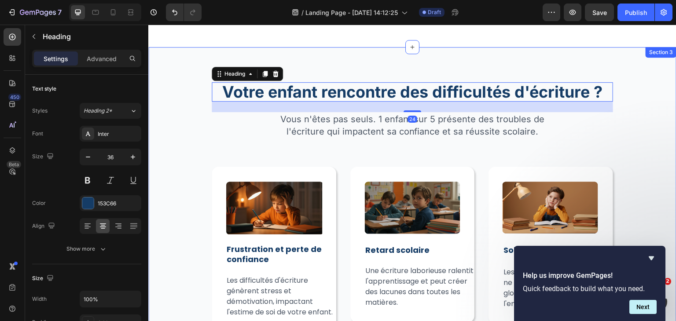
click at [188, 47] on div "Votre enfant rencontre des difficultés d'écriture ? Heading 24 Vous n'êtes pas …" at bounding box center [412, 211] width 528 height 328
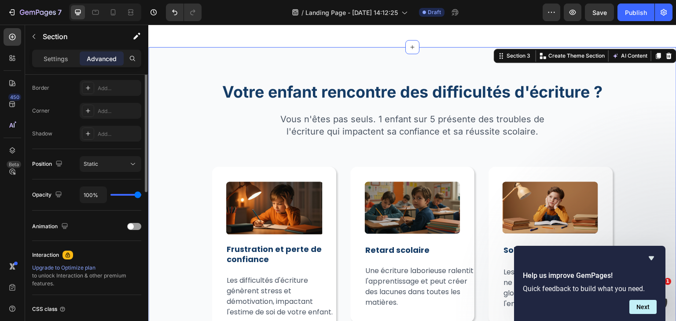
scroll to position [77, 0]
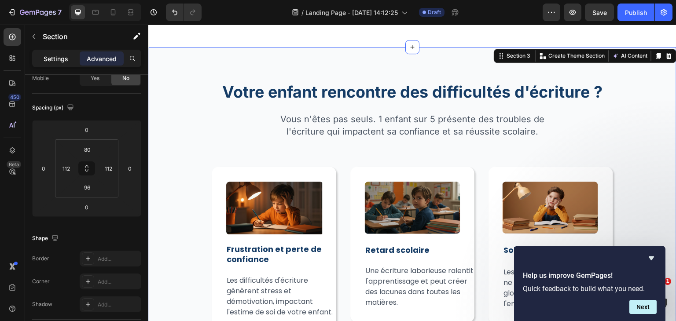
click at [56, 58] on p "Settings" at bounding box center [56, 58] width 25 height 9
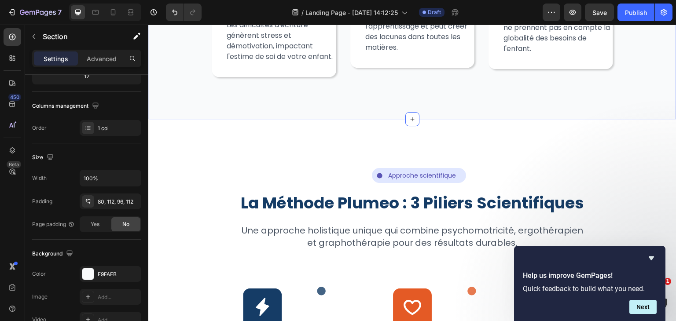
scroll to position [687, 0]
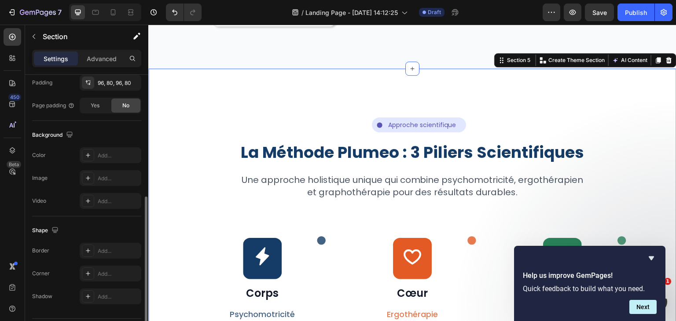
scroll to position [241, 0]
click at [107, 149] on div "Add..." at bounding box center [111, 154] width 62 height 16
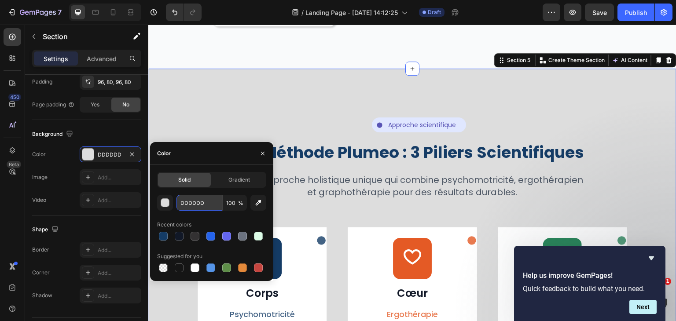
click at [205, 205] on input "DDDDDD" at bounding box center [199, 203] width 46 height 16
click at [194, 272] on div at bounding box center [195, 268] width 11 height 11
type input "FFFFFF"
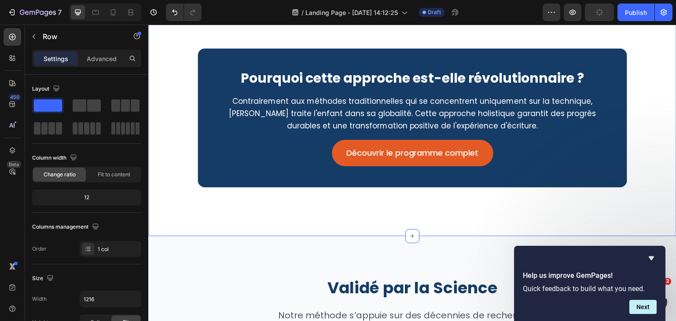
scroll to position [1158, 0]
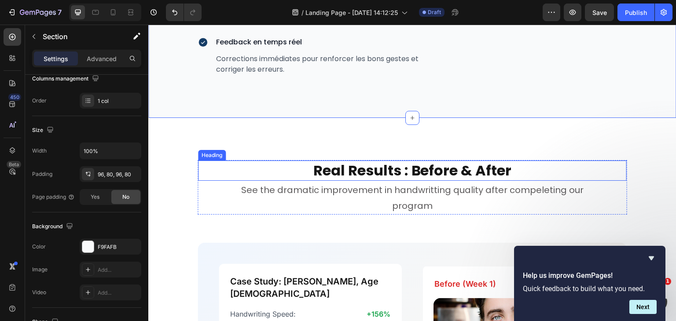
scroll to position [1678, 0]
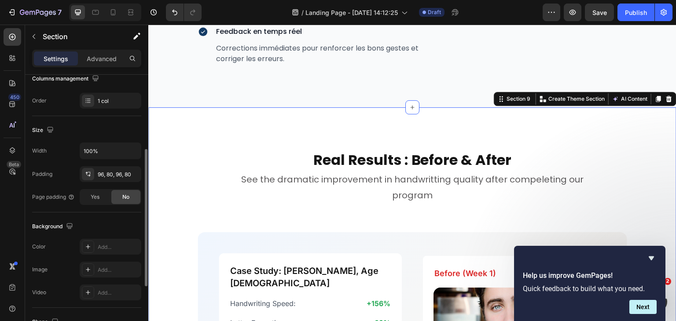
scroll to position [148, 0]
click at [109, 245] on div "Add..." at bounding box center [118, 248] width 41 height 8
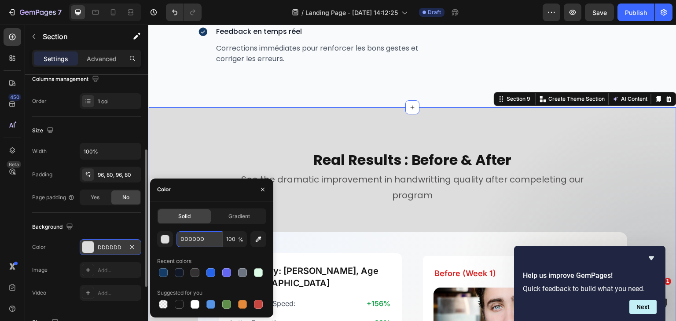
click at [196, 239] on input "DDDDDD" at bounding box center [199, 239] width 46 height 16
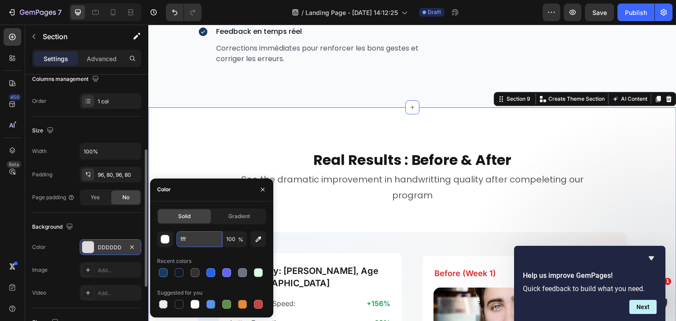
type input "ffff"
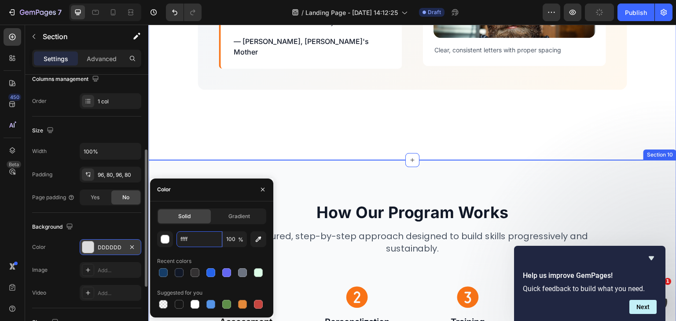
scroll to position [2143, 0]
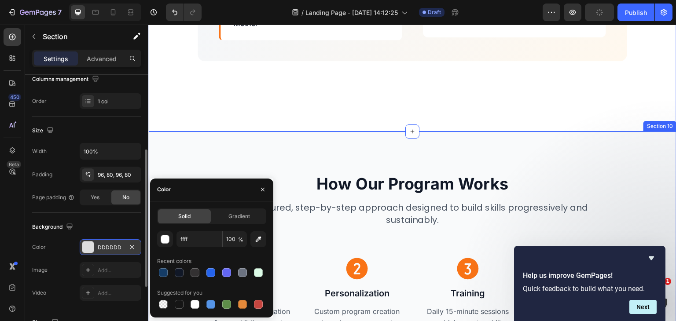
click at [335, 131] on div "How Our Program Works Heading A structured, step-by-step approach designed to b…" at bounding box center [412, 262] width 528 height 263
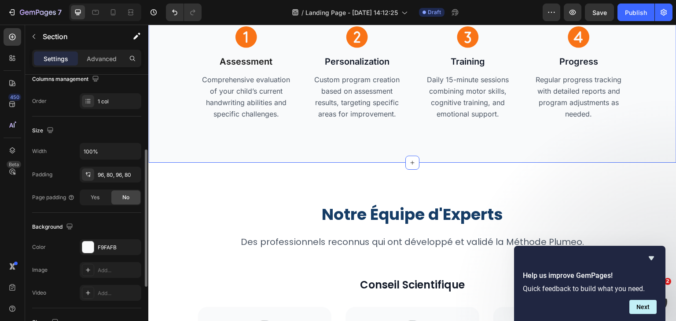
scroll to position [2373, 0]
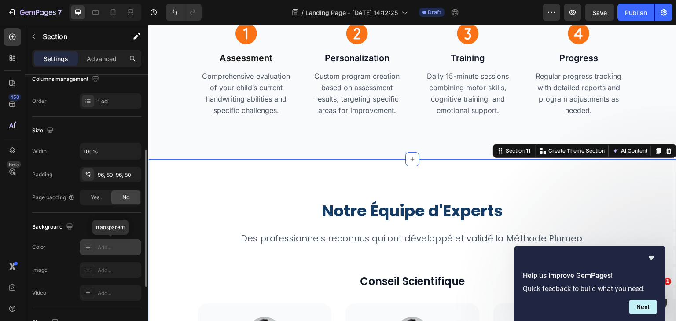
click at [104, 241] on div "Add..." at bounding box center [111, 247] width 62 height 16
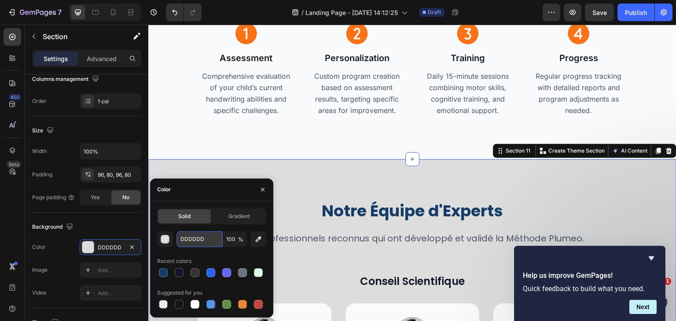
click at [194, 234] on input "DDDDDD" at bounding box center [199, 239] width 46 height 16
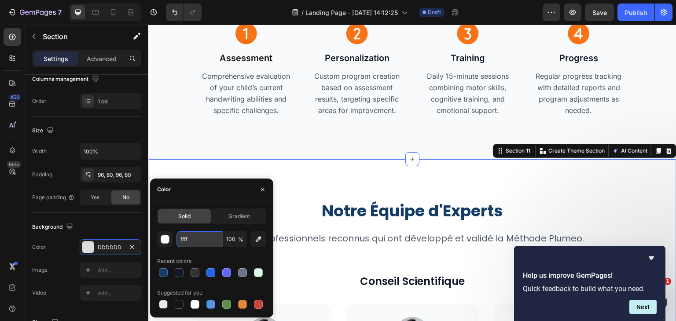
type input "fffff"
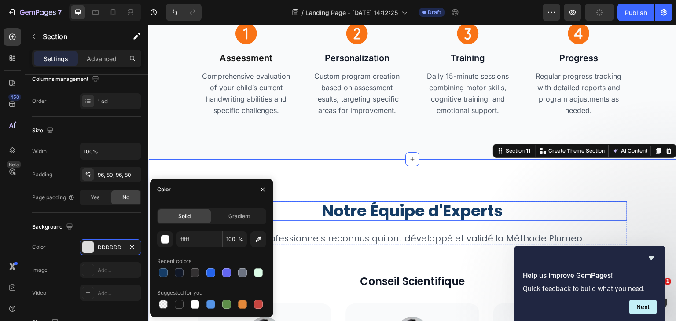
click at [310, 212] on h2 "Notre Équipe d'Experts" at bounding box center [411, 210] width 429 height 19
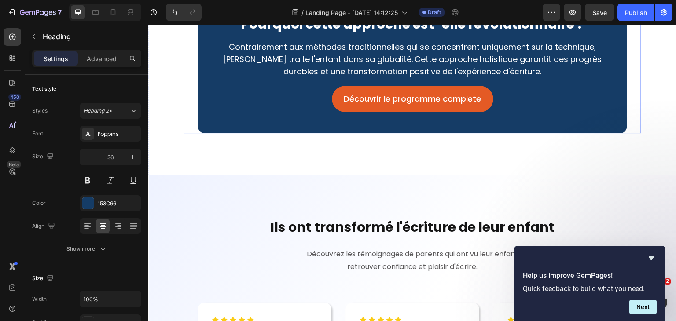
scroll to position [2978, 0]
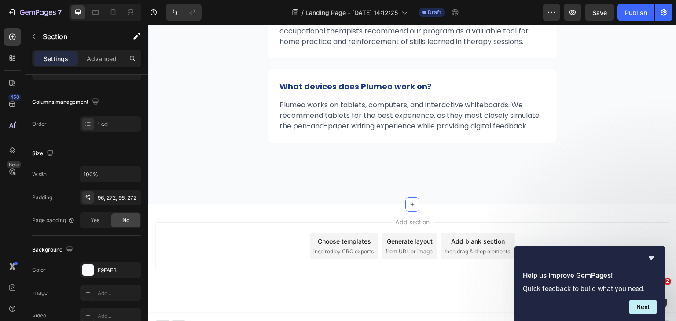
scroll to position [4463, 0]
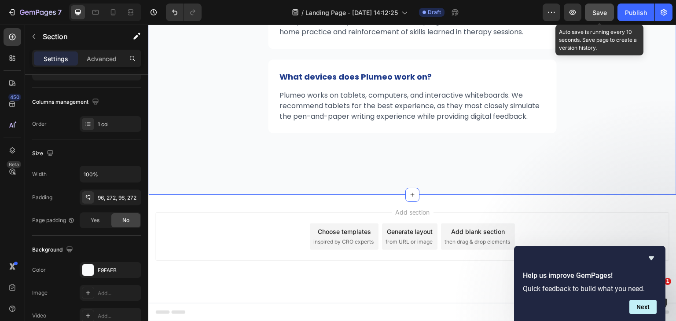
click at [590, 11] on button "Save" at bounding box center [598, 13] width 29 height 18
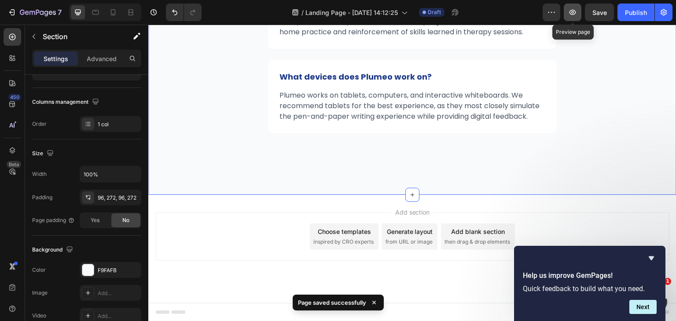
click at [575, 9] on icon "button" at bounding box center [572, 12] width 9 height 9
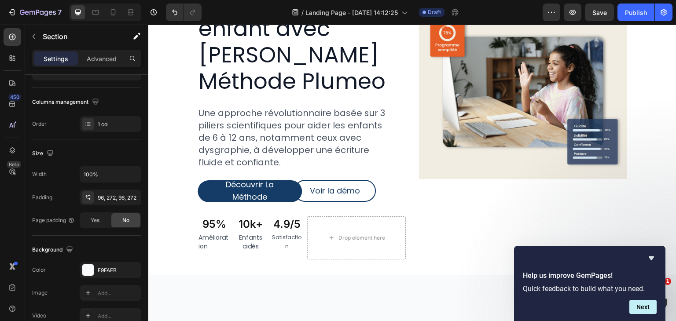
scroll to position [0, 0]
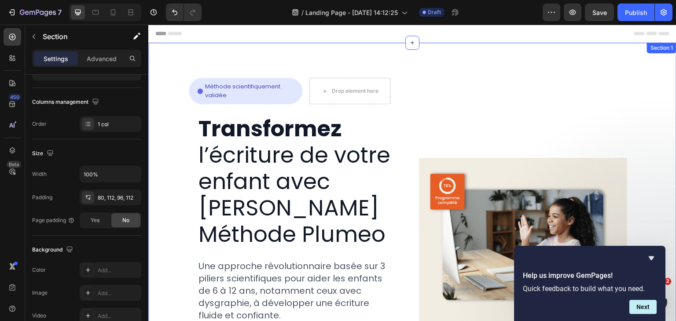
click at [168, 81] on div "Icon Méthode scientifiquement validée Text Block Row Row Drop element here Row …" at bounding box center [412, 249] width 528 height 412
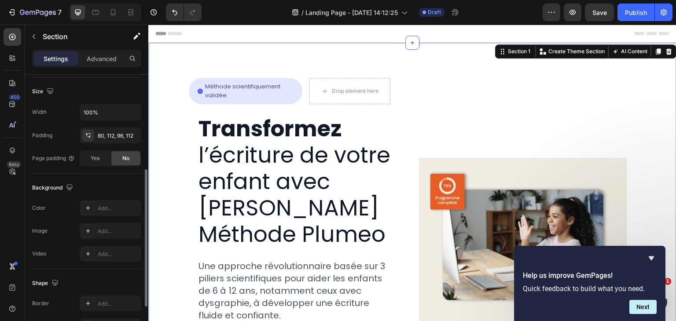
scroll to position [188, 0]
click at [111, 207] on div "Add..." at bounding box center [118, 207] width 41 height 8
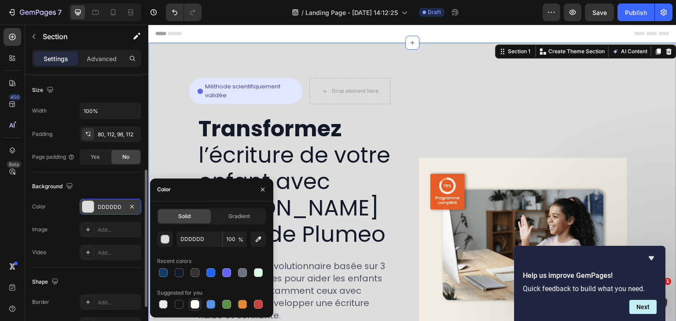
click at [194, 304] on div at bounding box center [194, 304] width 9 height 9
type input "FFFFFF"
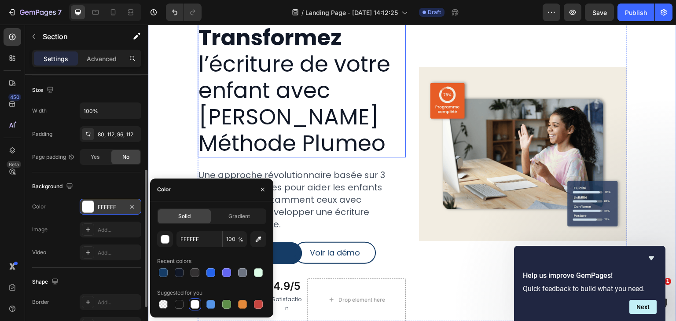
scroll to position [100, 0]
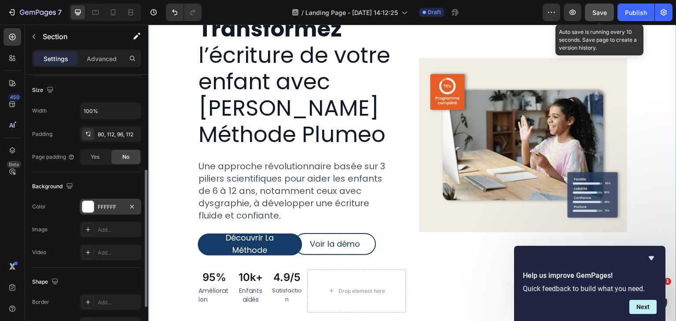
click at [589, 12] on button "Save" at bounding box center [598, 13] width 29 height 18
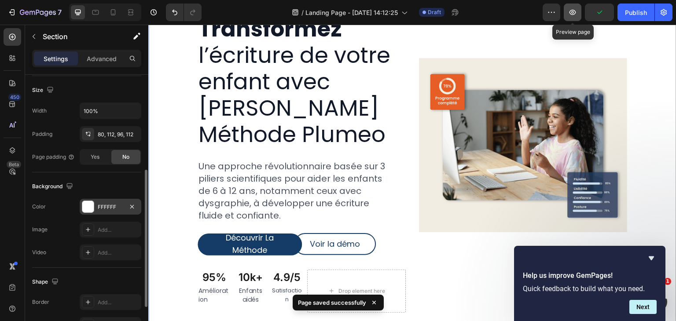
click at [575, 13] on icon "button" at bounding box center [572, 12] width 9 height 9
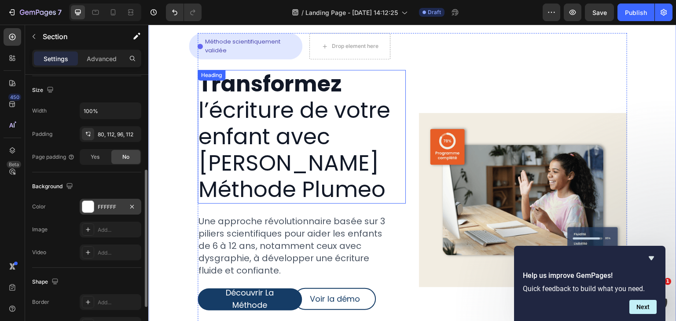
scroll to position [45, 0]
click at [305, 126] on h2 "Transformez l’écriture de votre enfant avec La Méthode Plumeo" at bounding box center [301, 136] width 208 height 134
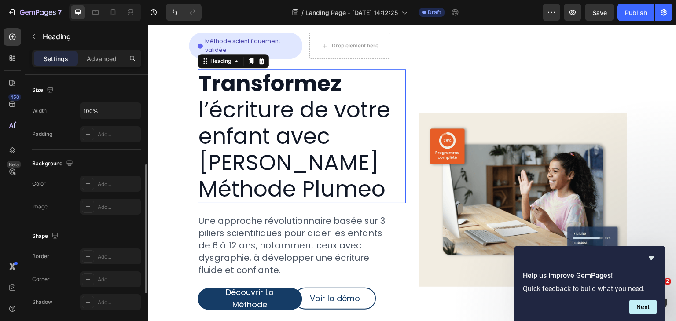
click at [305, 126] on h2 "Transformez l’écriture de votre enfant avec La Méthode Plumeo" at bounding box center [301, 136] width 208 height 134
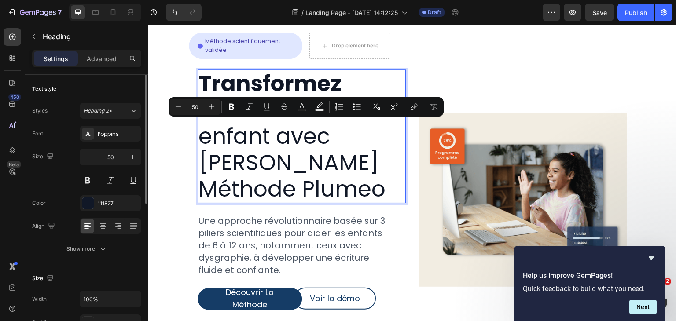
click at [373, 169] on p "Transformez l’écriture de votre enfant avec La Méthode Plumeo" at bounding box center [301, 136] width 206 height 132
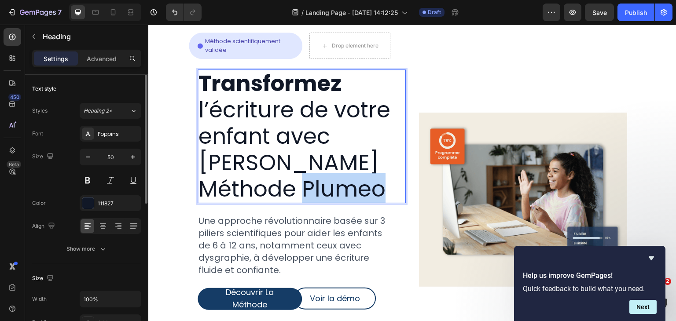
click at [373, 169] on p "Transformez l’écriture de votre enfant avec La Méthode Plumeo" at bounding box center [301, 136] width 206 height 132
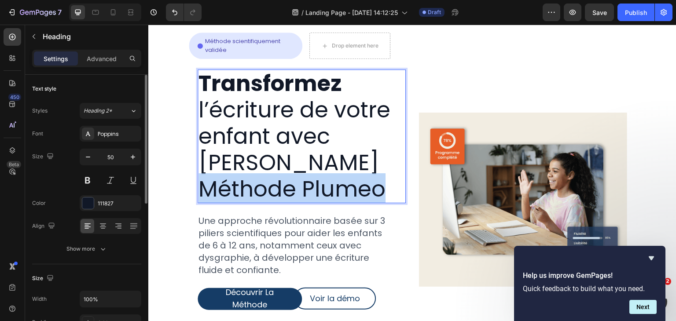
click at [373, 169] on p "Transformez l’écriture de votre enfant avec La Méthode Plumeo" at bounding box center [301, 136] width 206 height 132
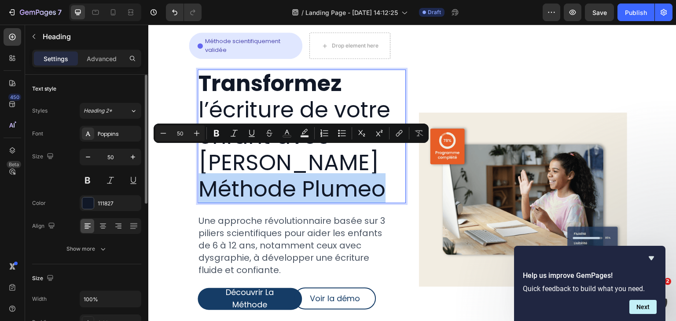
click at [387, 163] on p "Transformez l’écriture de votre enfant avec La Méthode Plumeo" at bounding box center [301, 136] width 206 height 132
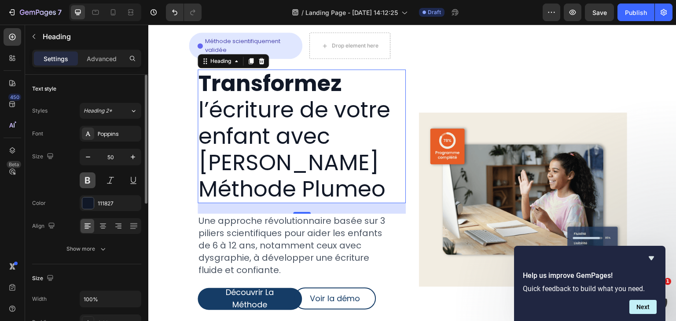
click at [84, 175] on button at bounding box center [88, 180] width 16 height 16
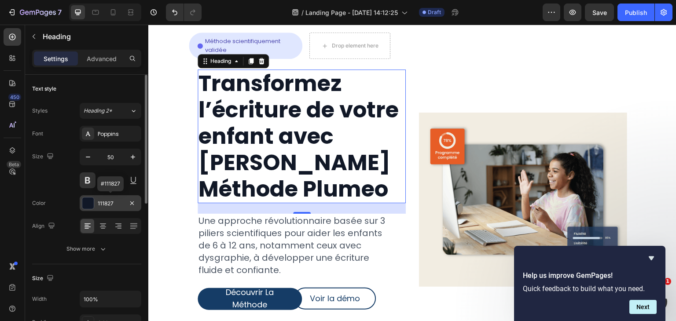
click at [103, 198] on div "111827" at bounding box center [111, 203] width 62 height 16
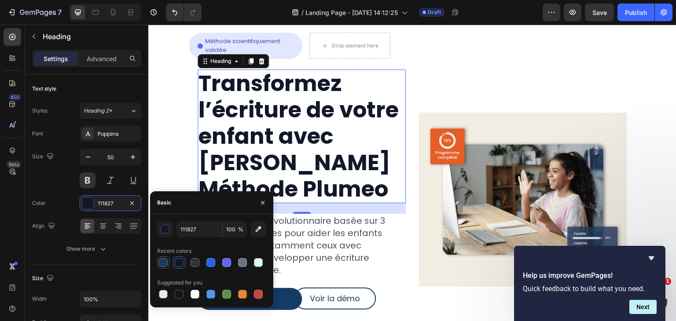
click at [164, 264] on div at bounding box center [163, 262] width 9 height 9
type input "153C66"
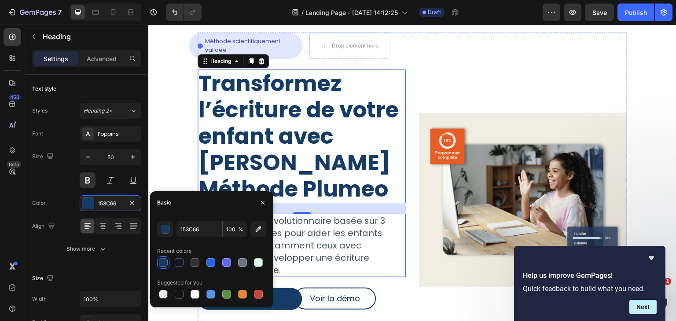
click at [400, 214] on div "Une approche révolutionnaire basée sur 3 piliers scientifiques pour aider les e…" at bounding box center [301, 245] width 208 height 63
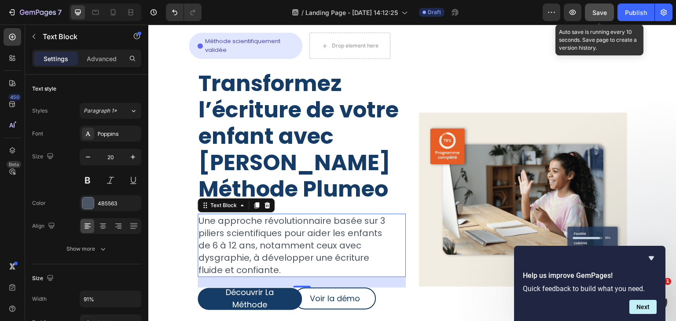
click at [588, 7] on button "Save" at bounding box center [598, 13] width 29 height 18
